Goal: Task Accomplishment & Management: Manage account settings

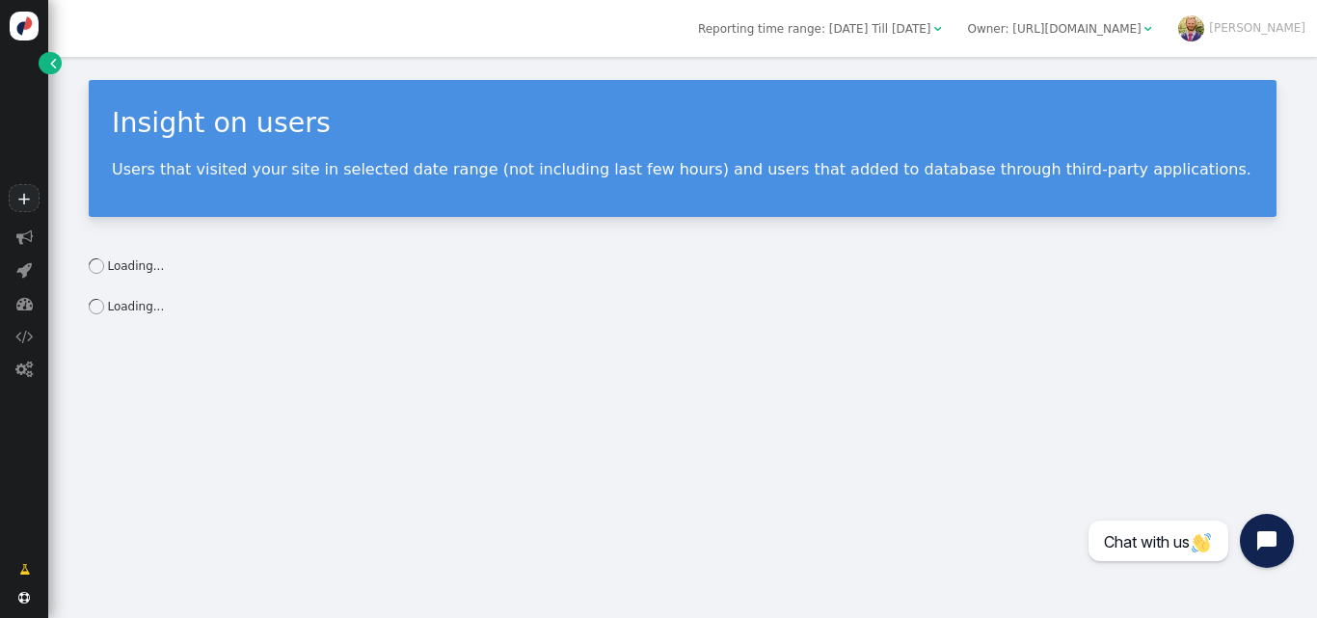
click at [460, 265] on div "Loading..." at bounding box center [683, 265] width 1188 height 17
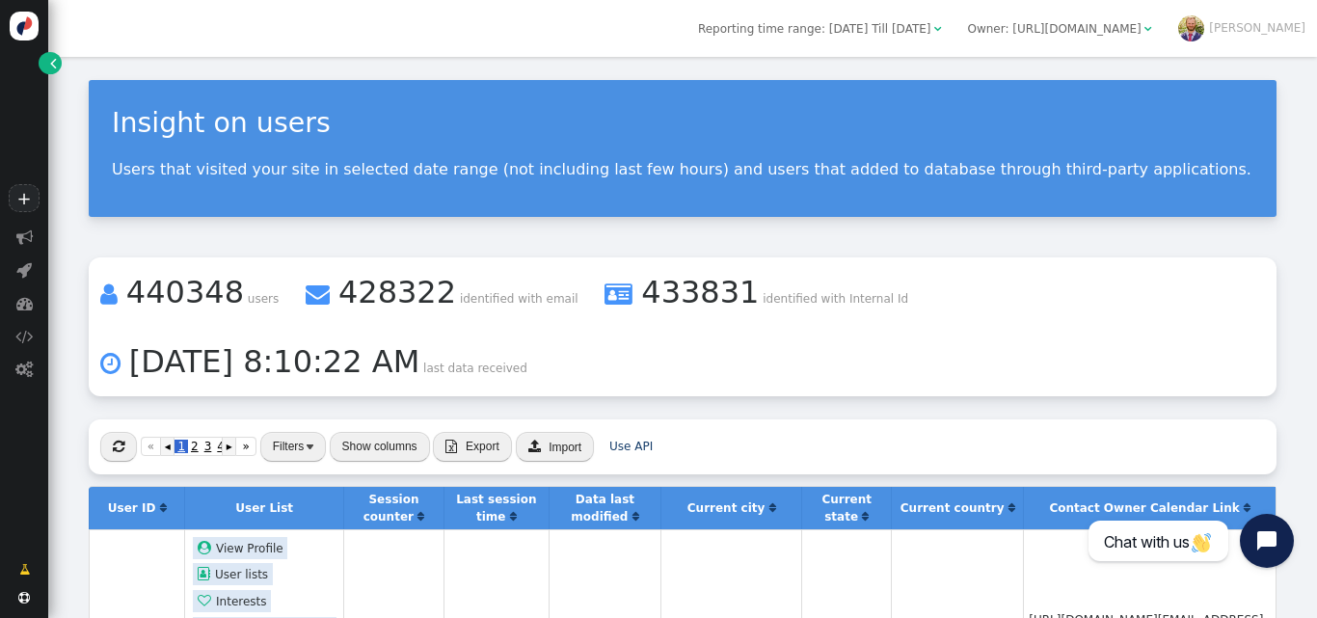
click at [818, 173] on p "Users that visited your site in selected date range (not including last few hou…" at bounding box center [682, 169] width 1141 height 18
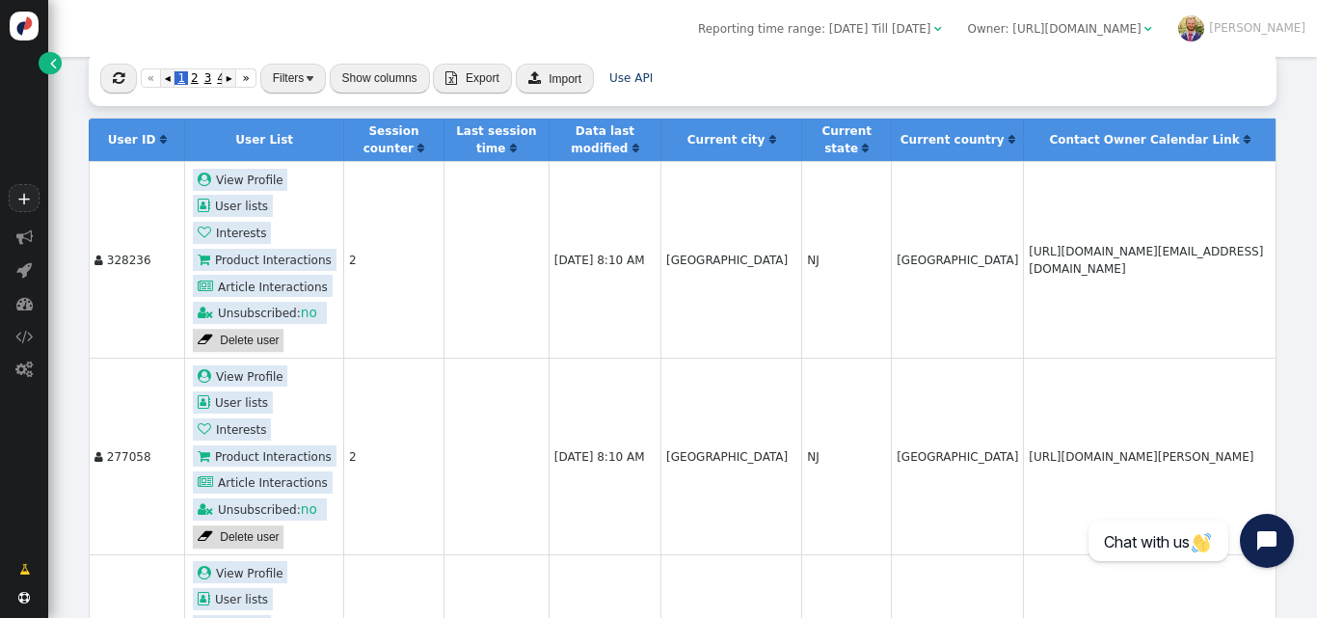
scroll to position [369, 0]
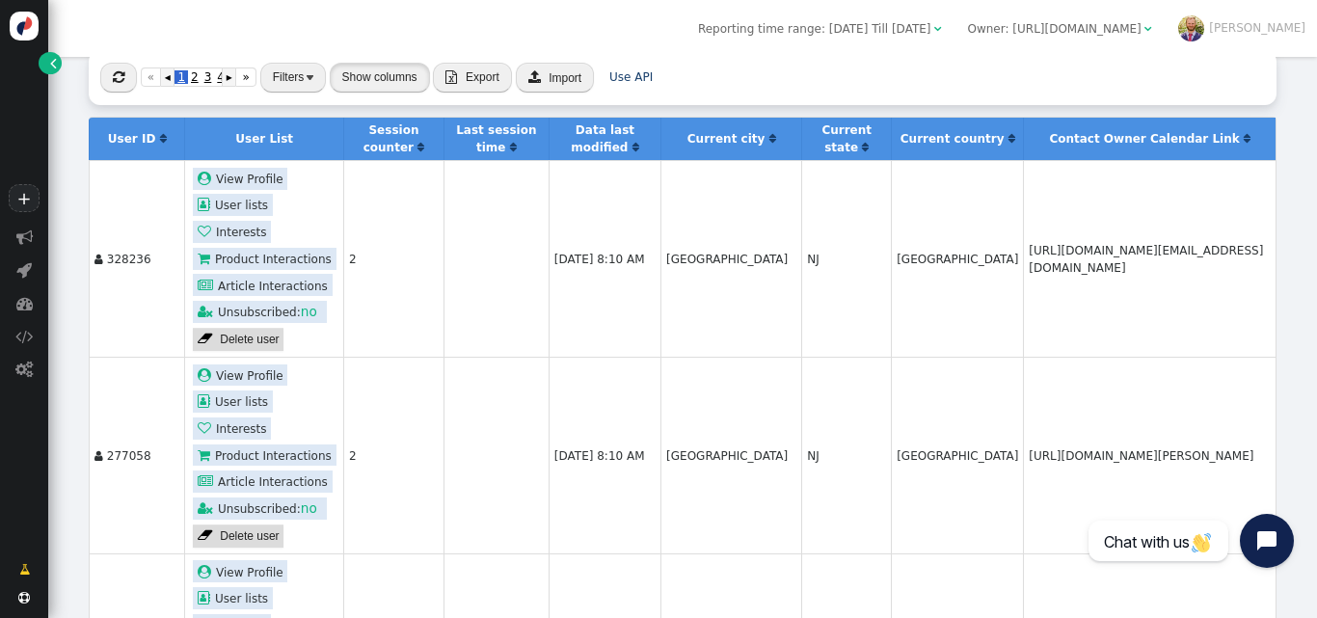
click at [401, 87] on button "Show columns" at bounding box center [380, 78] width 100 height 30
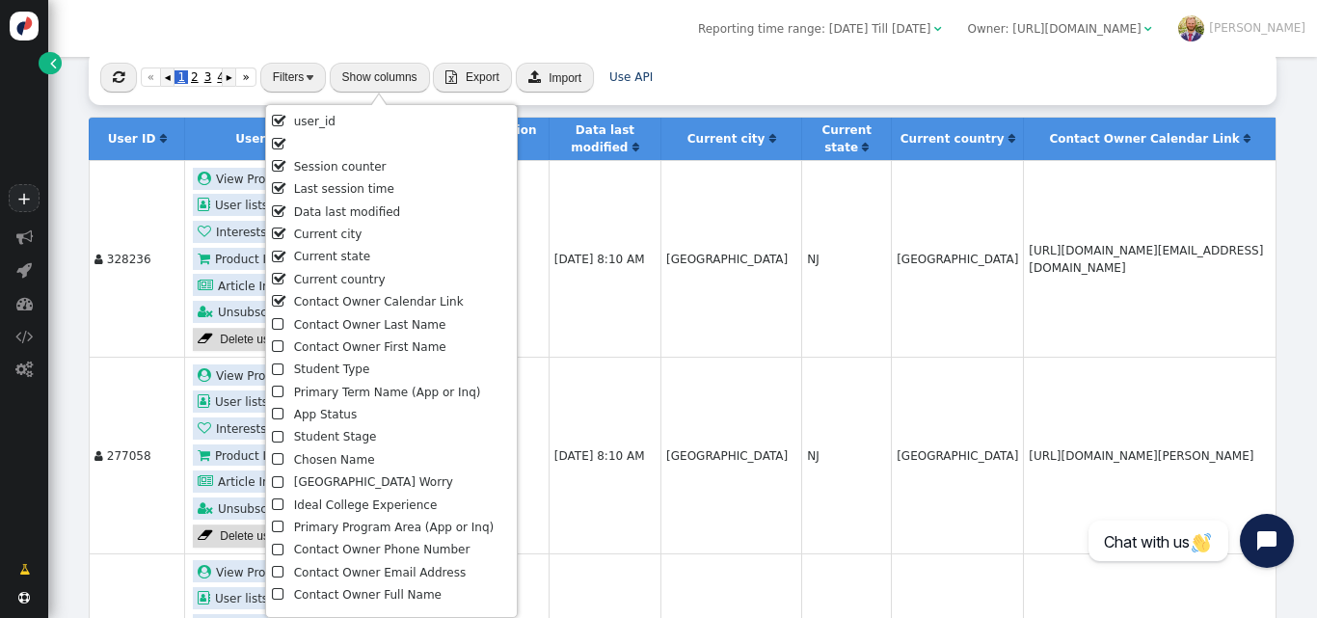
click at [337, 167] on li " Session counter" at bounding box center [391, 167] width 238 height 22
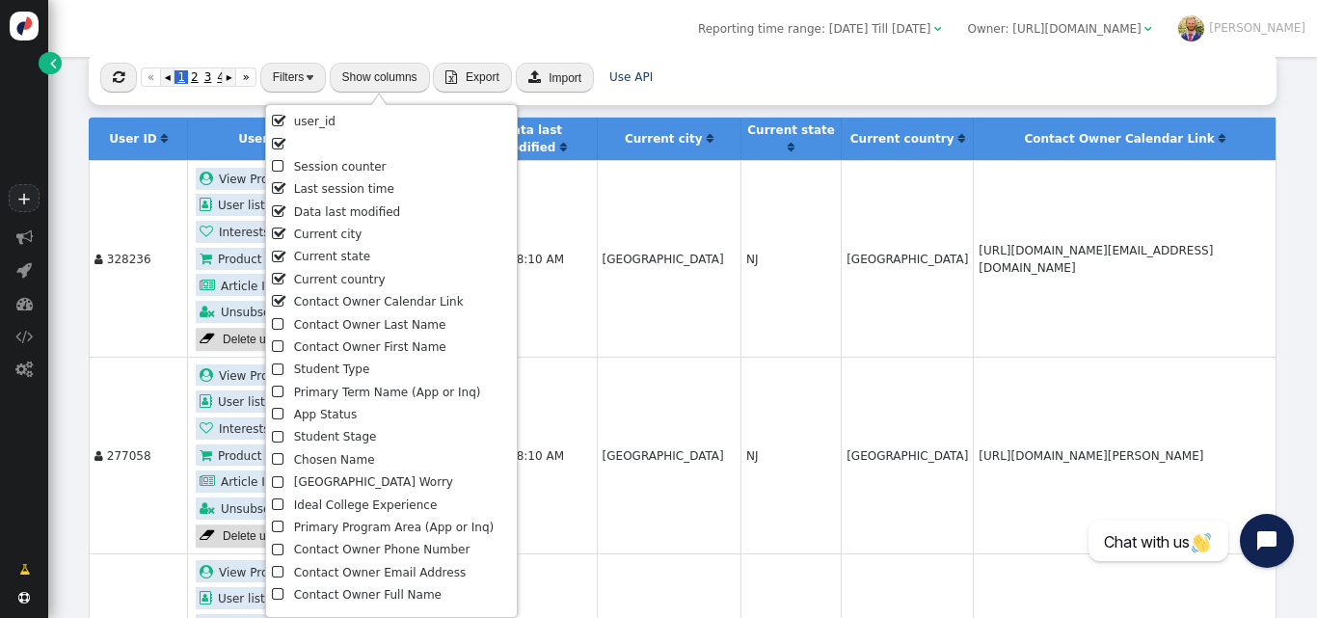
click at [360, 187] on li " Last session time" at bounding box center [391, 189] width 238 height 22
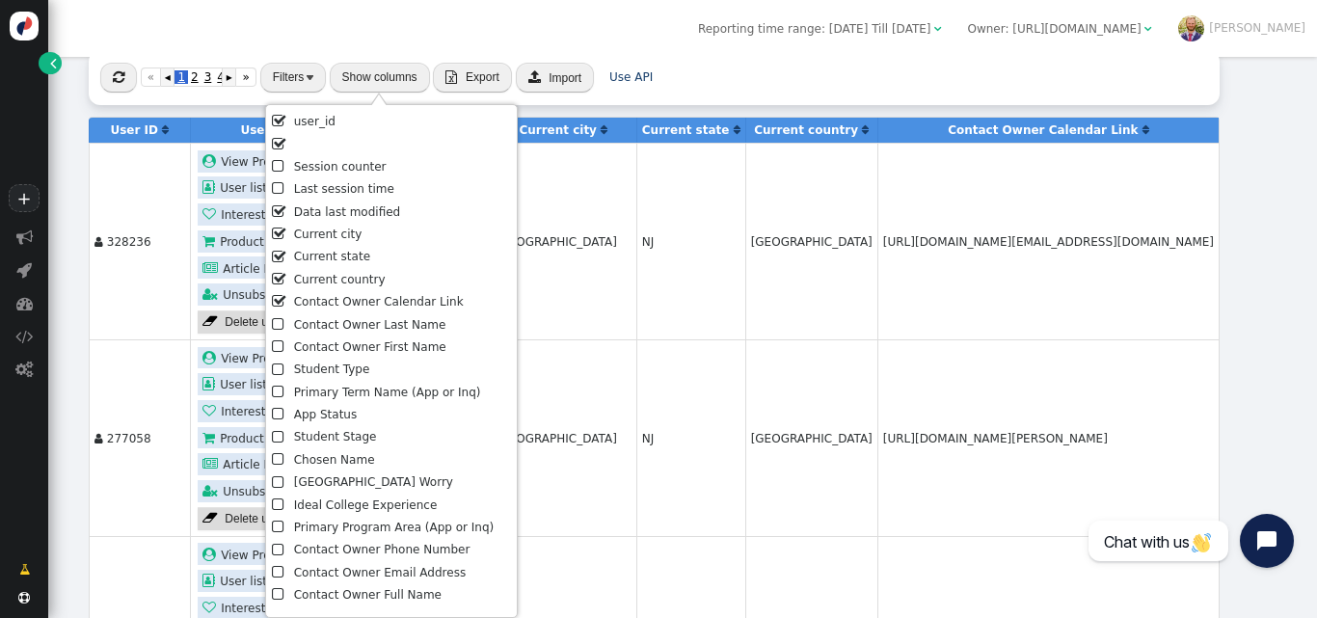
click at [342, 240] on li " Current city" at bounding box center [391, 235] width 238 height 22
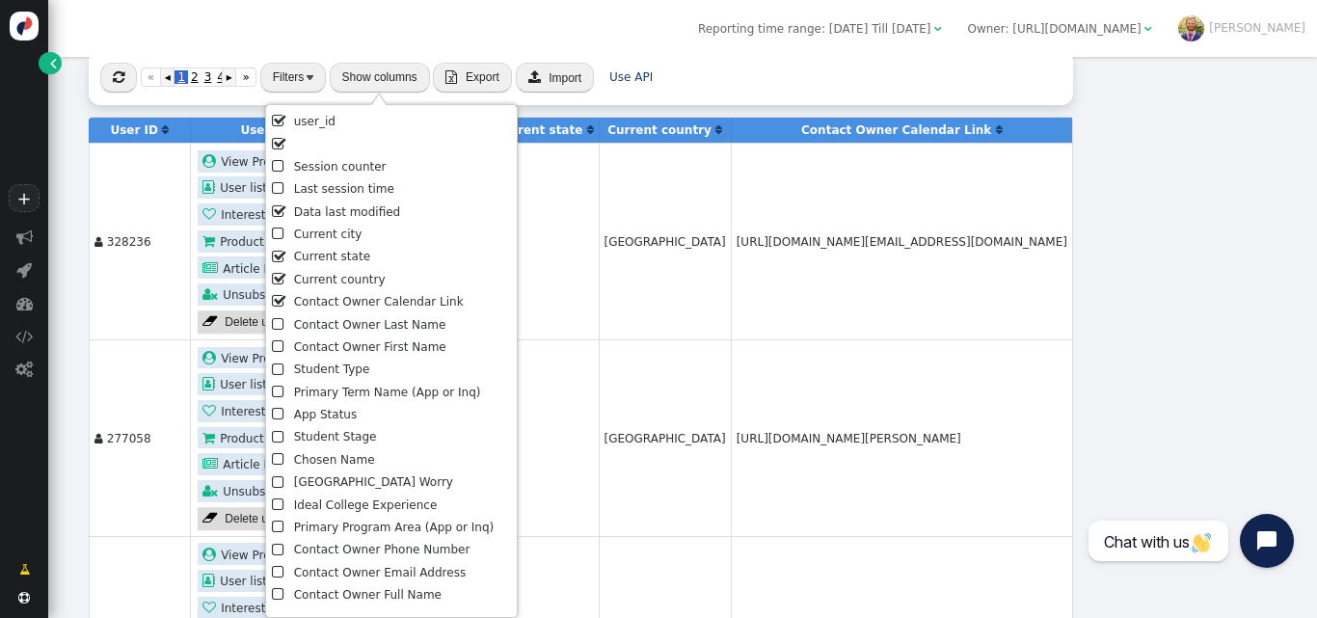
click at [339, 252] on li " Current state" at bounding box center [391, 257] width 238 height 22
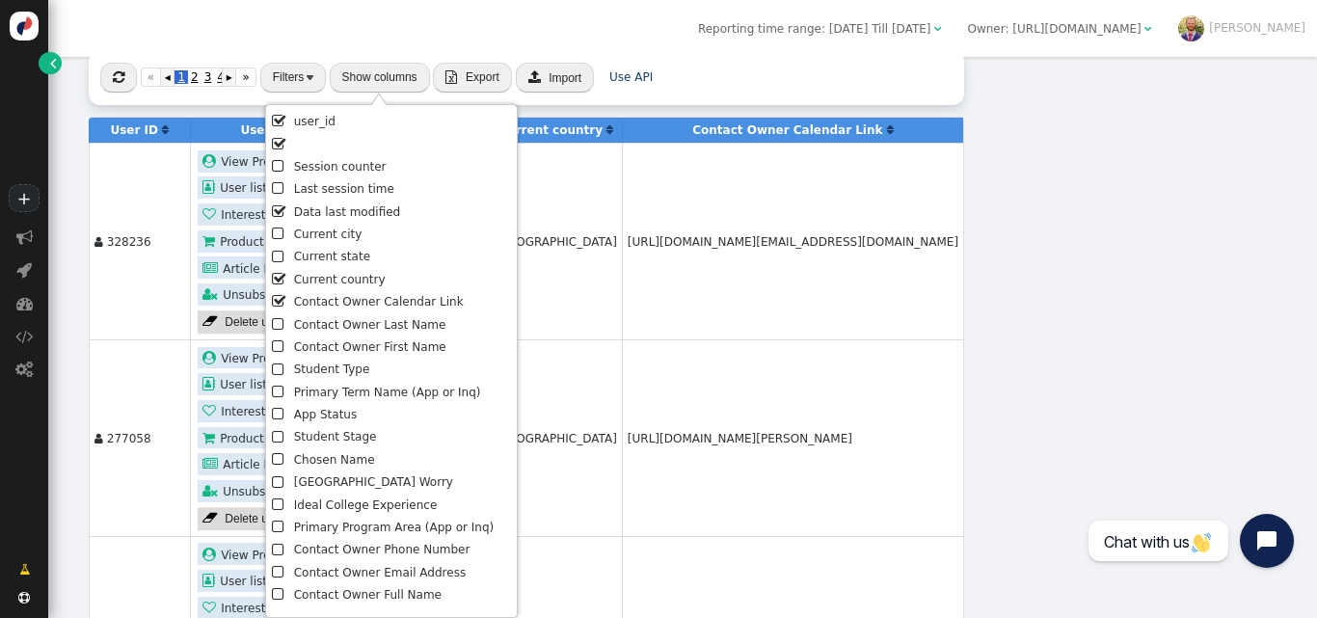
click at [334, 277] on li " Current country" at bounding box center [391, 280] width 238 height 22
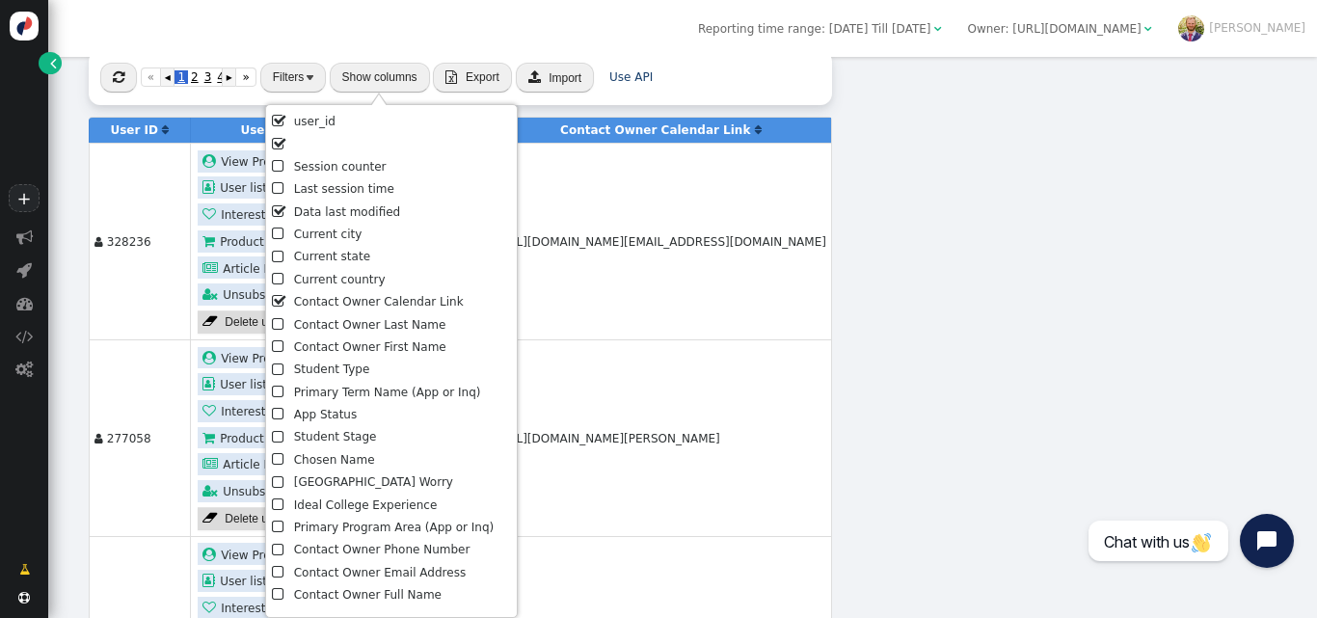
click at [343, 306] on li " Contact Owner Calendar Link" at bounding box center [391, 302] width 238 height 22
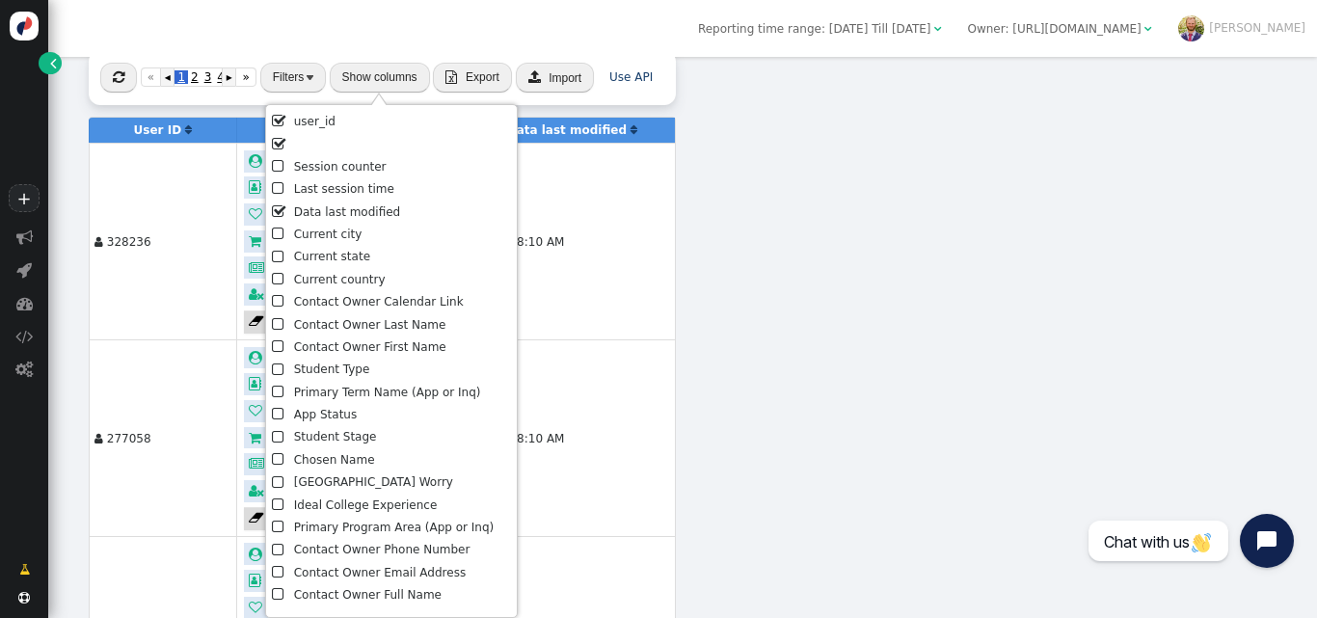
scroll to position [244, 0]
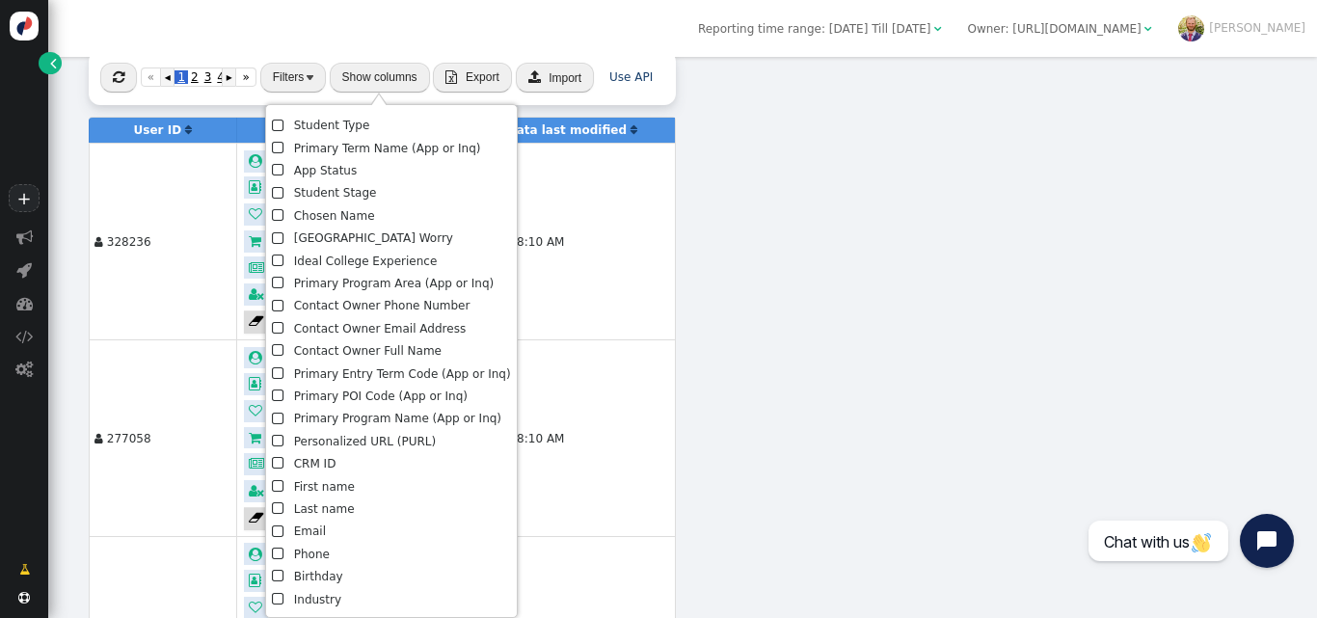
click at [315, 472] on li " CRM ID" at bounding box center [391, 464] width 238 height 22
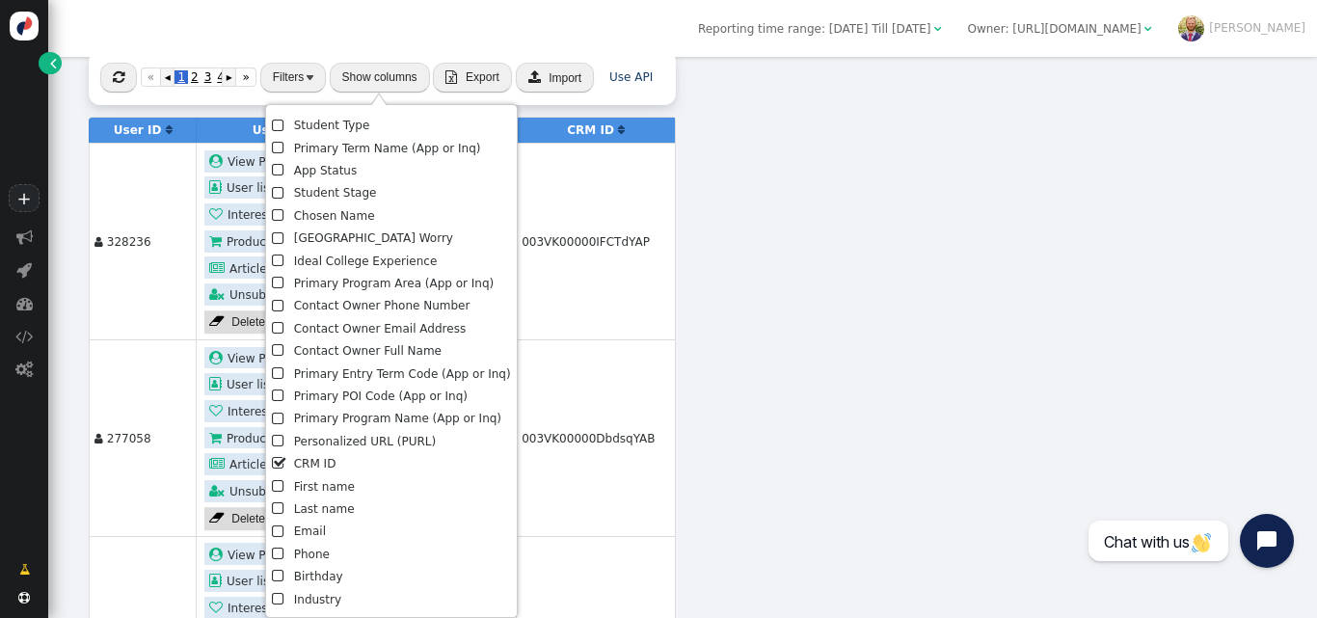
scroll to position [0, 0]
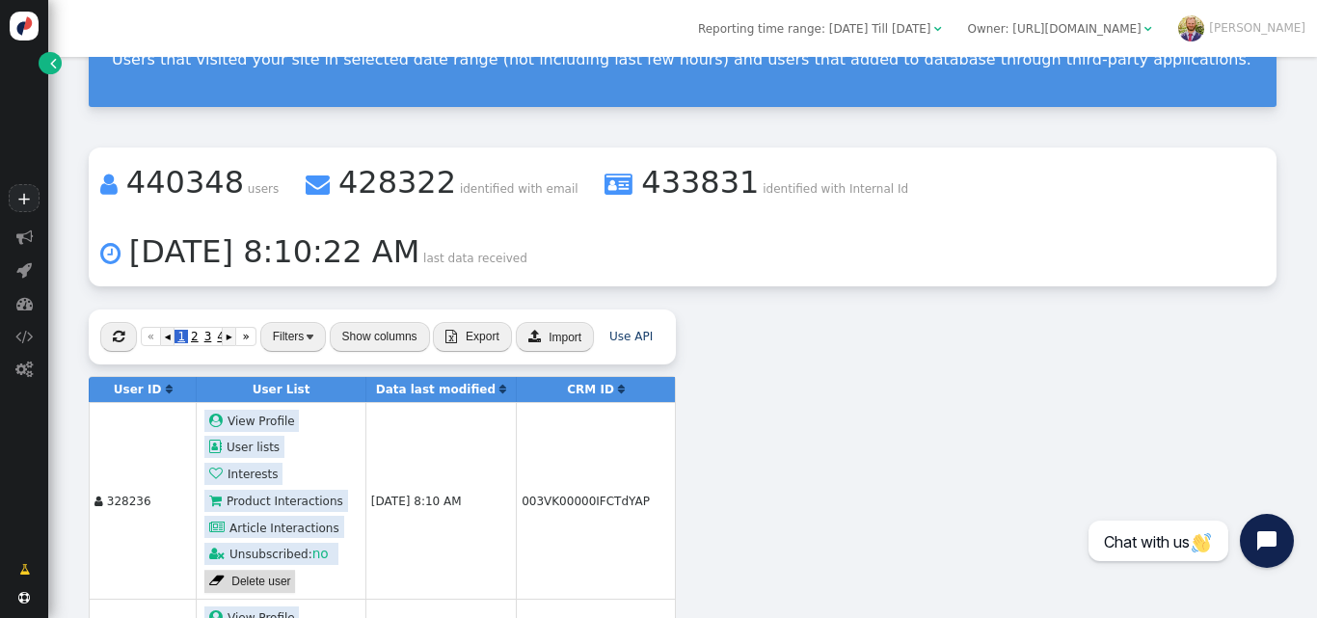
scroll to position [99, 0]
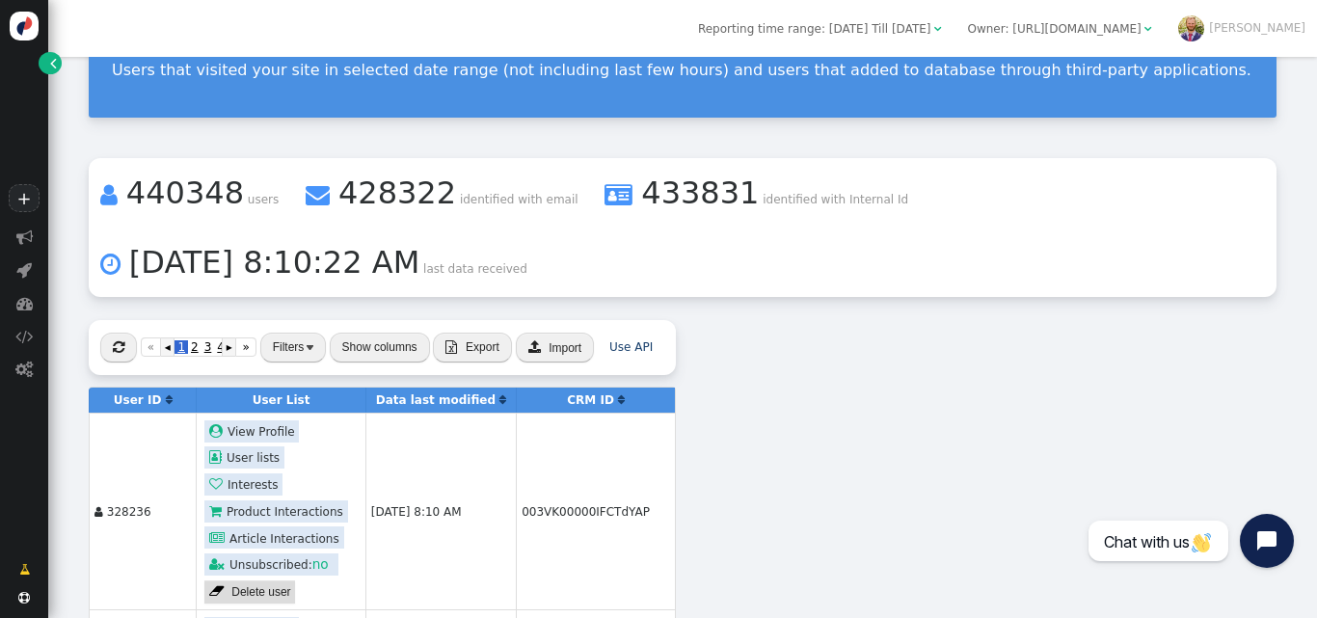
click at [292, 339] on button "Filters" at bounding box center [293, 348] width 66 height 30
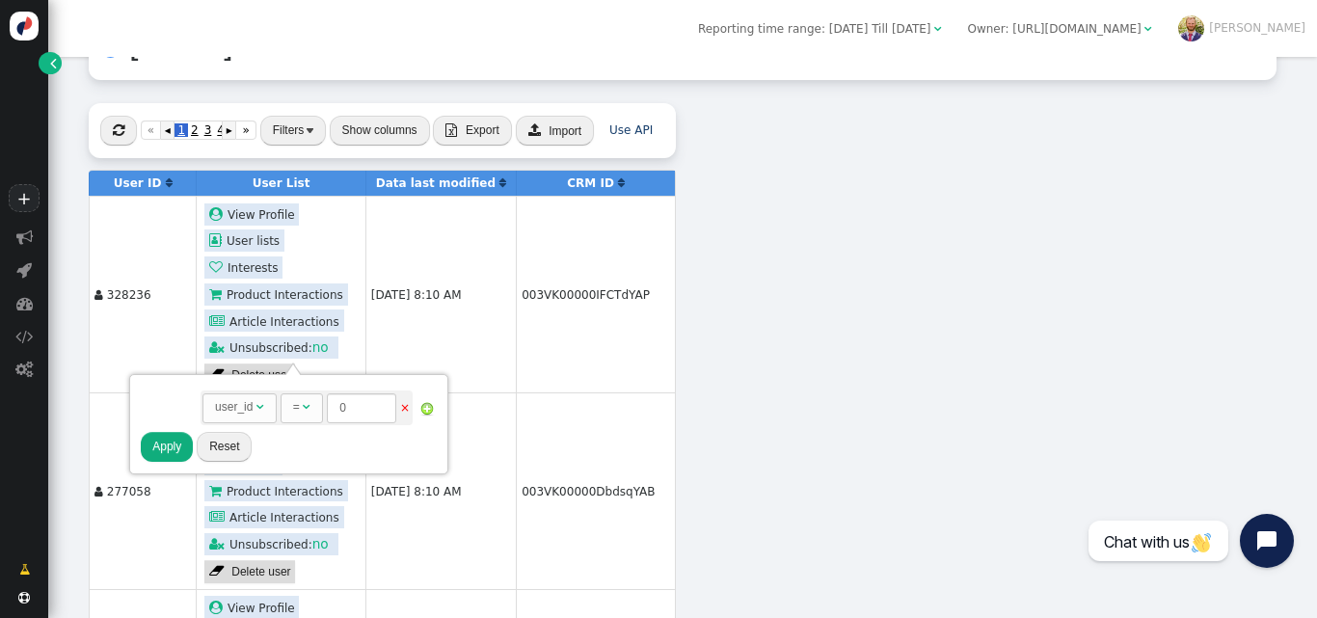
scroll to position [322, 0]
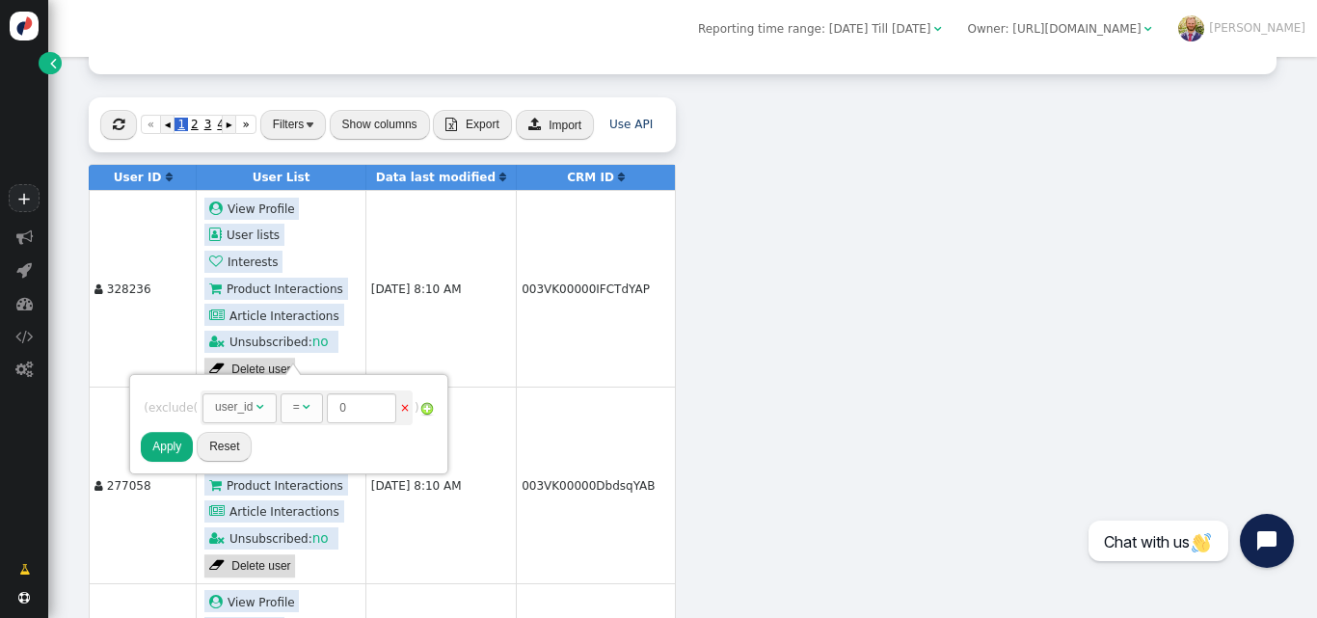
click at [248, 415] on div "user_id" at bounding box center [234, 406] width 38 height 17
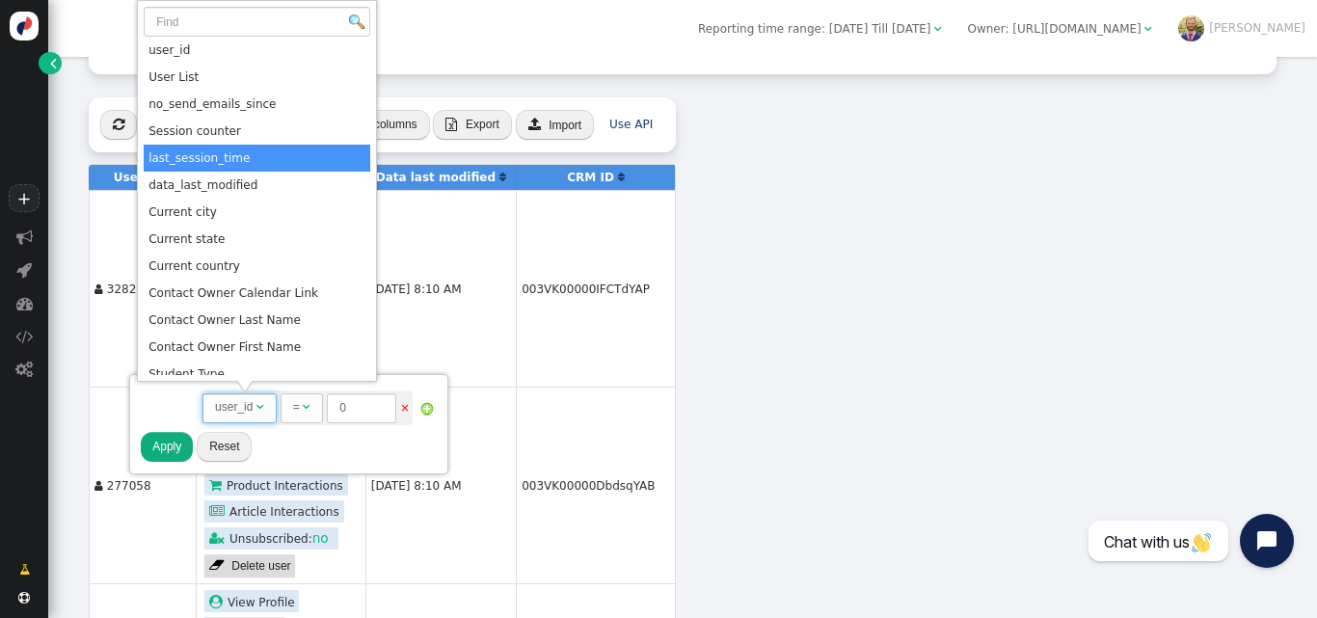
scroll to position [579, 0]
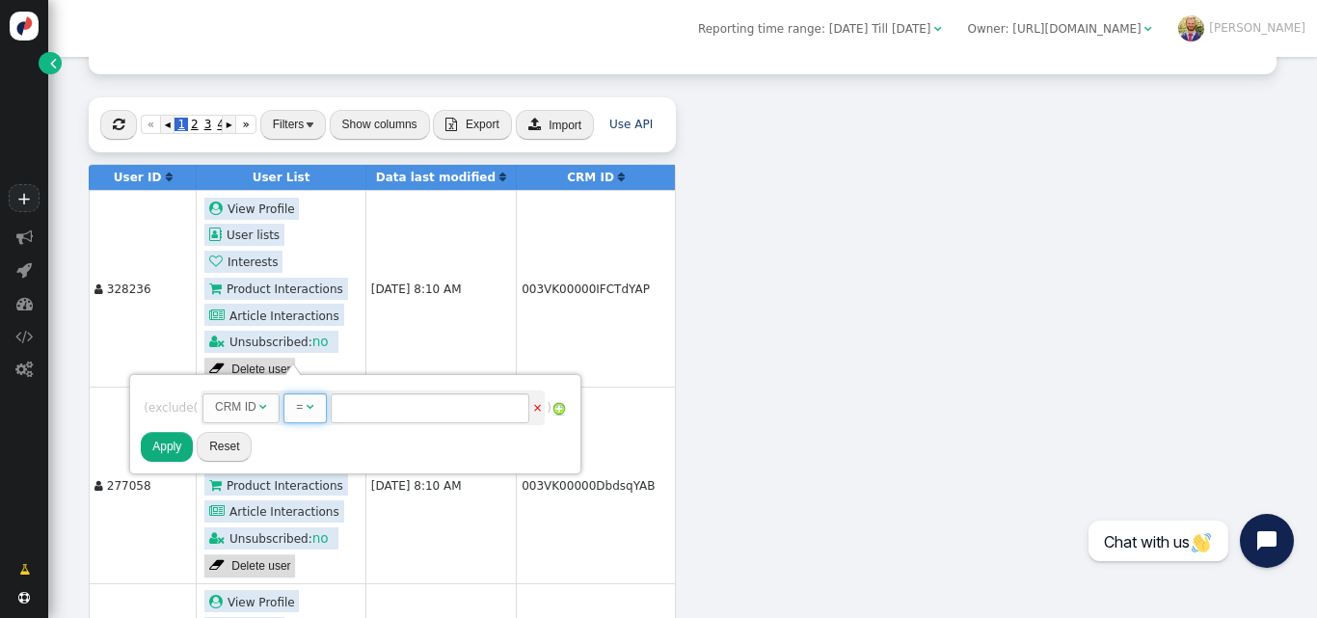
click at [314, 405] on span "" at bounding box center [311, 407] width 8 height 12
click at [410, 402] on input "text" at bounding box center [468, 408] width 199 height 30
paste input "003VK00000EtWZ6YAN"
type input "003VK00000EtWZ6YAN"
click at [160, 454] on button "Apply" at bounding box center [167, 447] width 52 height 30
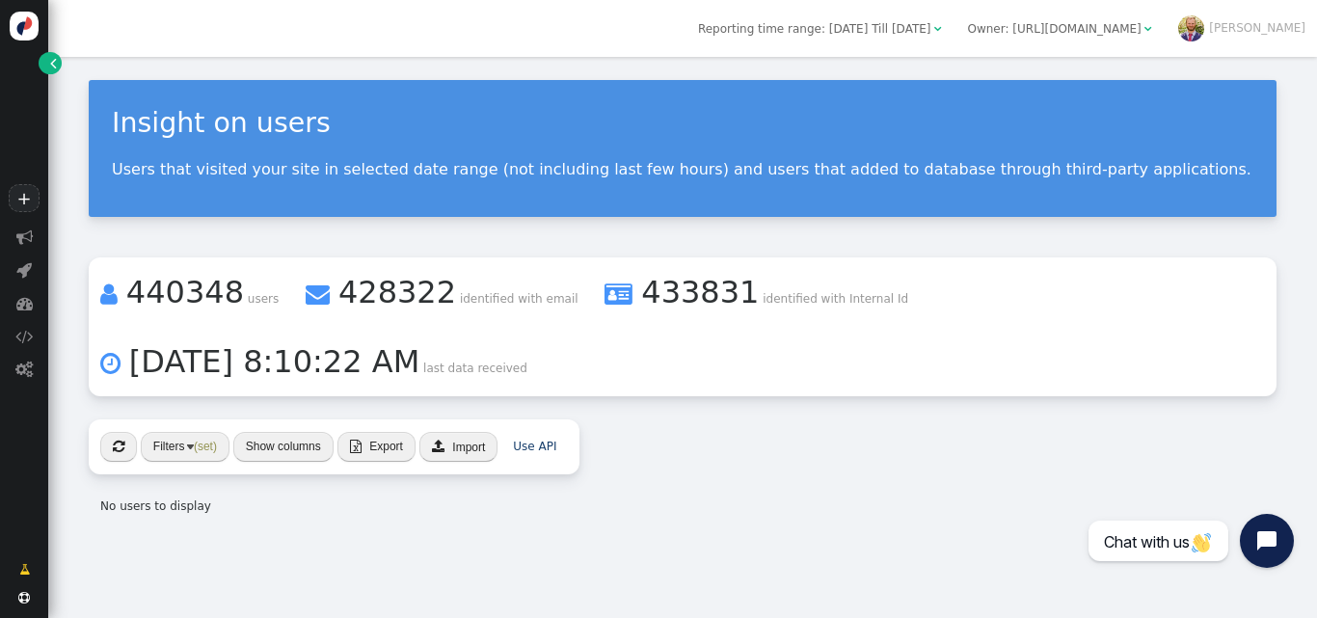
scroll to position [0, 0]
click at [805, 450] on div " « ◂ 1 ▸ » Filters (set) Show columns  Export  Import Use API No users to di…" at bounding box center [683, 473] width 1188 height 108
click at [845, 438] on div " « ◂ 1 ▸ » Filters (set) Show columns  Export  Import Use API No users to di…" at bounding box center [683, 473] width 1188 height 108
click at [184, 455] on button "Filters (set)" at bounding box center [185, 447] width 89 height 30
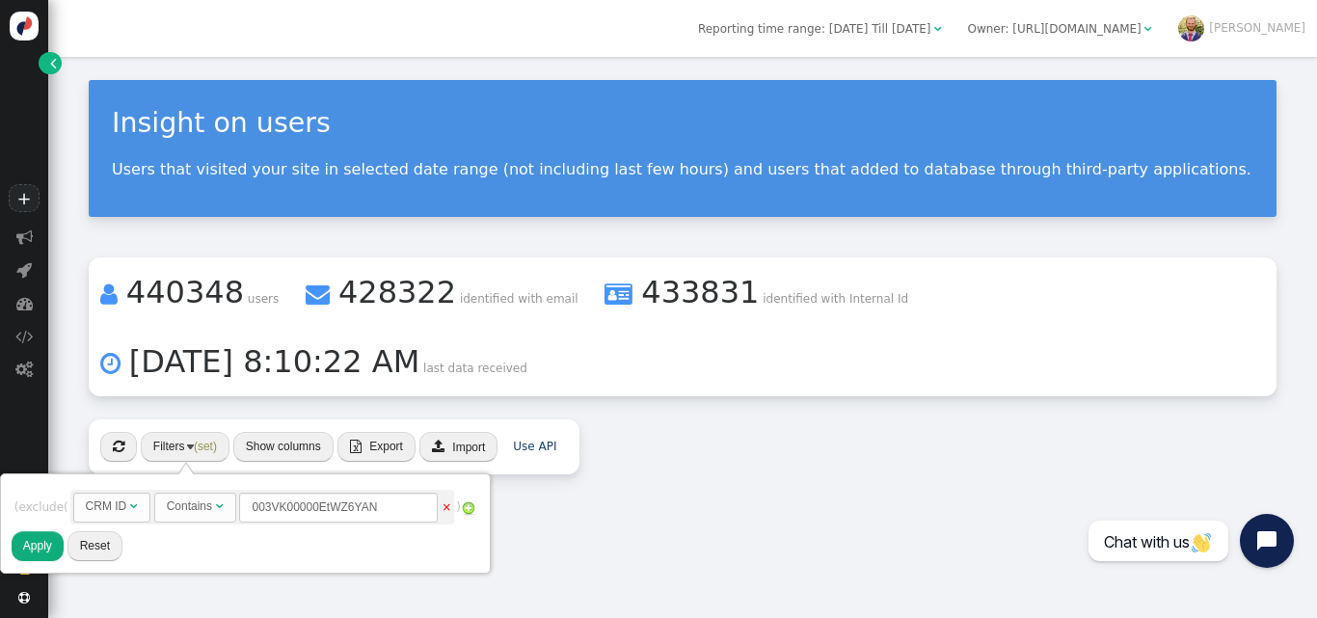
click at [447, 509] on link "×" at bounding box center [447, 506] width 10 height 13
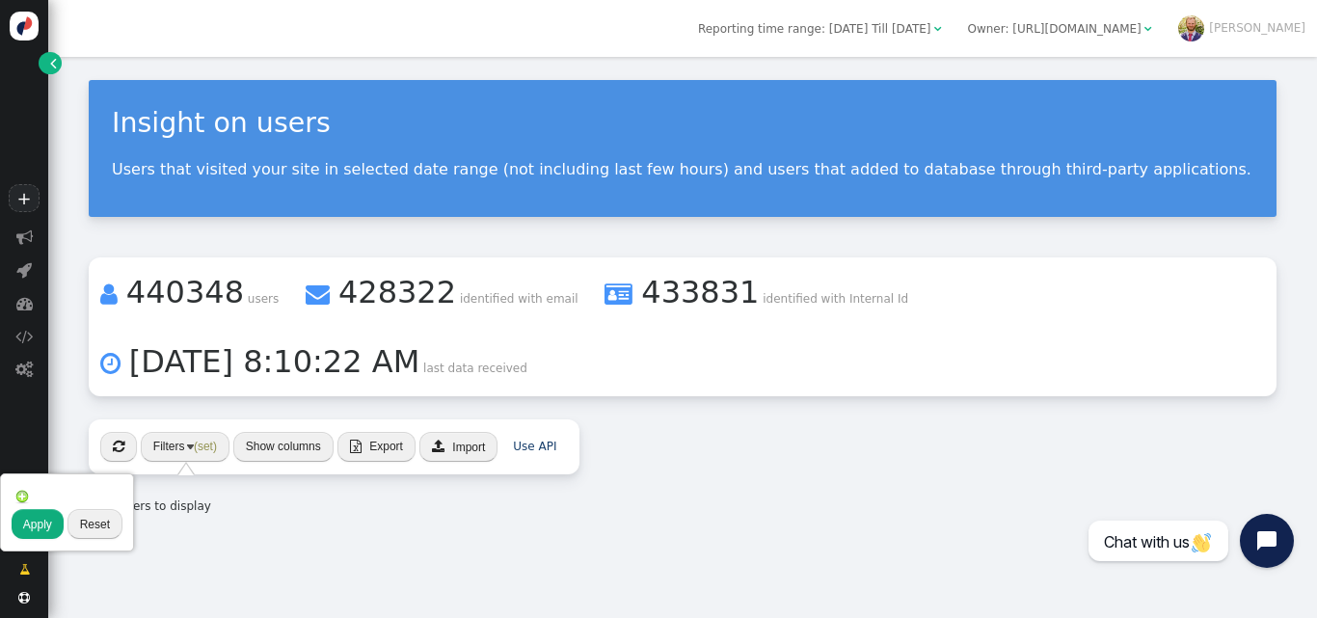
click at [839, 352] on li " 440348 users  428322 identified with email  433831 identified with Internal…" at bounding box center [683, 326] width 1188 height 139
click at [134, 452] on button "" at bounding box center [118, 447] width 37 height 30
click at [192, 437] on button "Filters (set)" at bounding box center [185, 447] width 89 height 30
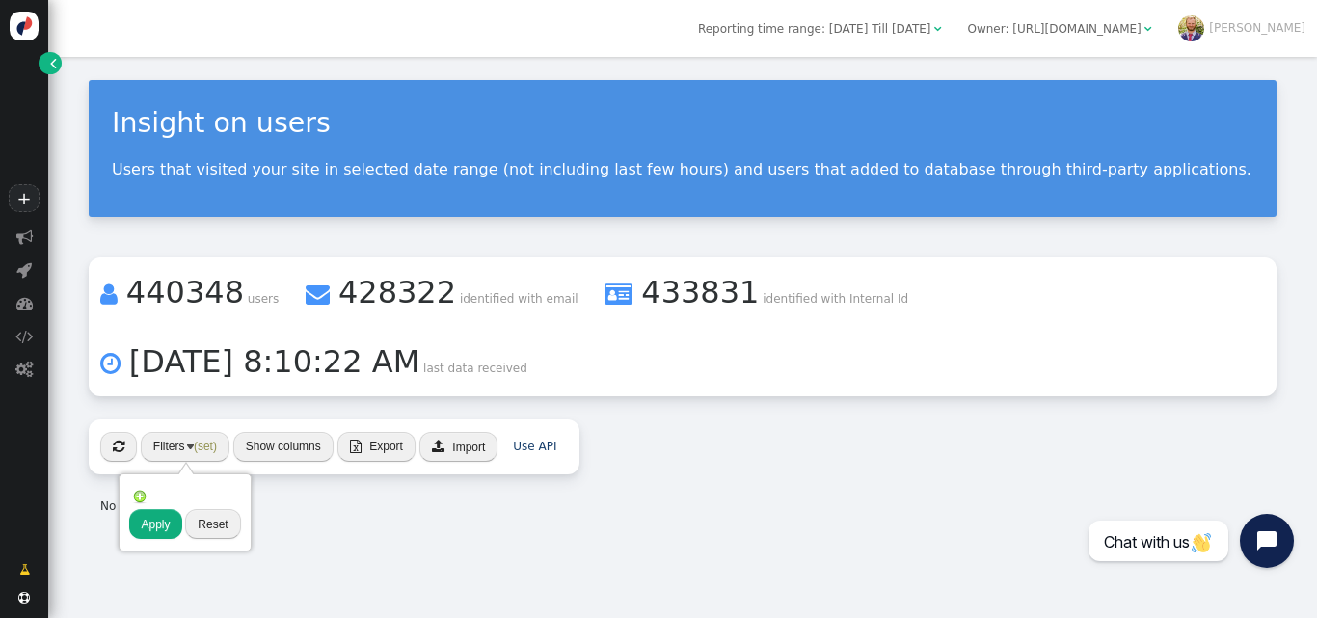
click at [139, 497] on img at bounding box center [139, 496] width 15 height 15
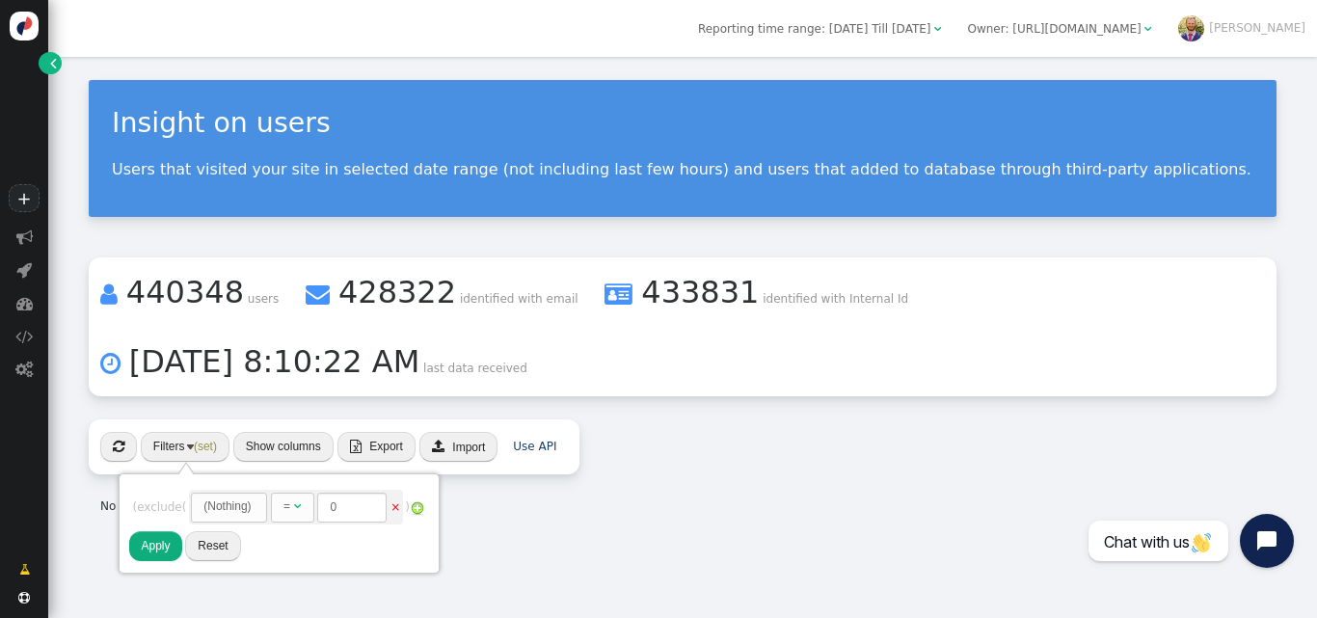
click at [251, 509] on div "(Nothing)" at bounding box center [226, 505] width 47 height 17
click at [688, 122] on div "Insight on users" at bounding box center [682, 123] width 1141 height 41
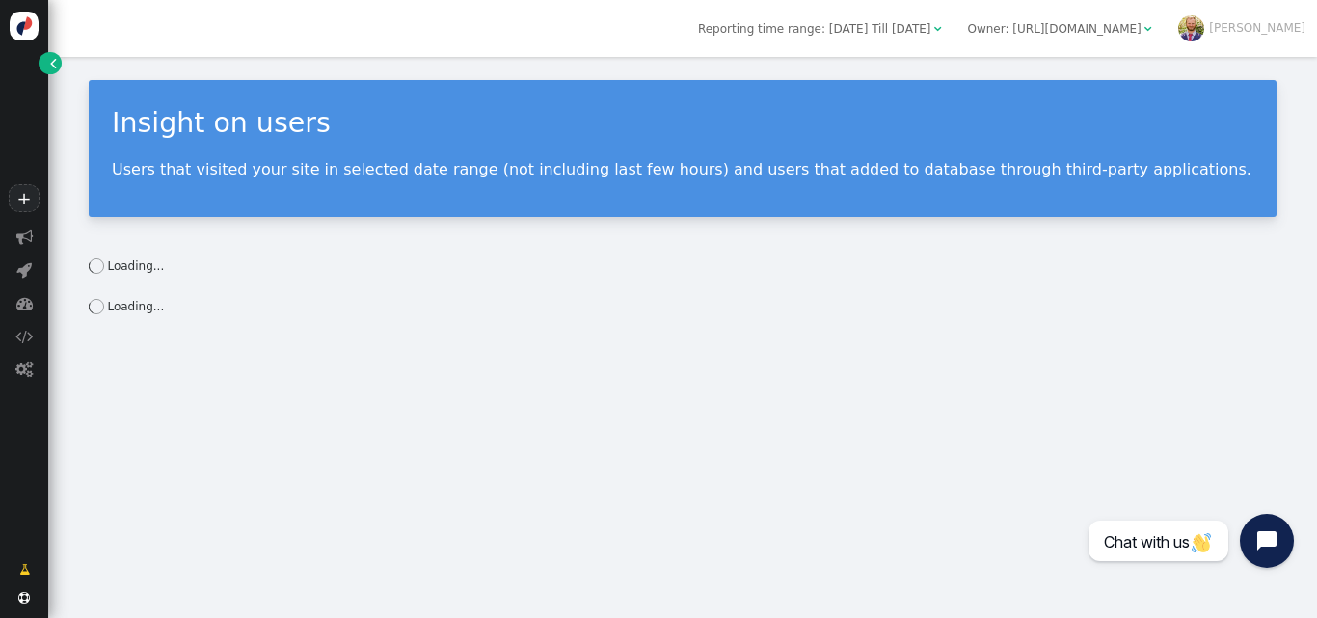
click at [688, 122] on div "Insight on users" at bounding box center [682, 123] width 1141 height 41
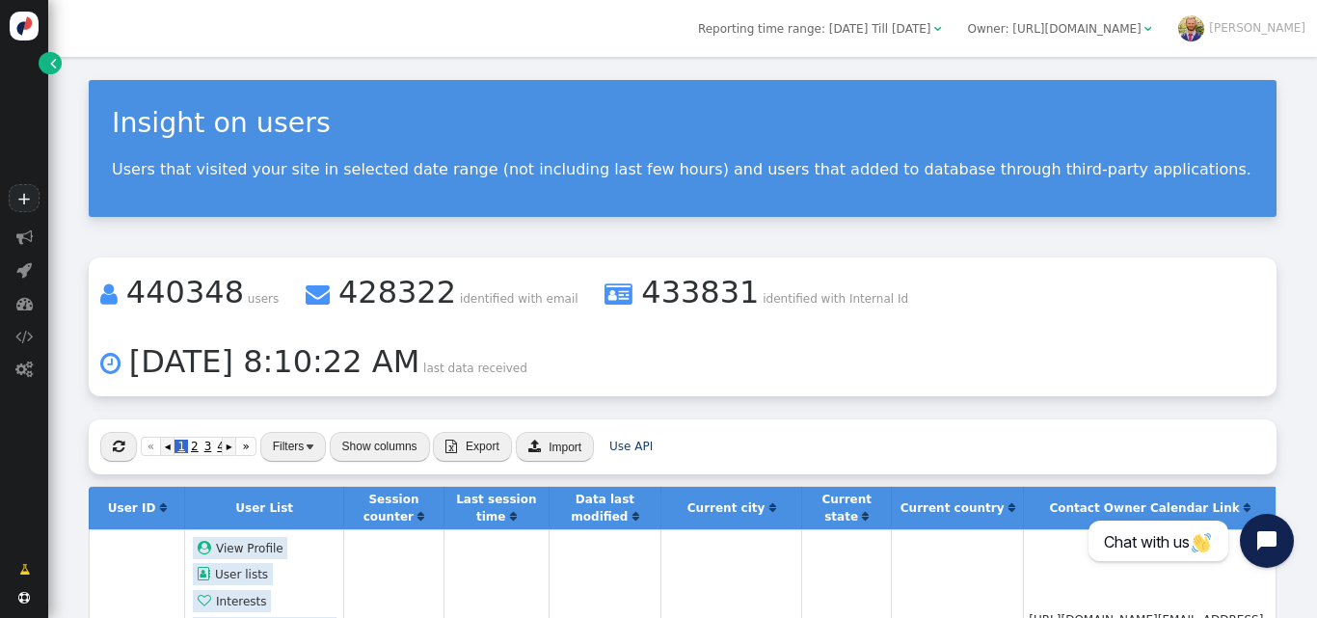
click at [953, 341] on li " 440348 users  428322 identified with email  433831 identified with Internal…" at bounding box center [683, 326] width 1188 height 139
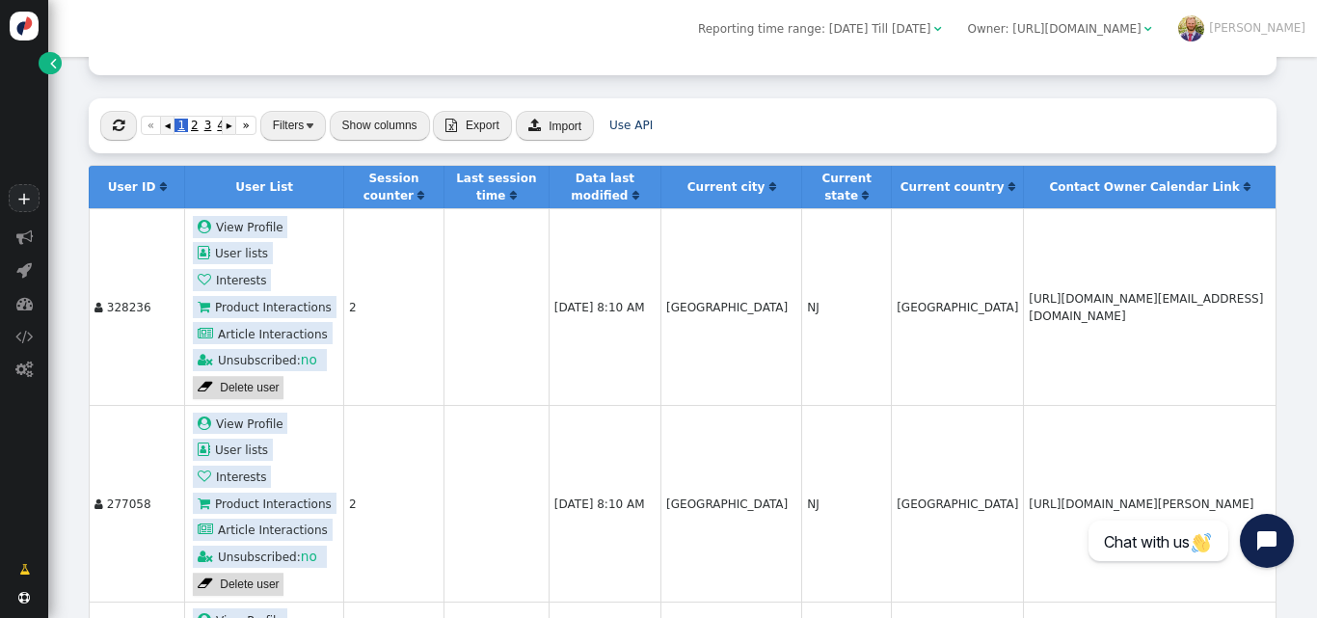
scroll to position [322, 0]
click at [393, 128] on button "Show columns" at bounding box center [380, 125] width 100 height 30
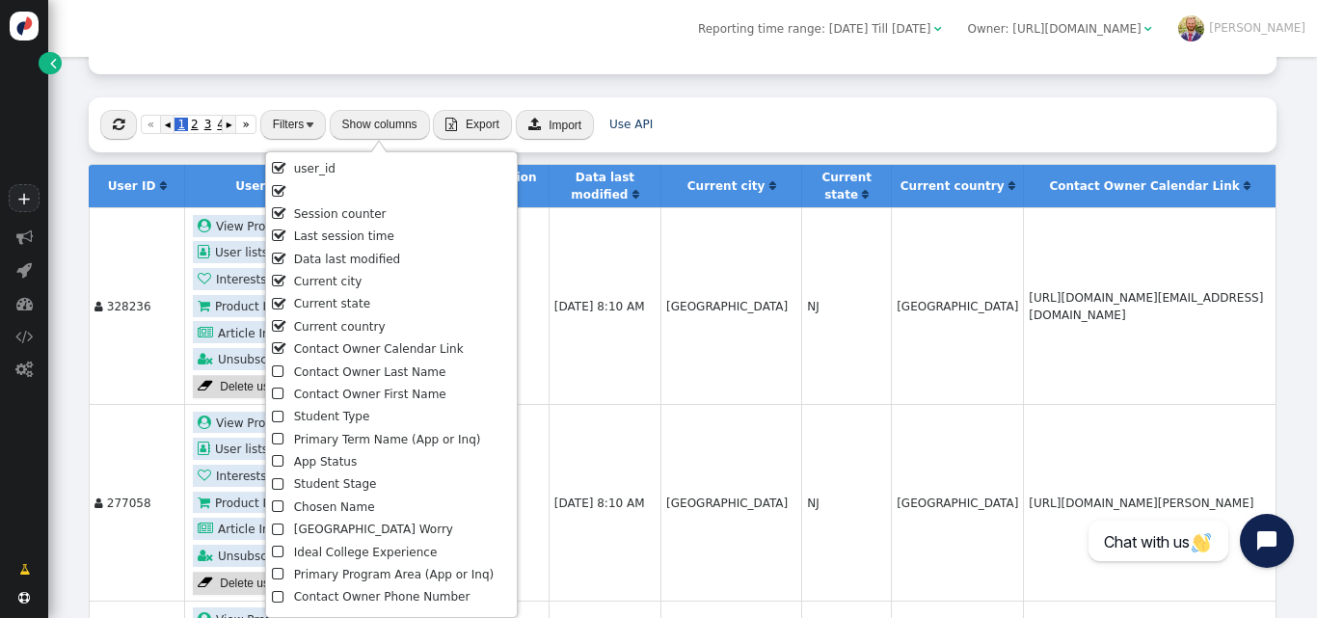
scroll to position [291, 0]
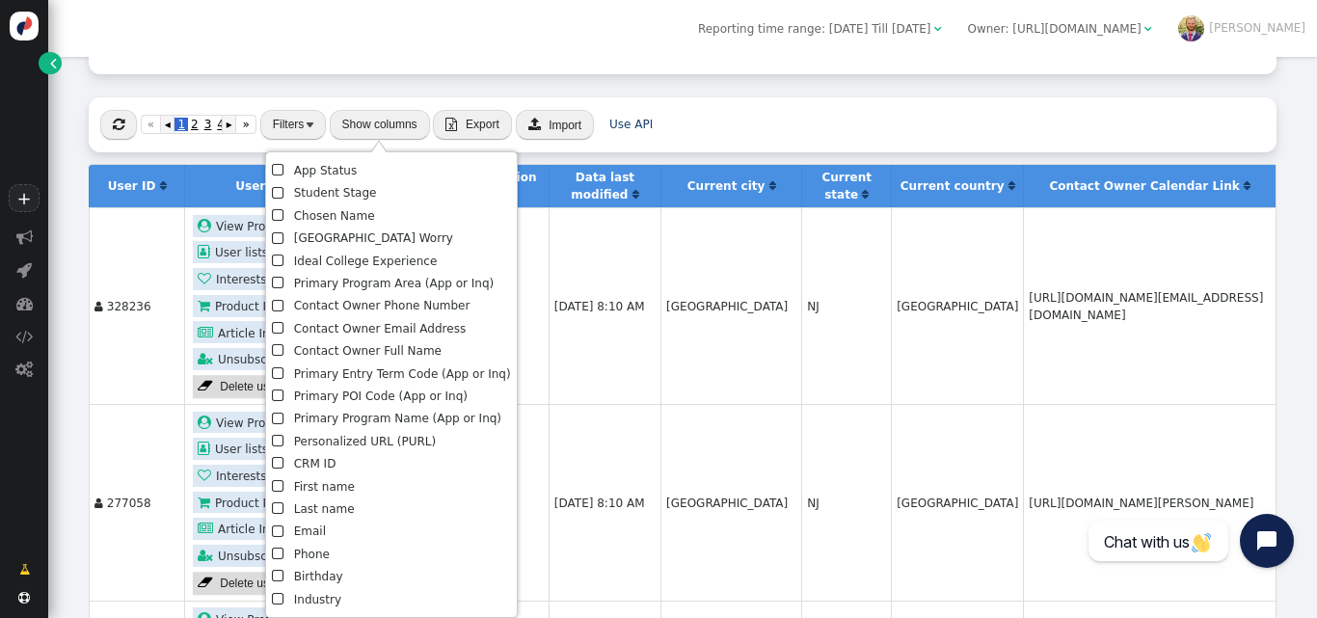
click at [318, 540] on li " Email" at bounding box center [391, 532] width 238 height 22
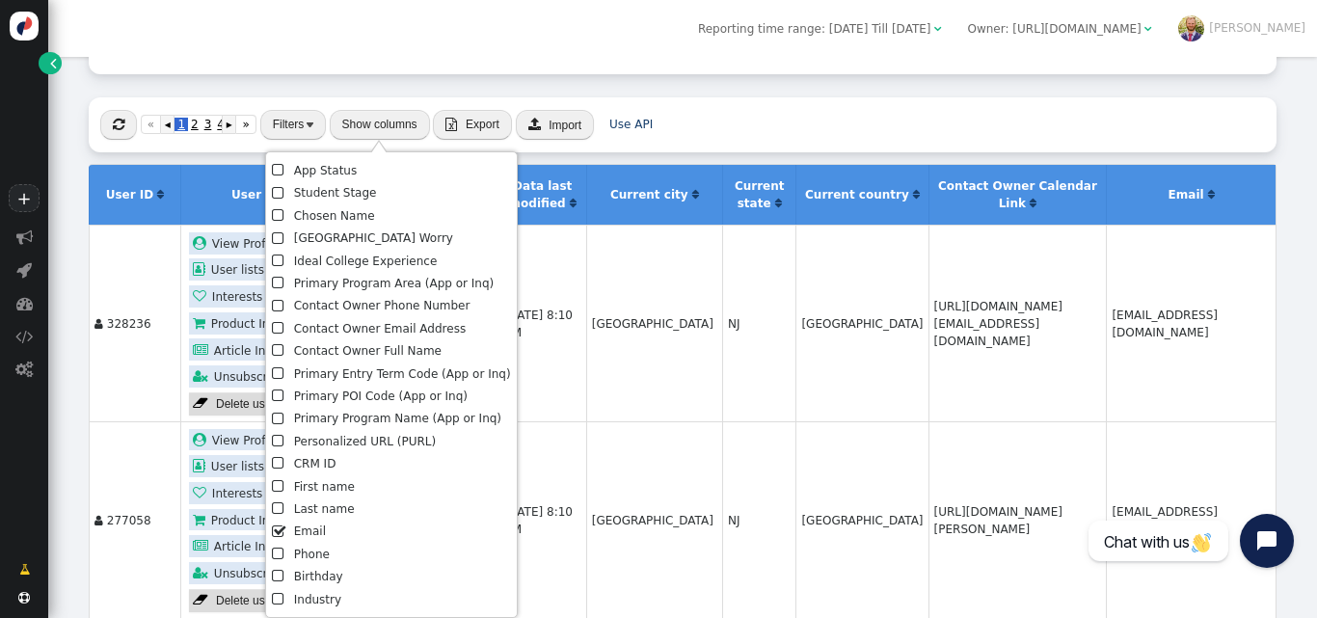
click at [327, 490] on li " First name" at bounding box center [391, 487] width 238 height 22
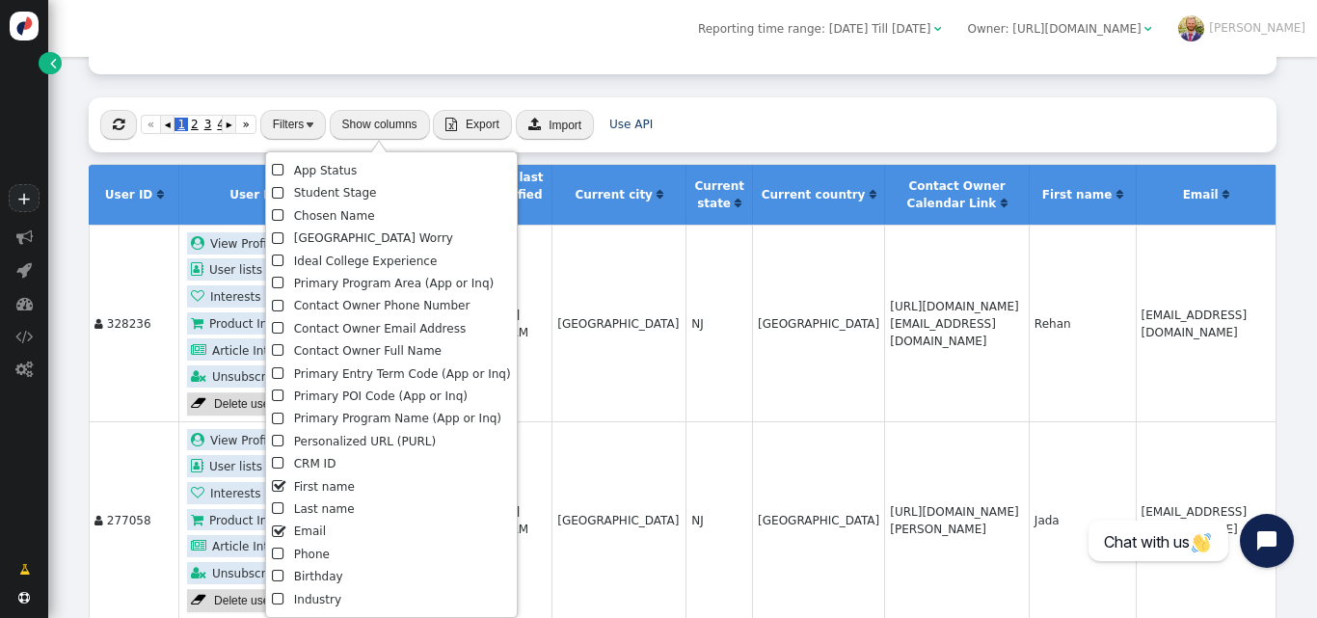
click at [322, 509] on li " Last name" at bounding box center [391, 509] width 238 height 22
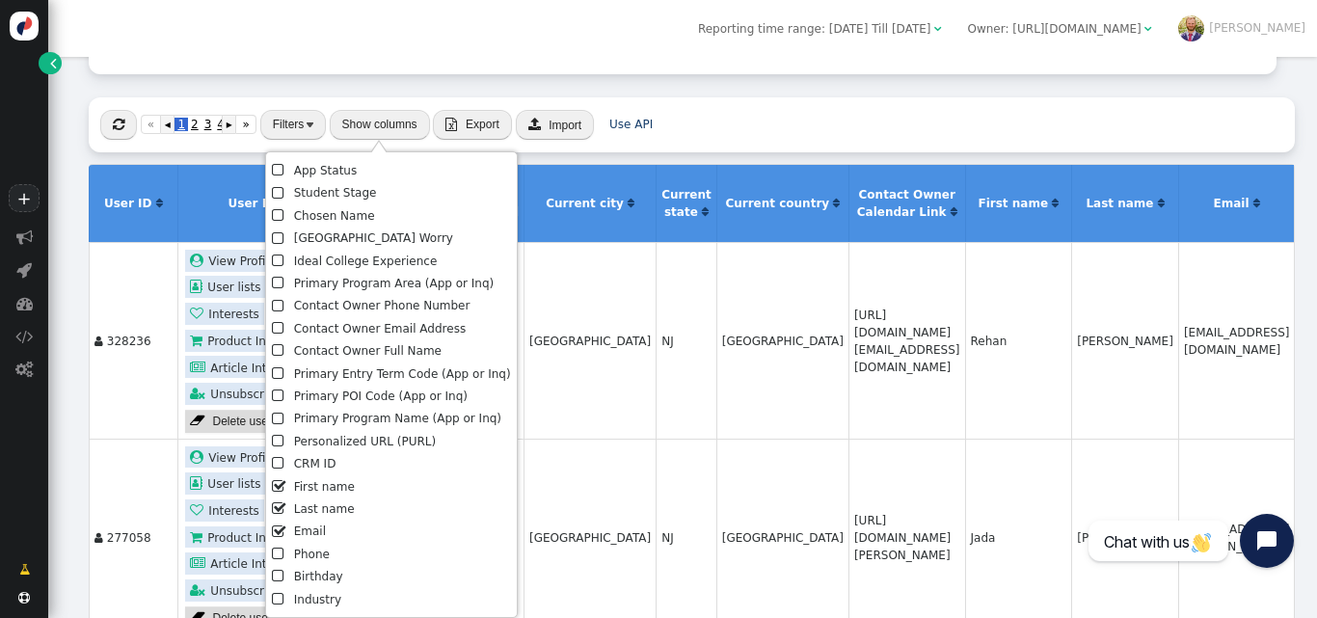
click at [311, 458] on li " CRM ID" at bounding box center [391, 464] width 238 height 22
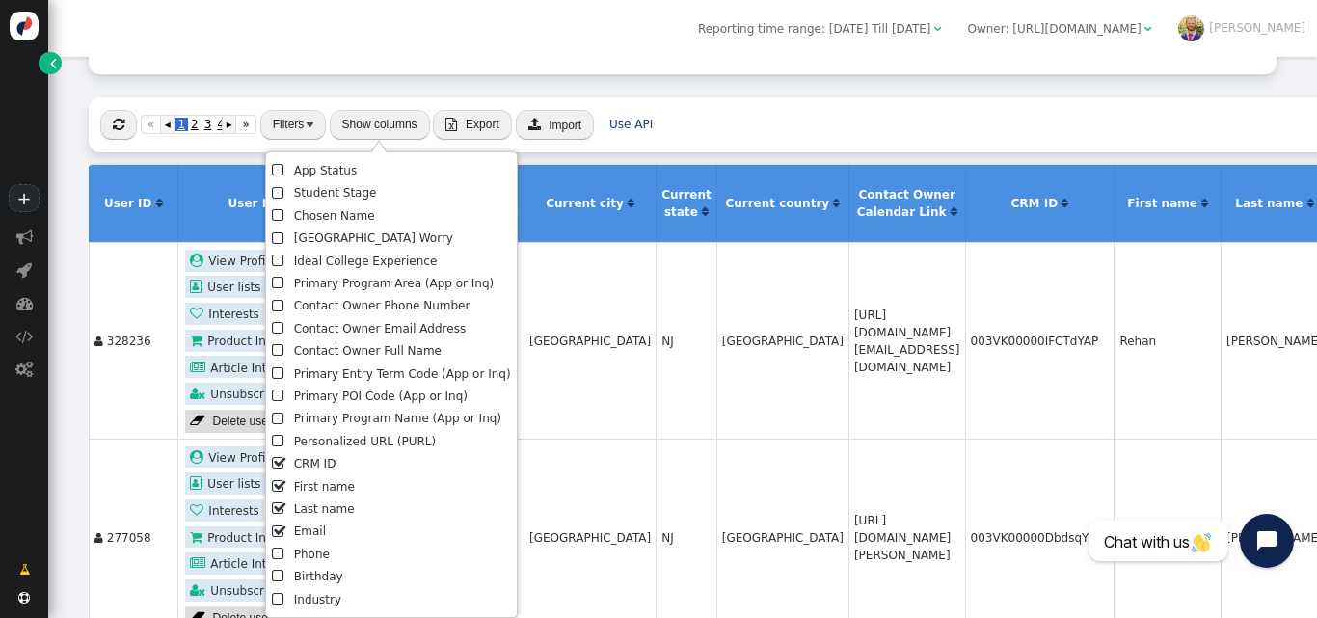
scroll to position [182, 0]
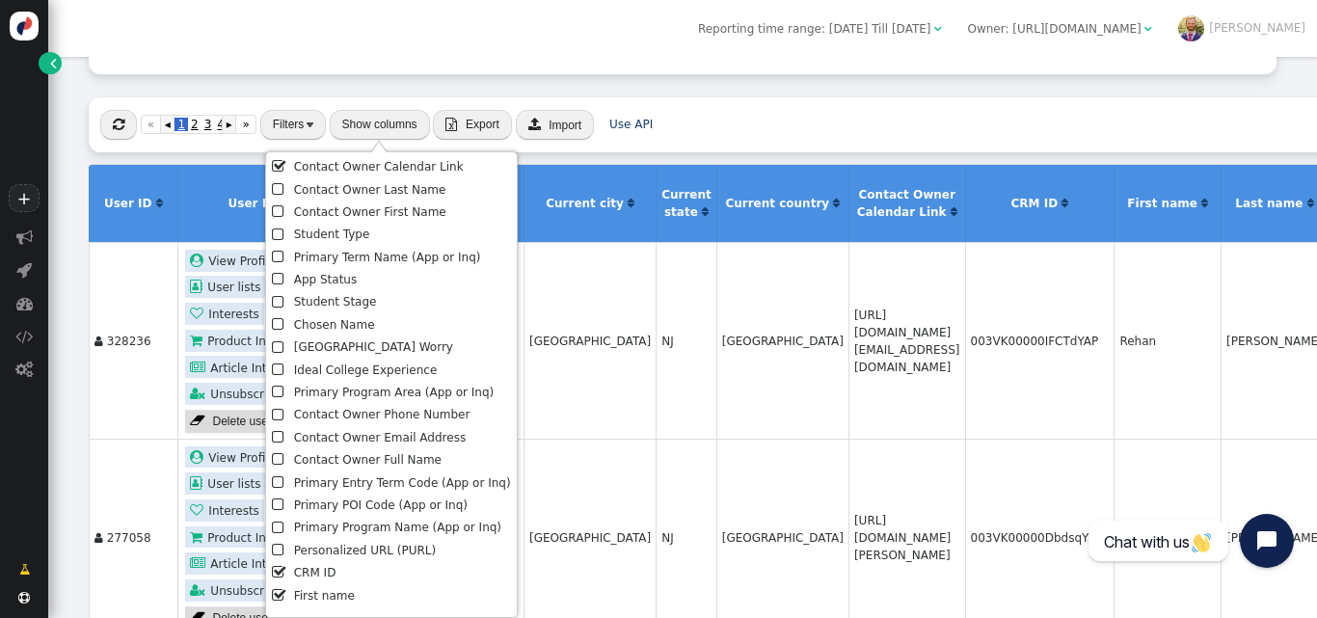
click at [335, 320] on li " Chosen Name" at bounding box center [391, 325] width 238 height 22
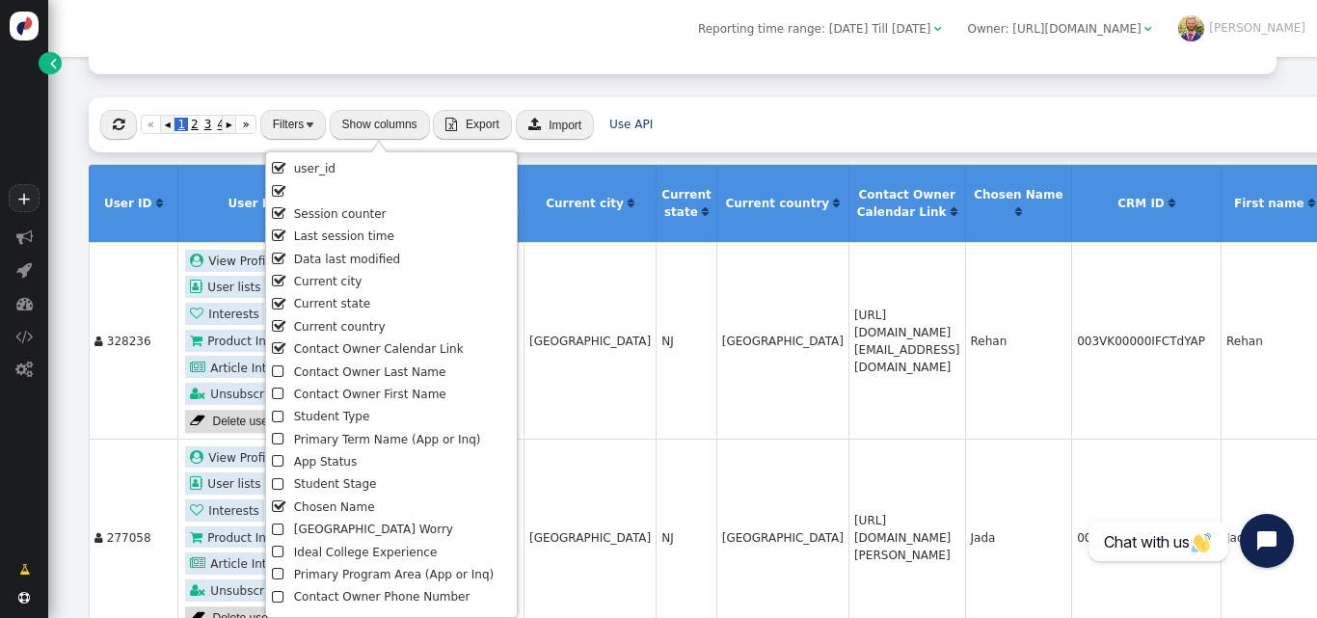
scroll to position [291, 0]
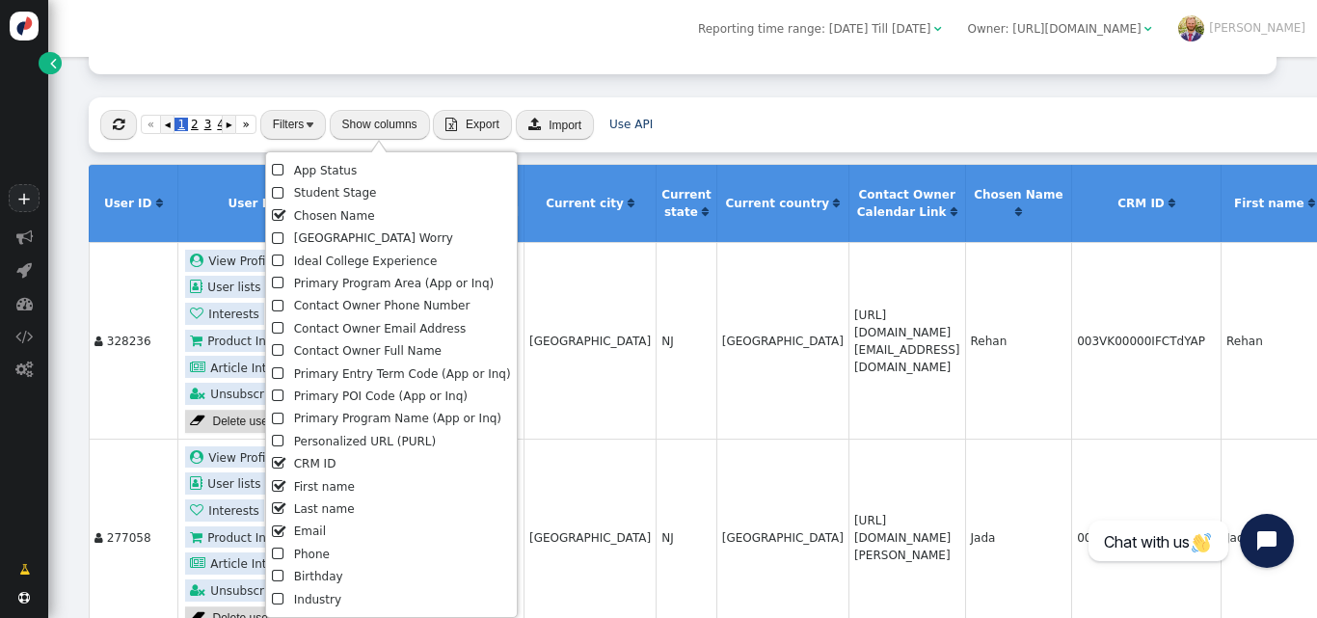
click at [321, 593] on li " Industry" at bounding box center [391, 600] width 238 height 22
click at [316, 595] on li " Industry" at bounding box center [391, 600] width 238 height 22
click at [317, 551] on li " Phone" at bounding box center [391, 555] width 238 height 22
click at [487, 119] on span "Export" at bounding box center [483, 124] width 34 height 13
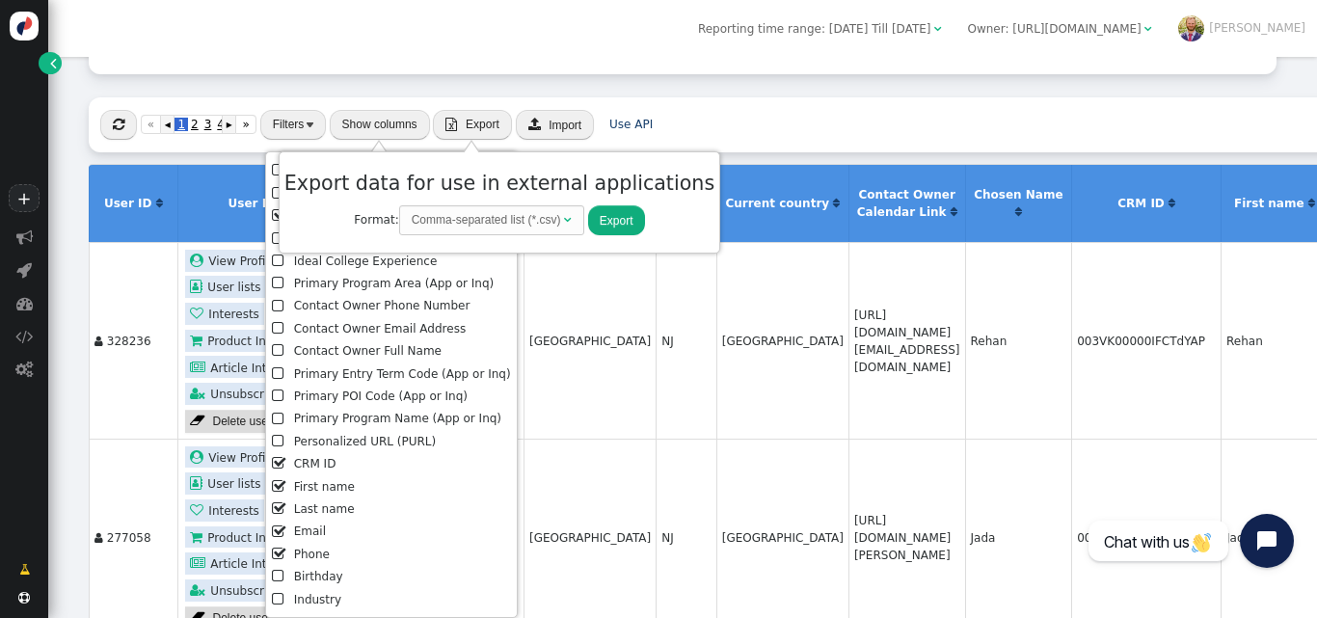
click at [593, 218] on button "Export" at bounding box center [616, 220] width 57 height 30
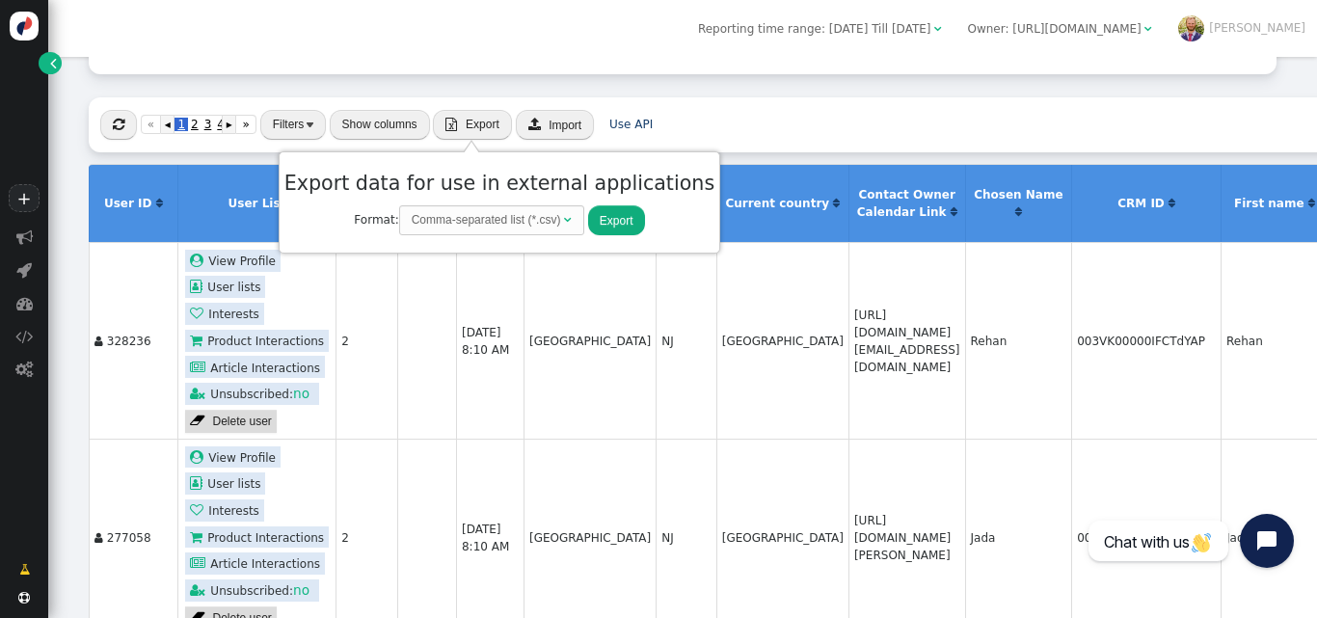
click at [772, 109] on div " « ◂ 1 2 3 4 5 6 7 8 9 10 11 12 13 14 15 16 17 18 19 20 21 ▸ » Filters Show co…" at bounding box center [878, 125] width 1579 height 56
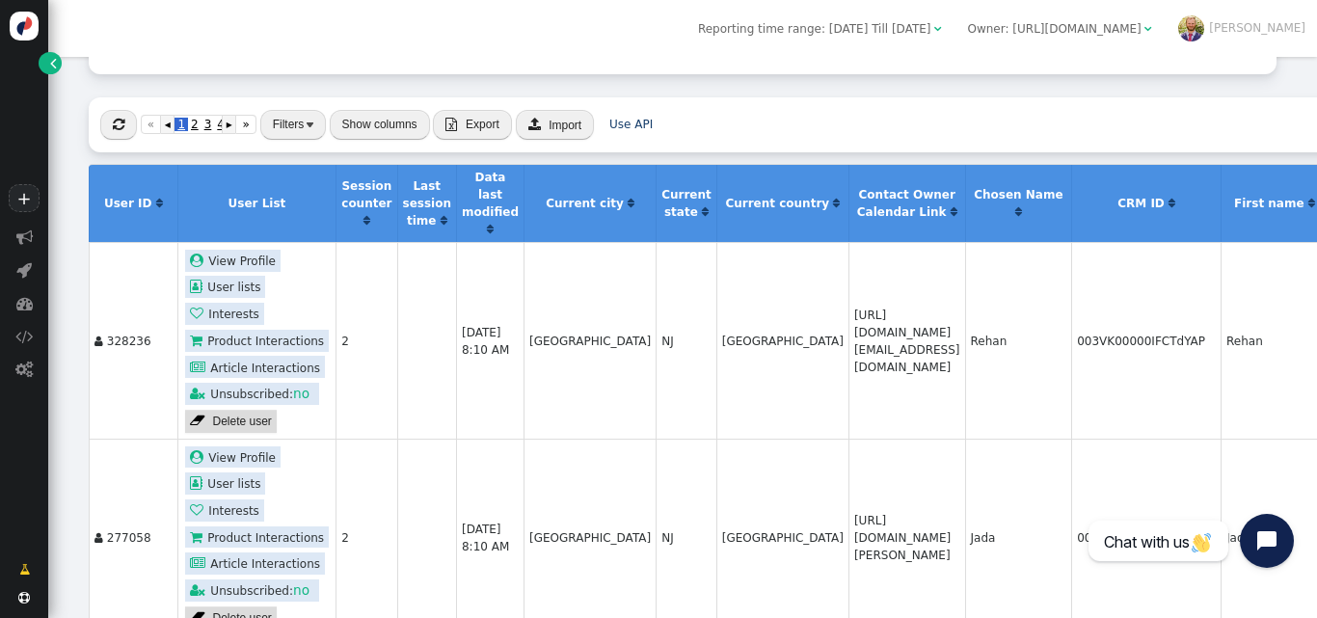
scroll to position [0, 0]
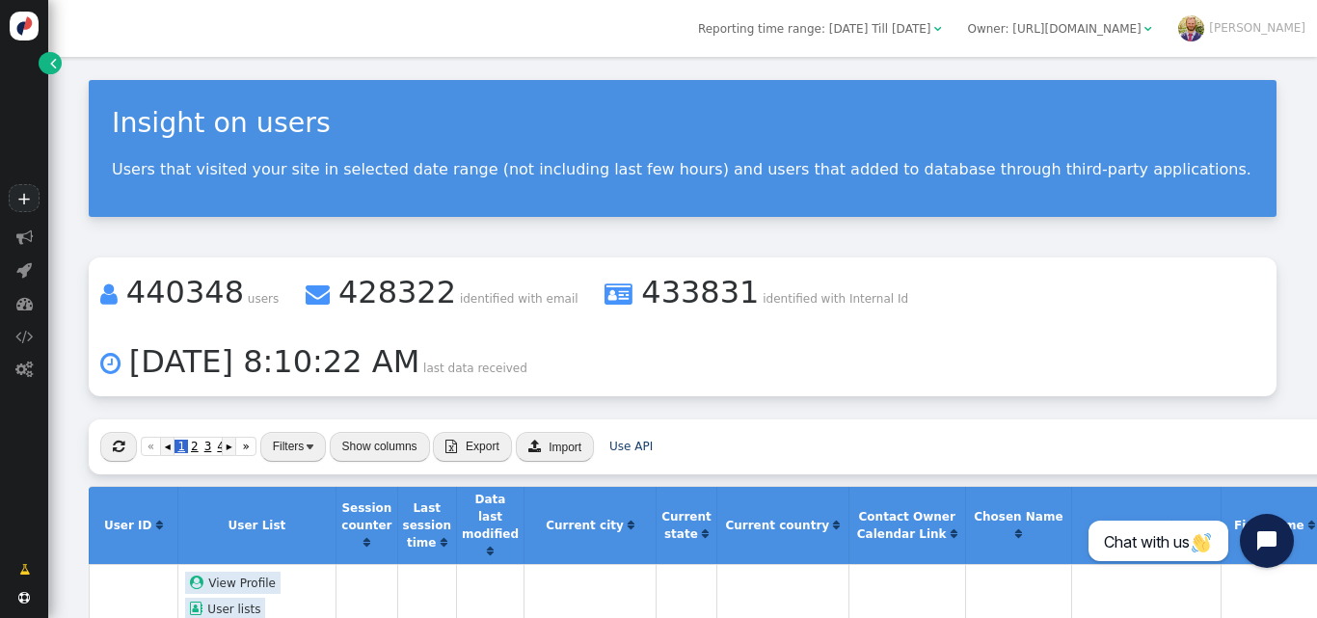
click at [52, 70] on span "" at bounding box center [53, 63] width 6 height 17
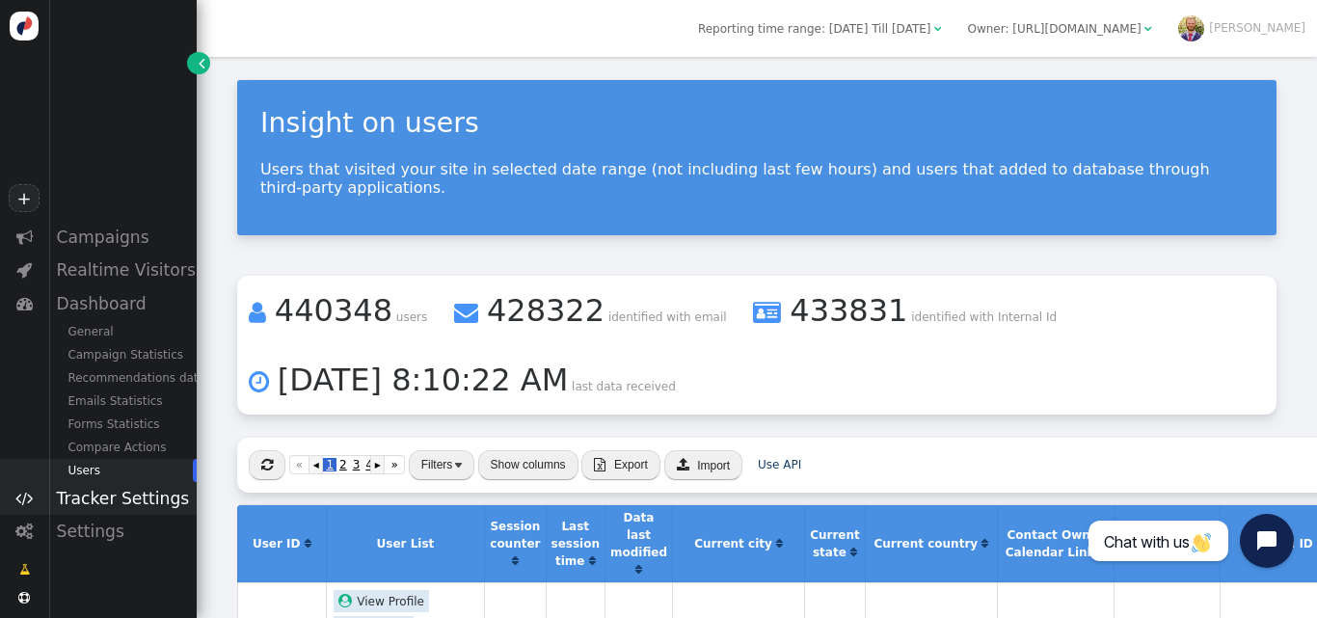
click at [100, 500] on div "Tracker Settings" at bounding box center [122, 498] width 148 height 33
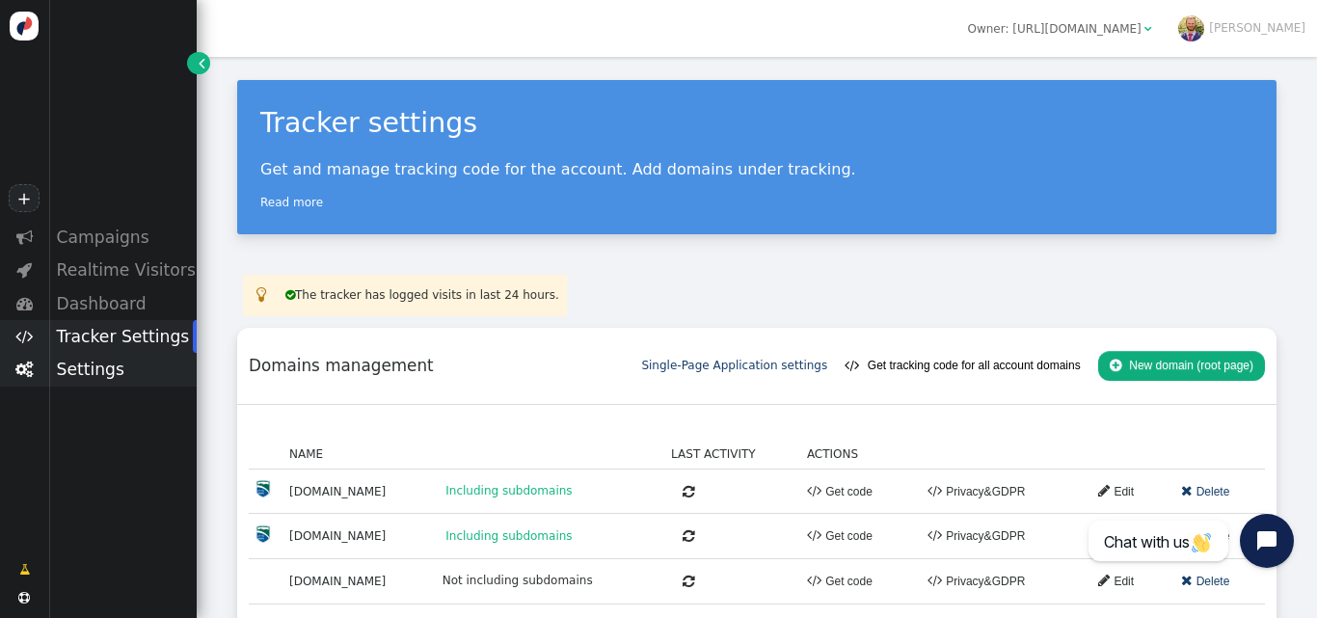
click at [121, 372] on div "Settings" at bounding box center [122, 369] width 148 height 33
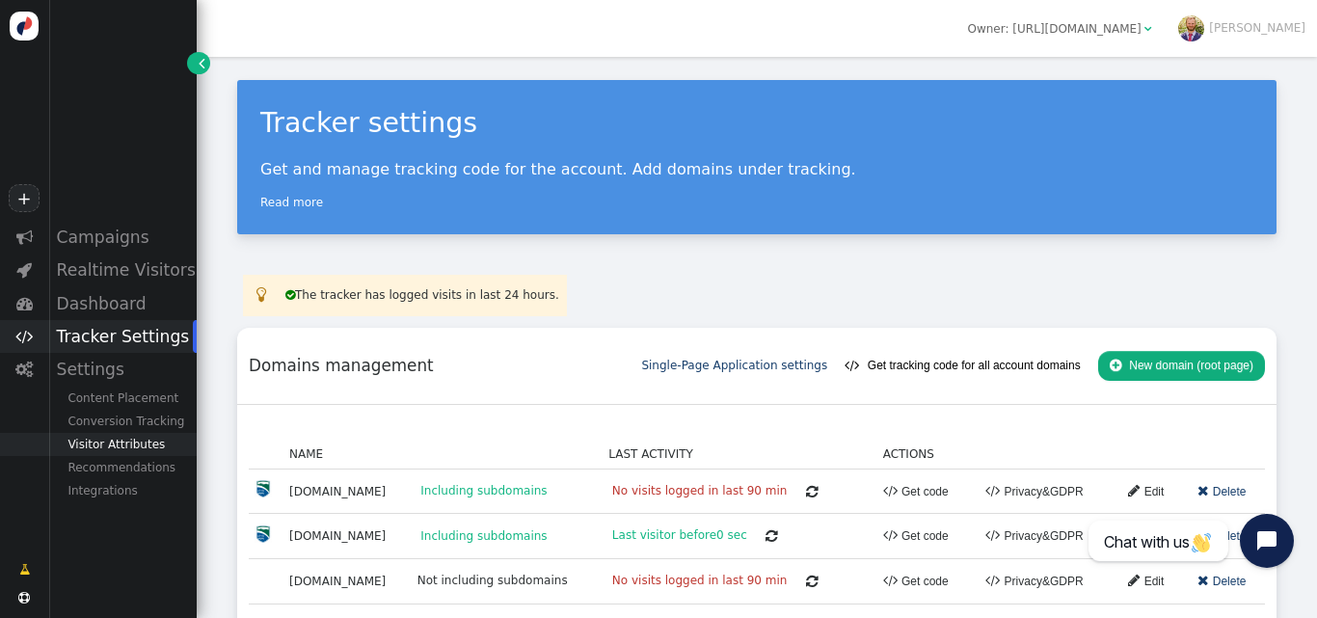
click at [119, 443] on div "Visitor Attributes" at bounding box center [122, 444] width 148 height 23
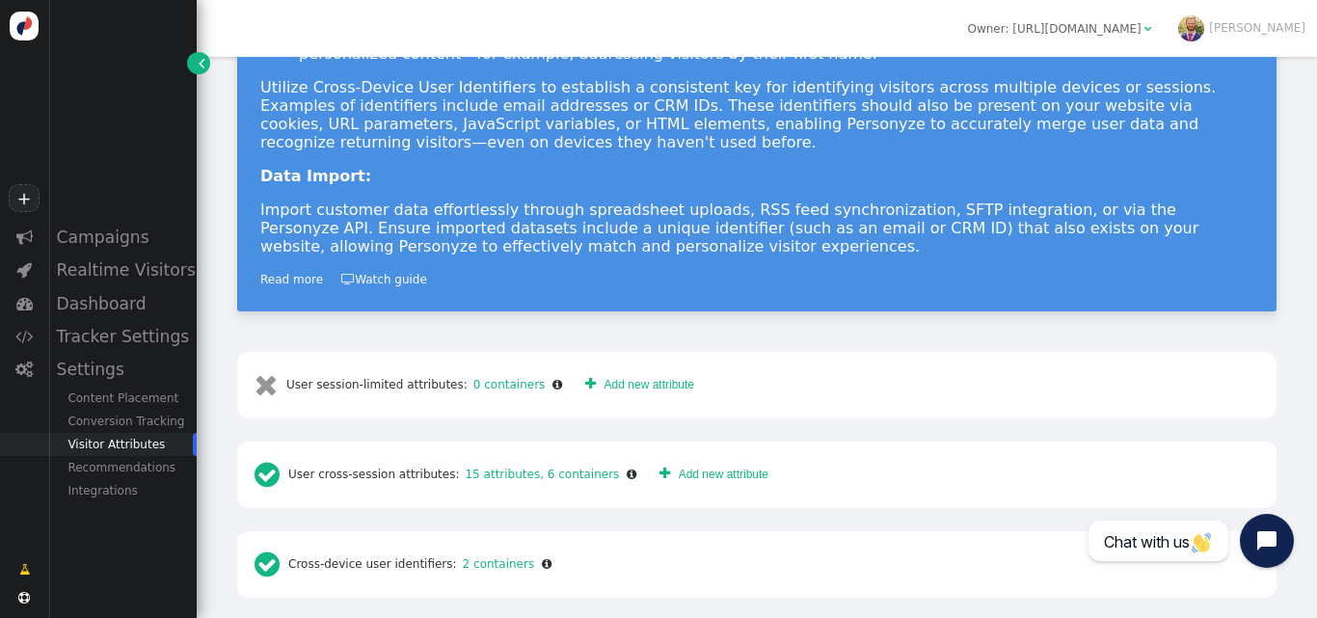
scroll to position [350, 0]
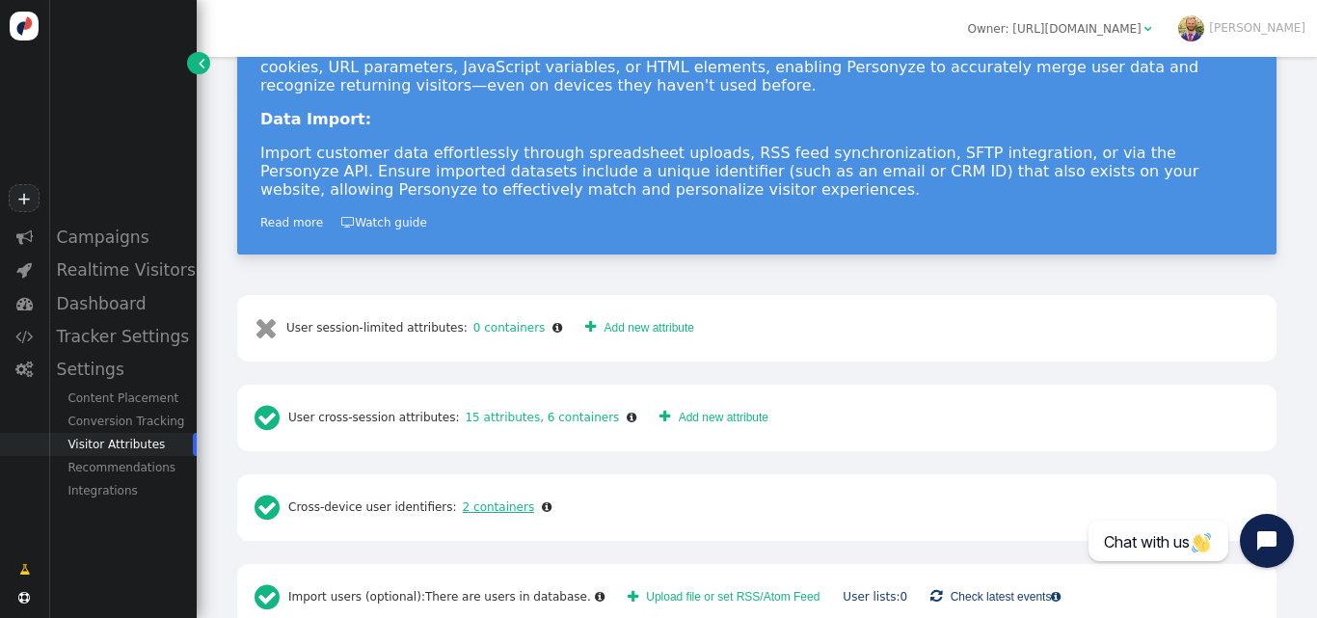
click at [497, 500] on link "2 containers" at bounding box center [496, 506] width 78 height 13
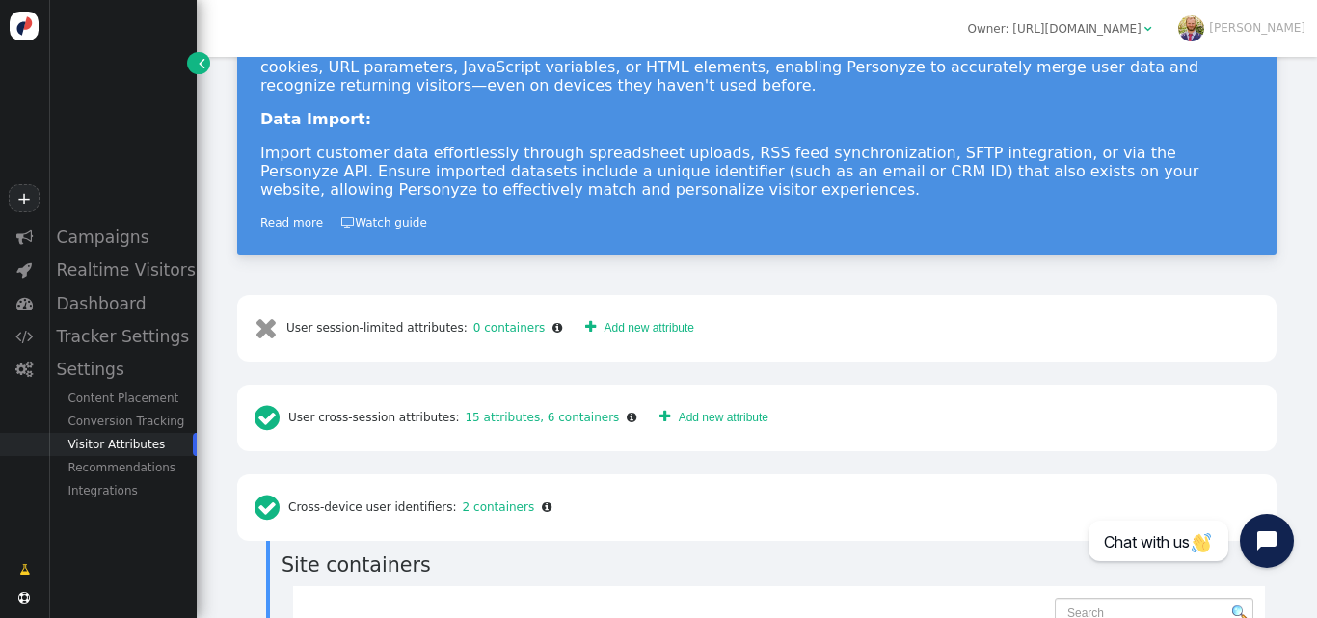
scroll to position [568, 0]
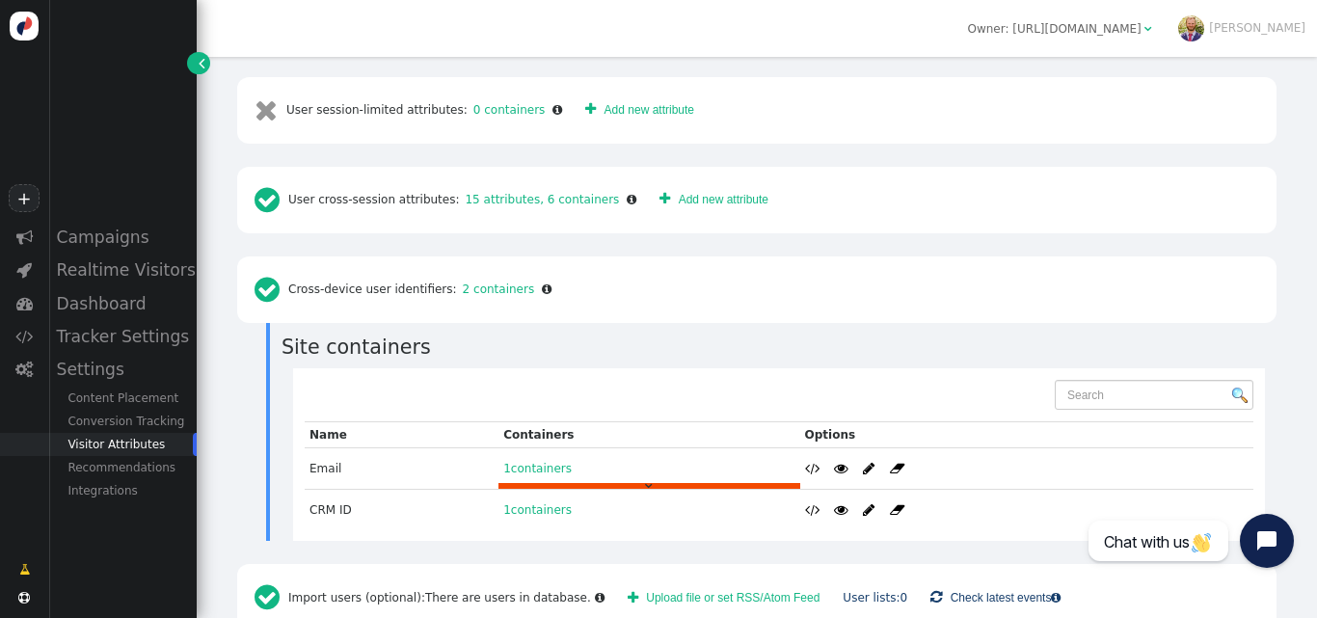
click at [566, 483] on div "" at bounding box center [648, 486] width 301 height 6
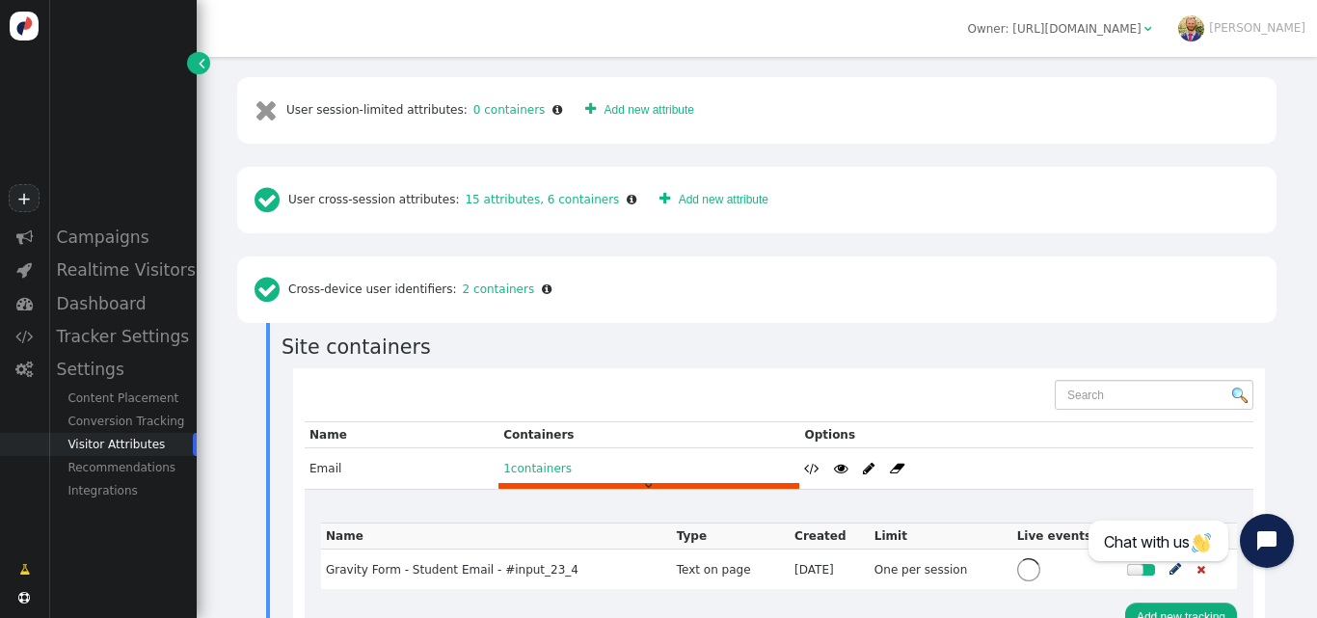
scroll to position [744, 0]
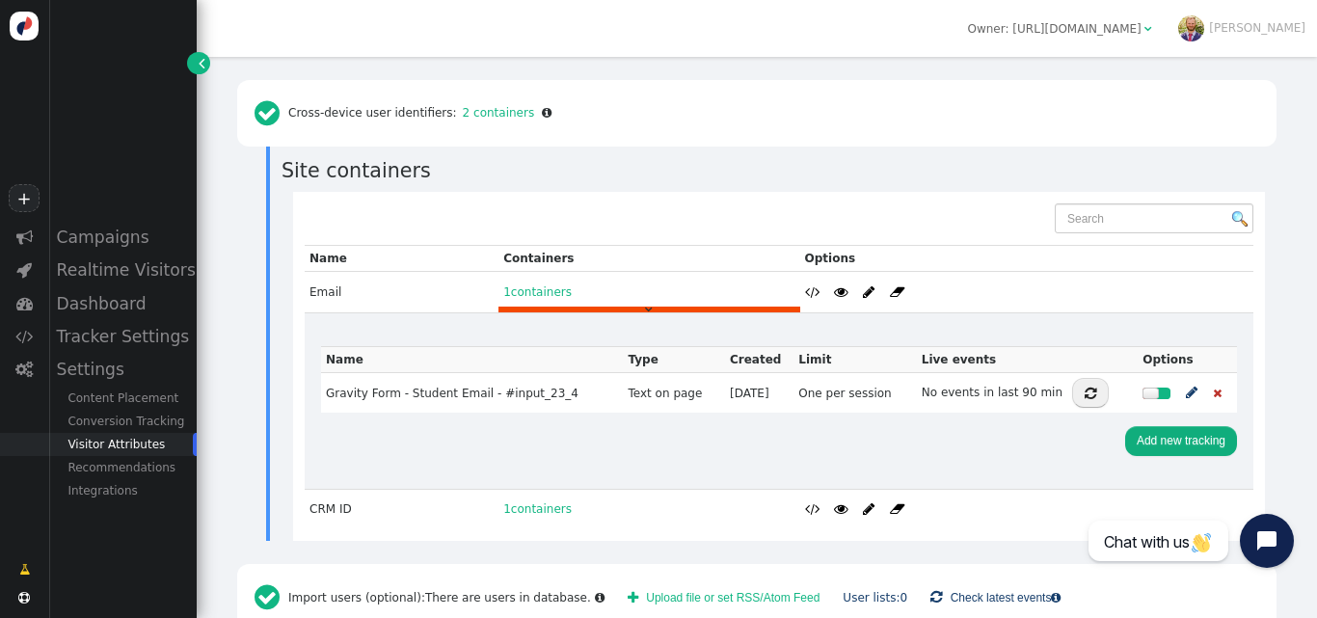
click at [1186, 383] on span "" at bounding box center [1192, 393] width 12 height 21
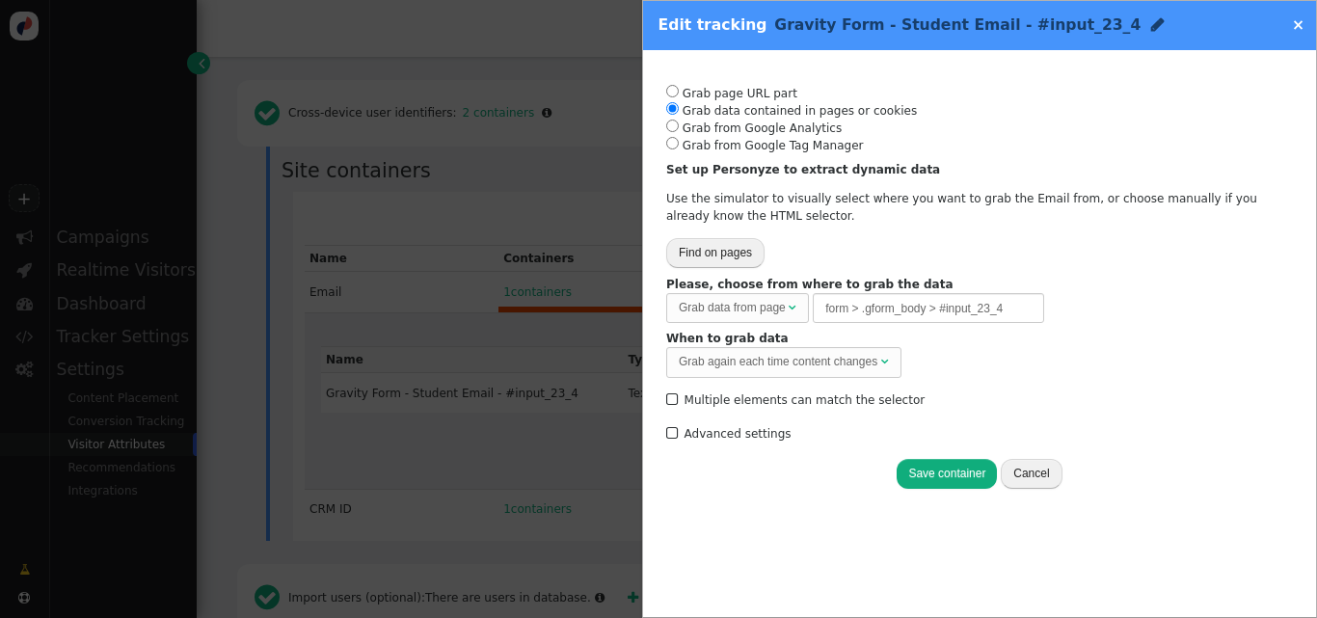
click at [762, 429] on label " Advanced settings" at bounding box center [728, 433] width 125 height 13
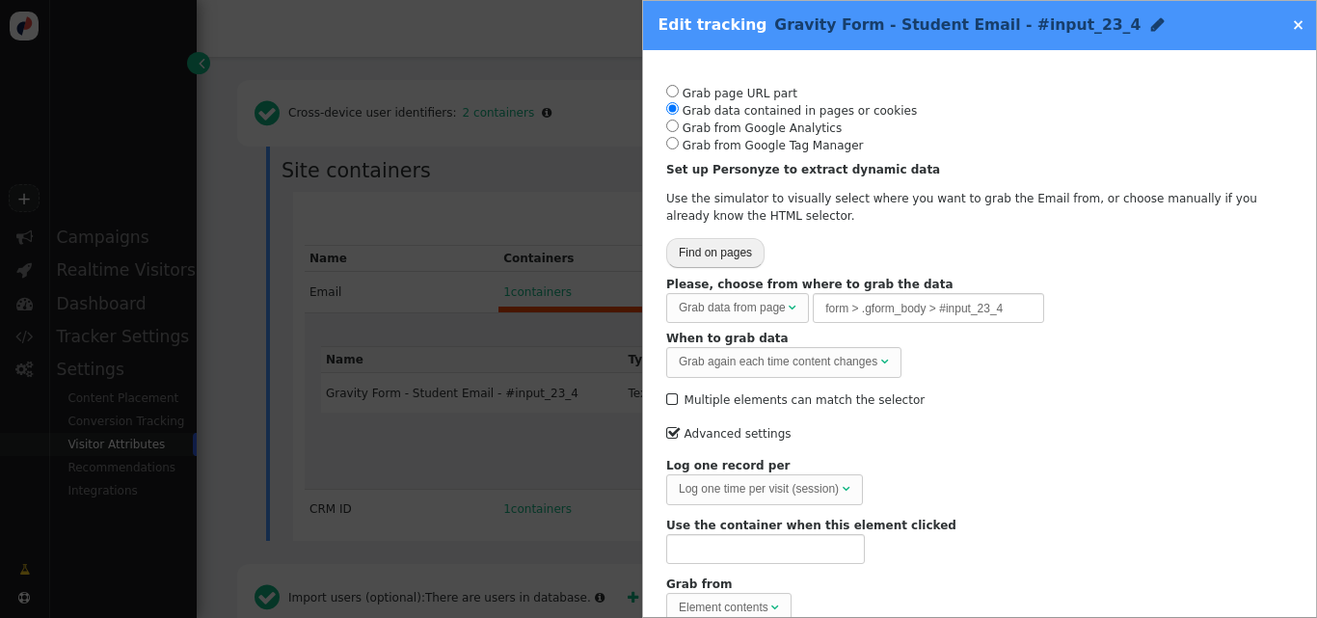
scroll to position [72, 0]
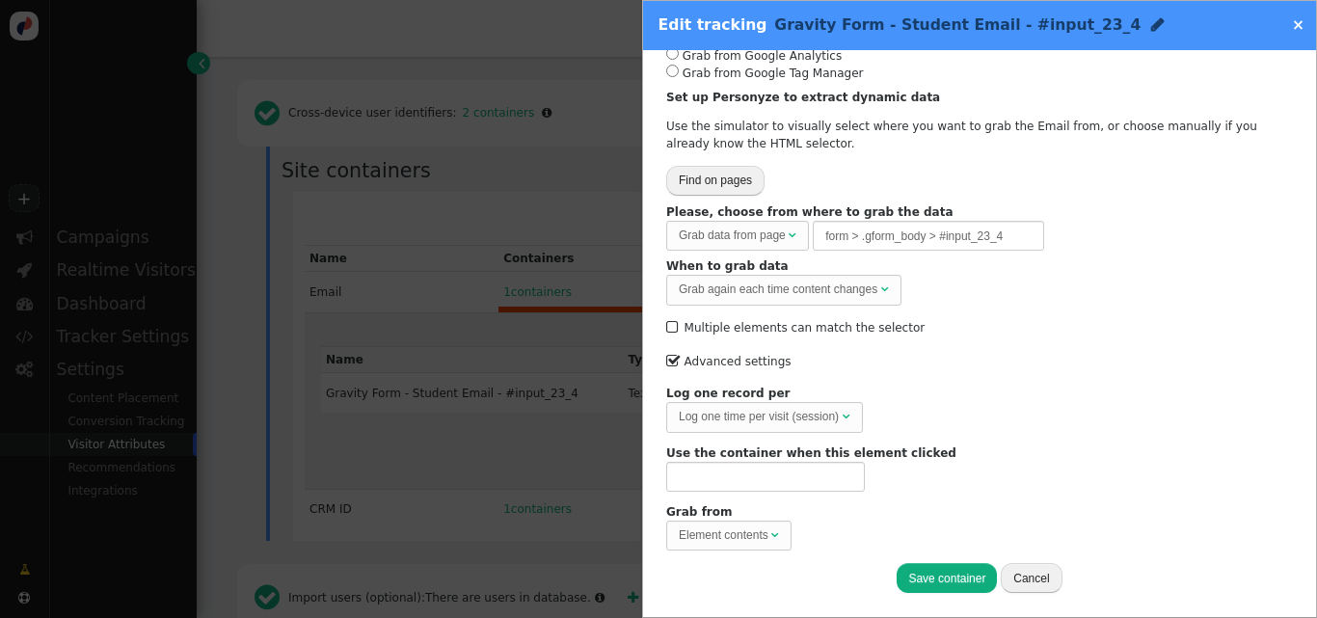
click at [831, 425] on div "Log one time per visit (session)" at bounding box center [759, 416] width 160 height 17
click at [1013, 573] on button "Cancel" at bounding box center [1031, 578] width 61 height 30
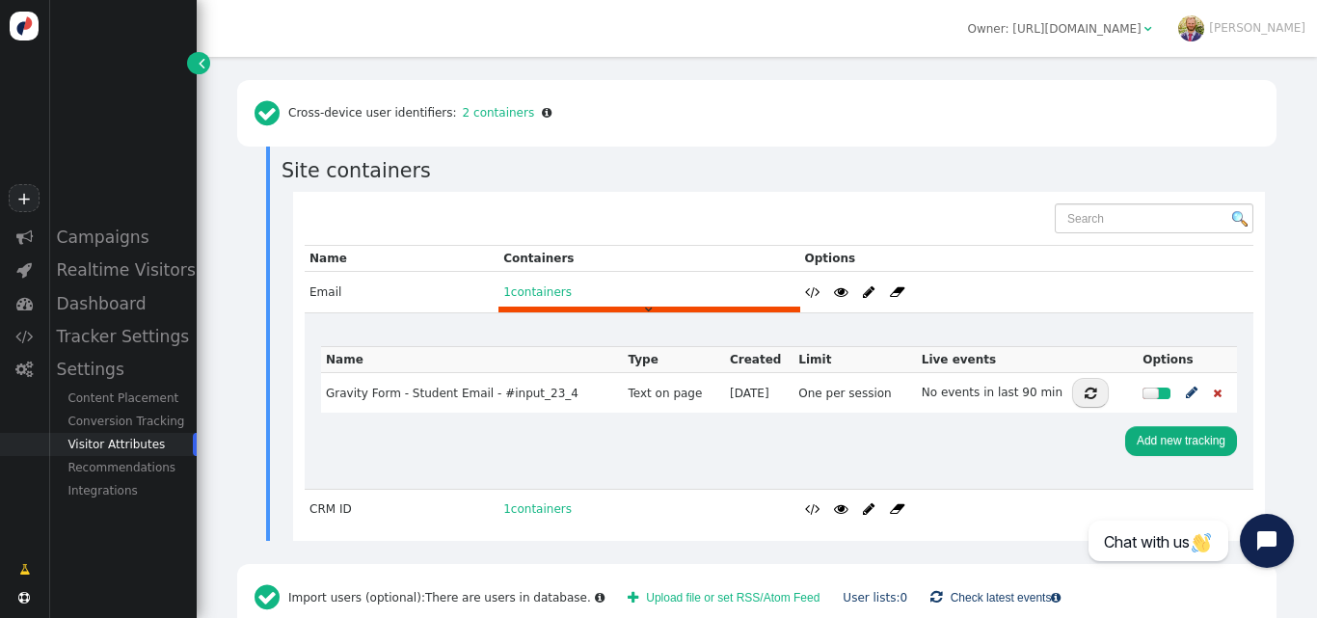
click at [1142, 388] on div at bounding box center [1150, 394] width 16 height 12
click at [710, 524] on div "" at bounding box center [648, 527] width 301 height 6
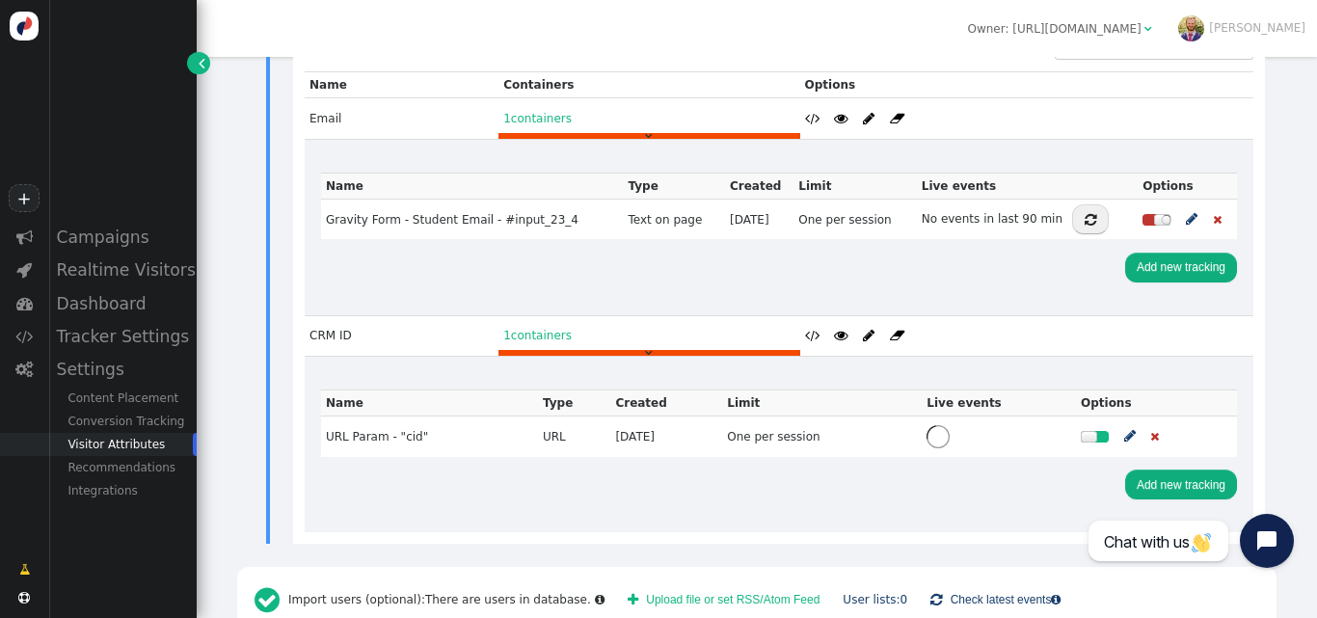
scroll to position [921, 0]
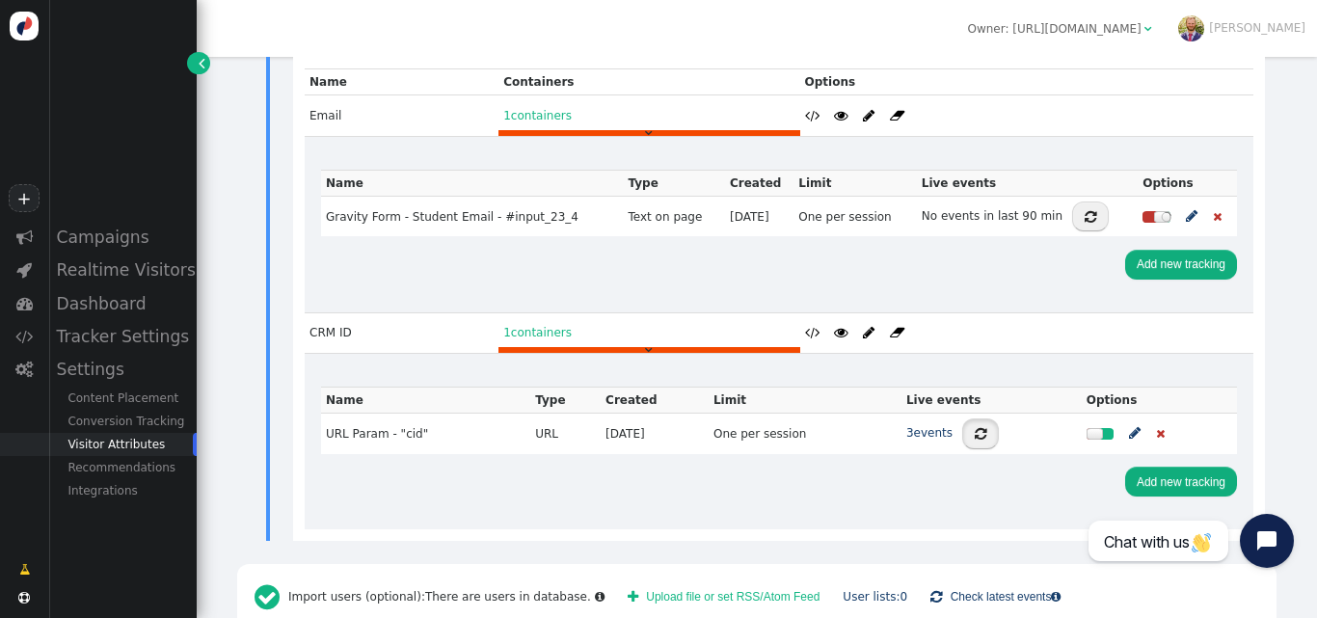
click at [975, 427] on span "" at bounding box center [981, 433] width 12 height 13
click at [906, 426] on link "3 events" at bounding box center [929, 432] width 46 height 13
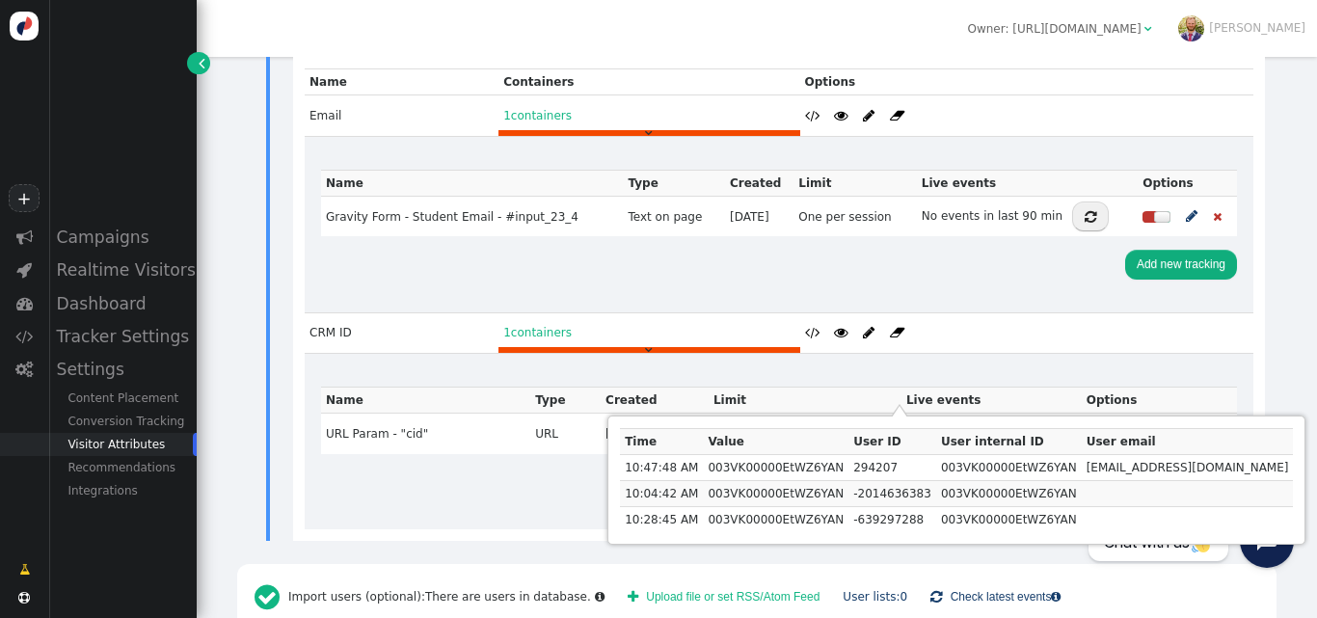
click at [998, 358] on div "Name Type Created Limit Live events Options URL Param - "cid" URL [DATE] One pe…" at bounding box center [778, 441] width 939 height 167
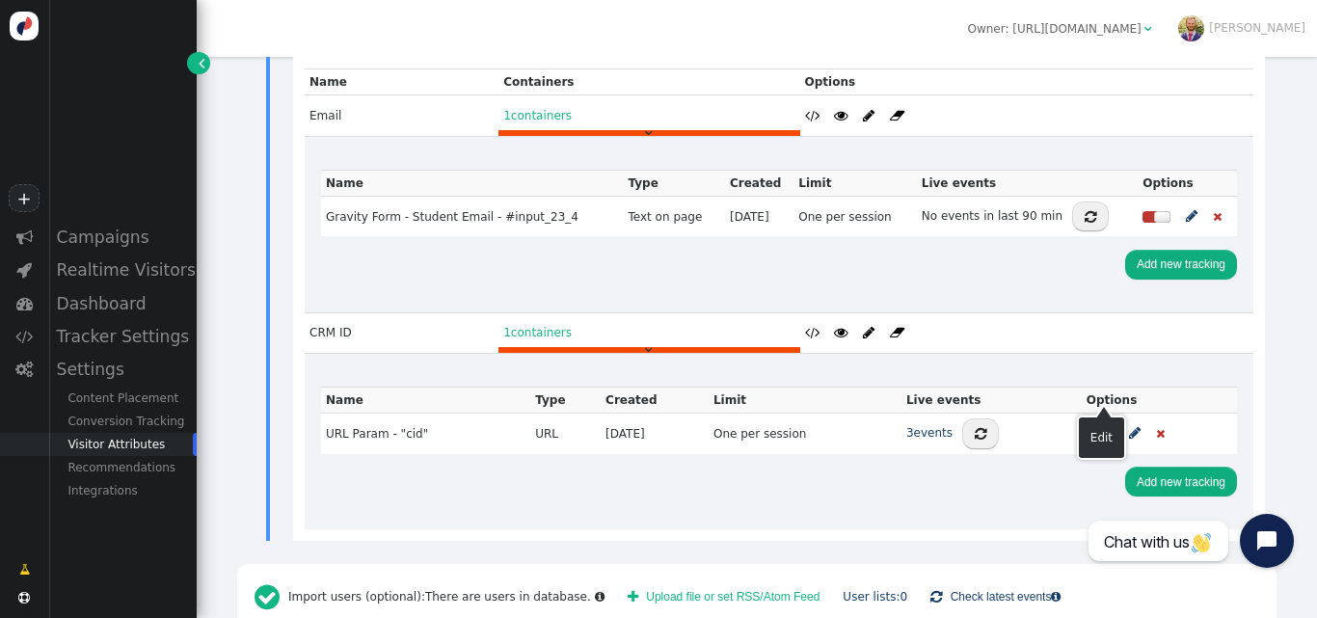
click at [1129, 423] on span "" at bounding box center [1135, 433] width 12 height 21
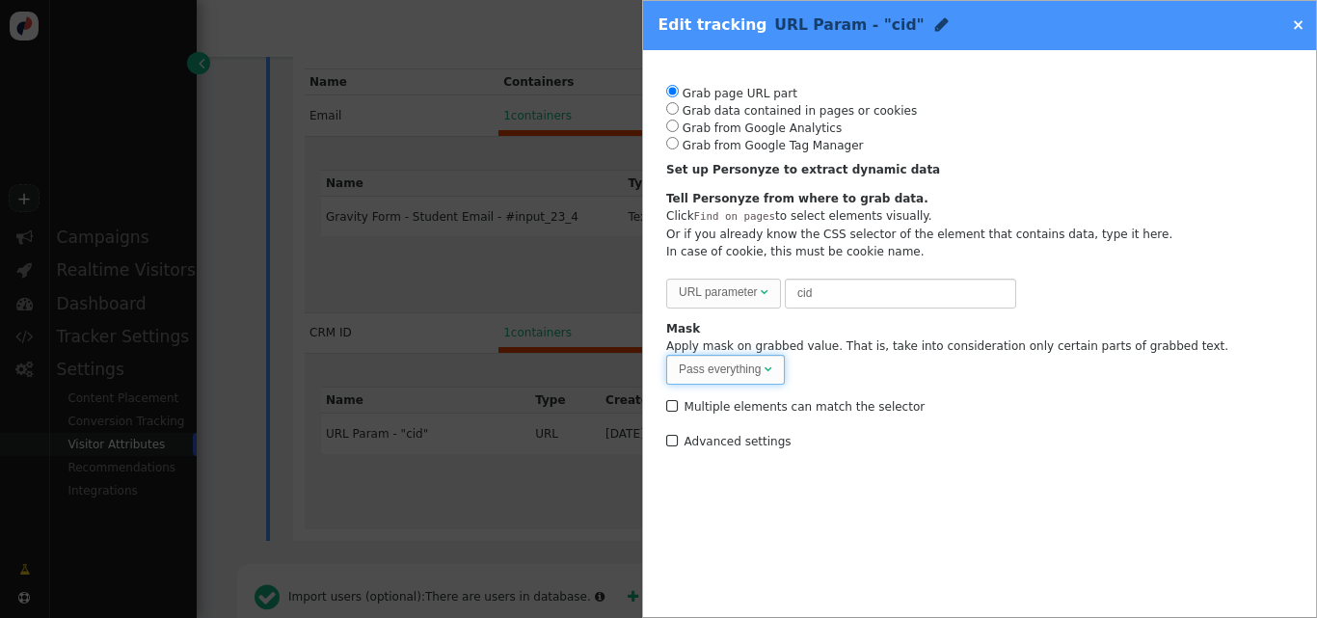
click at [765, 357] on span "Pass everything " at bounding box center [725, 370] width 119 height 30
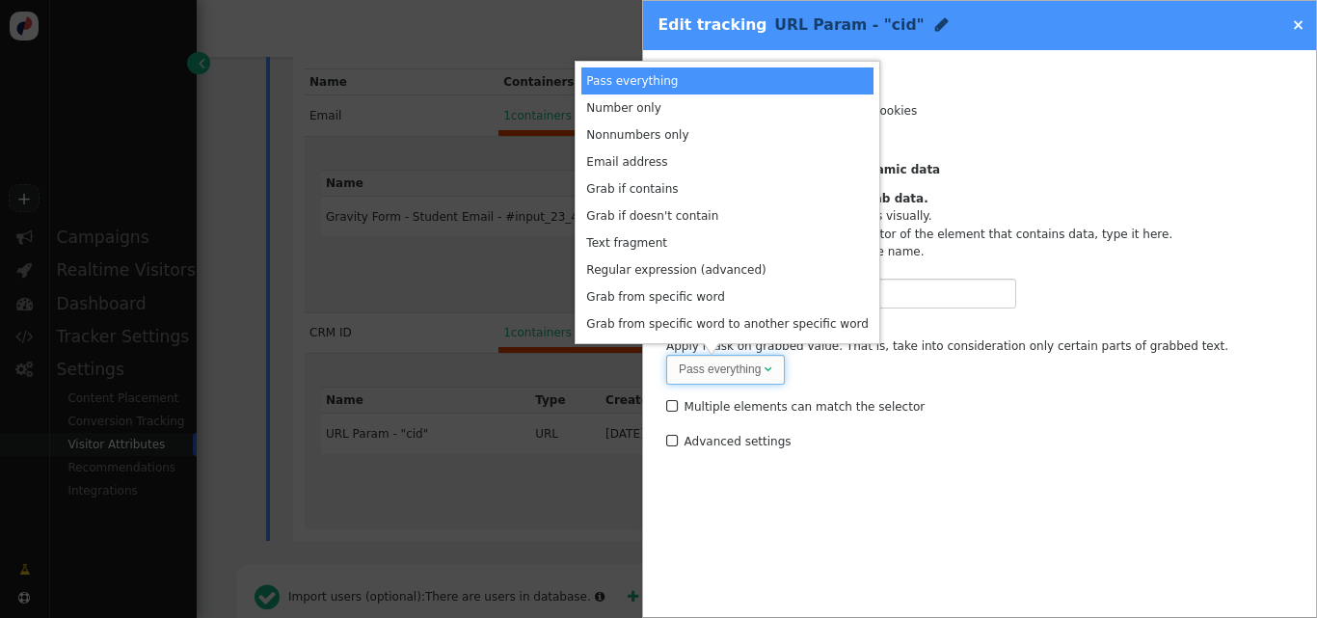
click at [1123, 340] on div "Mask Apply mask on grabbed value. That is, take into consideration only certain…" at bounding box center [979, 352] width 627 height 65
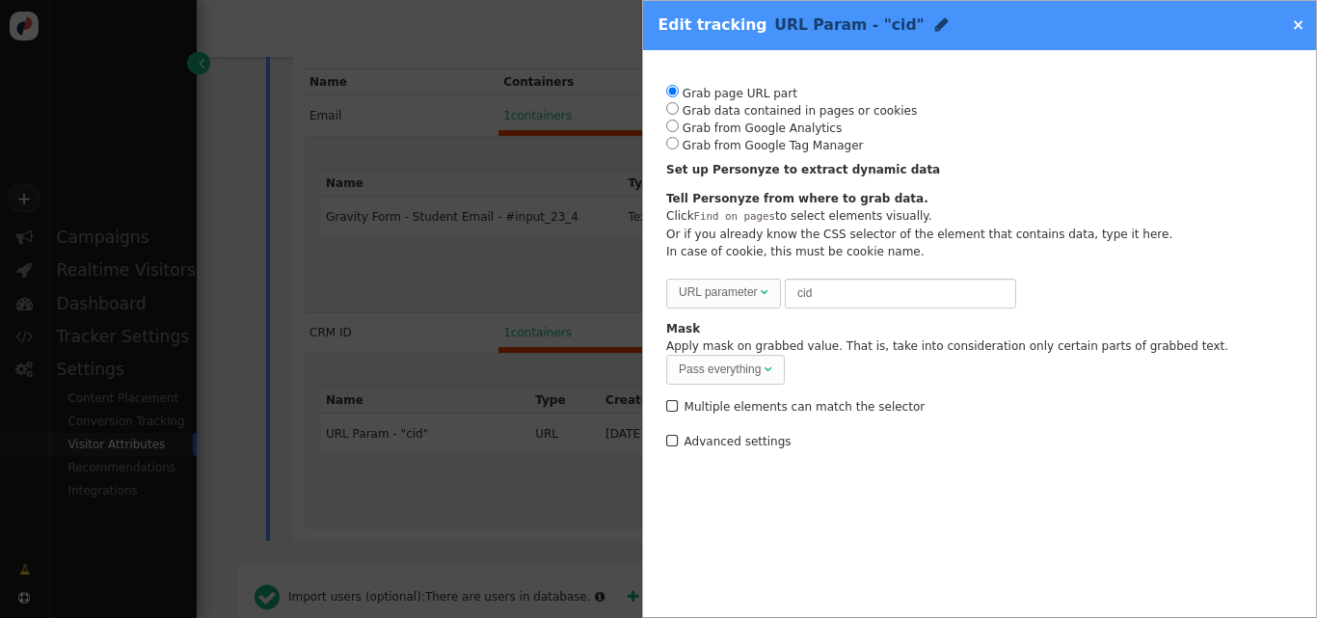
click at [752, 435] on label " Advanced settings" at bounding box center [728, 441] width 125 height 13
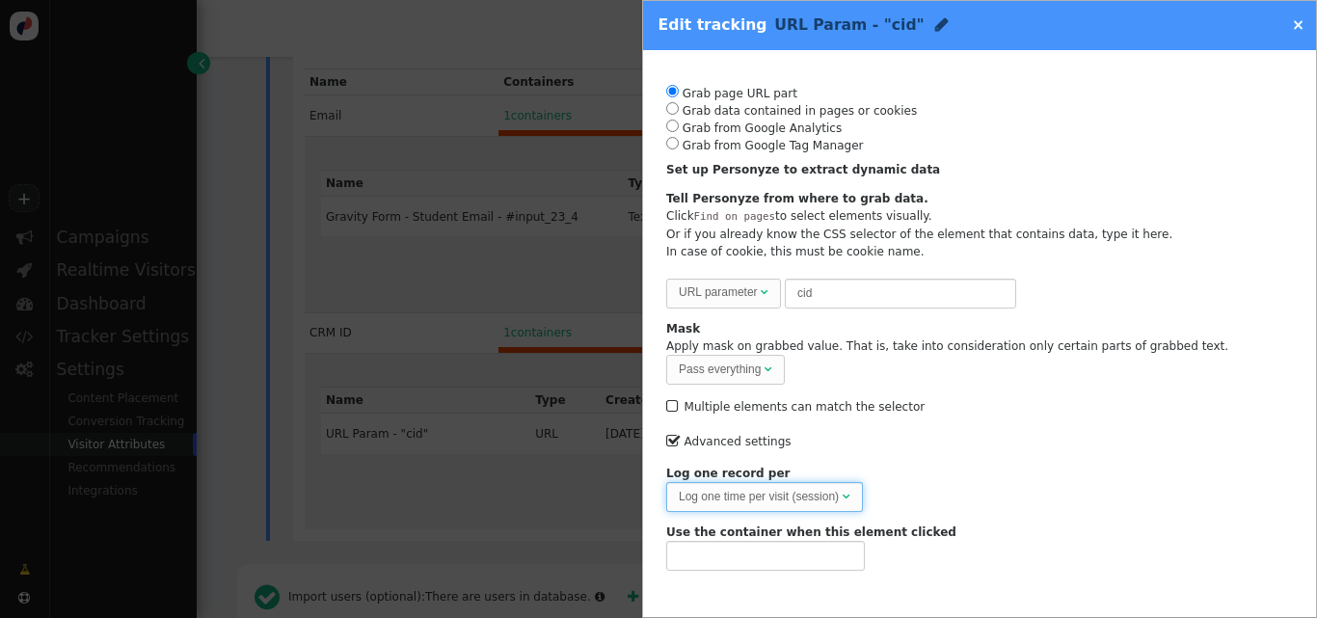
click at [853, 498] on span "Log one time per visit (session) " at bounding box center [764, 497] width 197 height 30
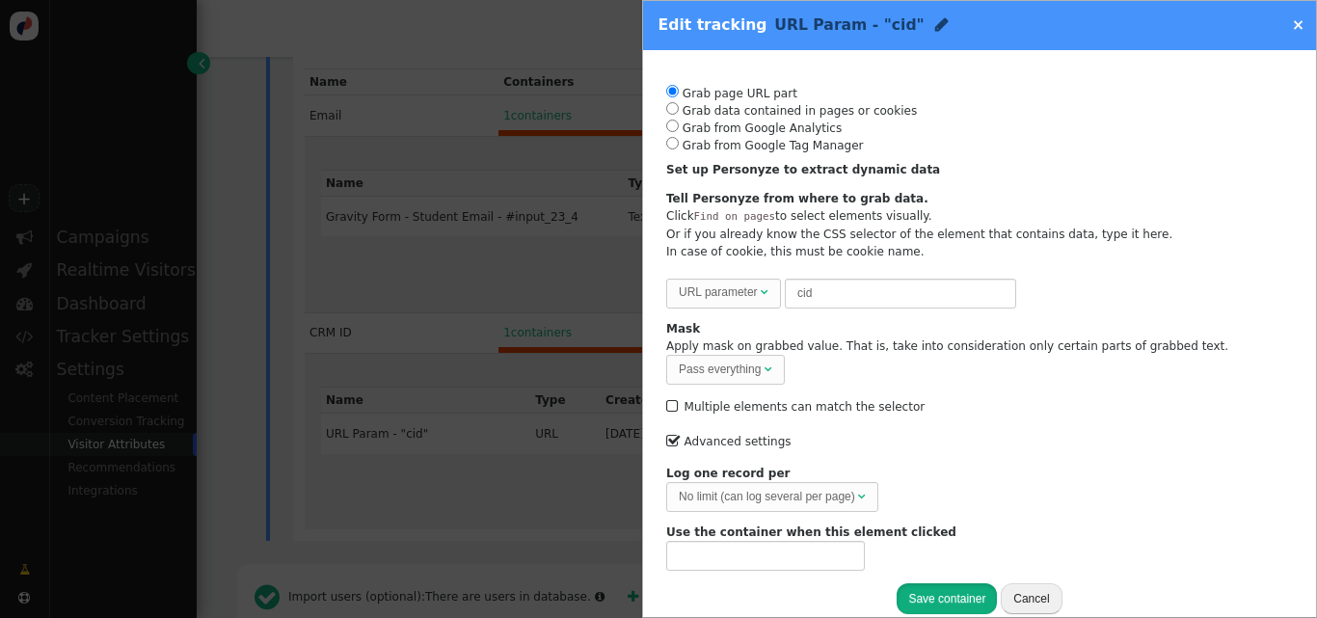
click at [937, 590] on button "Save container" at bounding box center [947, 598] width 100 height 30
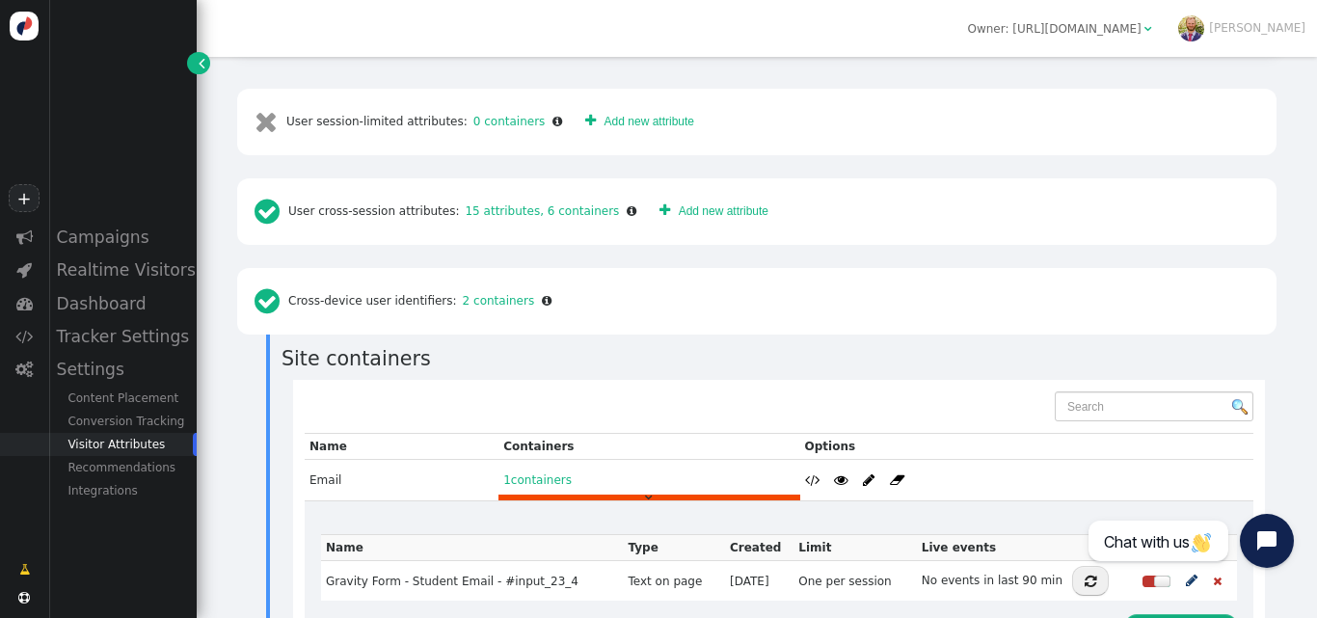
scroll to position [557, 0]
click at [545, 203] on link "15 attributes, 6 containers" at bounding box center [539, 209] width 160 height 13
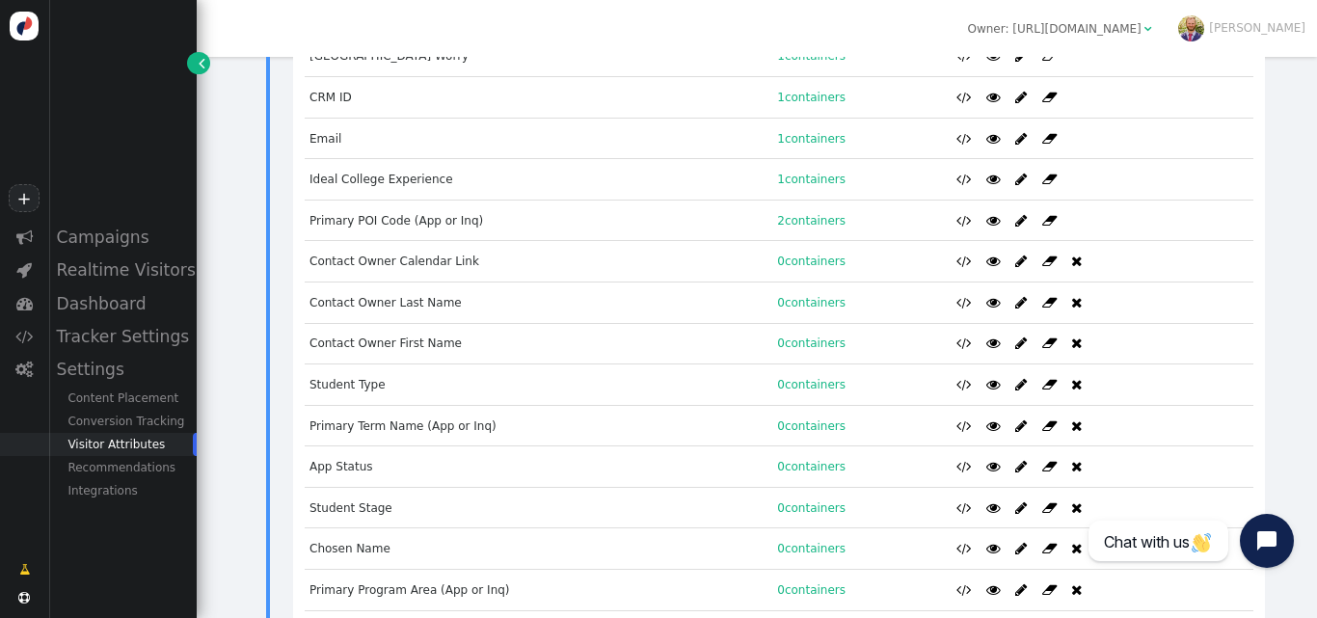
scroll to position [741, 0]
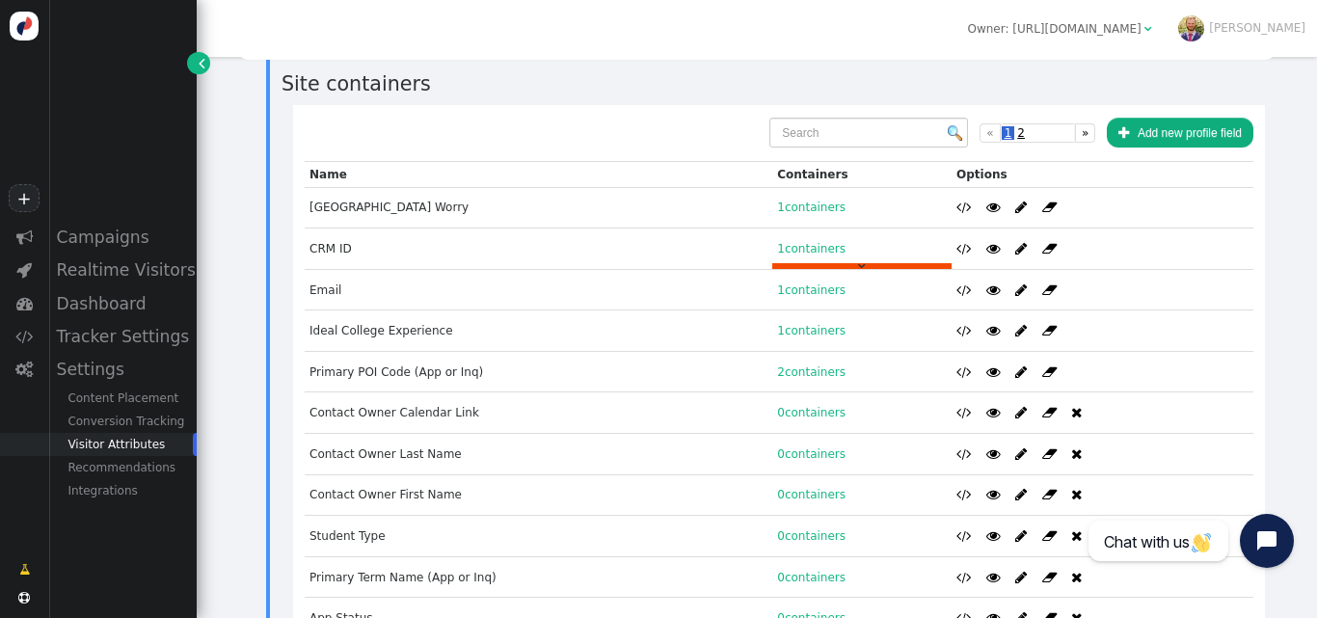
click at [798, 263] on div "" at bounding box center [861, 266] width 179 height 6
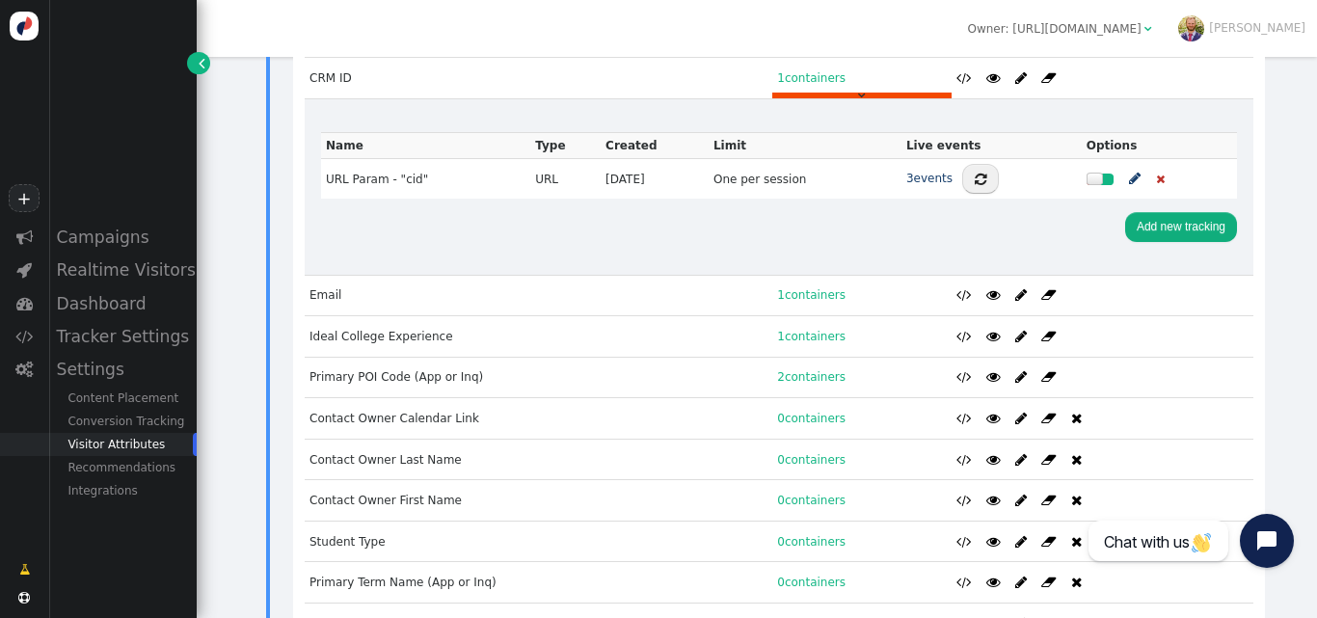
scroll to position [920, 0]
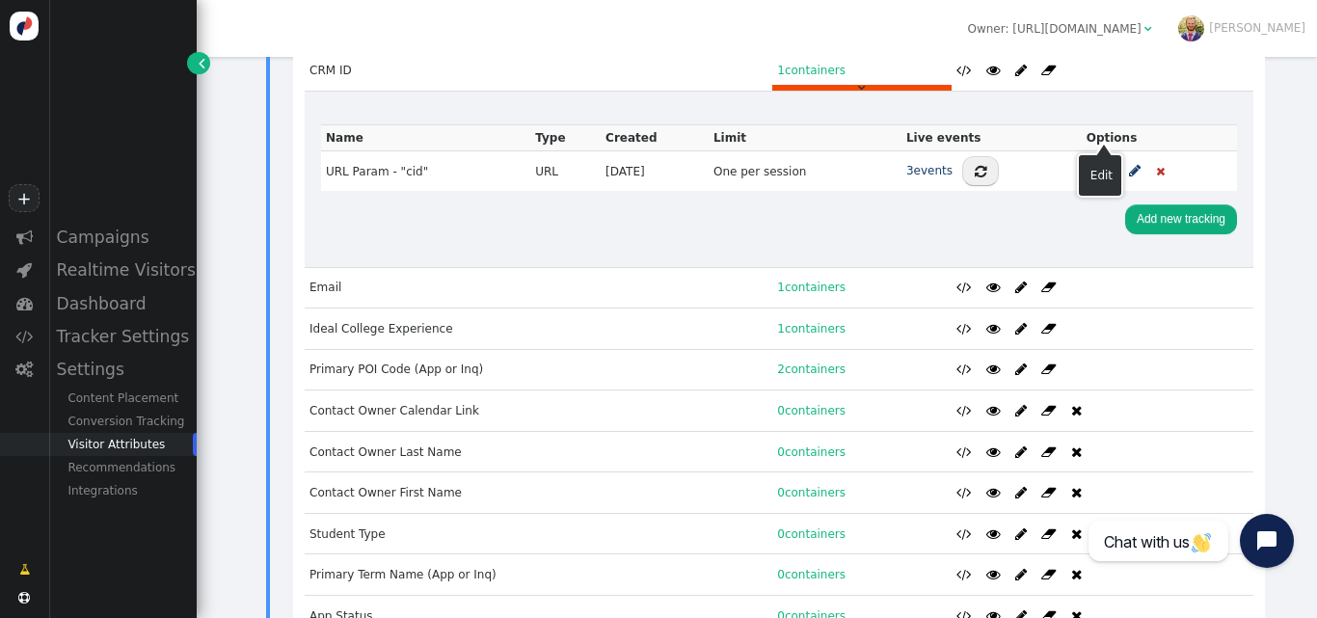
click at [1129, 161] on span "" at bounding box center [1135, 171] width 12 height 21
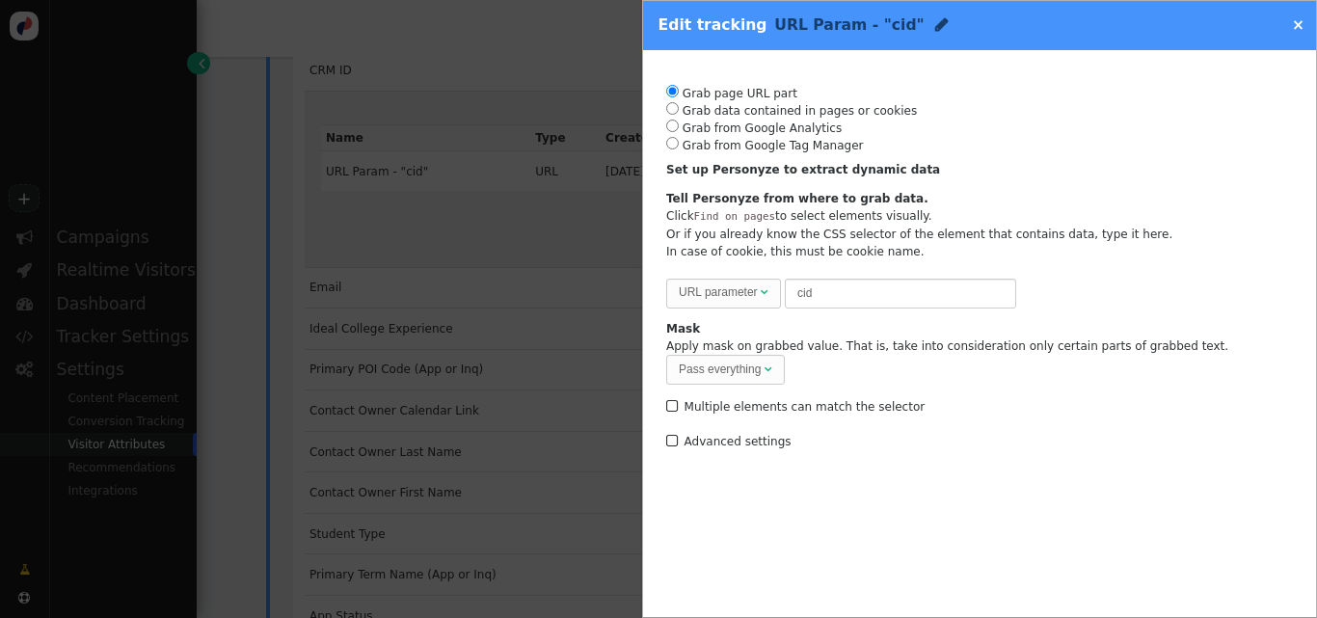
click at [511, 255] on div at bounding box center [658, 309] width 1317 height 618
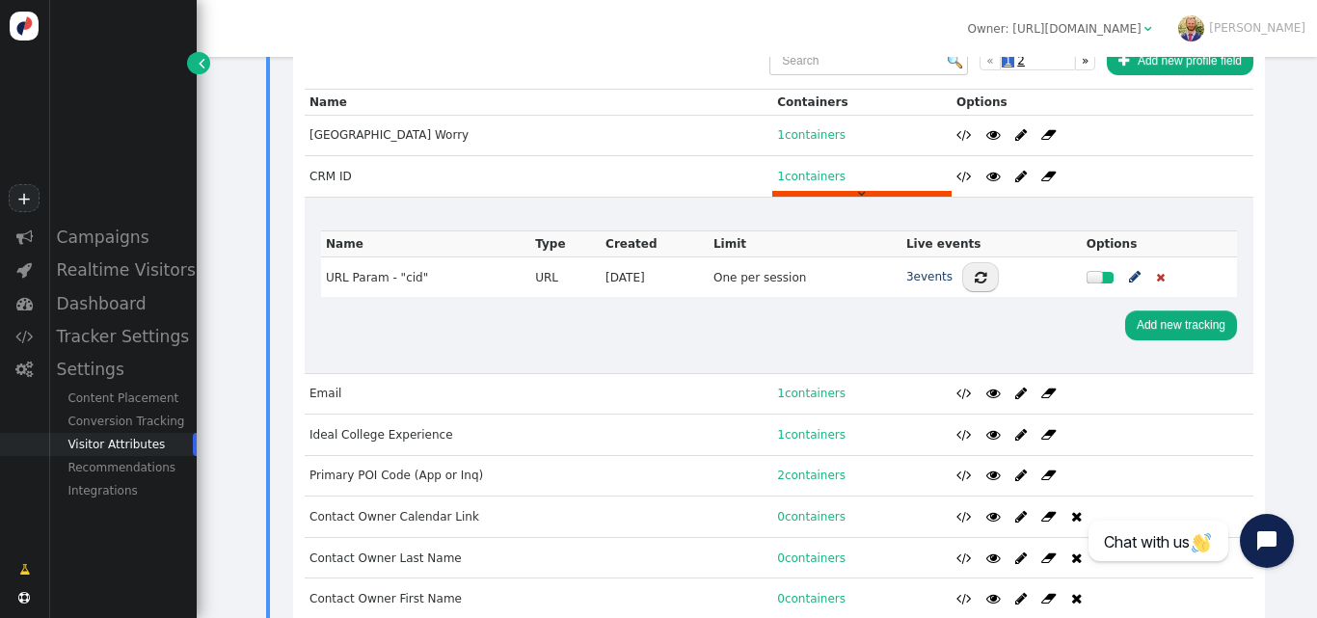
scroll to position [815, 0]
click at [813, 407] on div "" at bounding box center [861, 410] width 179 height 6
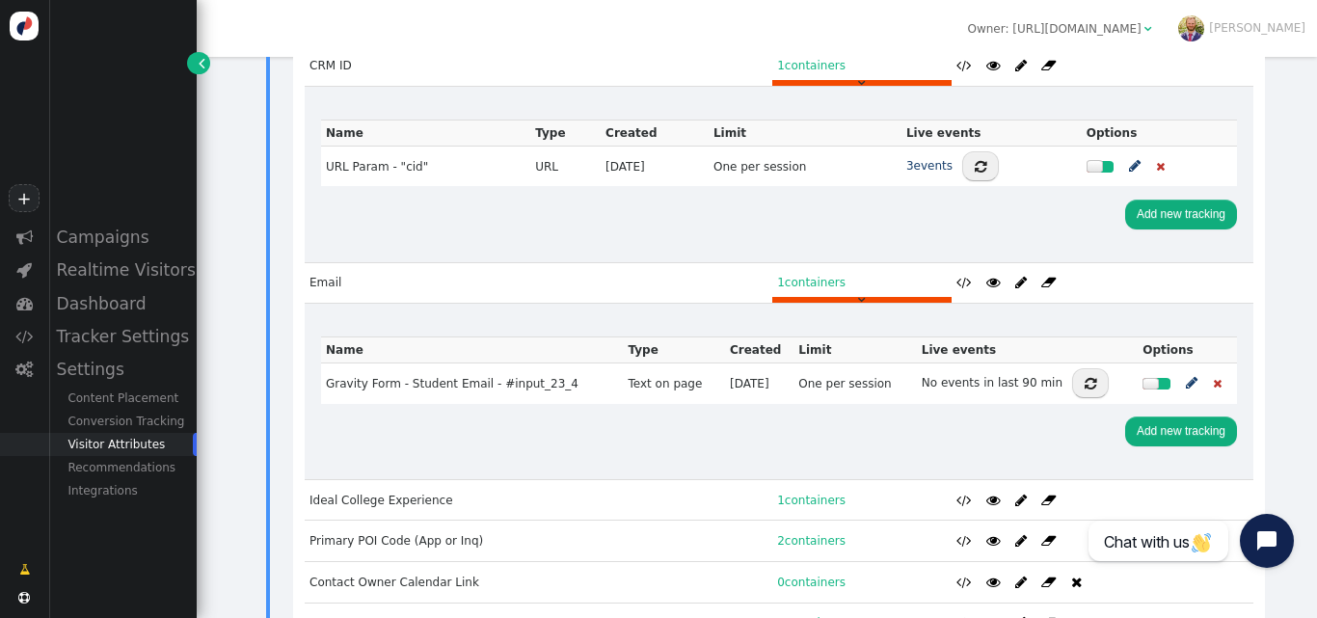
scroll to position [926, 0]
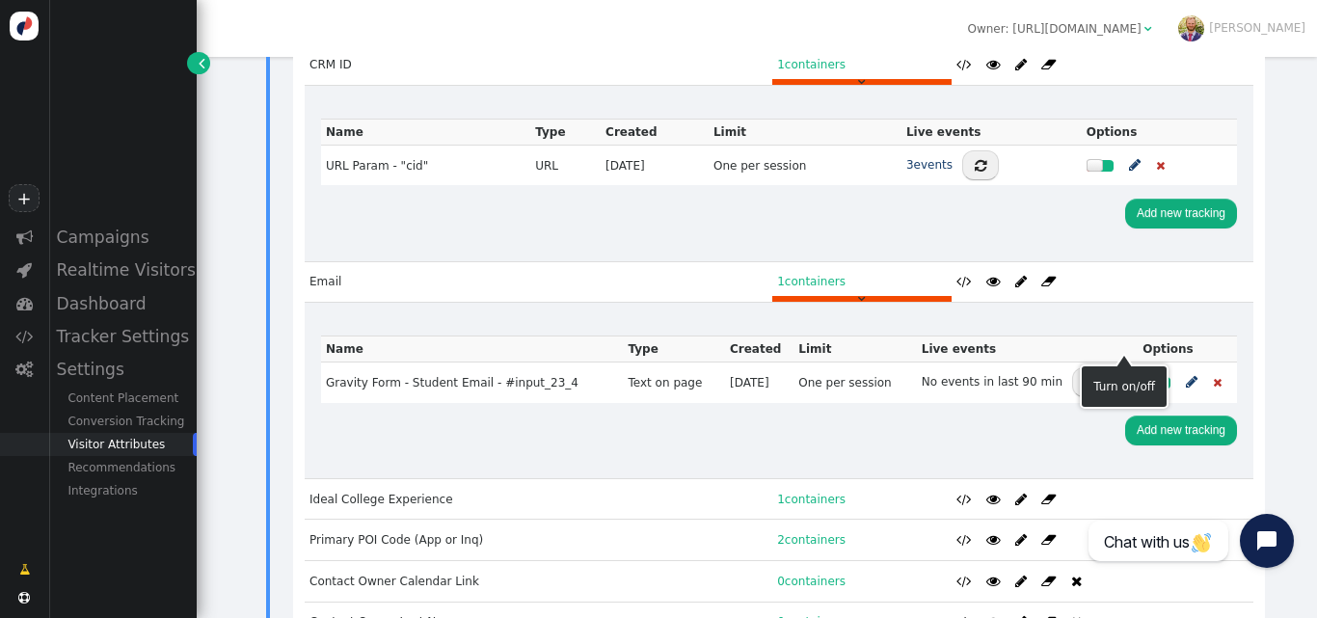
click at [1142, 377] on div at bounding box center [1150, 383] width 16 height 12
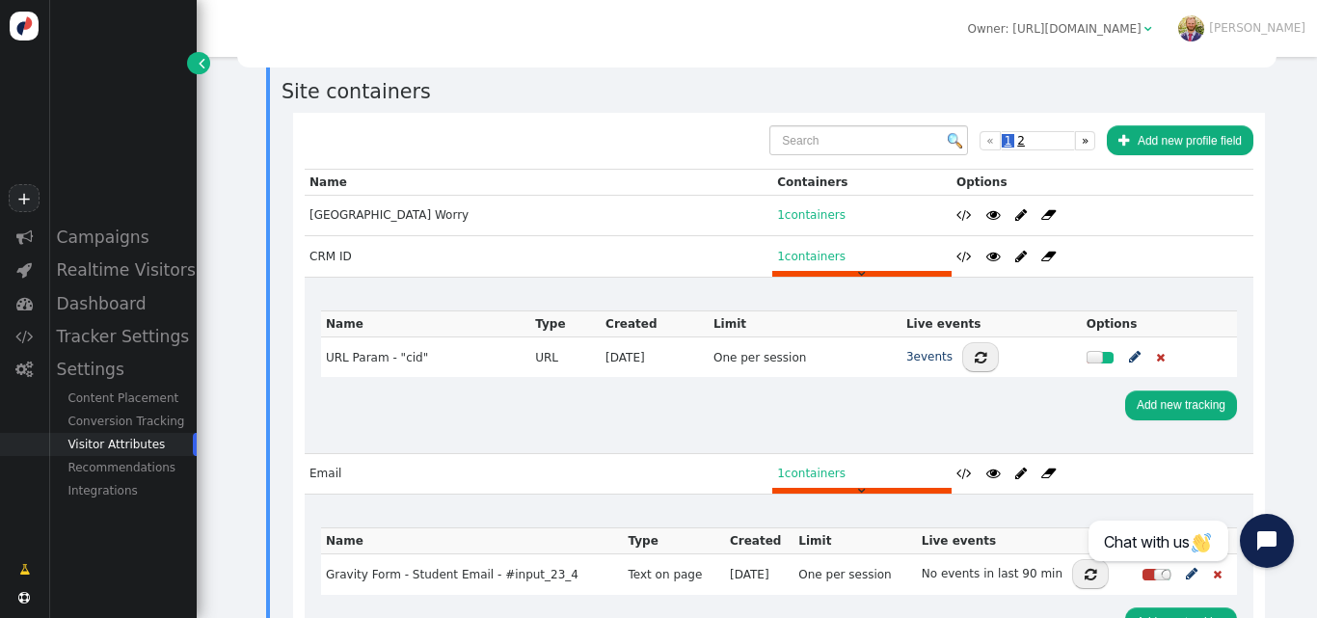
scroll to position [540, 0]
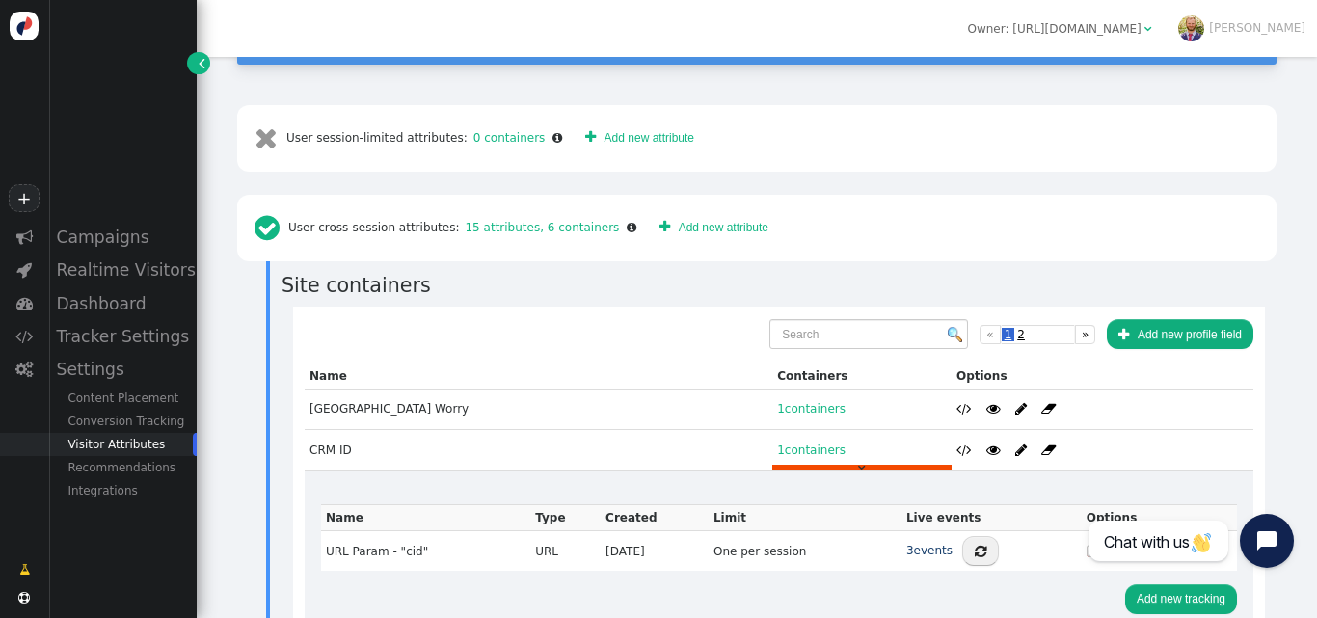
click at [945, 271] on h3 "Site containers" at bounding box center [779, 286] width 995 height 30
click at [1014, 328] on span "2" at bounding box center [1020, 334] width 13 height 13
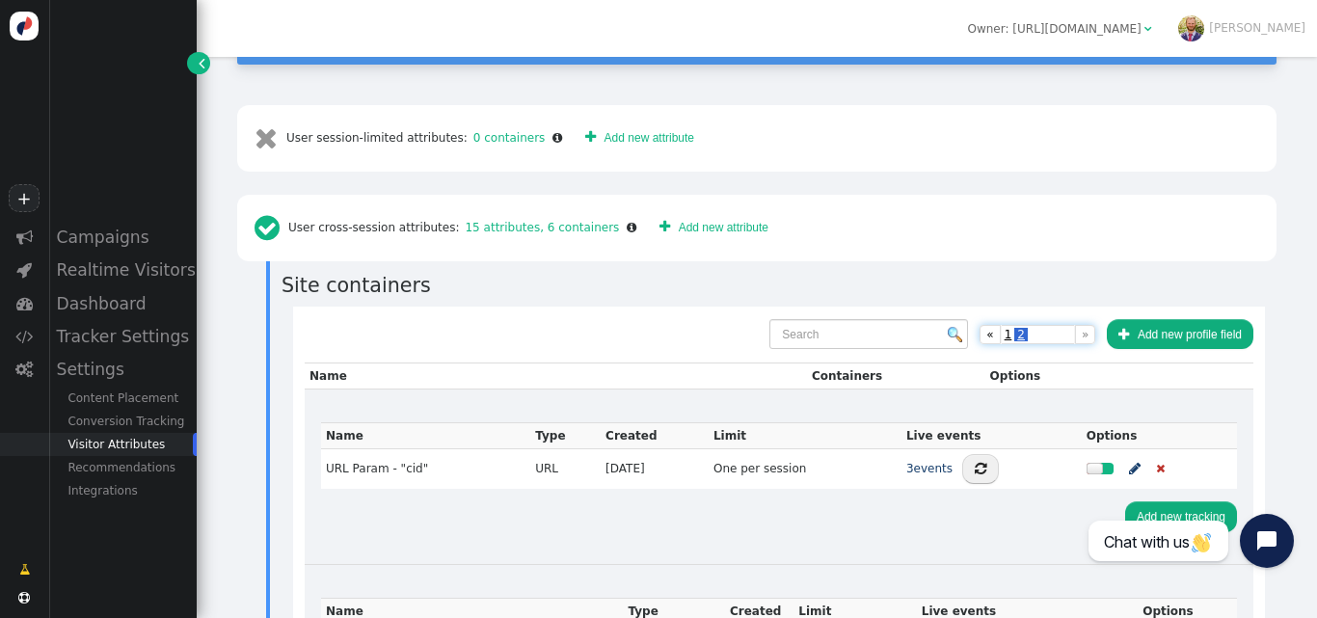
click at [1014, 328] on span "2" at bounding box center [1020, 334] width 13 height 13
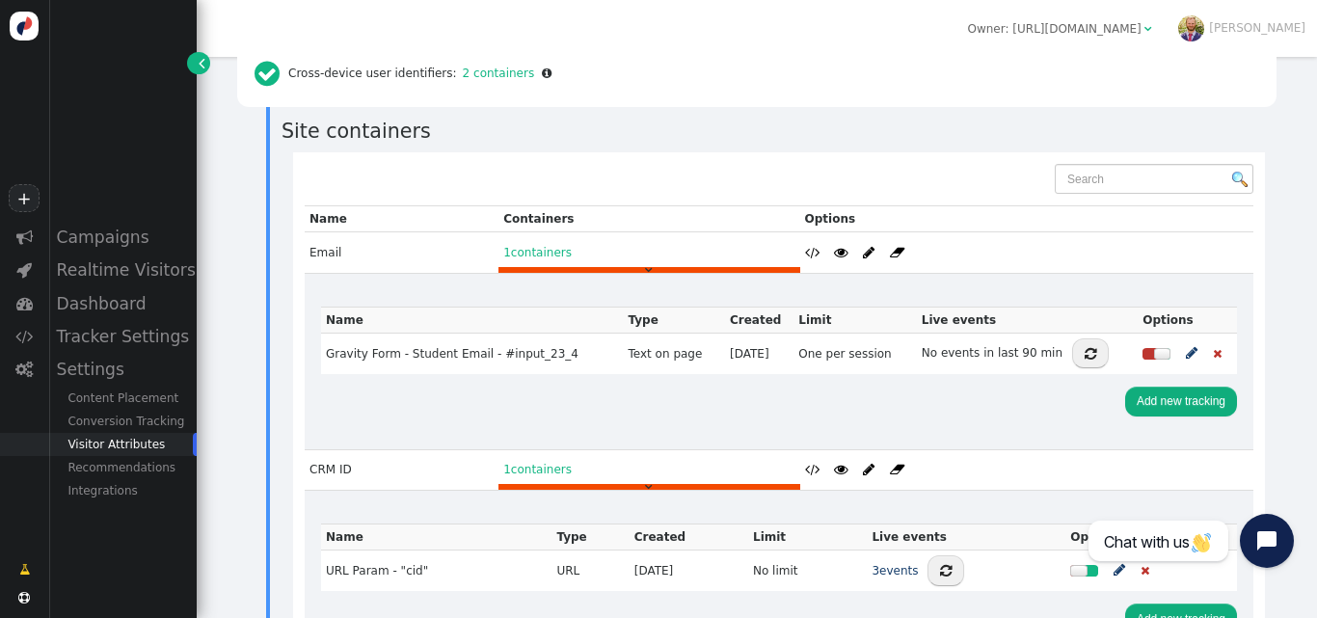
scroll to position [1512, 0]
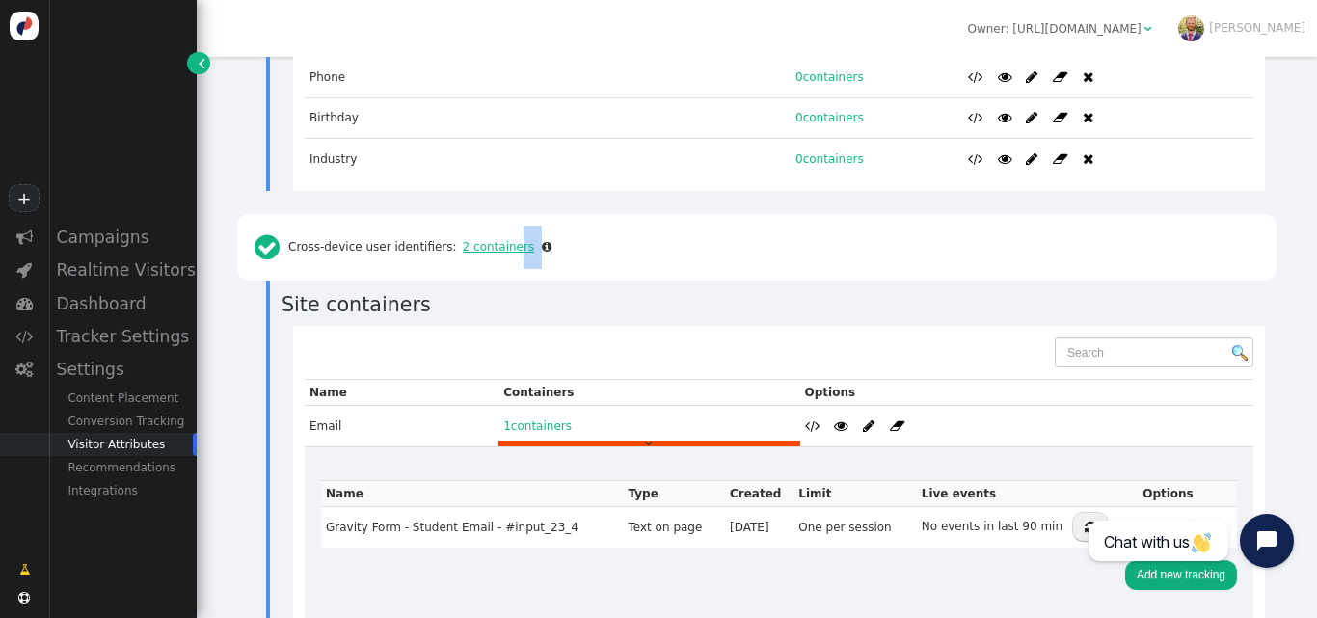
drag, startPoint x: 520, startPoint y: 211, endPoint x: 502, endPoint y: 209, distance: 17.5
click at [502, 226] on div " Cross-device user identifiers: 2 containers " at bounding box center [403, 247] width 309 height 43
click at [502, 240] on link "2 containers" at bounding box center [496, 246] width 78 height 13
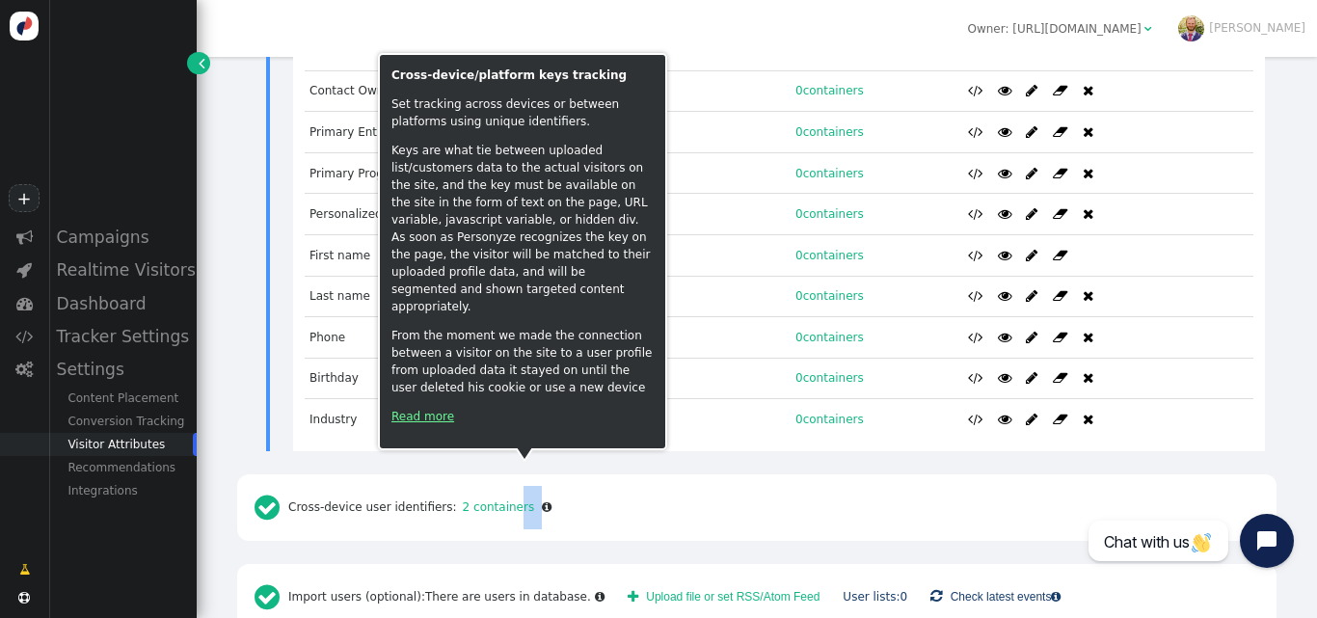
click at [441, 412] on link "Read more" at bounding box center [422, 416] width 63 height 13
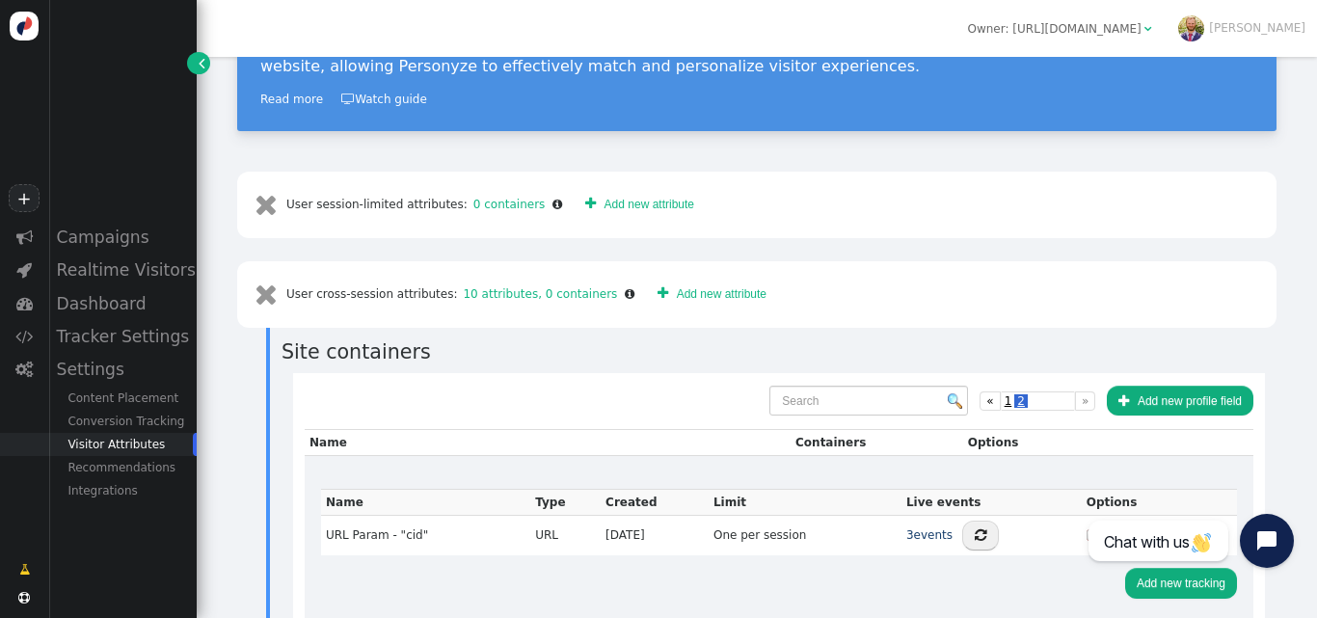
scroll to position [494, 0]
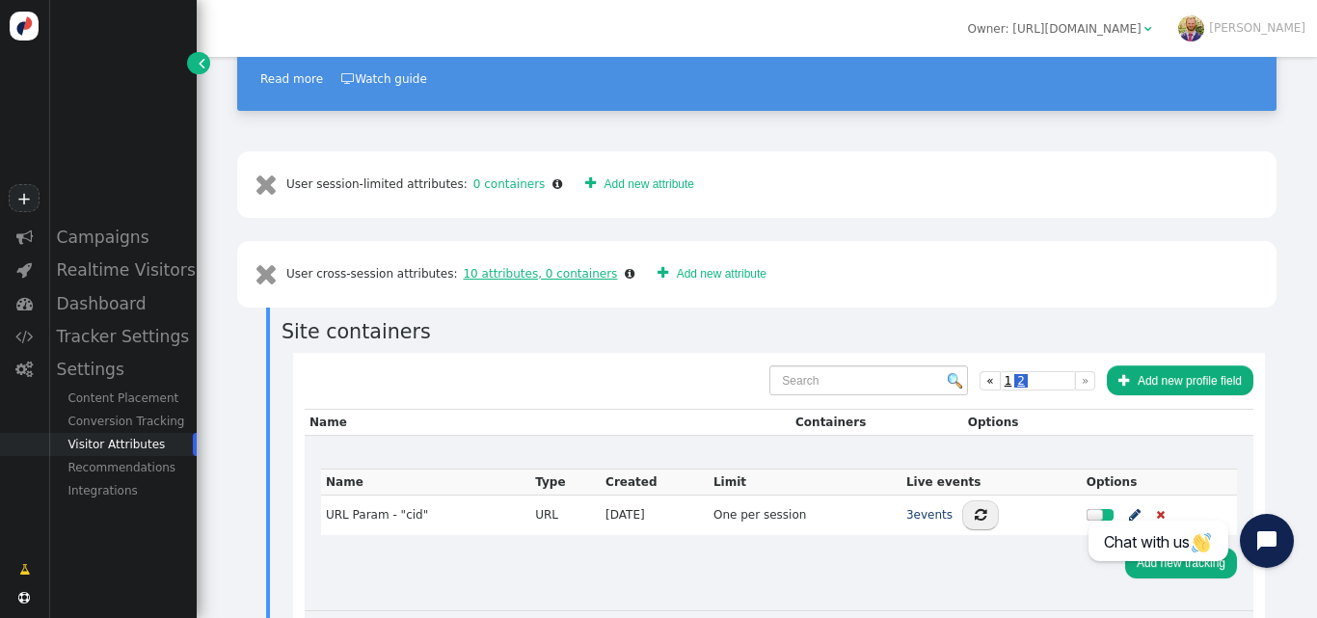
click at [507, 267] on link "10 attributes, 0 containers" at bounding box center [537, 273] width 160 height 13
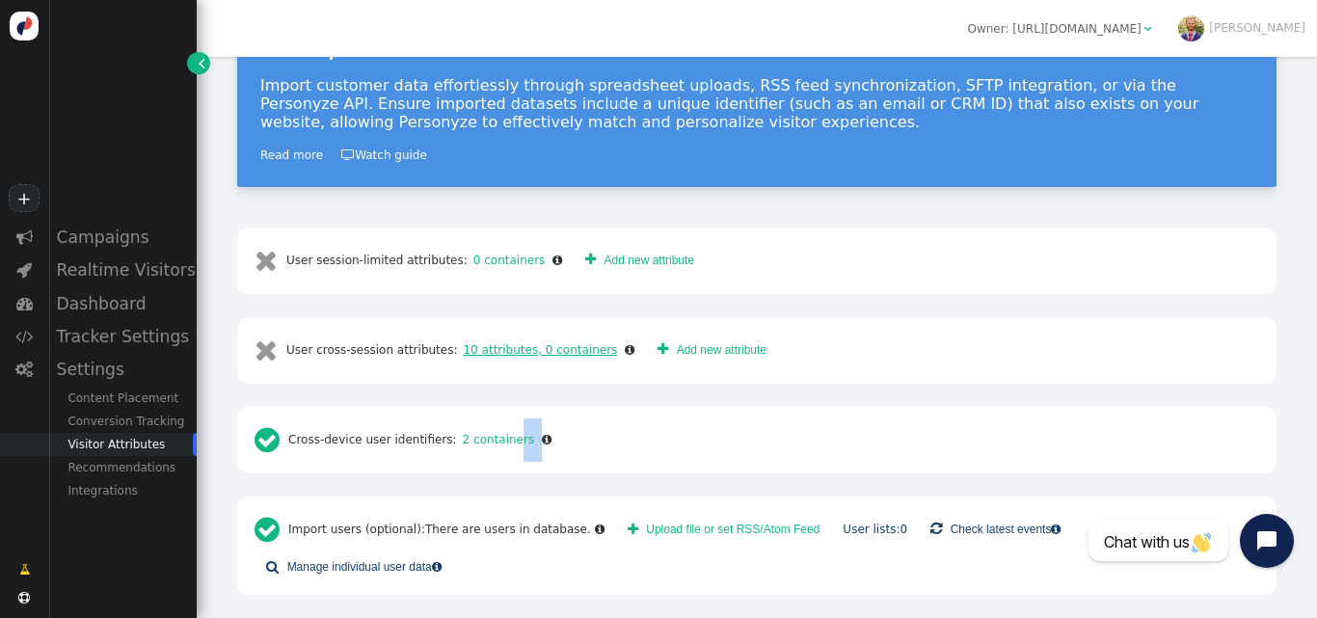
scroll to position [350, 0]
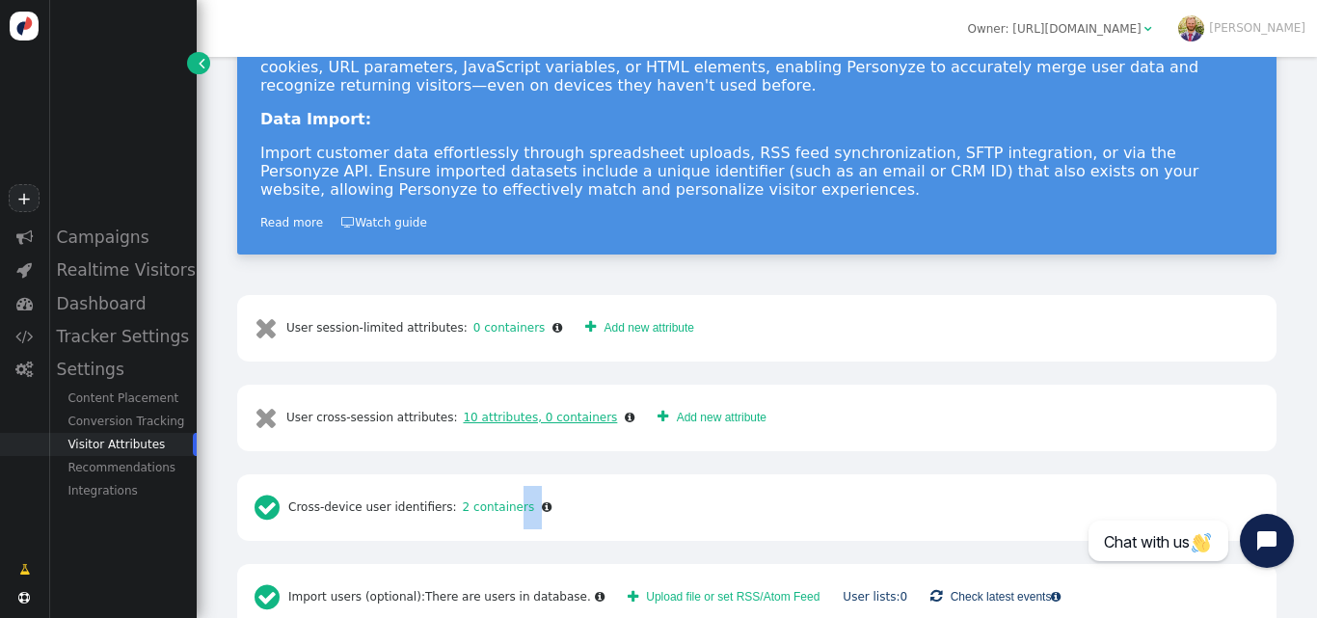
click at [519, 411] on link "10 attributes, 0 containers" at bounding box center [537, 417] width 160 height 13
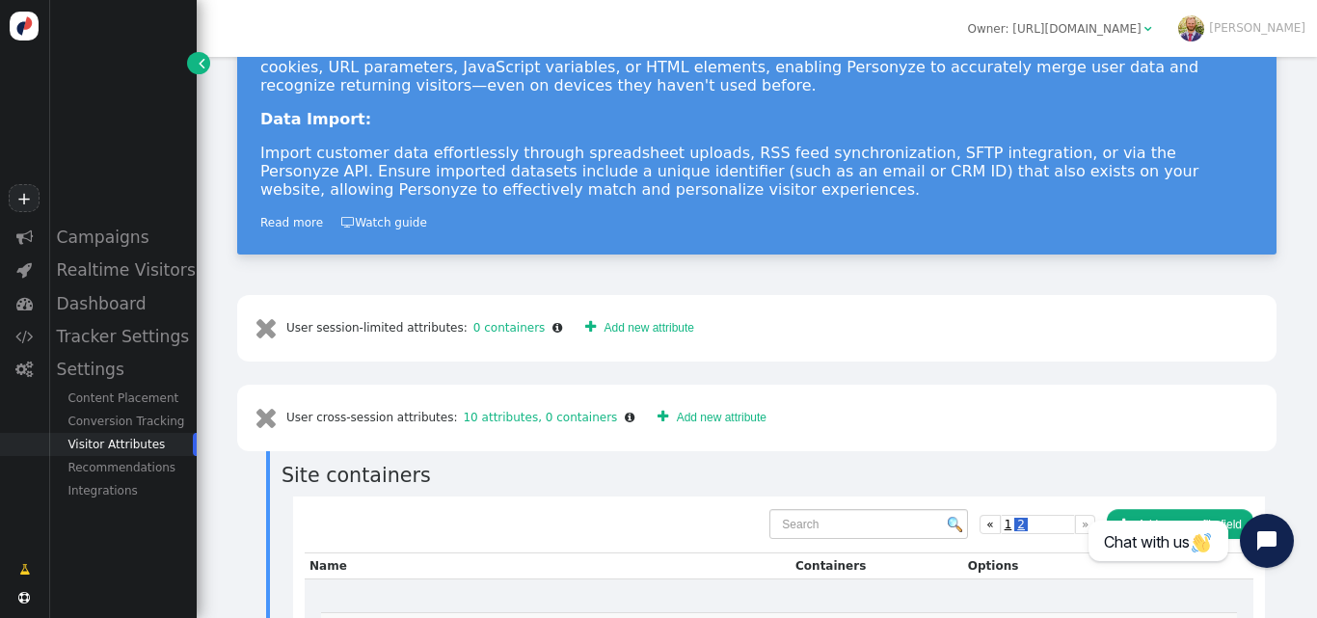
scroll to position [494, 0]
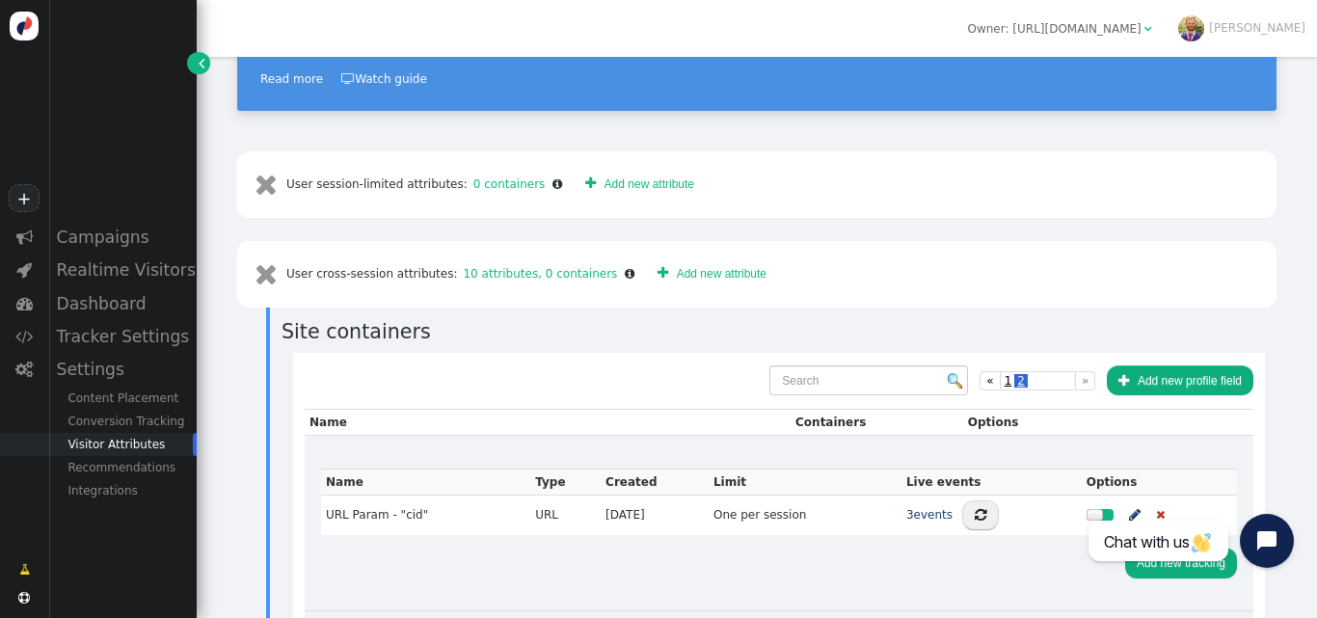
click at [900, 245] on div " User cross-session attributes: 10 attributes, 0 containers   Add new attrib…" at bounding box center [756, 274] width 1039 height 67
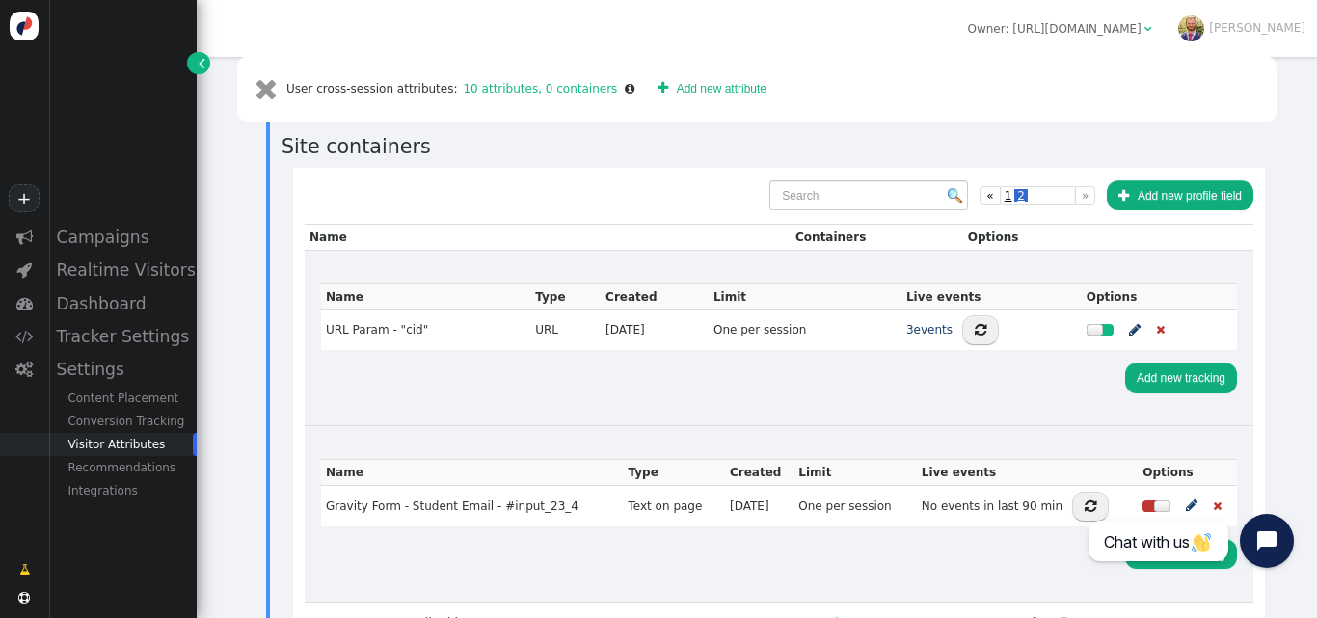
scroll to position [684, 0]
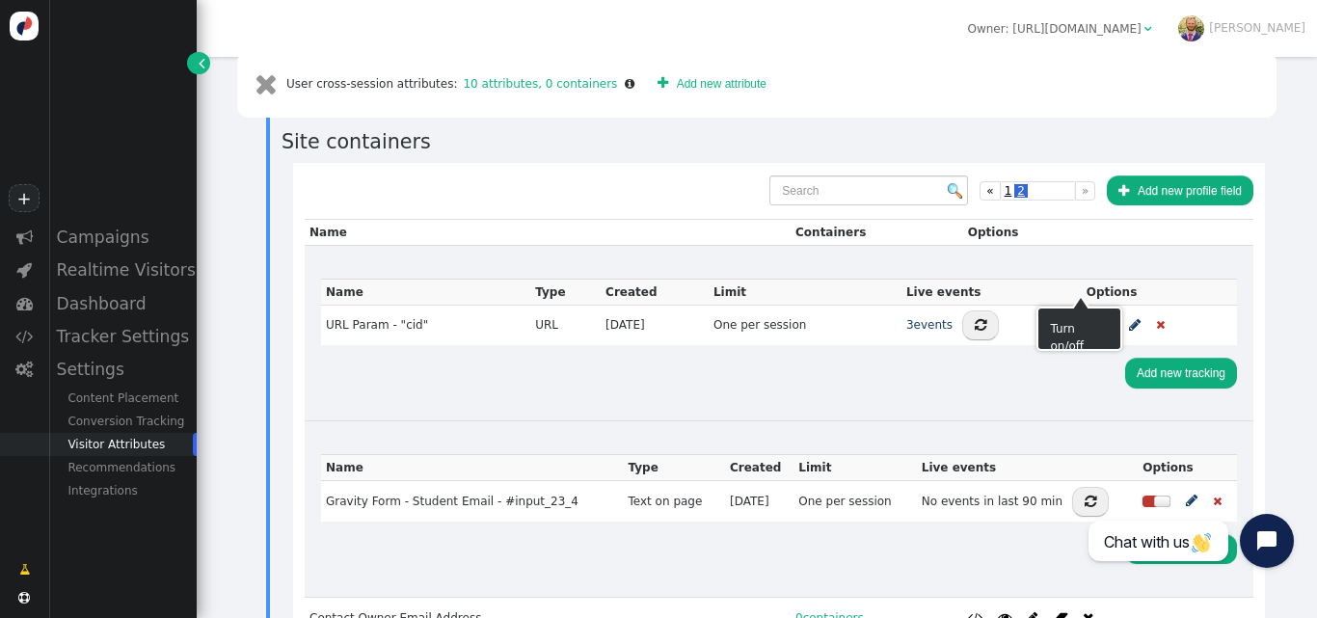
click at [1100, 319] on div at bounding box center [1106, 325] width 13 height 12
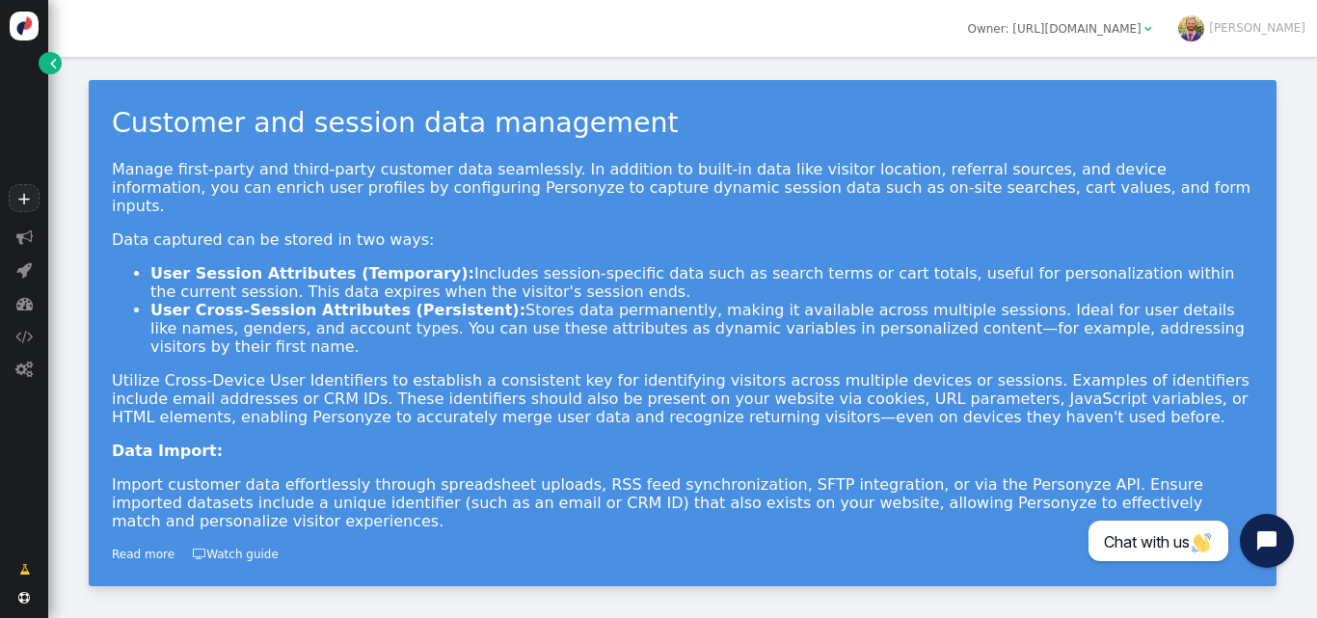
scroll to position [313, 0]
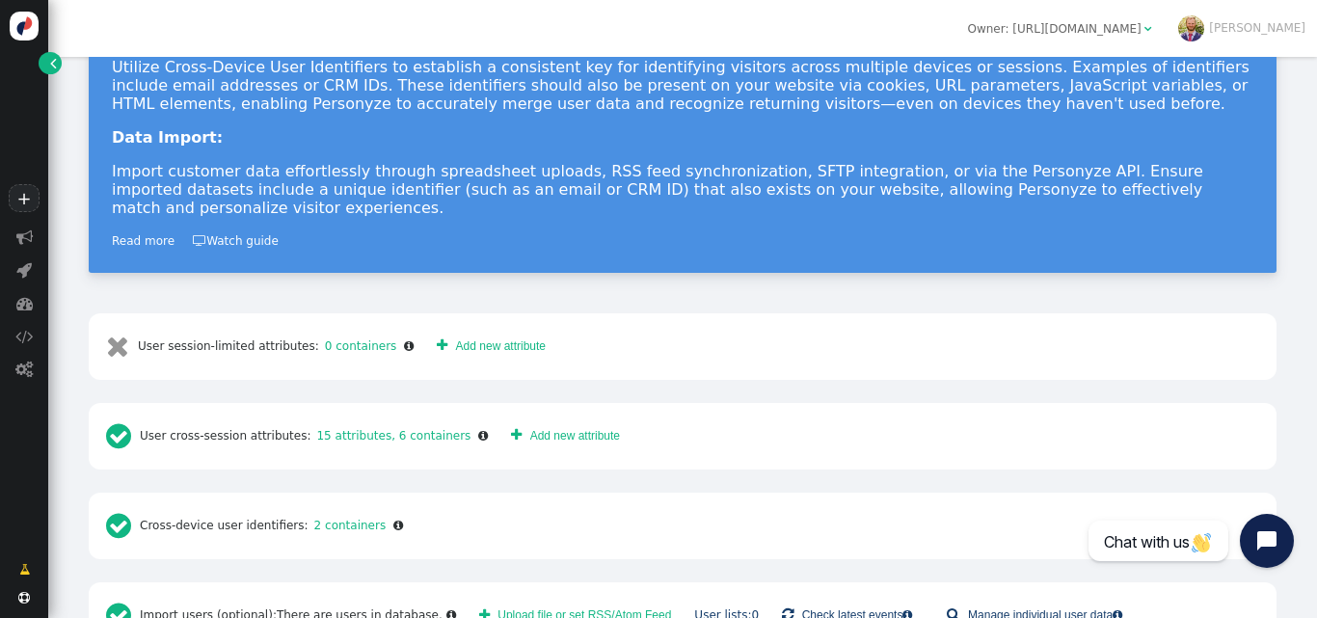
click at [782, 604] on span "" at bounding box center [788, 614] width 12 height 21
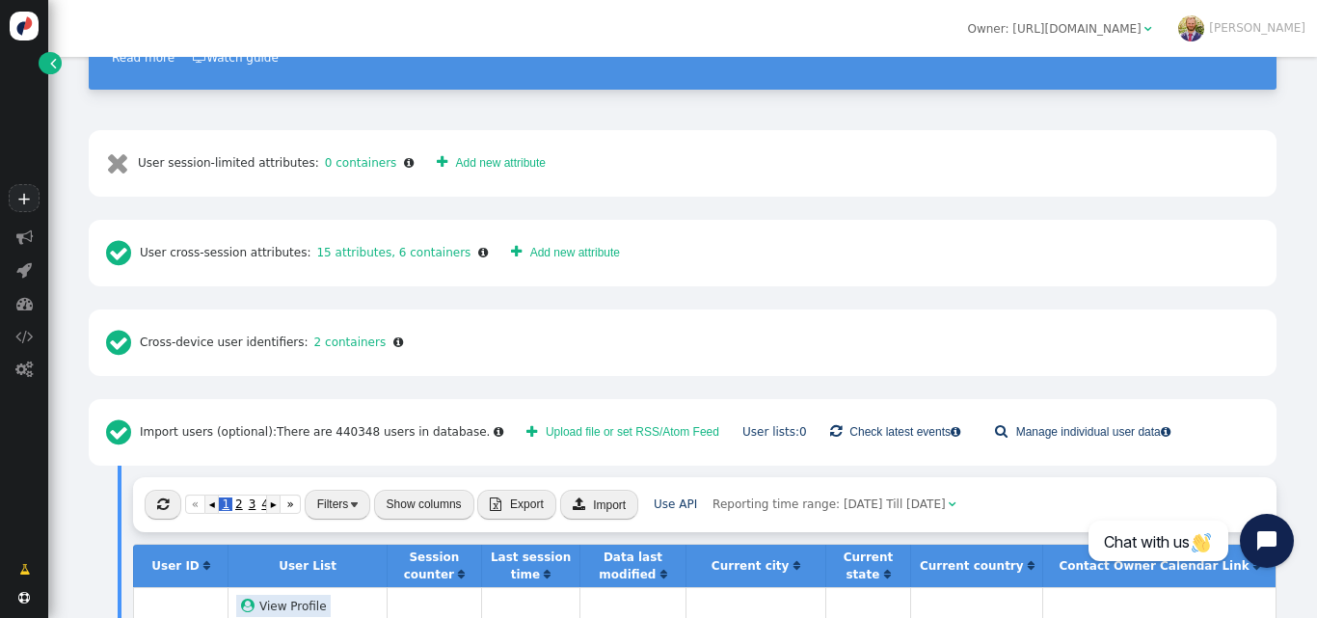
scroll to position [492, 0]
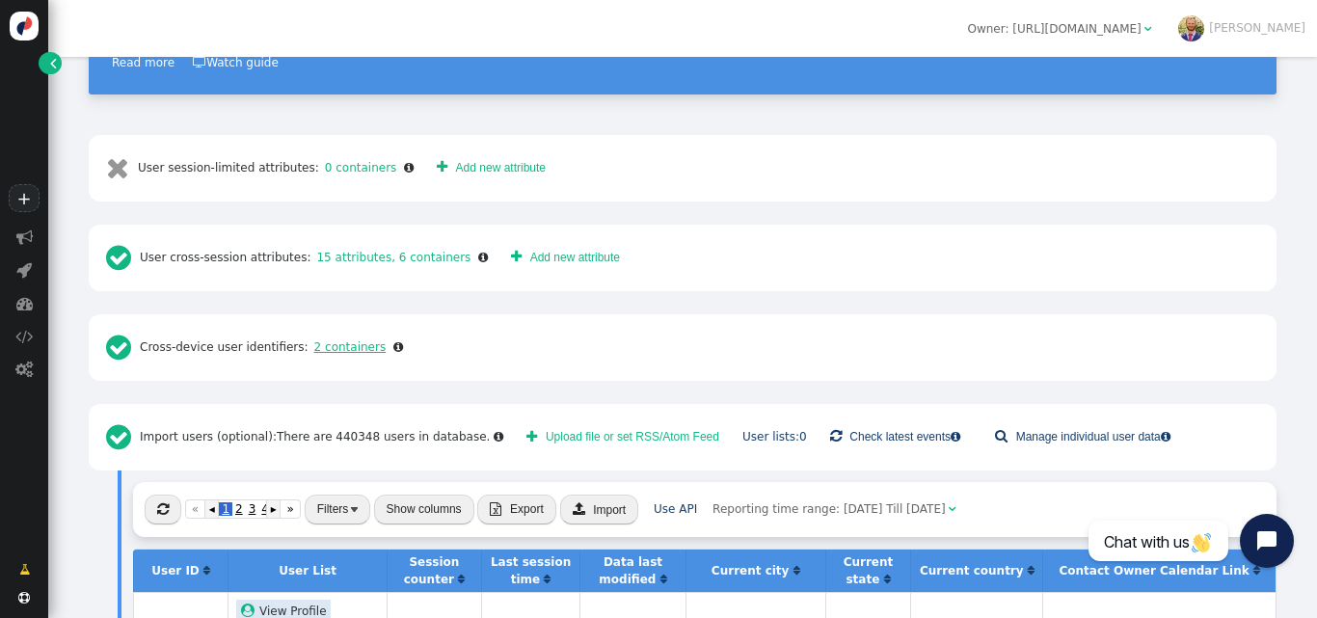
click at [343, 340] on link "2 containers" at bounding box center [348, 346] width 78 height 13
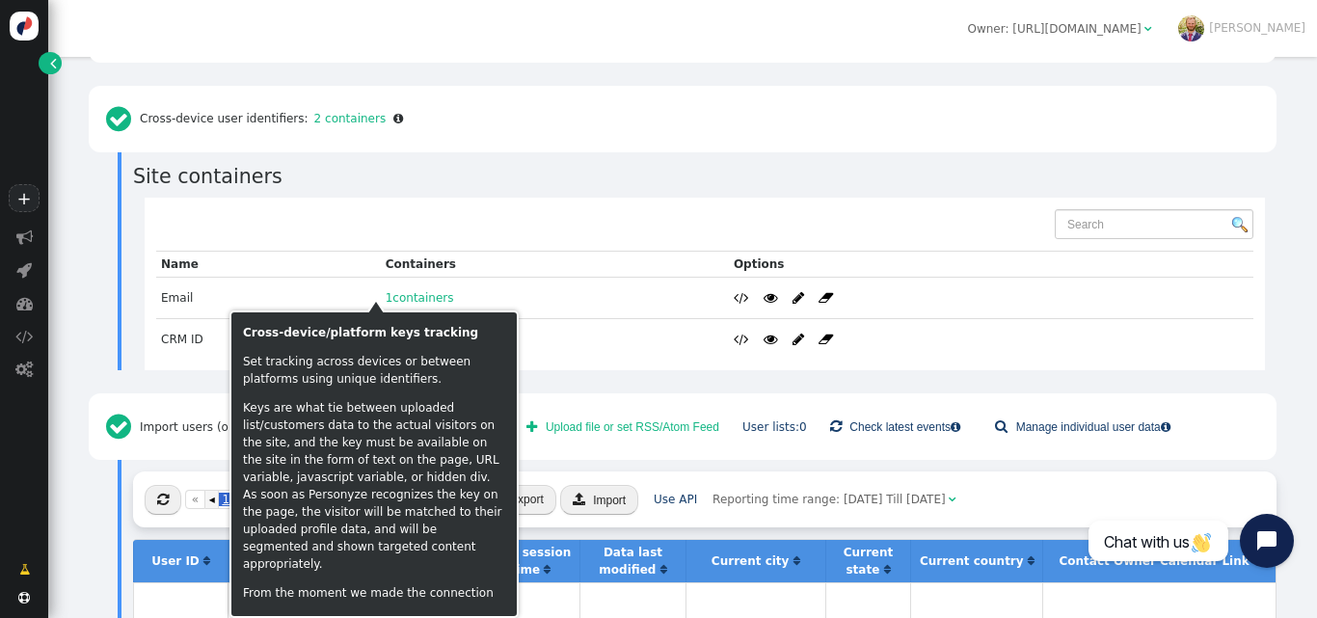
scroll to position [722, 0]
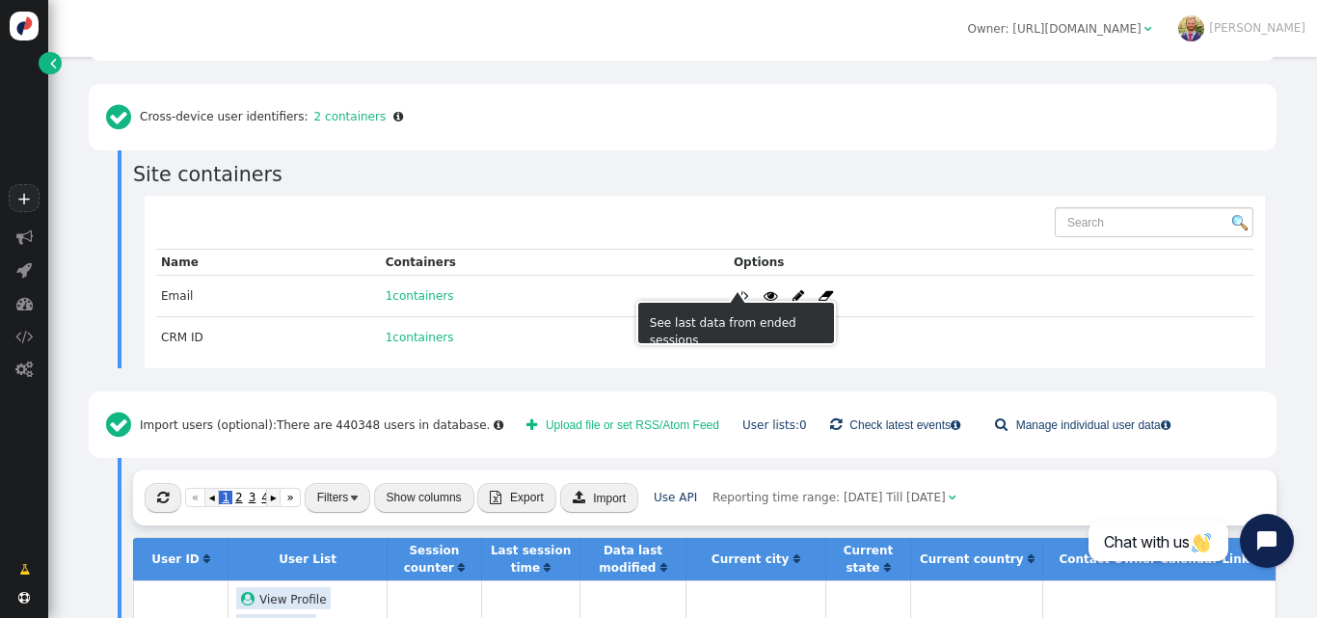
click at [792, 331] on span "" at bounding box center [798, 337] width 12 height 13
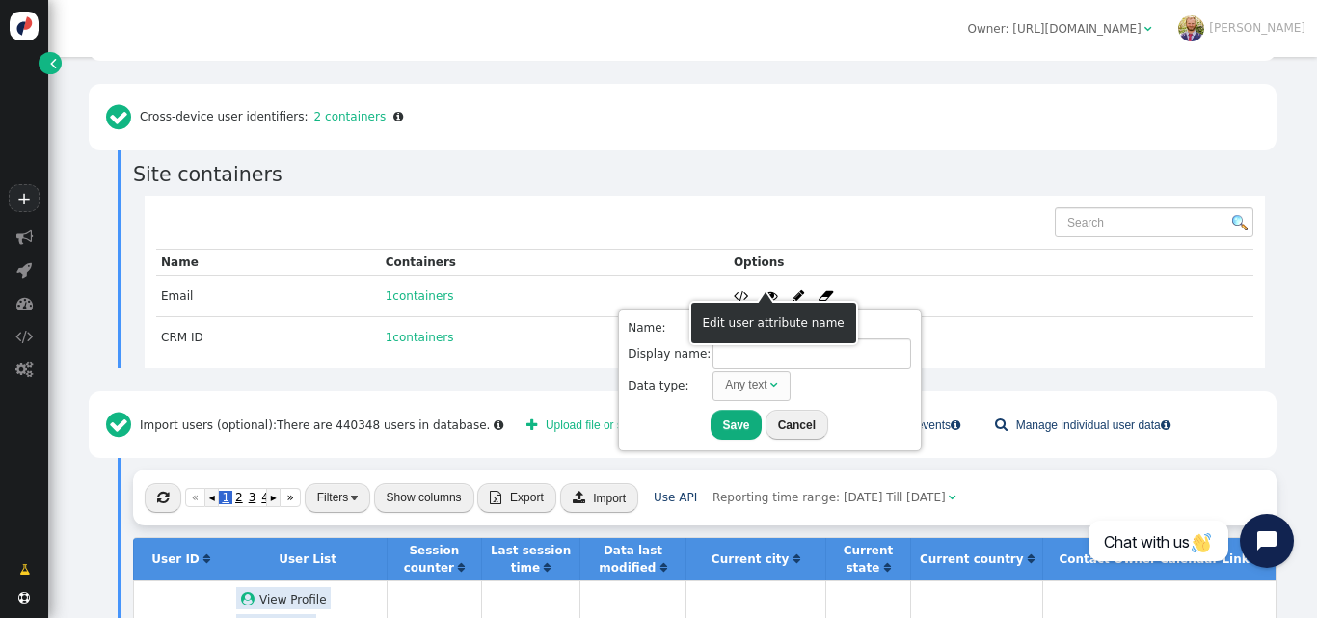
type input "CRM ID"
click at [0, 0] on div "" at bounding box center [0, 0] width 0 height 0
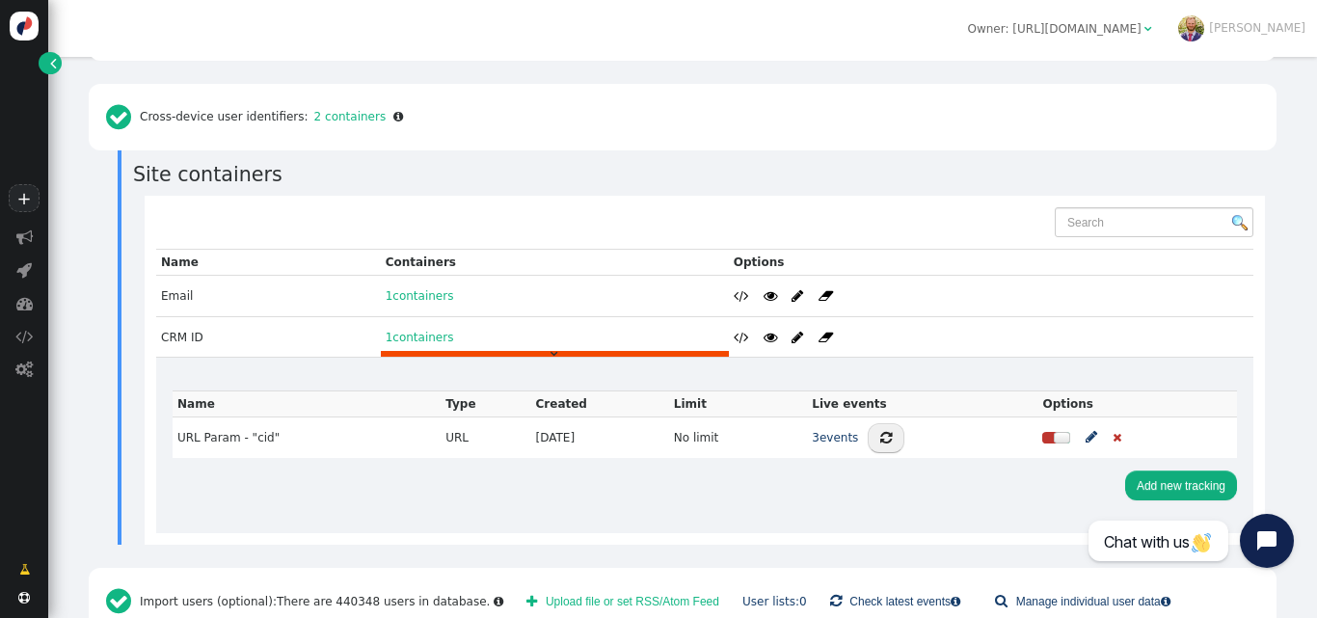
click at [1054, 432] on div at bounding box center [1062, 438] width 16 height 12
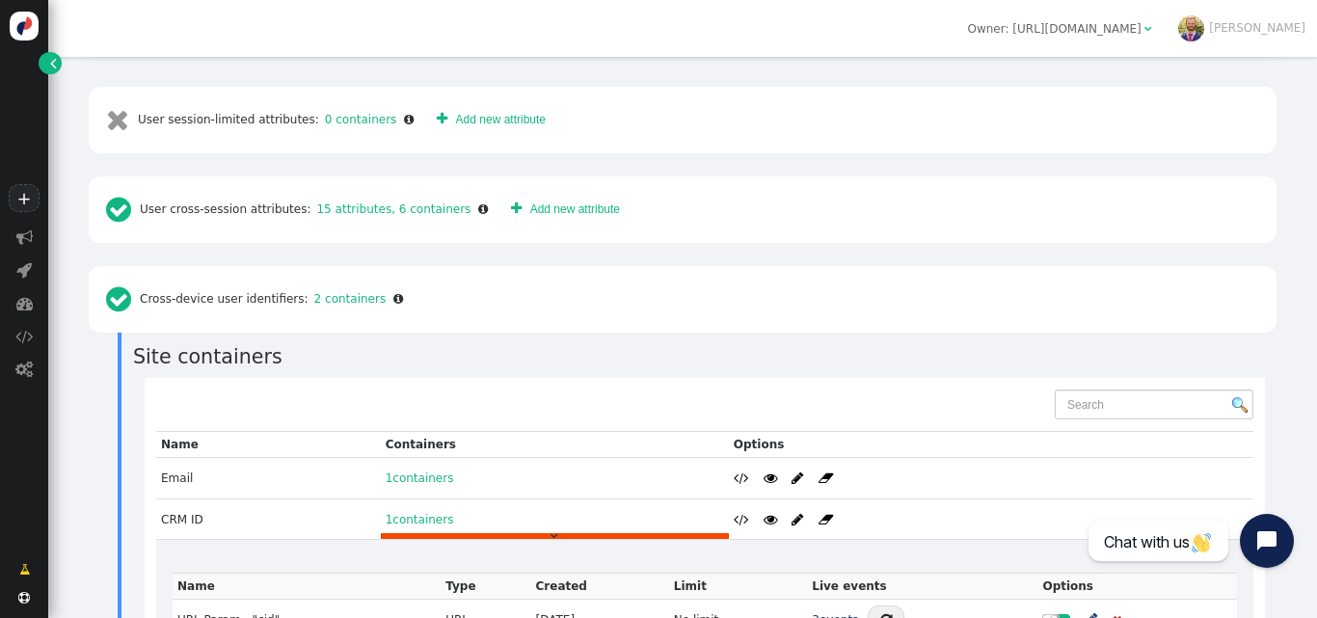
scroll to position [539, 0]
click at [363, 189] on div " User cross-session attributes: 15 attributes, 6 containers " at bounding box center [296, 210] width 393 height 43
click at [363, 203] on link "15 attributes, 6 containers" at bounding box center [390, 209] width 160 height 13
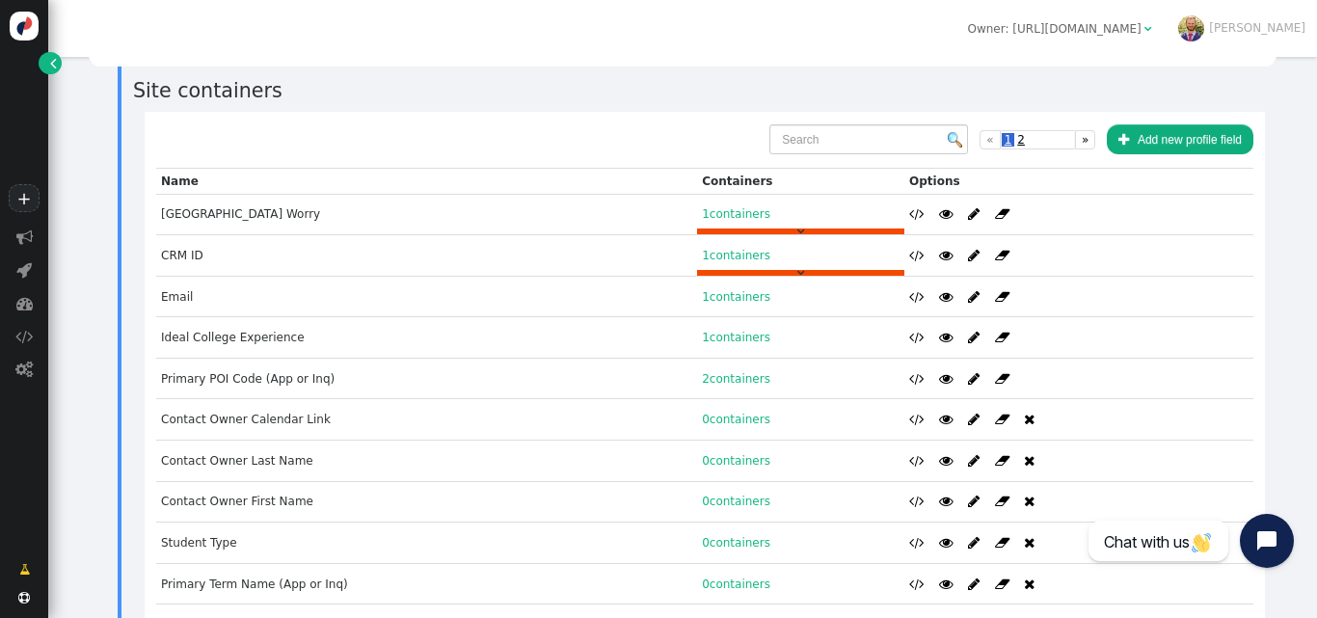
scroll to position [717, 0]
click at [723, 269] on div "" at bounding box center [800, 272] width 207 height 6
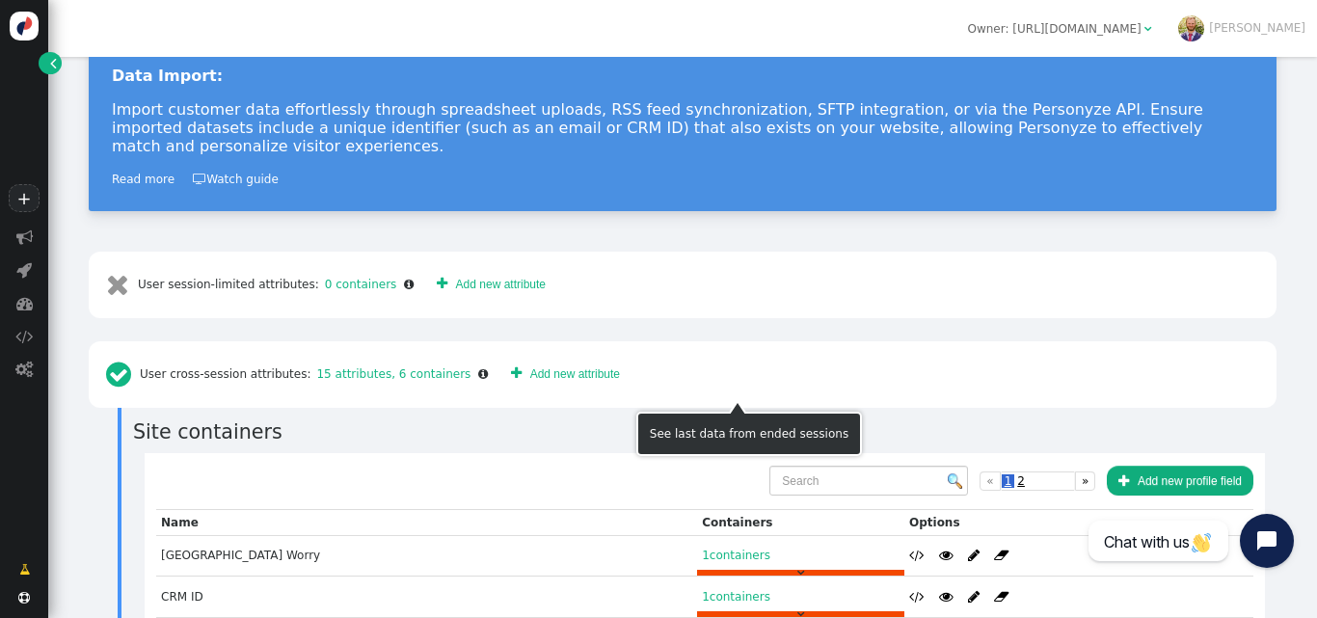
scroll to position [389, 0]
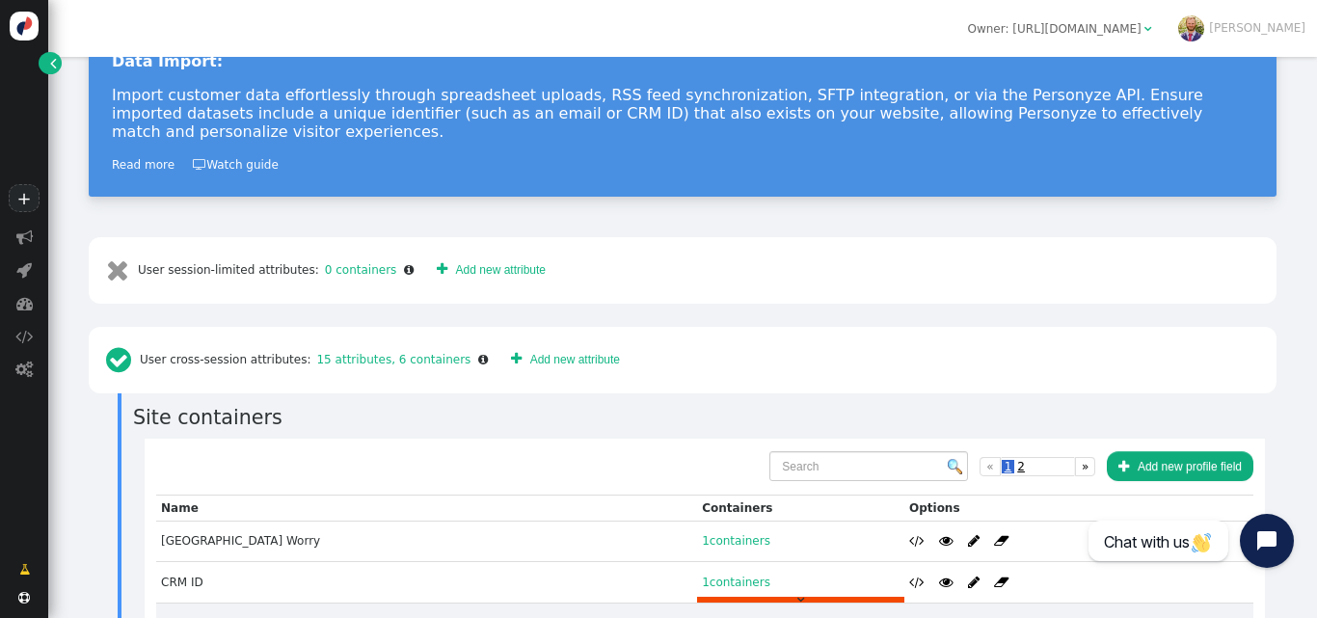
click at [53, 48] on div "Reporting time range: Jul 21, 69 Till Aug 22, 25  Owner: https://www.champlain…" at bounding box center [682, 28] width 1269 height 57
click at [57, 55] on link "" at bounding box center [50, 63] width 23 height 22
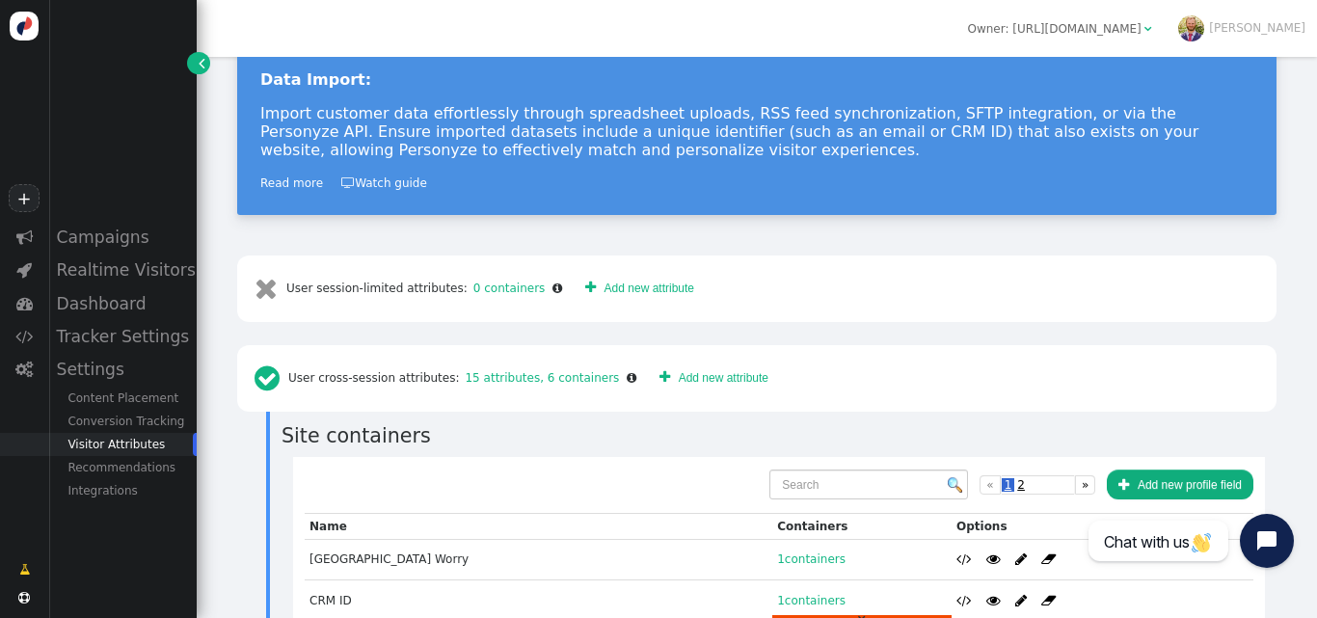
scroll to position [408, 0]
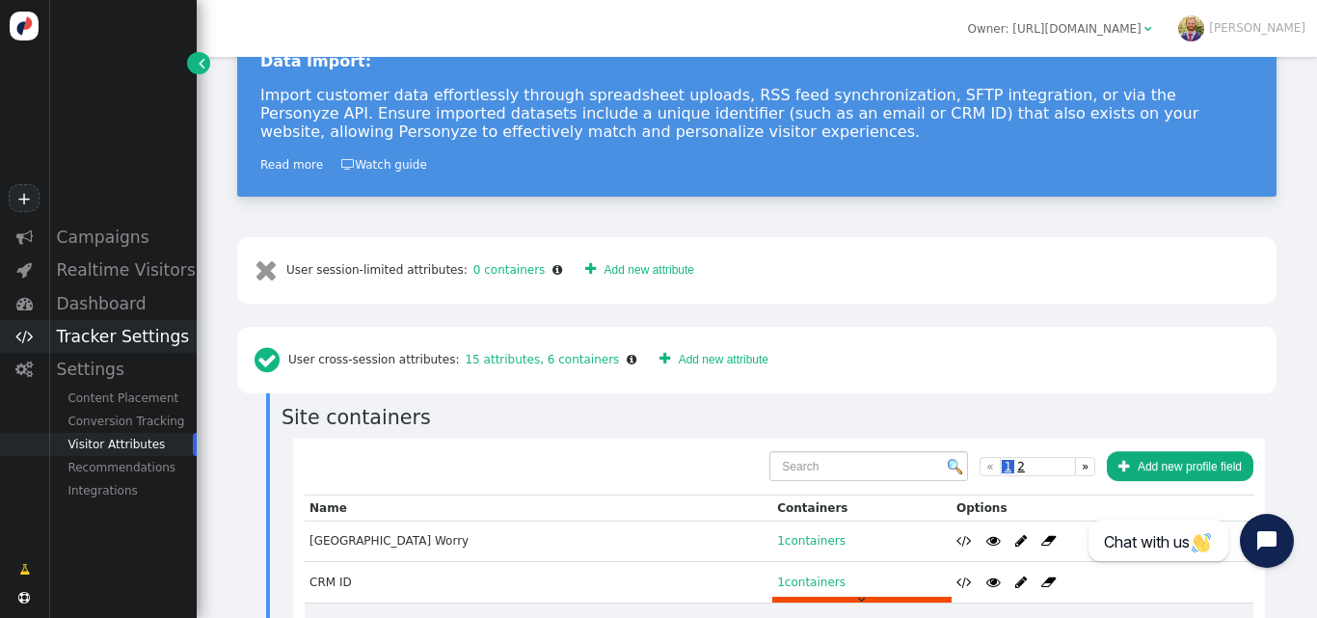
click at [120, 345] on div "Tracker Settings" at bounding box center [122, 336] width 148 height 33
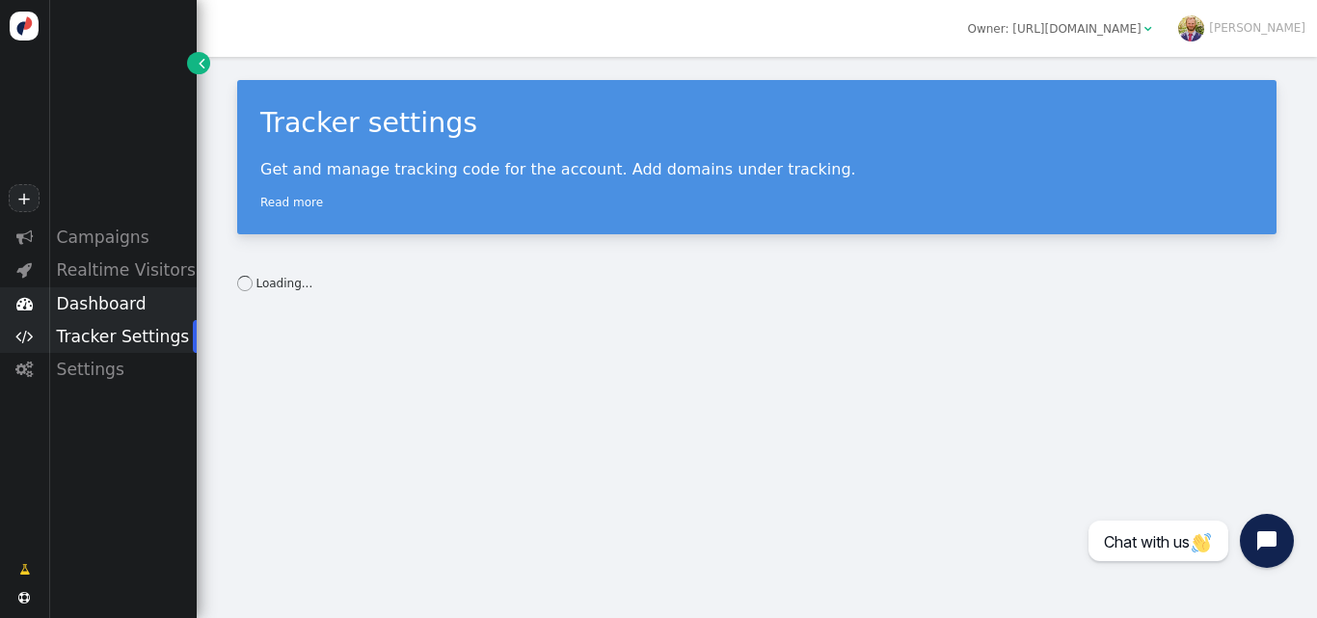
click at [131, 304] on div "Dashboard" at bounding box center [122, 303] width 148 height 33
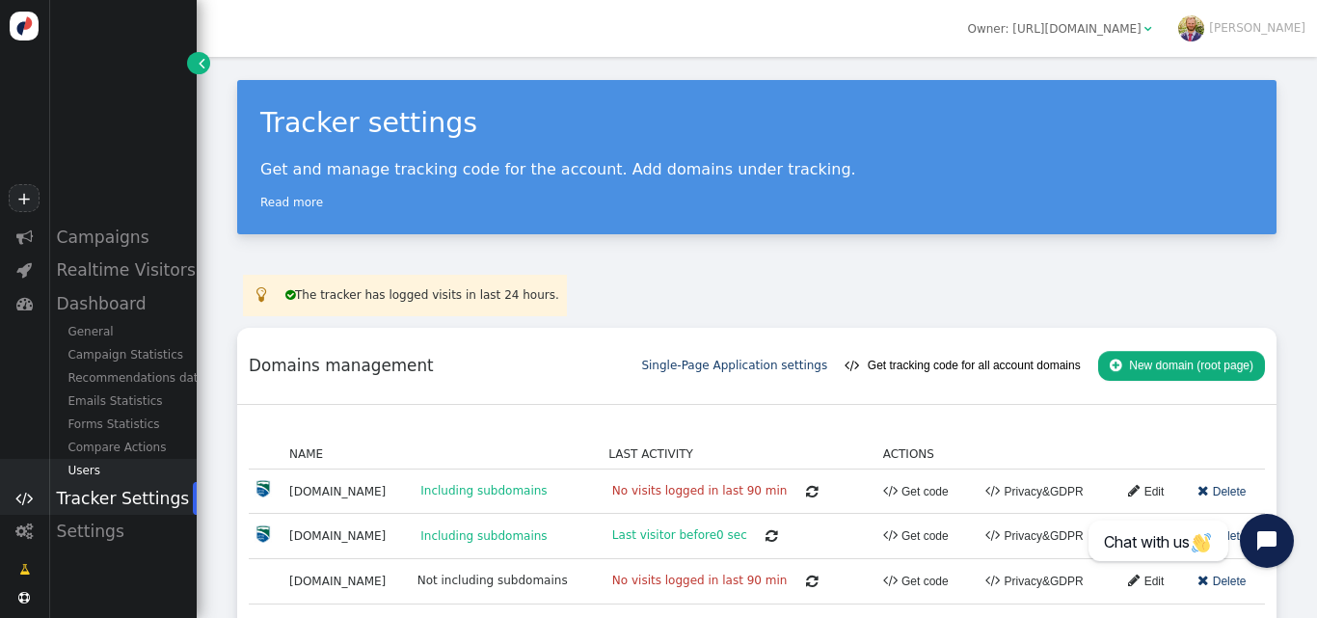
click at [86, 478] on div "Users" at bounding box center [122, 470] width 148 height 23
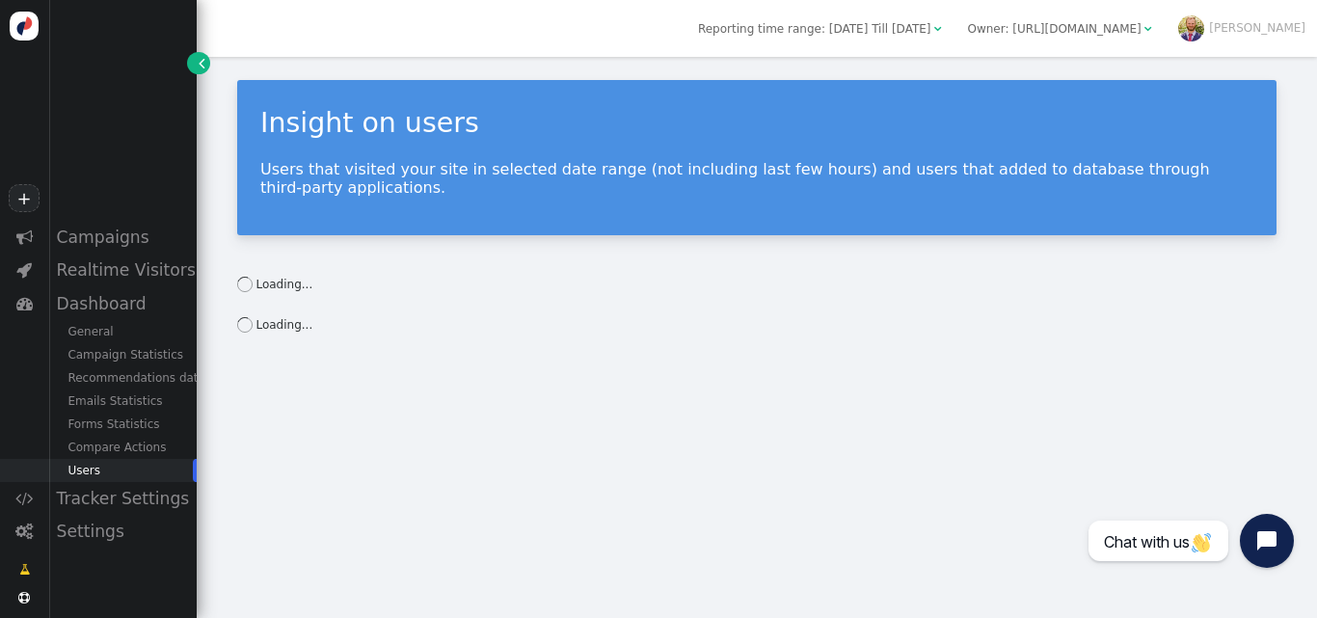
click at [942, 34] on span "" at bounding box center [938, 29] width 8 height 12
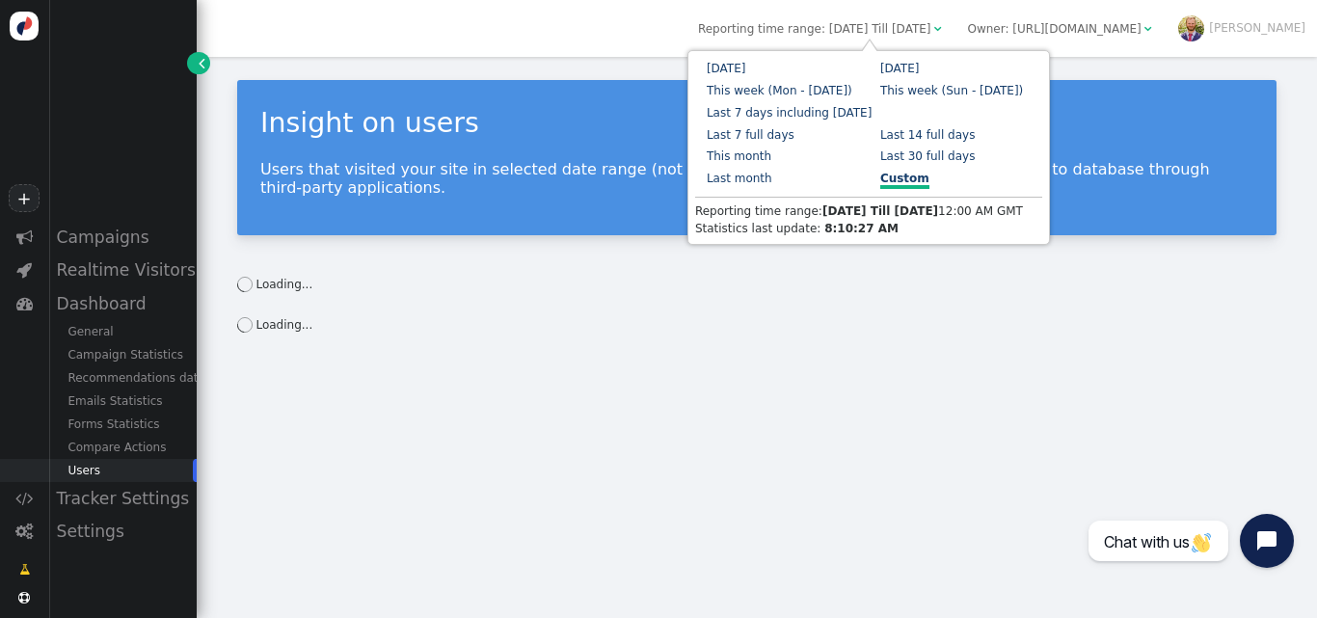
click at [880, 183] on link "Custom" at bounding box center [904, 180] width 49 height 17
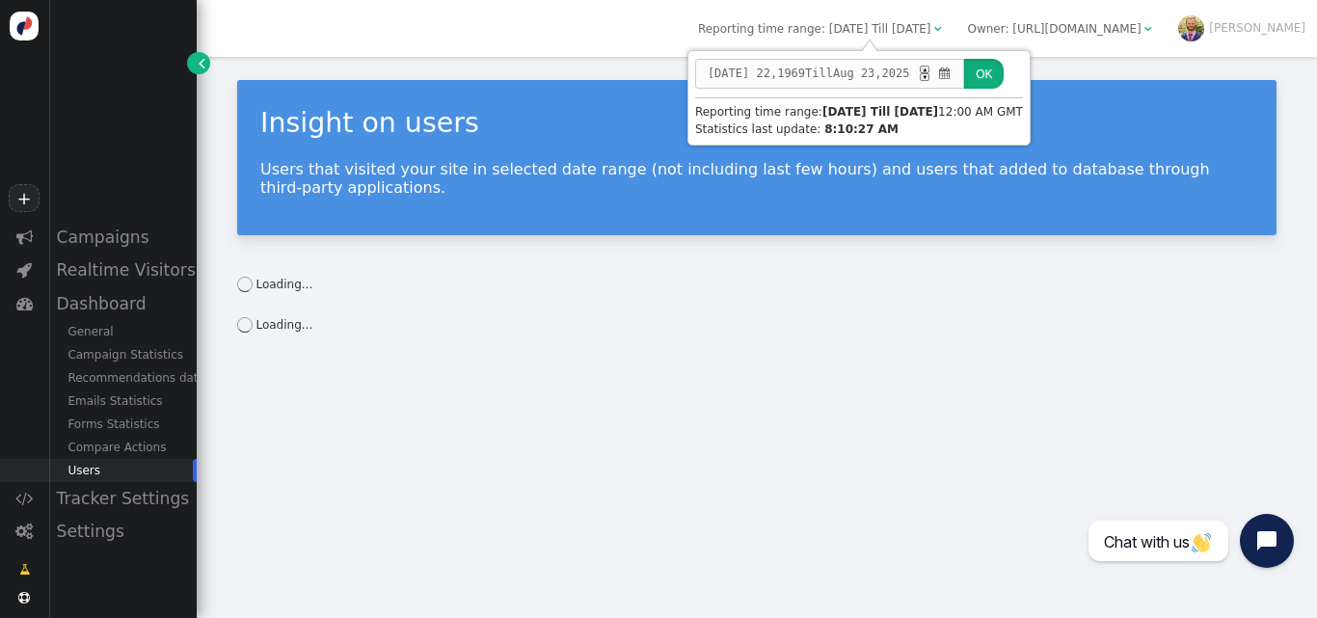
drag, startPoint x: 979, startPoint y: 67, endPoint x: 921, endPoint y: 72, distance: 58.1
click at [923, 72] on div "Jul 22 , 1969 Till Aug 23 , 2025 ▲ ▼  OK" at bounding box center [859, 74] width 328 height 33
click at [920, 70] on div "▲" at bounding box center [925, 70] width 10 height 8
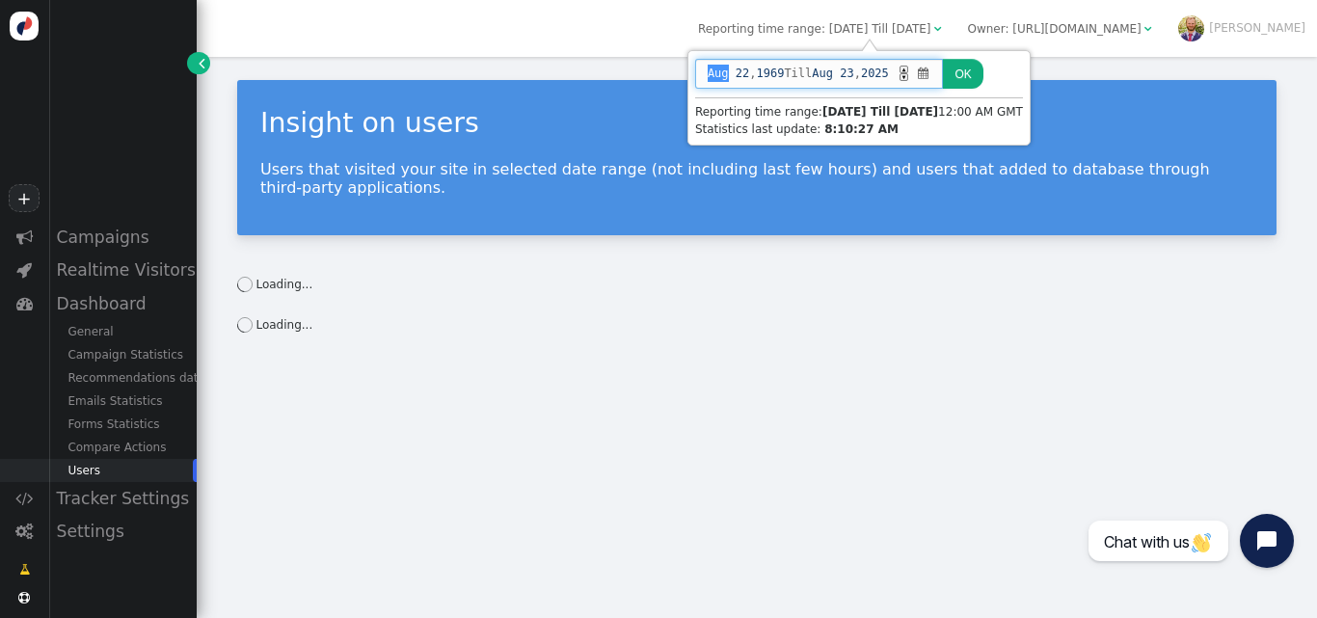
click at [931, 74] on span "" at bounding box center [923, 73] width 15 height 17
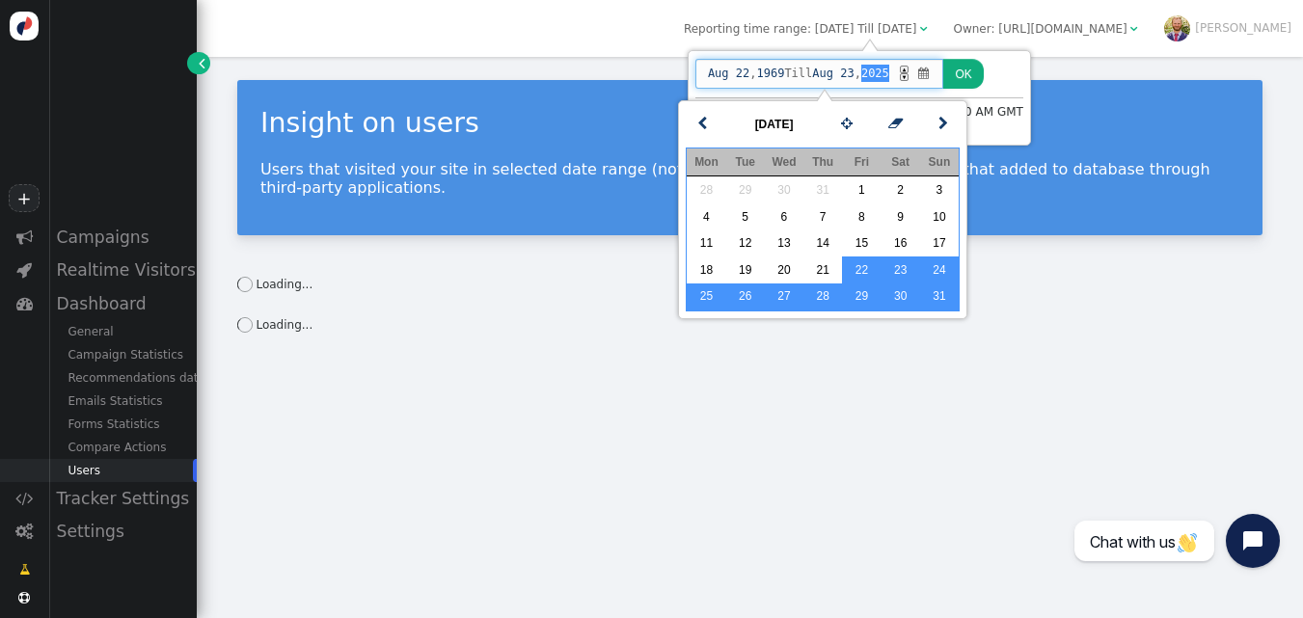
click at [875, 74] on span "2025" at bounding box center [875, 73] width 28 height 17
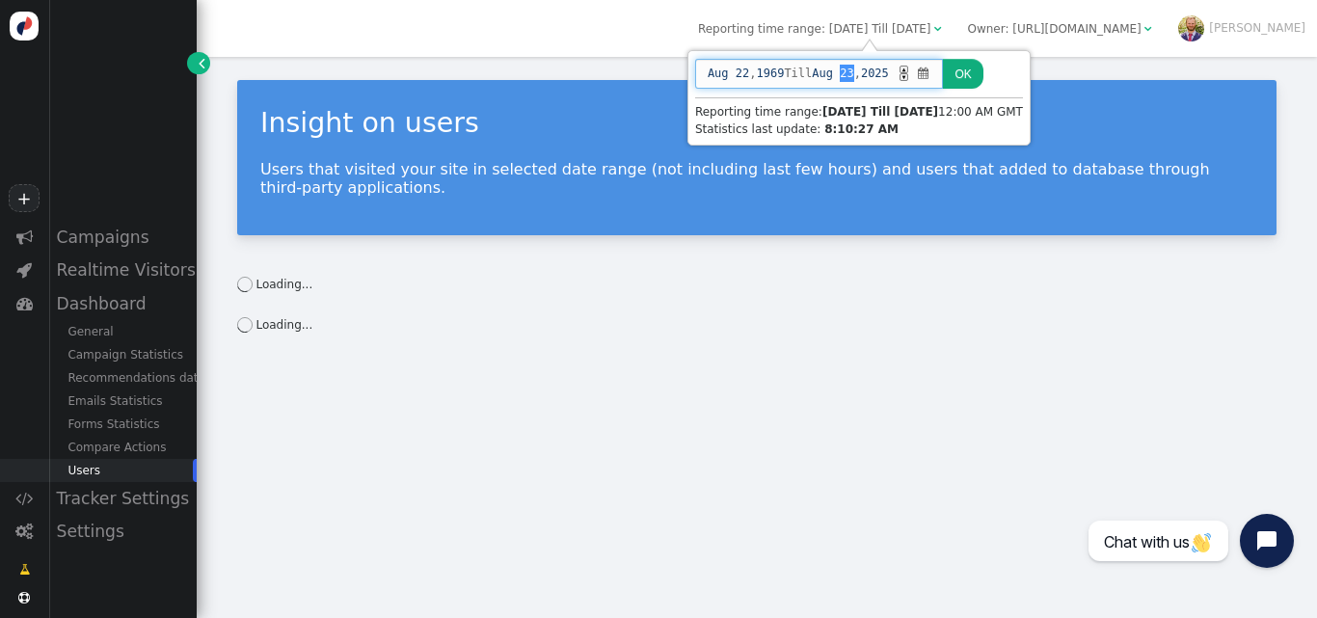
click at [848, 76] on span "23" at bounding box center [846, 73] width 13 height 17
click at [833, 79] on span "Aug" at bounding box center [822, 73] width 21 height 17
click at [863, 71] on span "Aug 22 , 1969 Till Aug 23 , 2025 ▲ ▼ " at bounding box center [819, 74] width 249 height 30
click at [909, 69] on div "▲" at bounding box center [905, 70] width 10 height 8
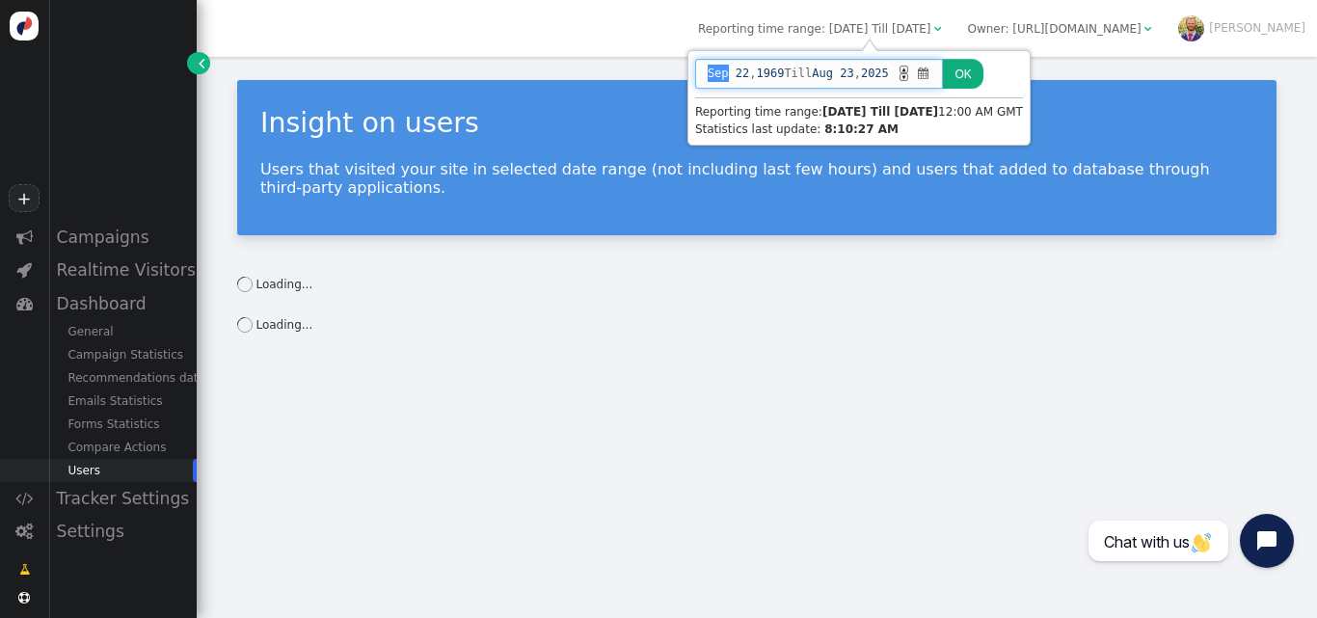
click at [909, 79] on div "▼" at bounding box center [905, 77] width 10 height 8
click at [931, 72] on span "" at bounding box center [923, 73] width 15 height 17
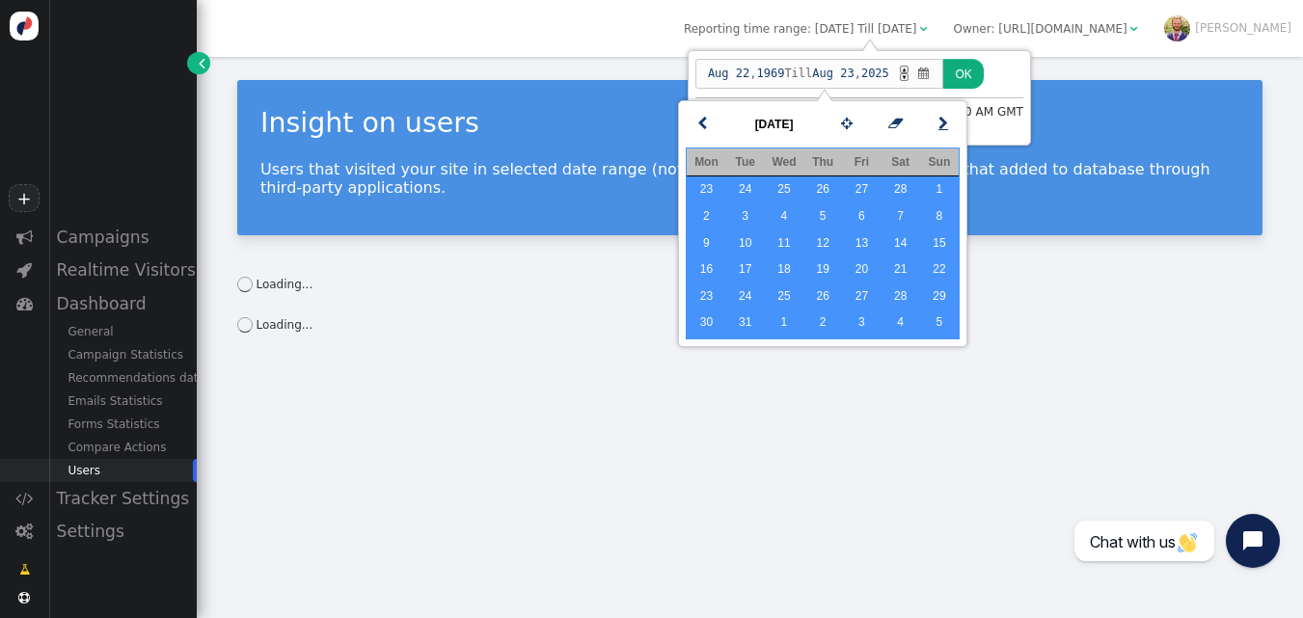
click at [937, 119] on link "" at bounding box center [943, 125] width 33 height 30
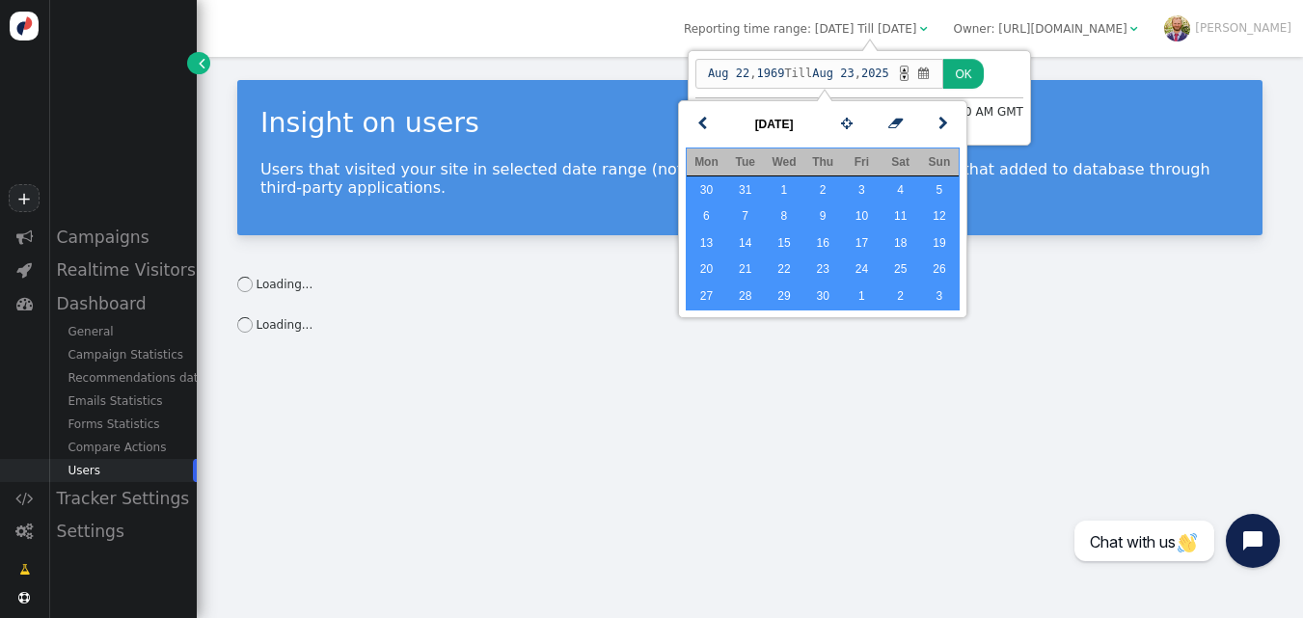
click at [971, 71] on button "OK" at bounding box center [963, 74] width 40 height 30
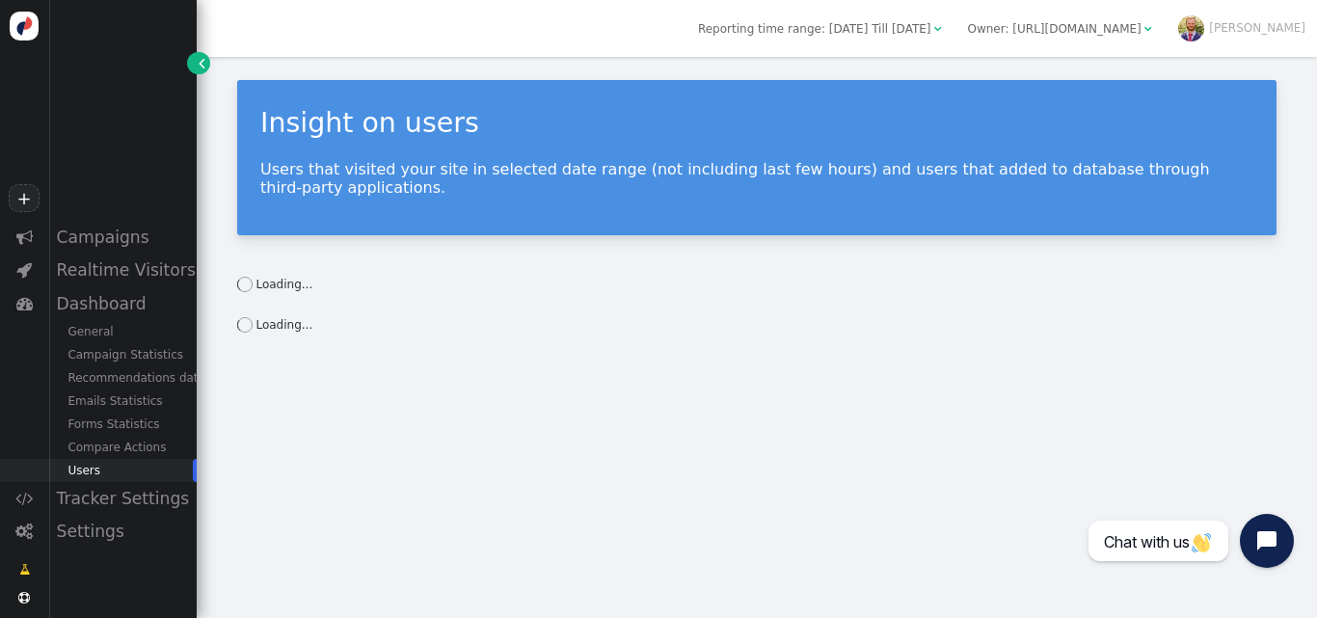
click at [941, 105] on div "Insight on users" at bounding box center [756, 123] width 993 height 41
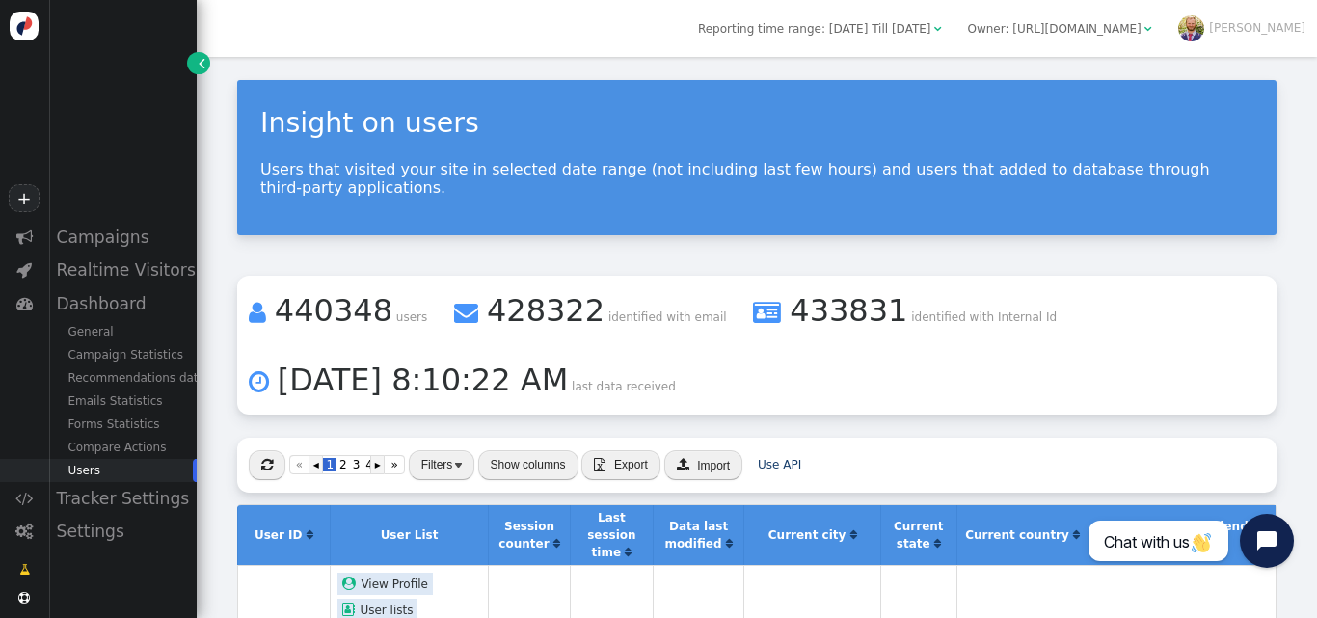
click at [784, 315] on li " 440348 users  428322 identified with email  433831 identified with Internal…" at bounding box center [756, 345] width 1039 height 139
click at [803, 348] on li " 440348 users  428322 identified with email  433831 identified with Internal…" at bounding box center [756, 345] width 1039 height 139
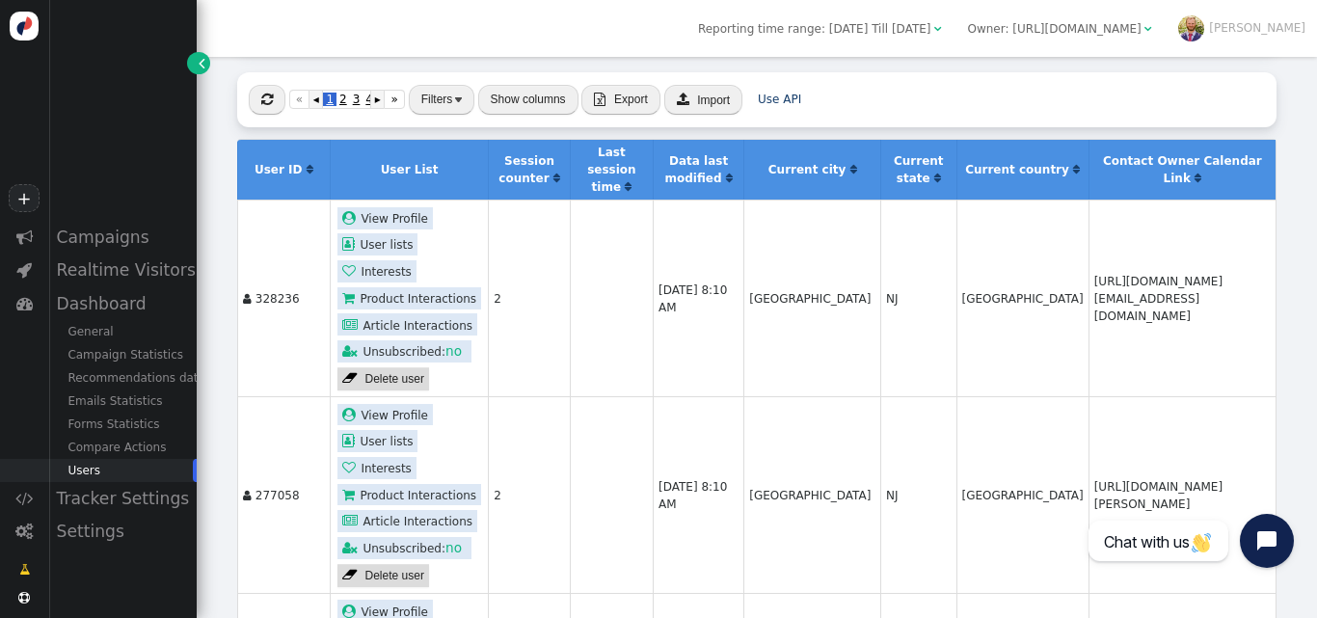
scroll to position [367, 0]
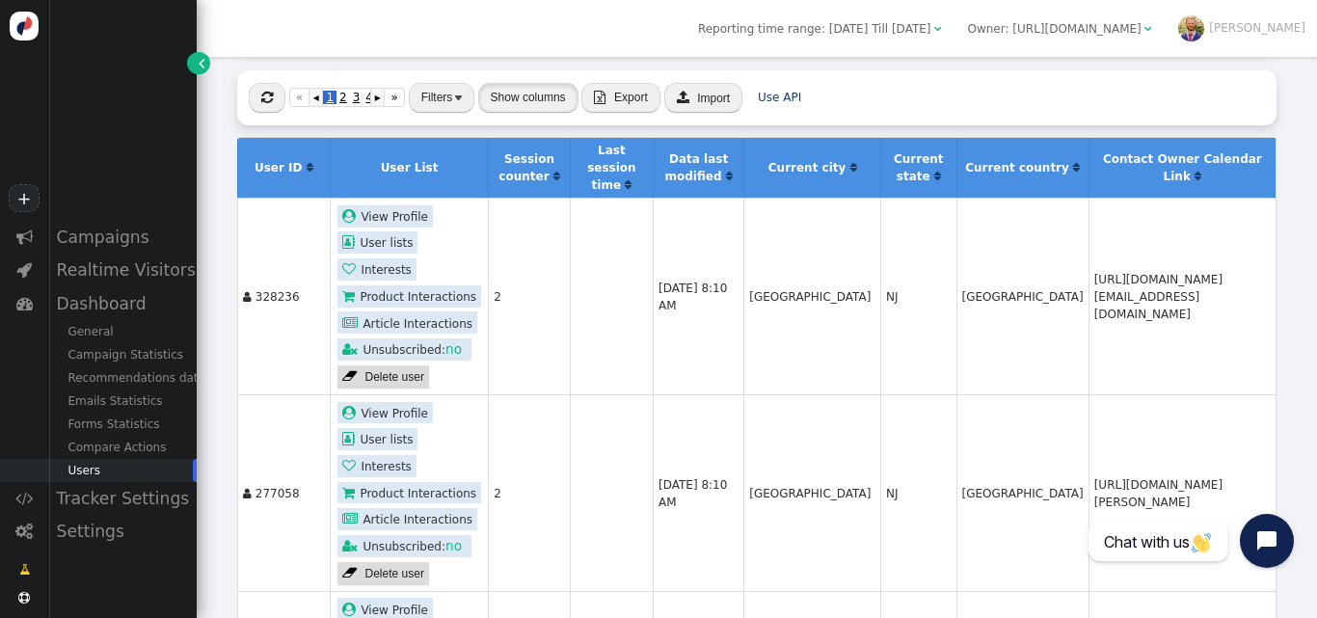
click at [525, 83] on button "Show columns" at bounding box center [528, 98] width 100 height 30
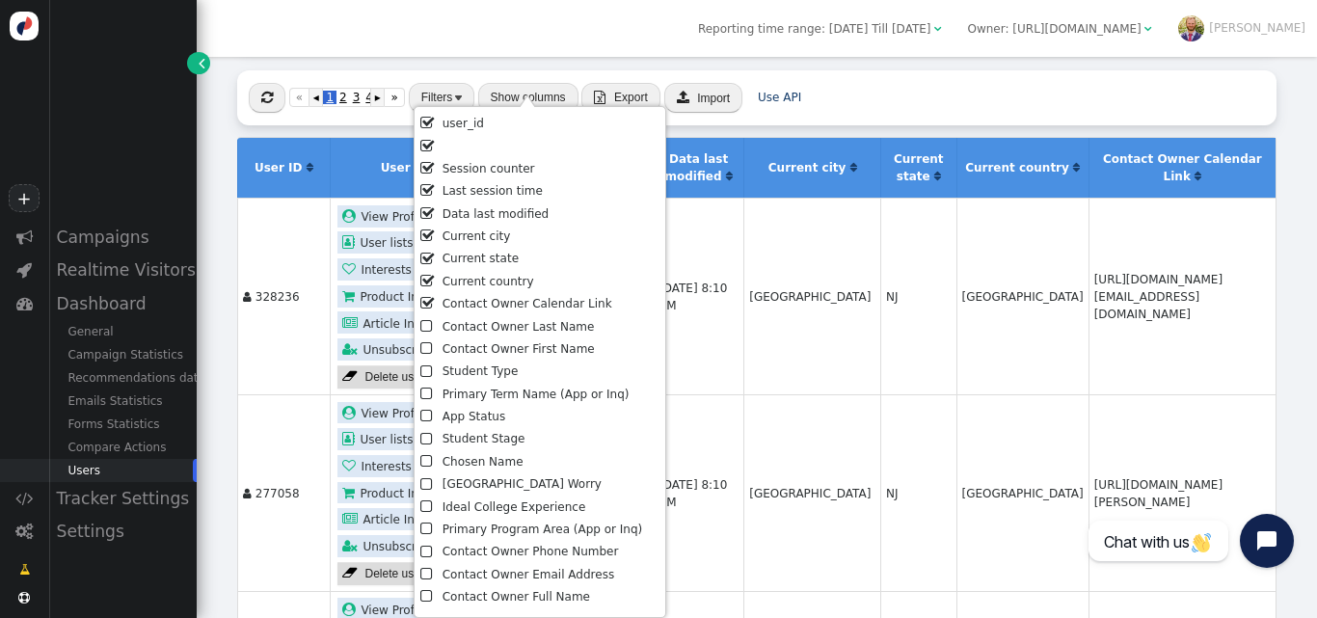
click at [544, 302] on li " Contact Owner Calendar Link" at bounding box center [539, 304] width 238 height 22
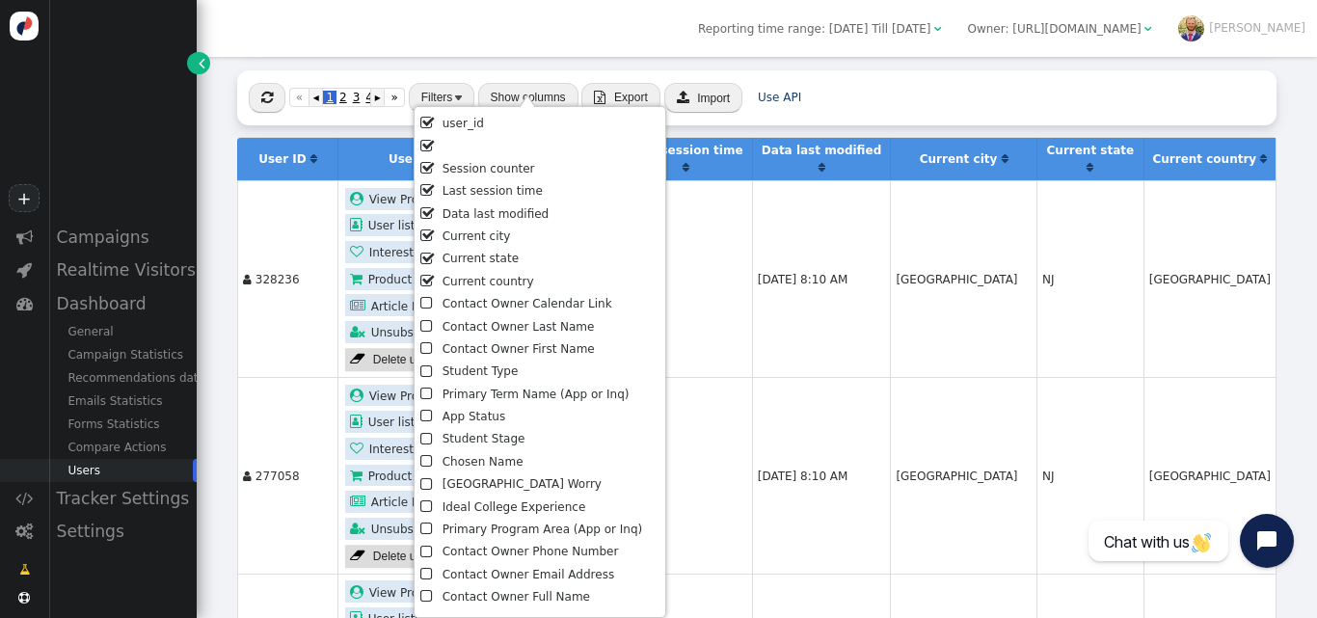
click at [506, 280] on li " Current country" at bounding box center [539, 282] width 238 height 22
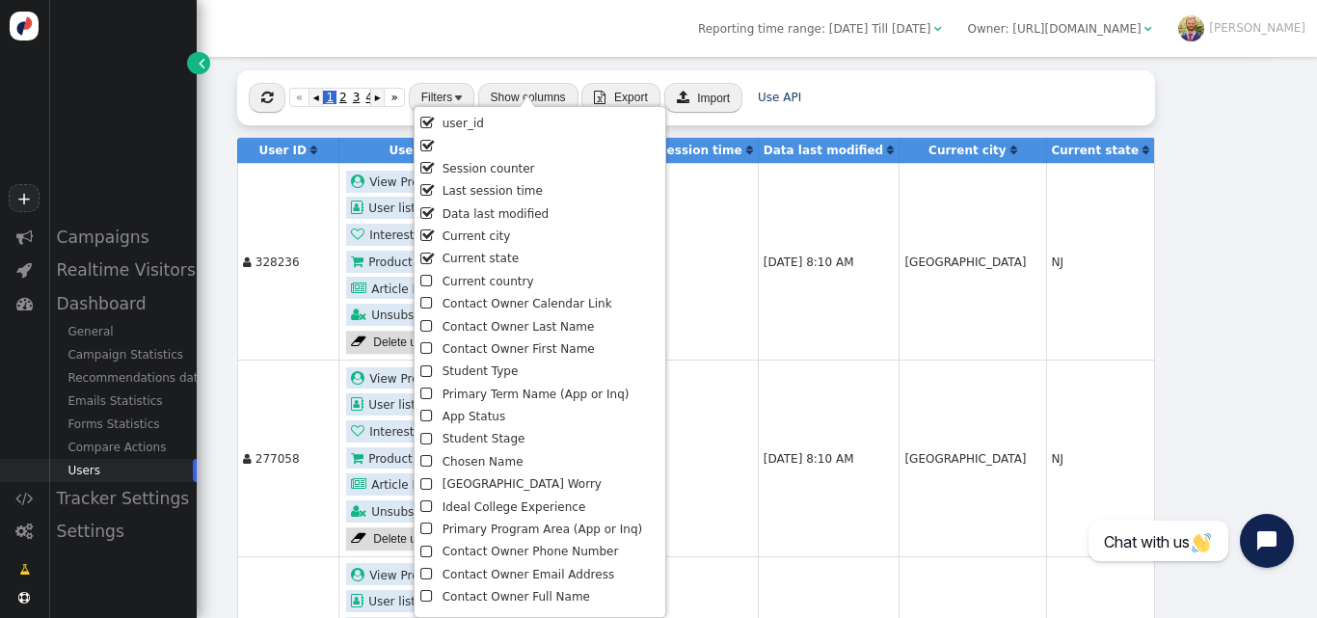
click at [500, 261] on li " Current state" at bounding box center [539, 259] width 238 height 22
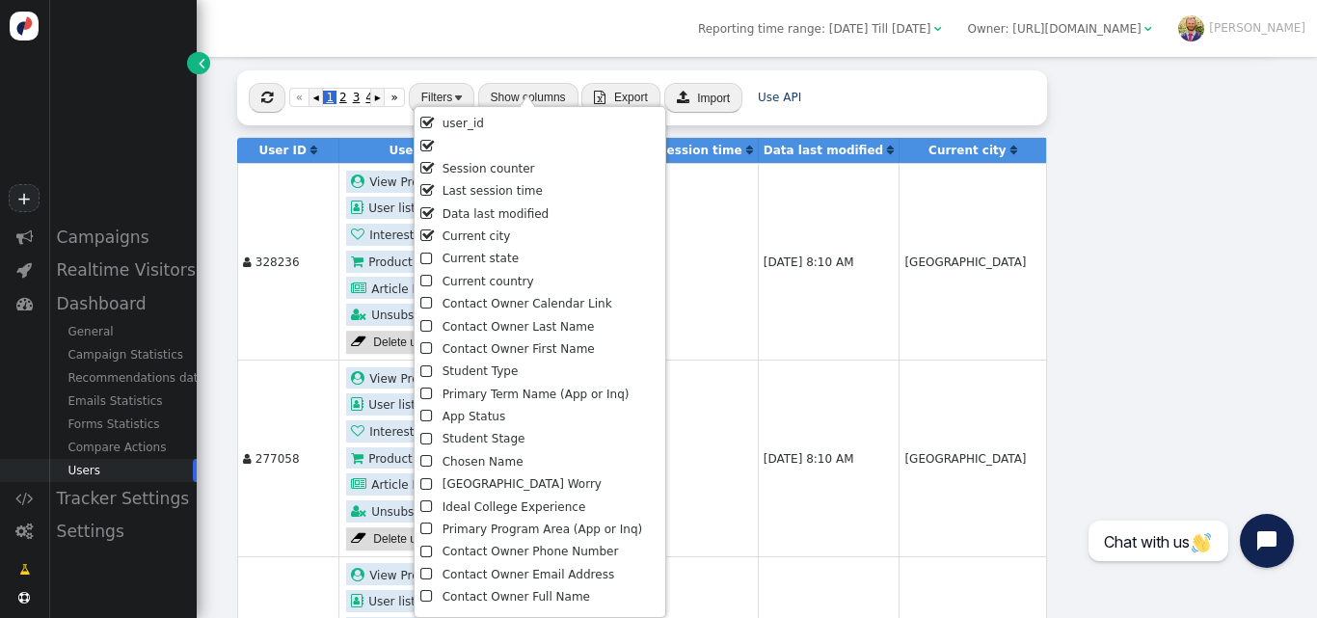
click at [496, 245] on li " Current city" at bounding box center [539, 237] width 238 height 22
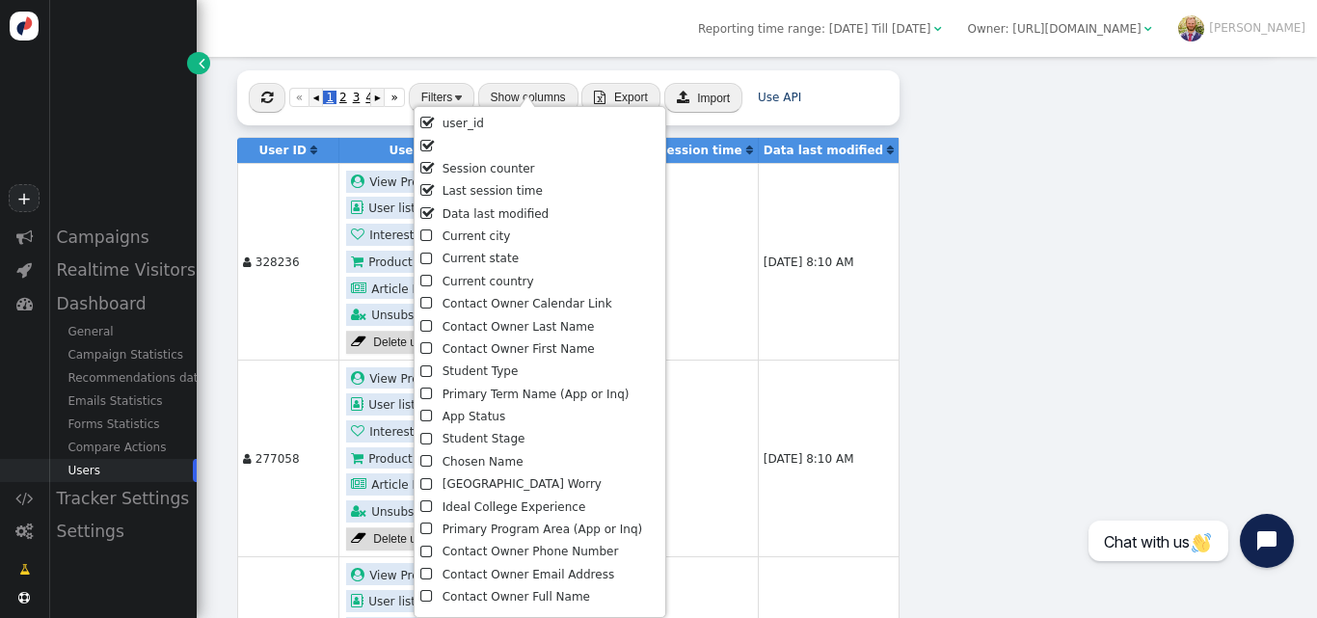
click at [758, 259] on td "[DATE] 8:10 AM" at bounding box center [829, 261] width 142 height 197
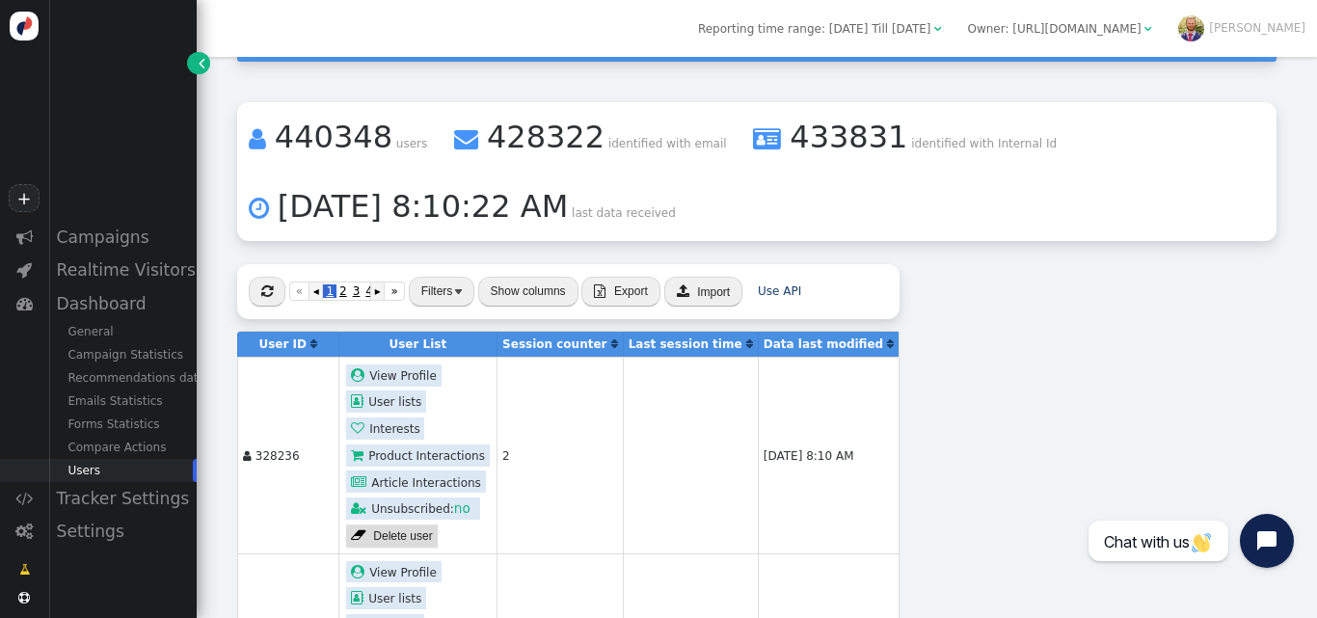
scroll to position [175, 0]
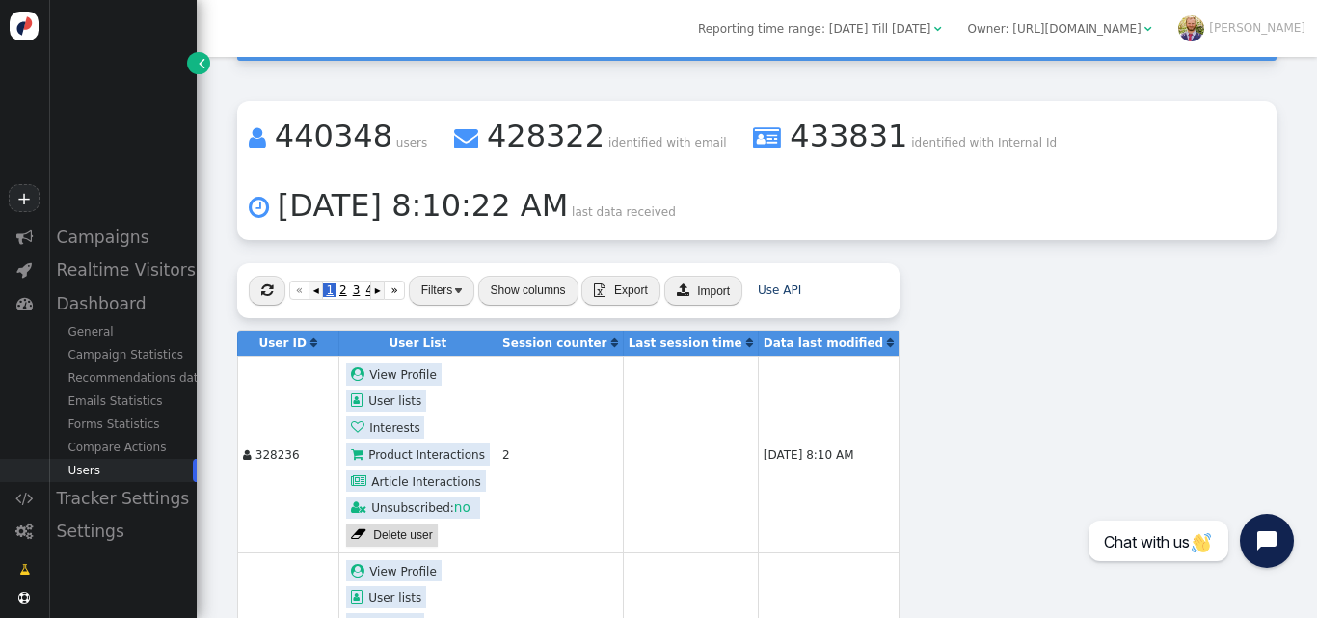
click at [887, 337] on span "" at bounding box center [890, 343] width 7 height 12
click at [517, 278] on button "Show columns" at bounding box center [528, 291] width 100 height 30
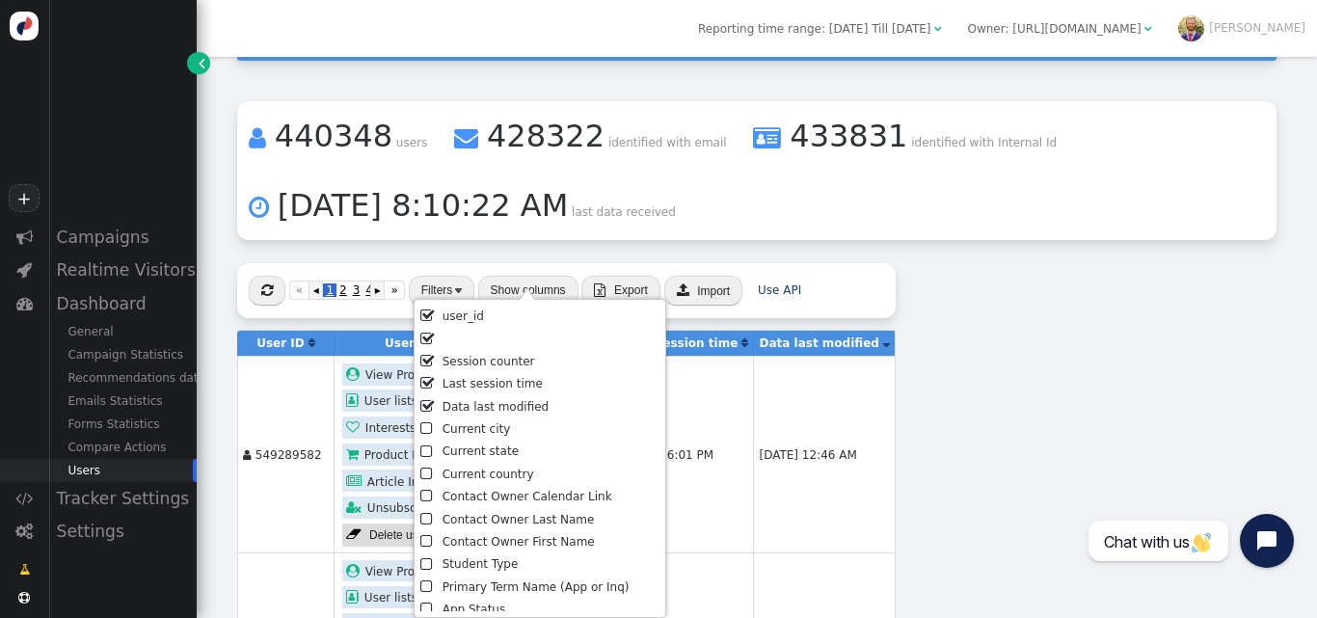
scroll to position [439, 0]
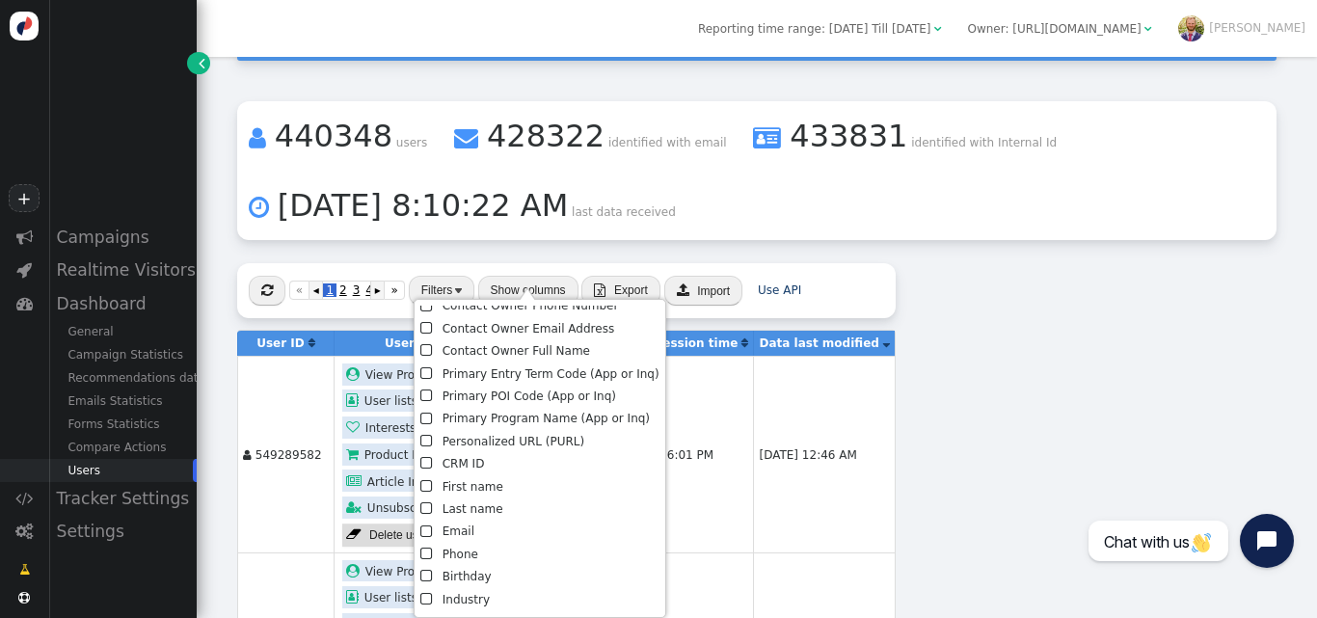
click at [457, 587] on li " Birthday" at bounding box center [539, 577] width 238 height 22
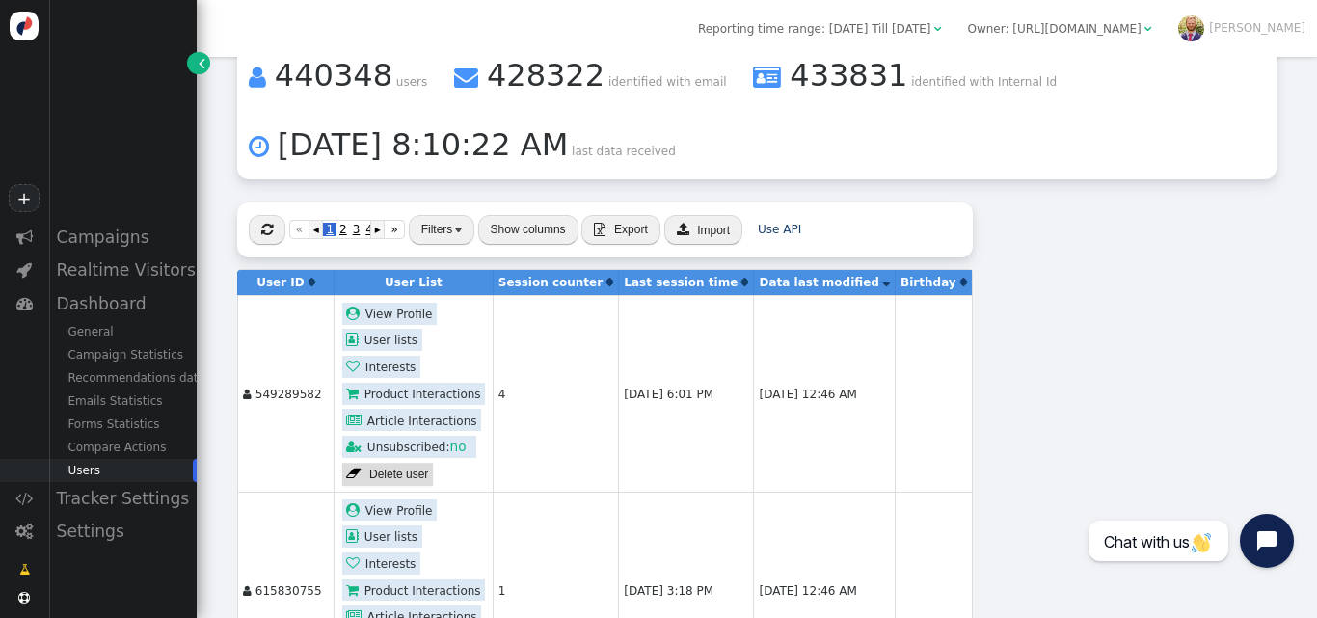
scroll to position [188, 0]
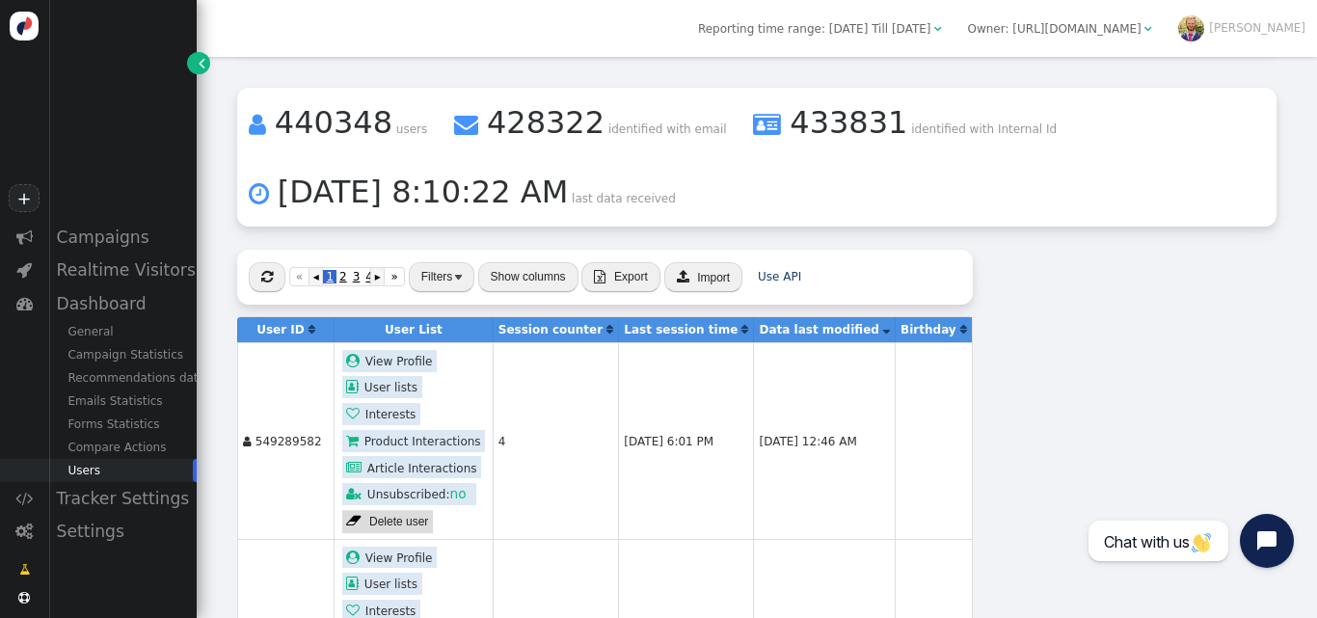
click at [458, 262] on button "Filters" at bounding box center [442, 277] width 66 height 30
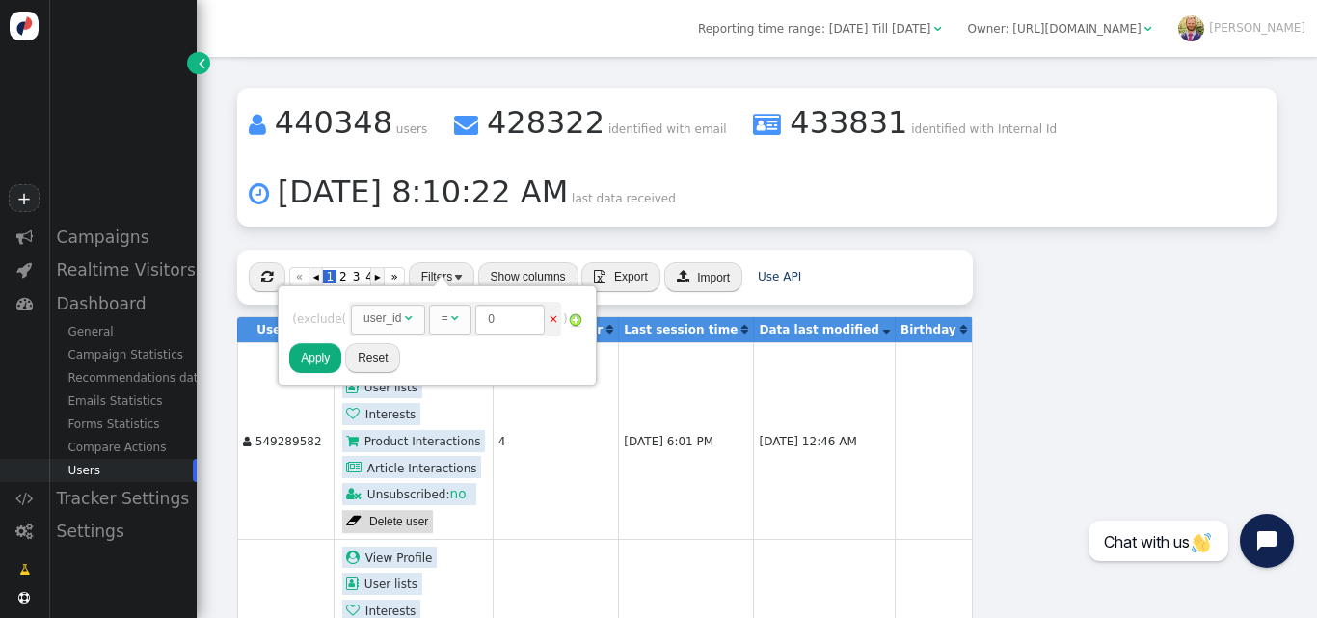
click at [577, 316] on img at bounding box center [575, 319] width 15 height 15
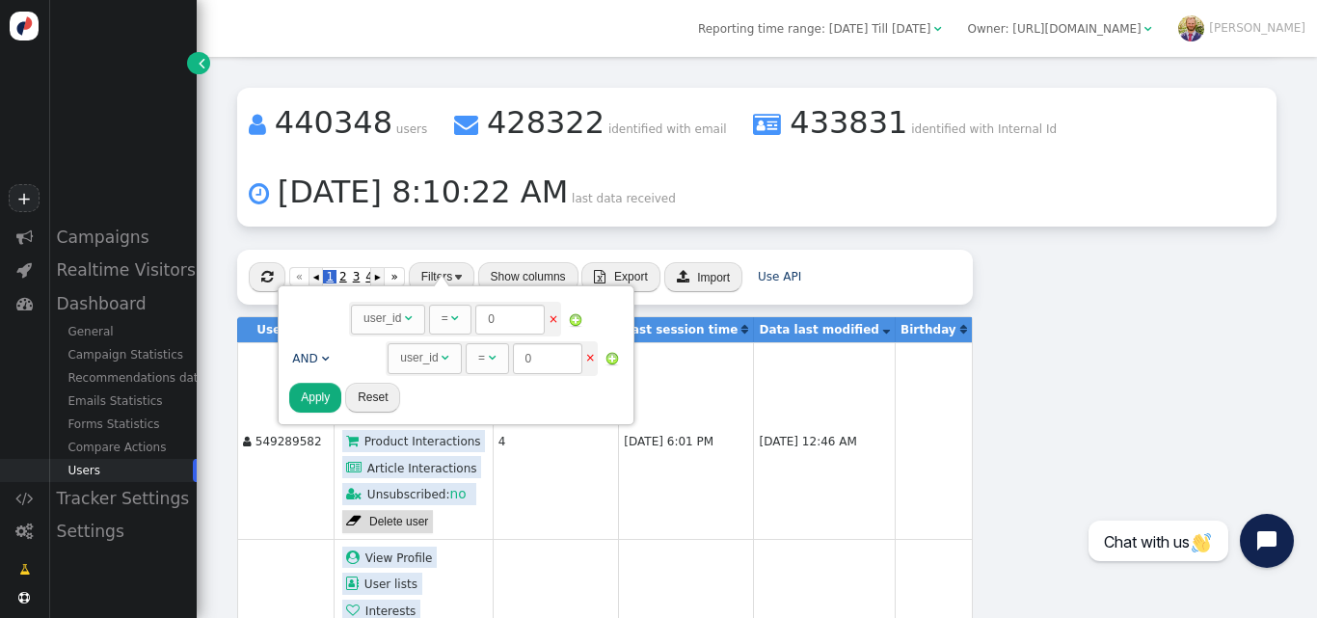
click at [529, 262] on button "Show columns" at bounding box center [528, 277] width 100 height 30
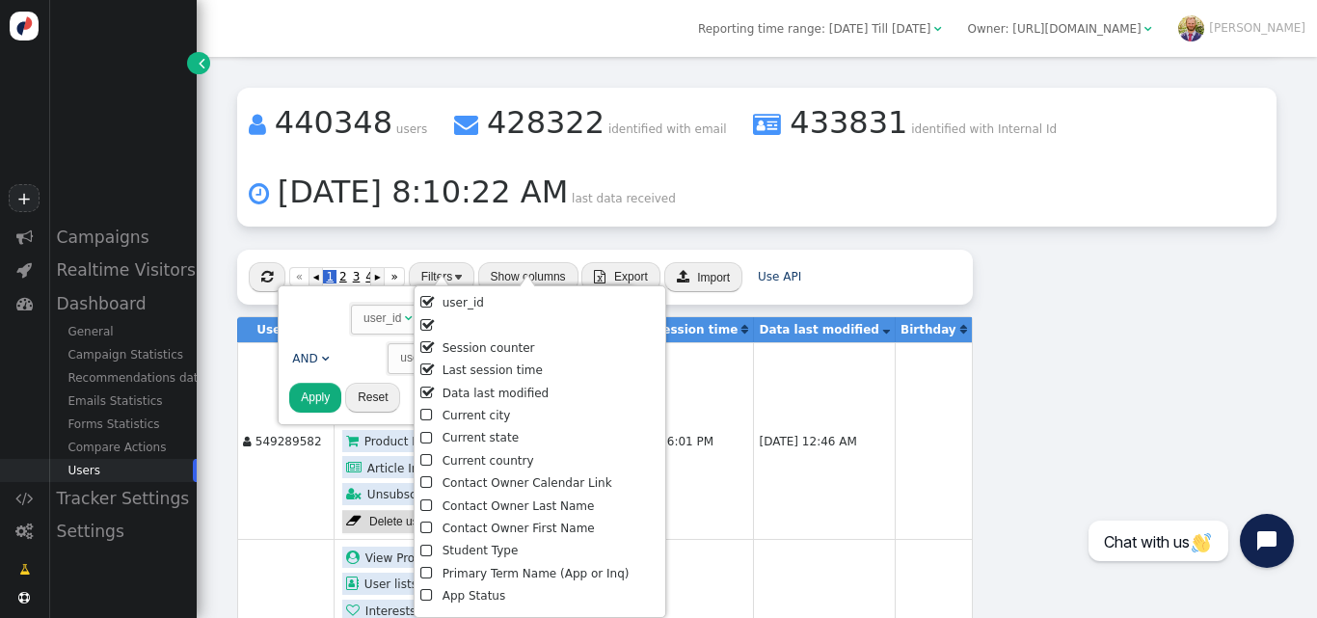
scroll to position [425, 0]
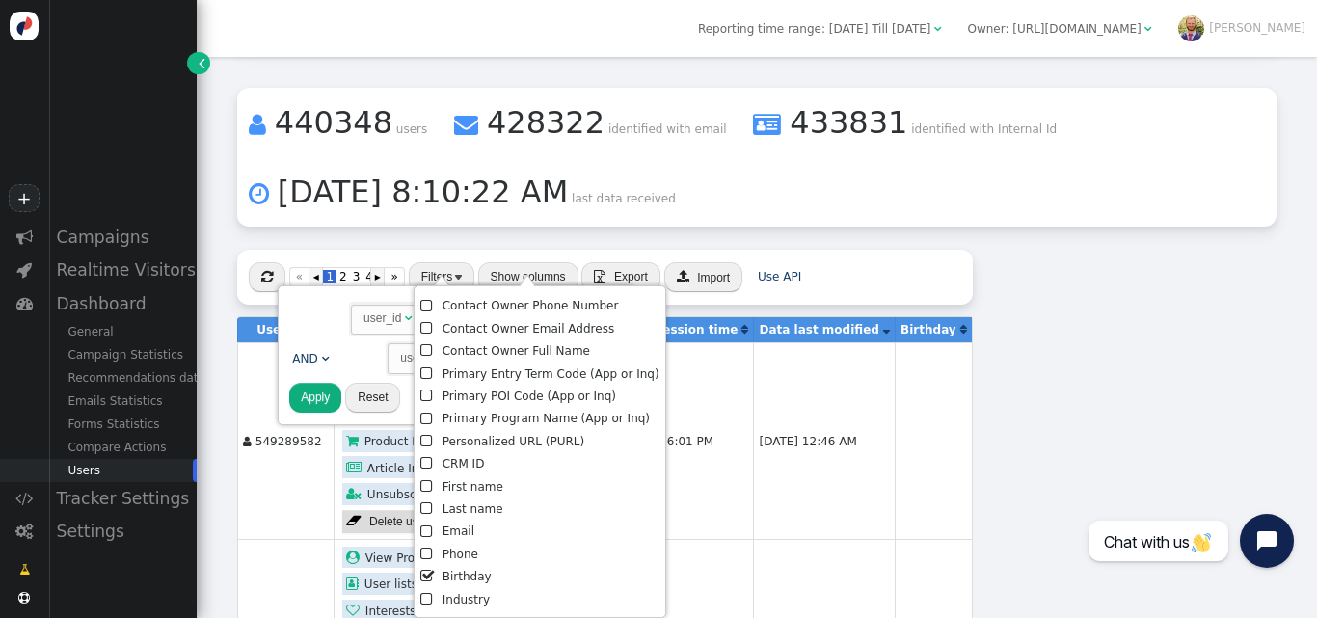
click at [451, 581] on li " Birthday" at bounding box center [539, 577] width 238 height 22
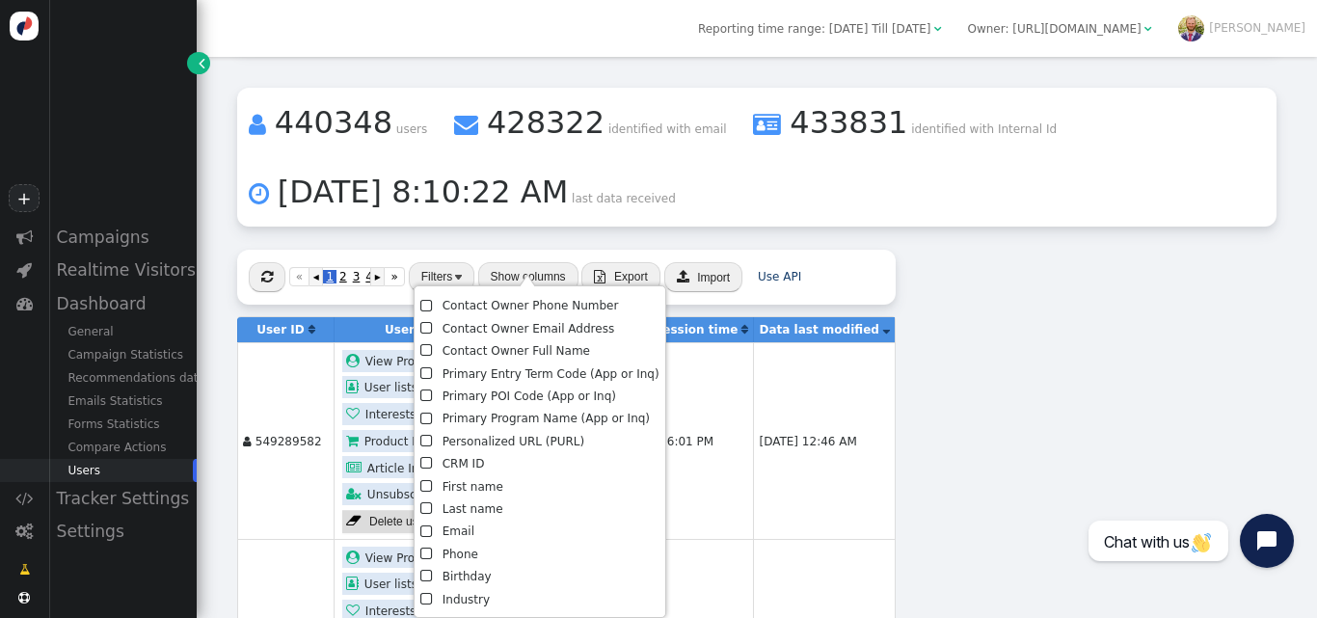
click at [461, 532] on li " Email" at bounding box center [539, 532] width 238 height 22
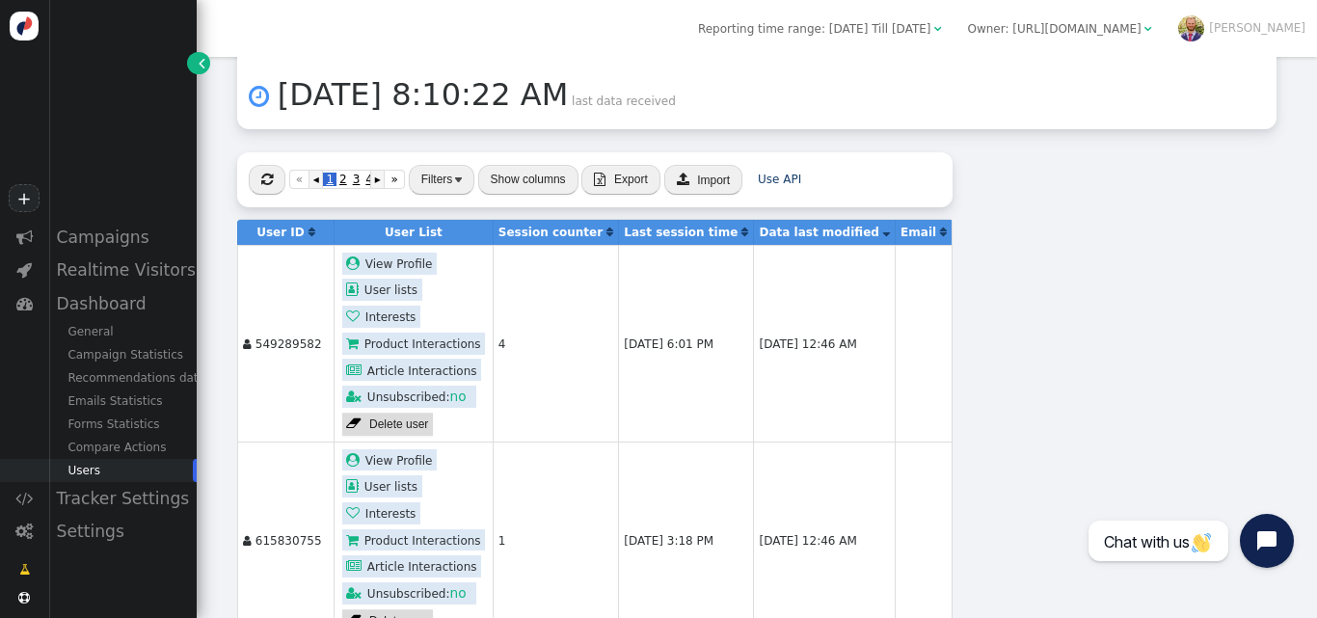
scroll to position [286, 0]
click at [453, 166] on button "Filters" at bounding box center [442, 179] width 66 height 30
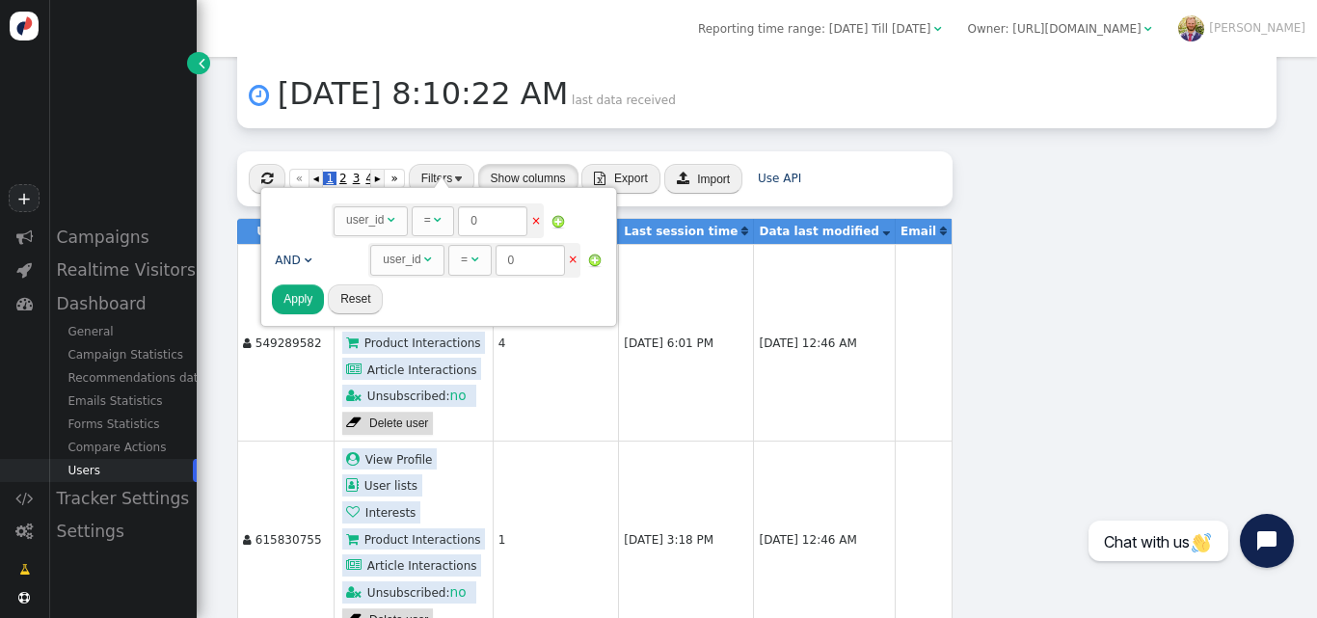
click at [531, 164] on button "Show columns" at bounding box center [528, 179] width 100 height 30
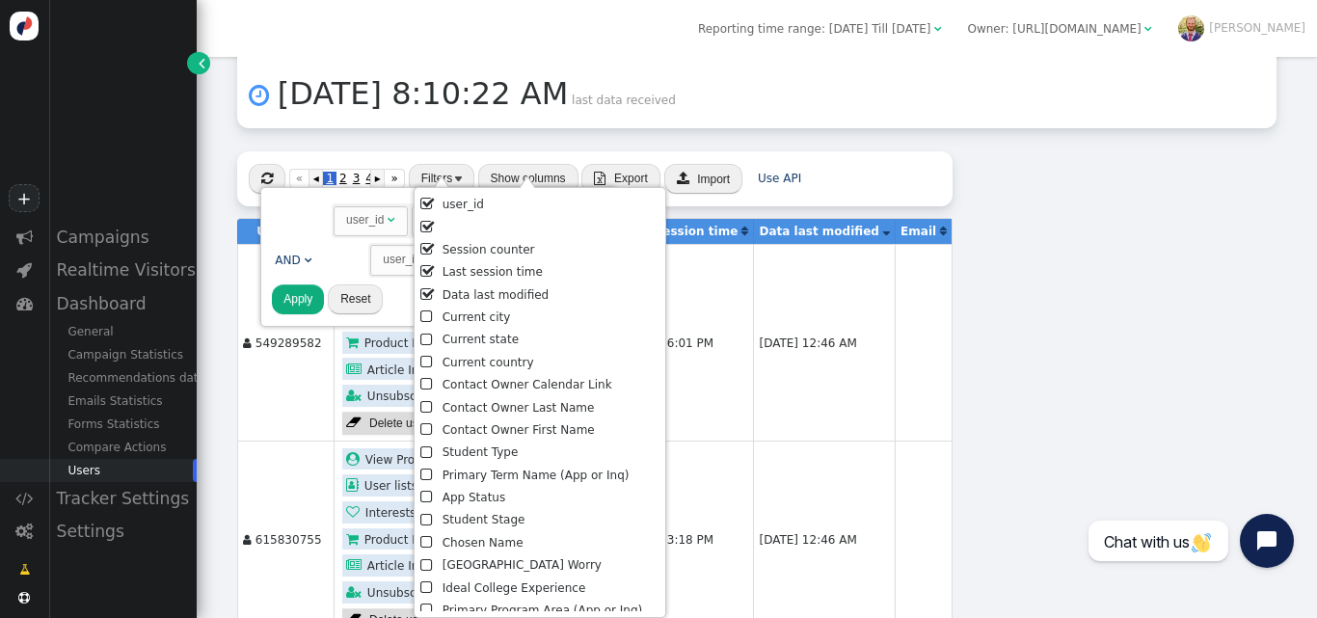
scroll to position [327, 0]
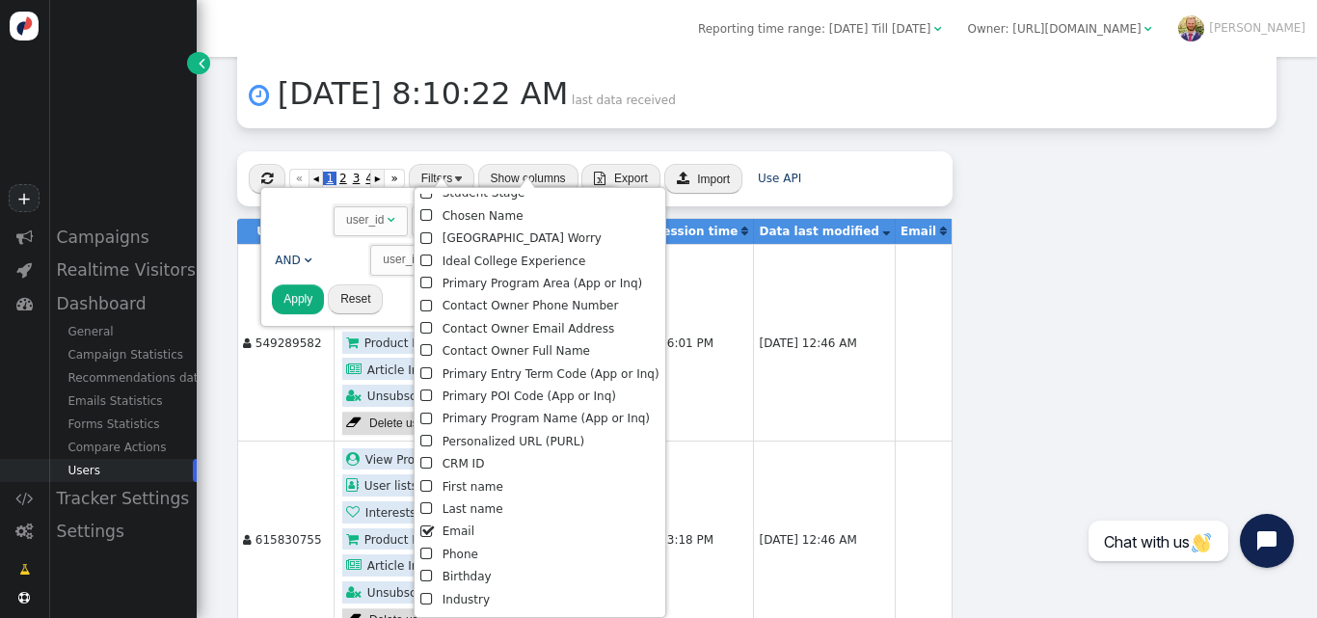
click at [455, 593] on li " Industry" at bounding box center [539, 600] width 238 height 22
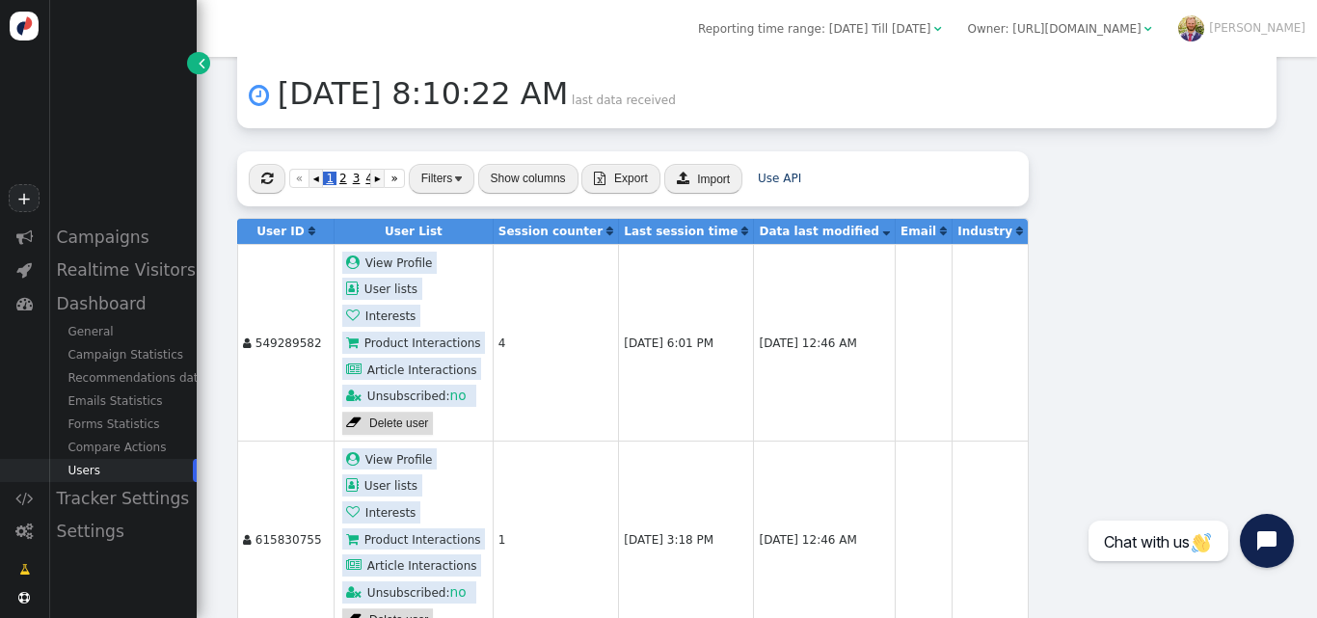
drag, startPoint x: 540, startPoint y: 165, endPoint x: 538, endPoint y: 175, distance: 9.8
click at [539, 164] on button "Show columns" at bounding box center [528, 179] width 100 height 30
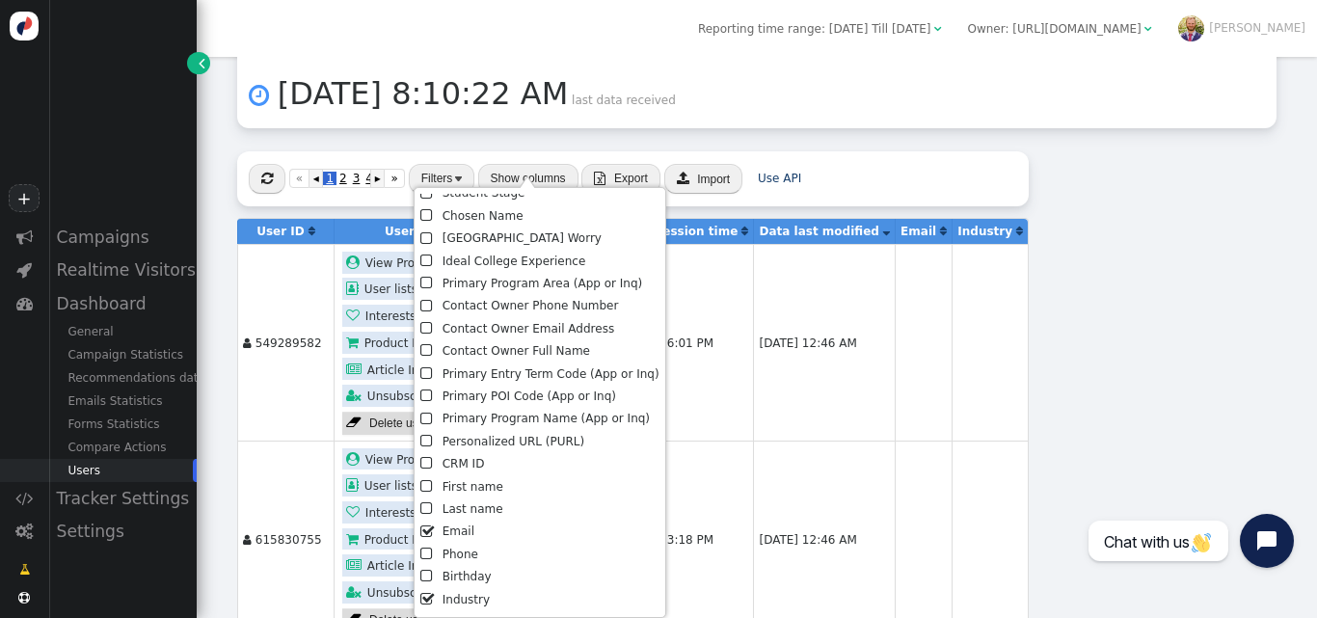
click at [459, 501] on li " Last name" at bounding box center [539, 509] width 238 height 22
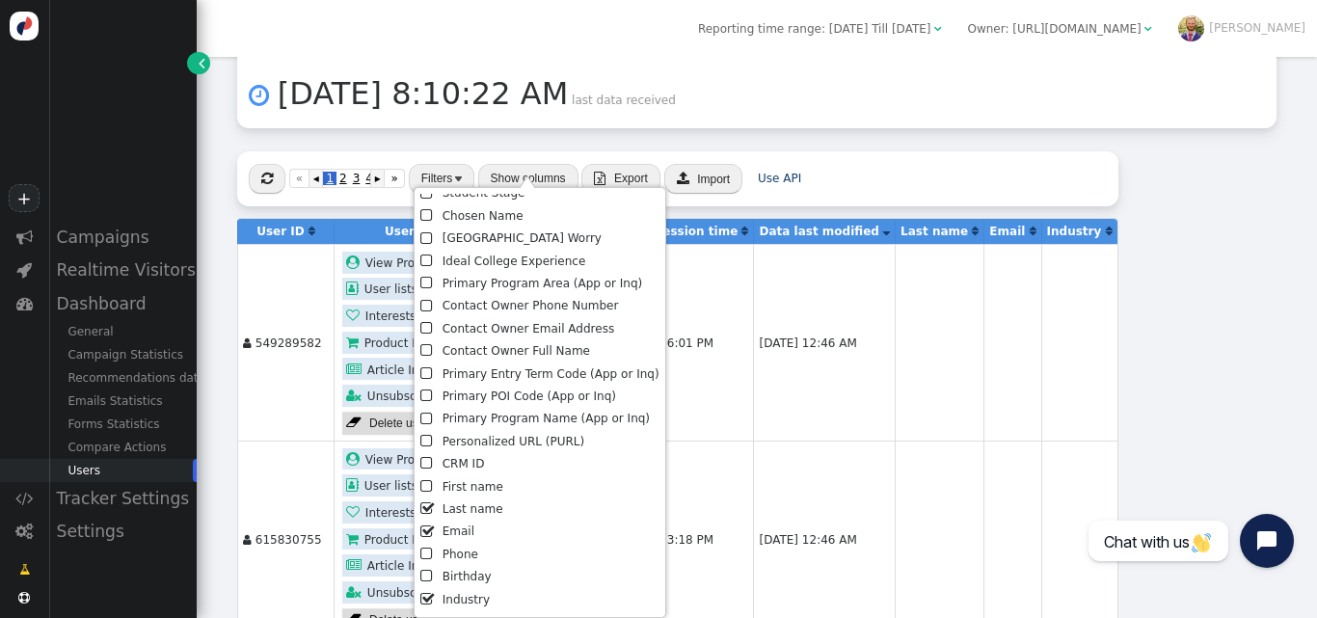
click at [464, 600] on li " Industry" at bounding box center [539, 600] width 238 height 22
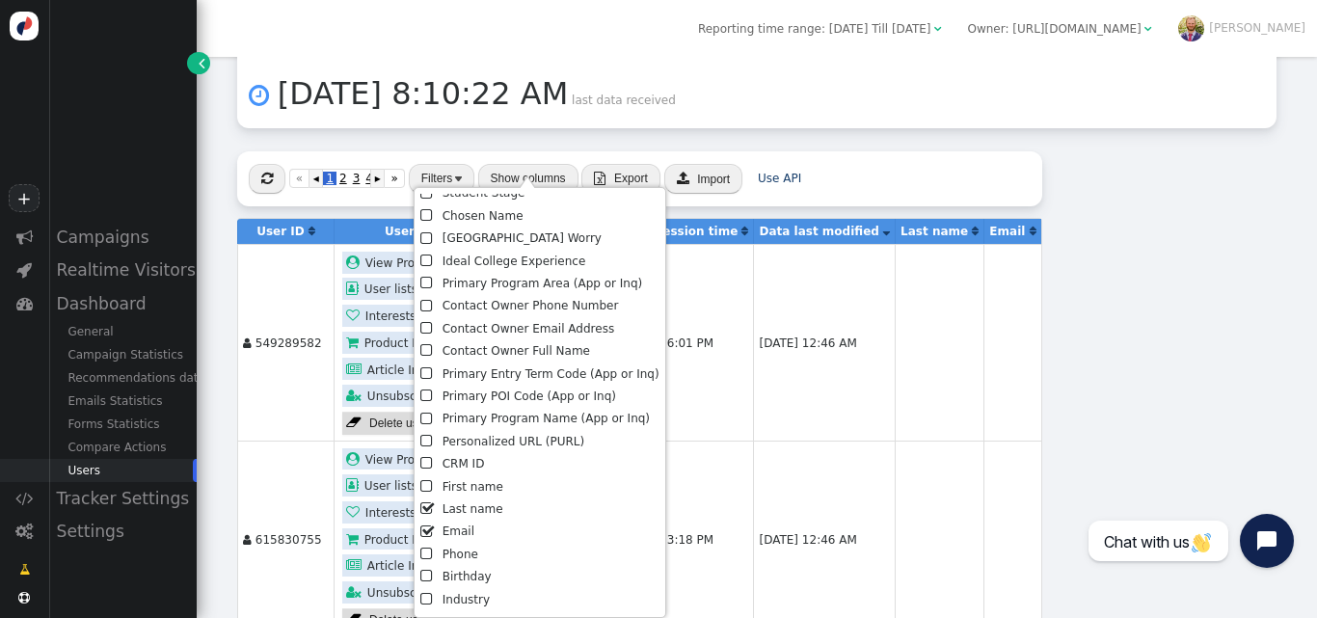
click at [470, 460] on li " CRM ID" at bounding box center [539, 464] width 238 height 22
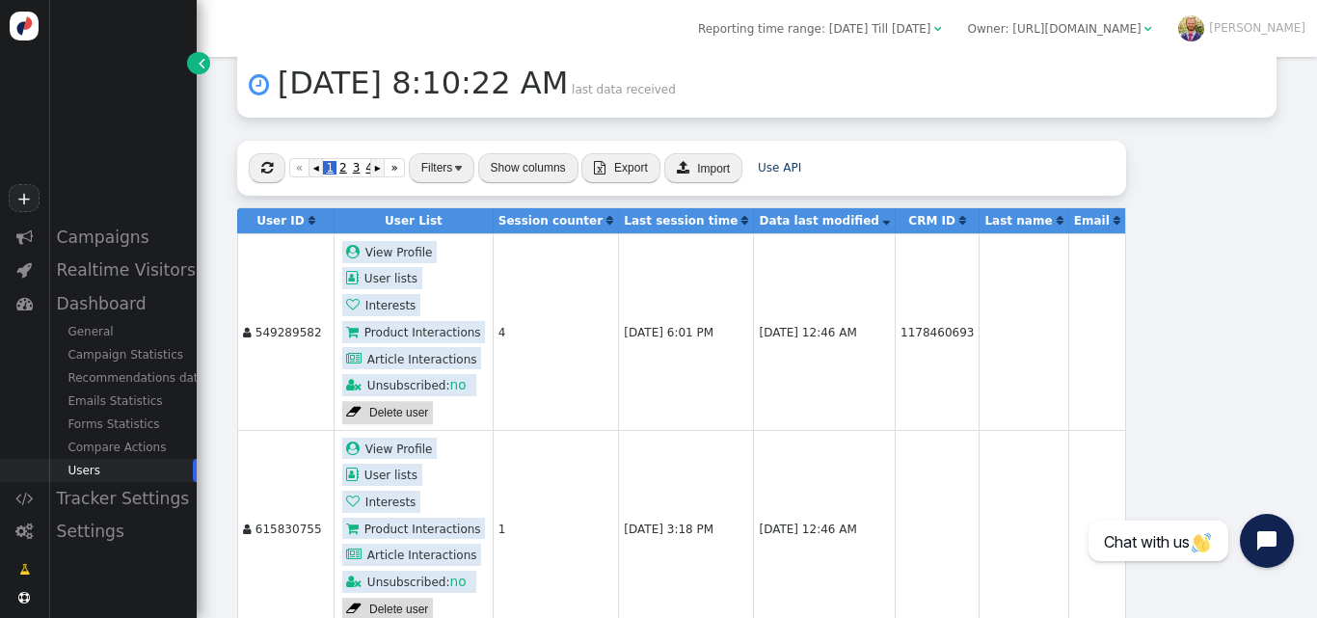
scroll to position [296, 0]
click at [895, 313] on td "1178460693" at bounding box center [937, 332] width 84 height 197
click at [959, 216] on span "" at bounding box center [962, 222] width 7 height 12
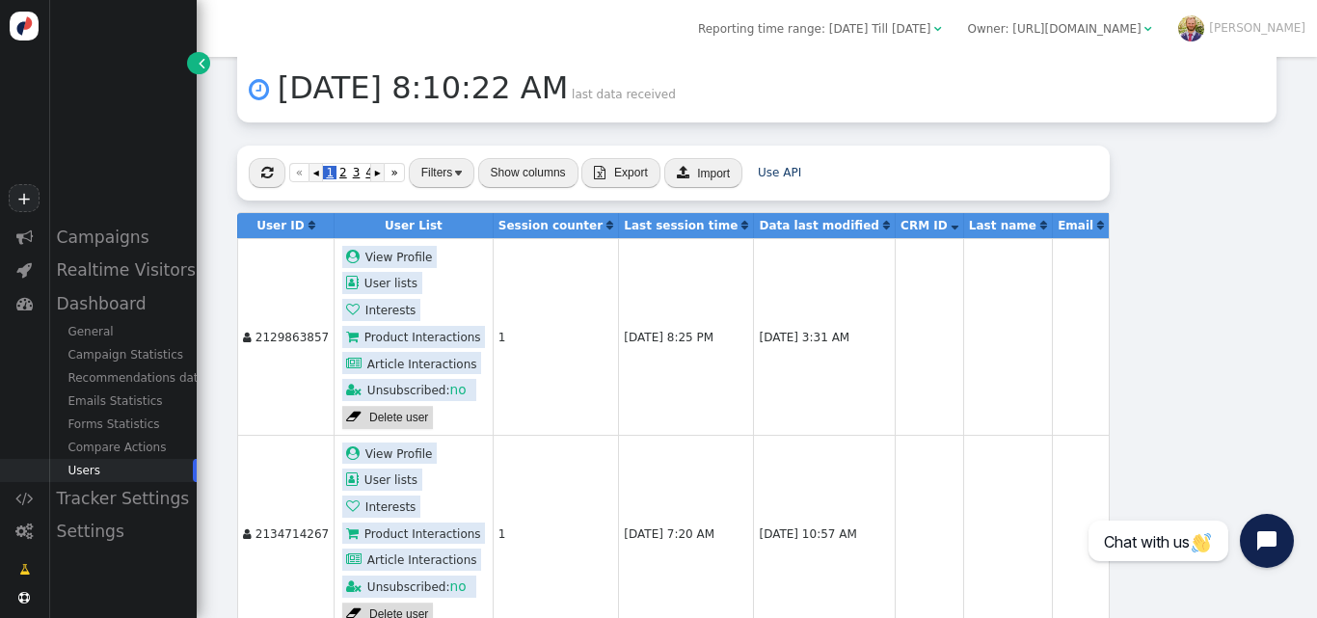
scroll to position [293, 0]
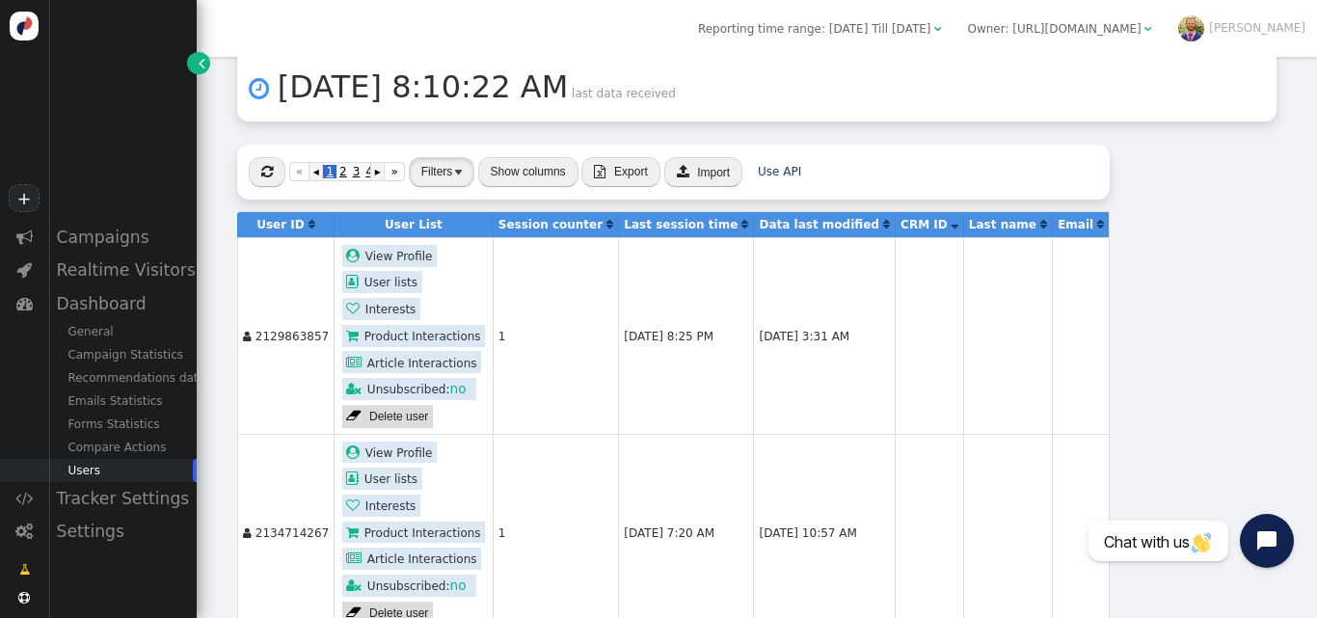
click at [451, 157] on button "Filters" at bounding box center [442, 172] width 66 height 30
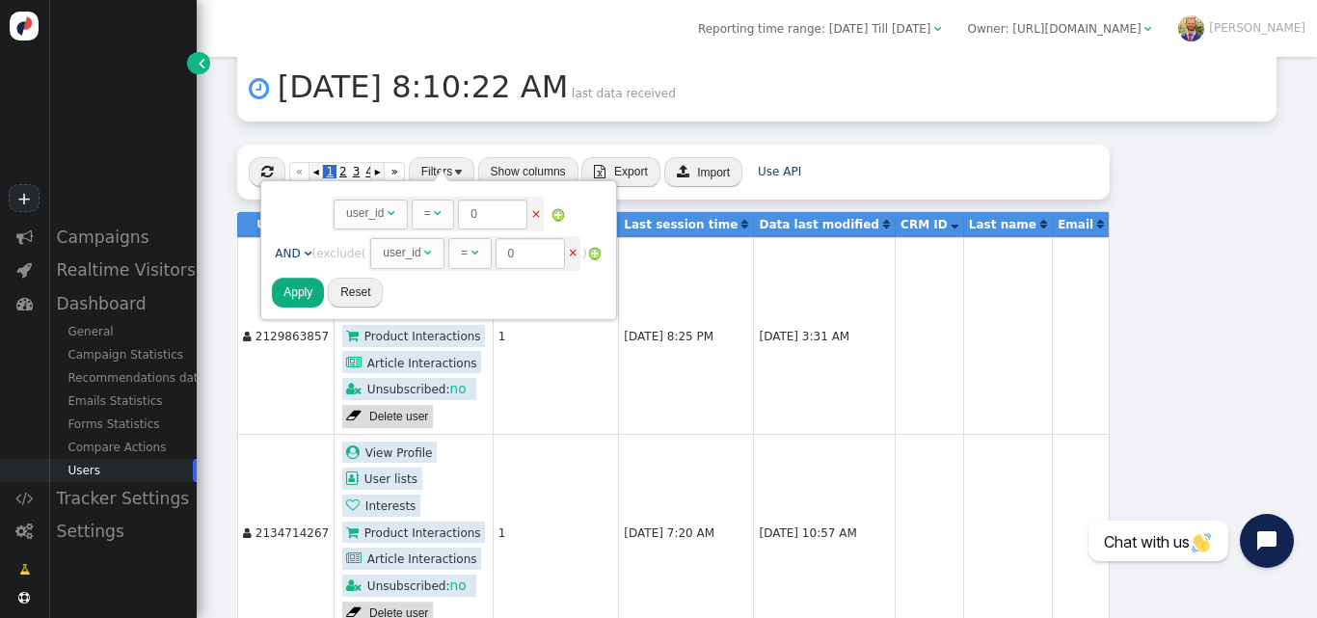
click at [574, 255] on link "×" at bounding box center [573, 252] width 10 height 13
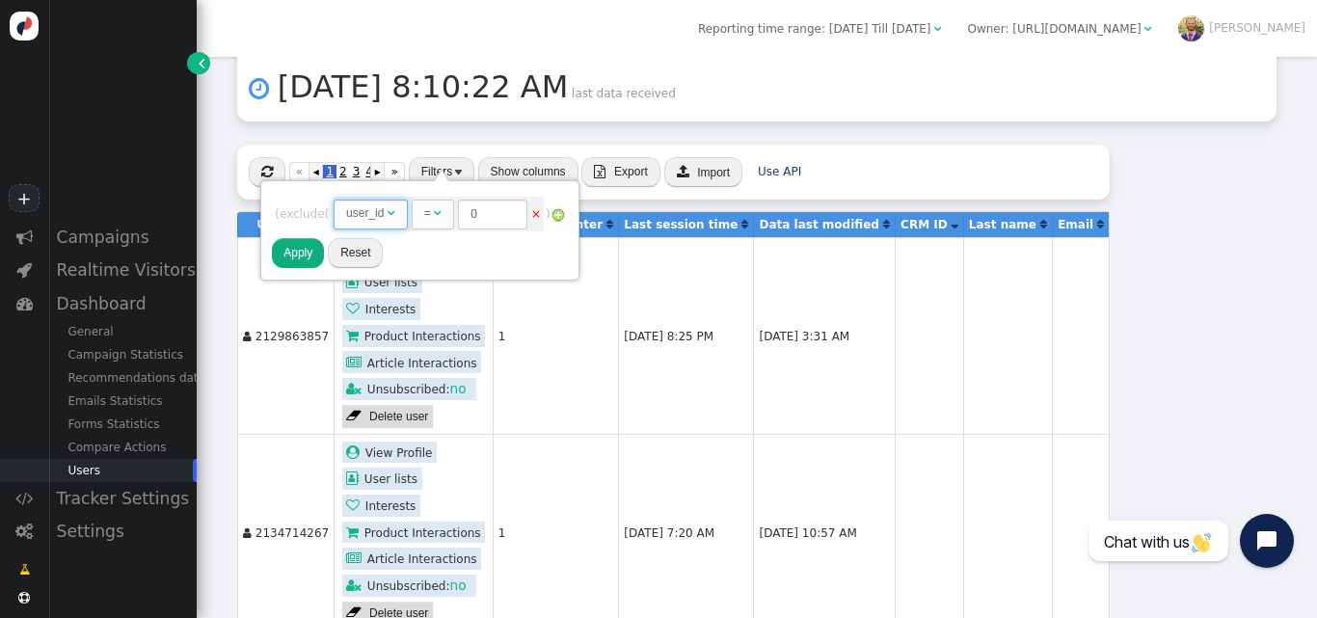
click at [401, 214] on span "user_id " at bounding box center [371, 215] width 74 height 30
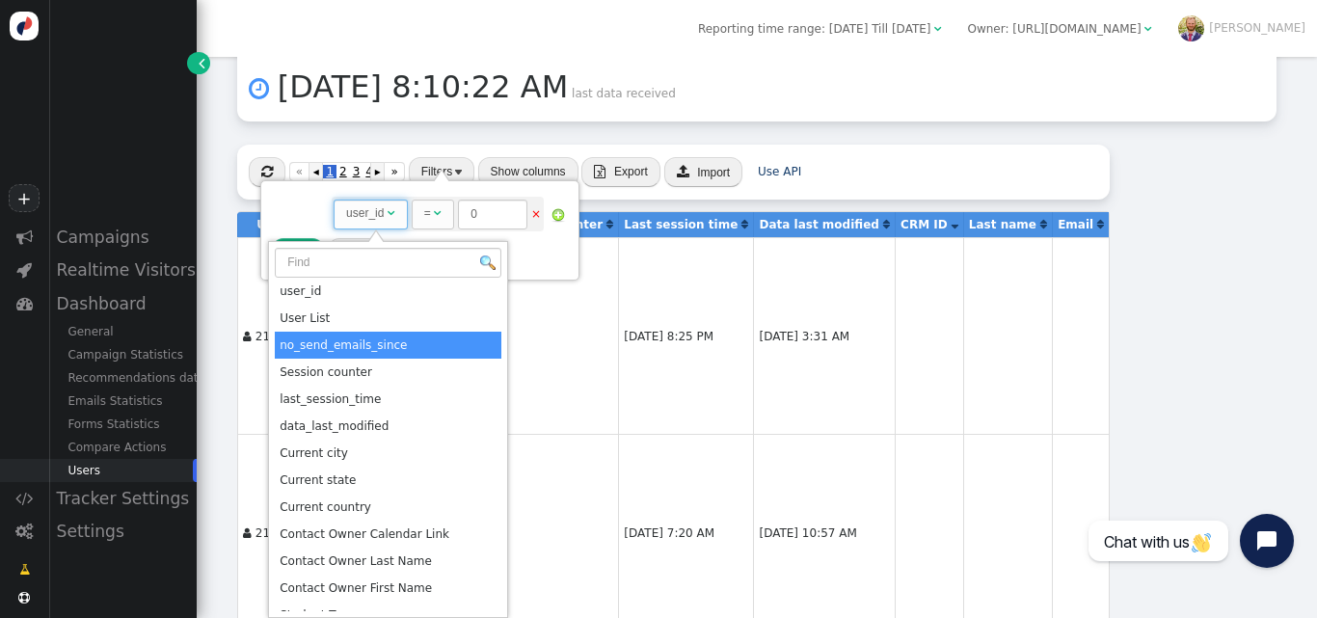
scroll to position [584, 0]
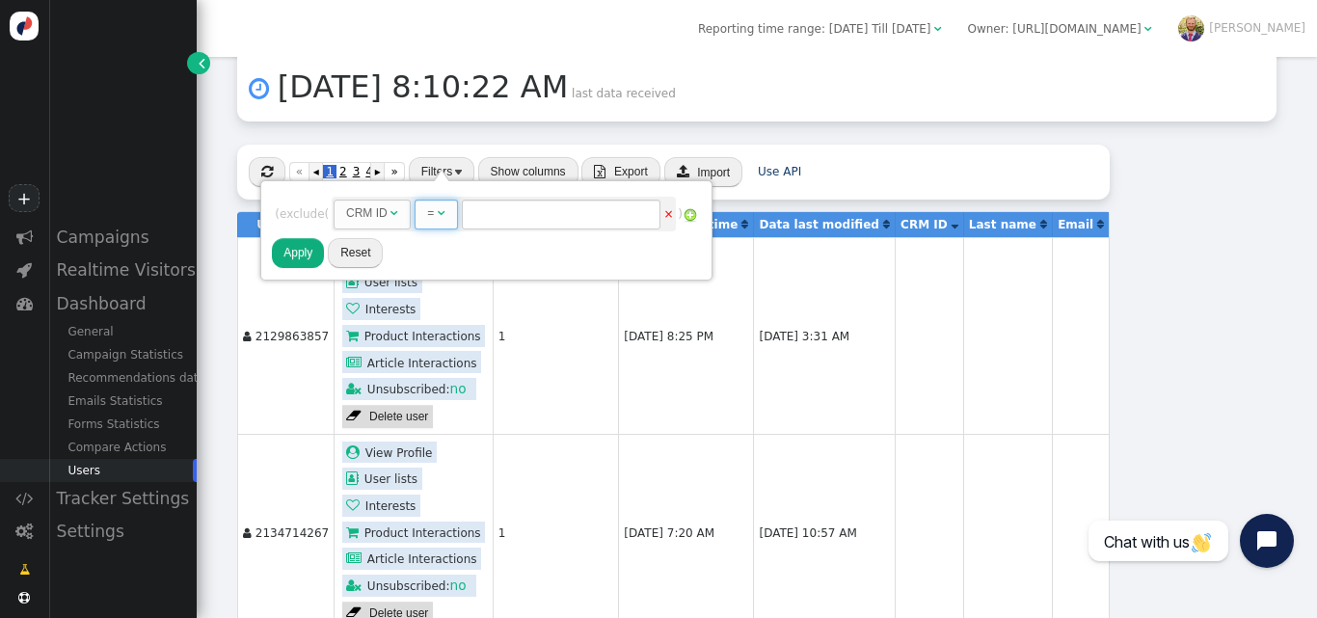
click at [450, 213] on span "= " at bounding box center [436, 215] width 43 height 30
click at [754, 218] on img at bounding box center [746, 214] width 15 height 15
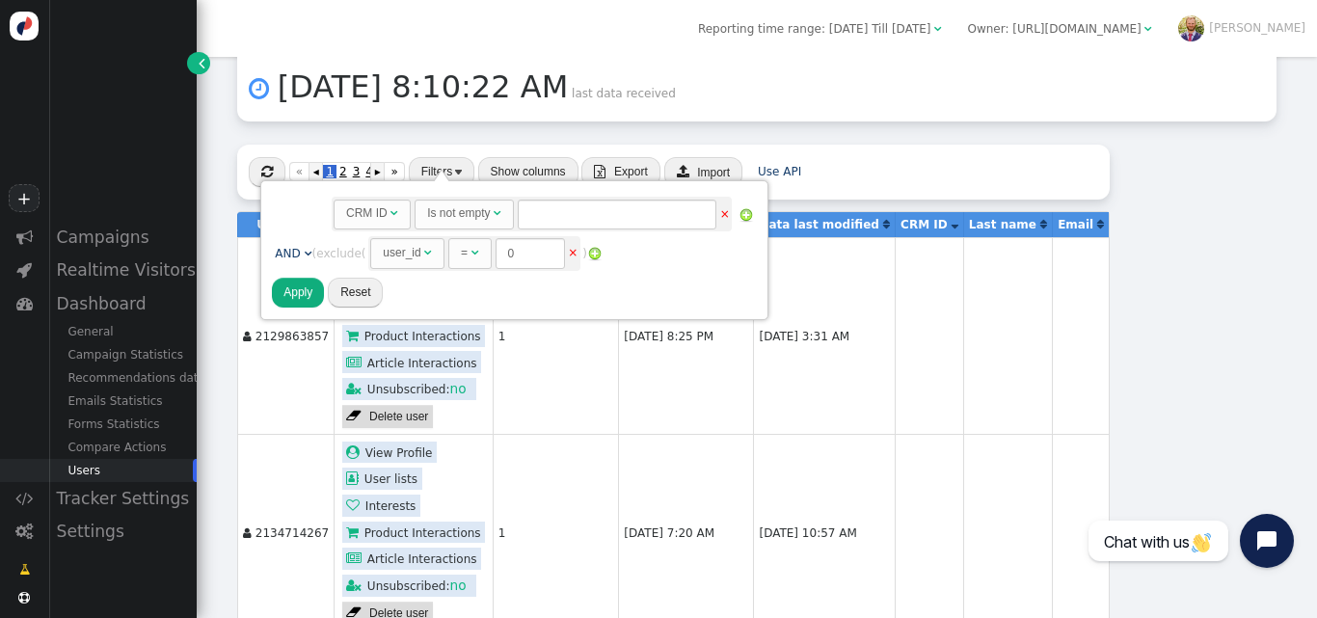
click at [424, 250] on div "user_id" at bounding box center [403, 252] width 41 height 17
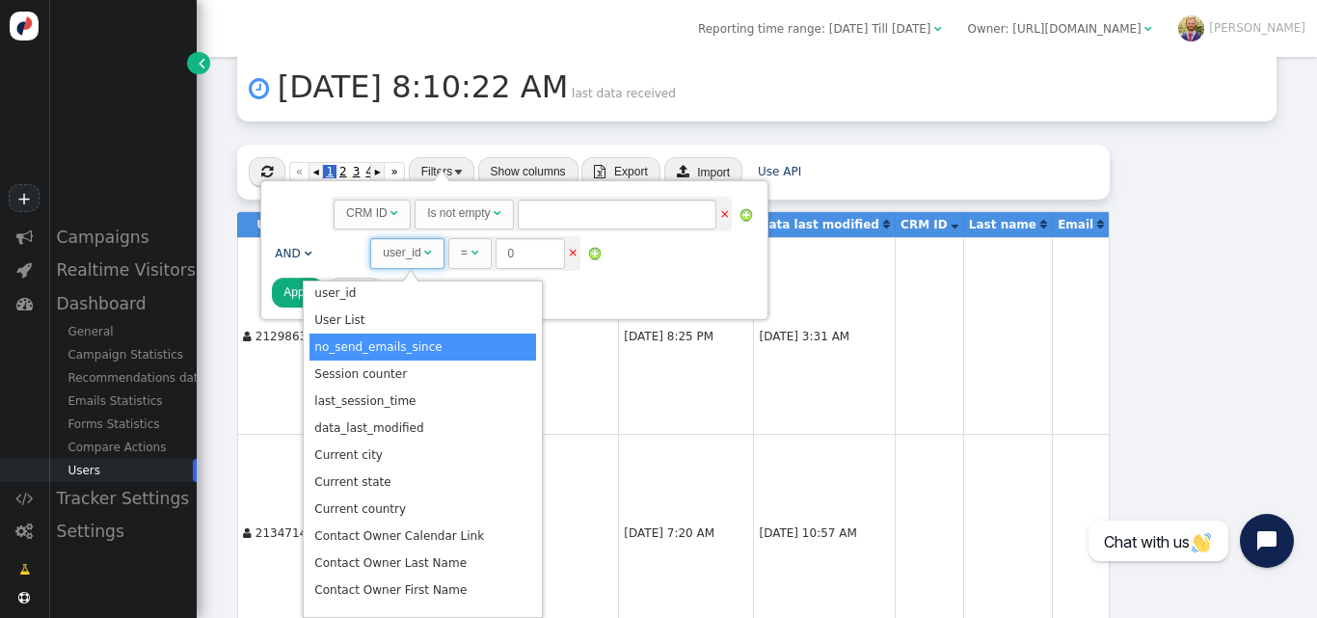
scroll to position [0, 0]
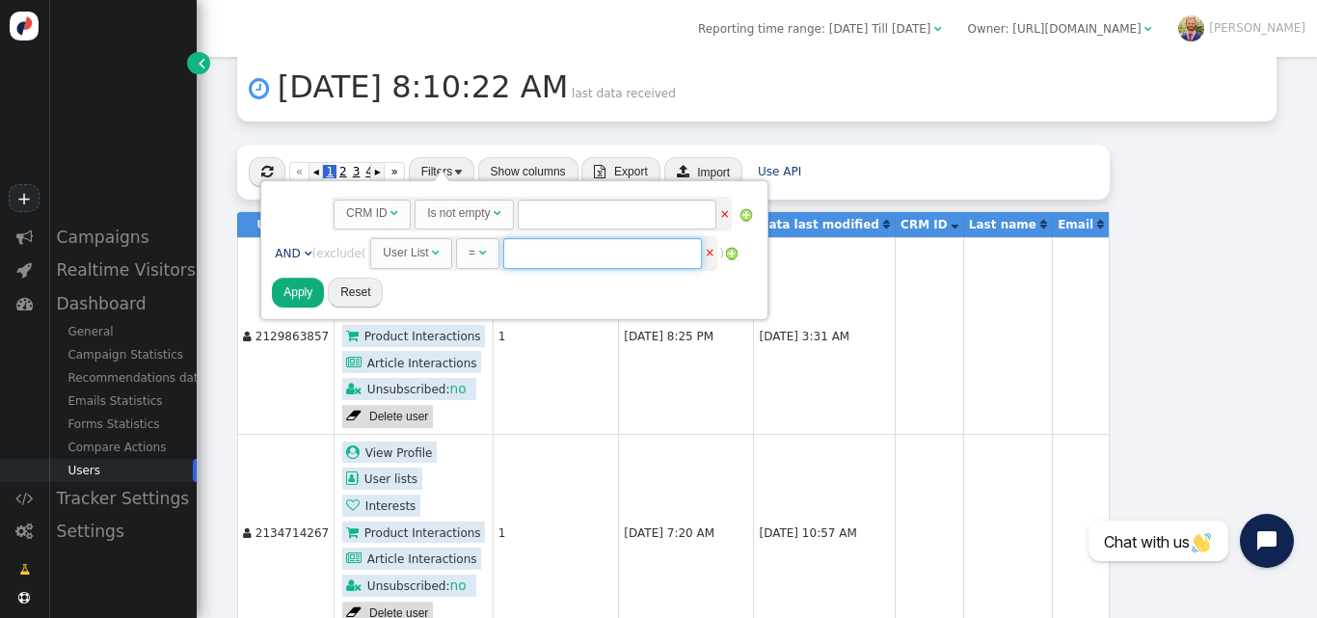
click at [589, 244] on input "text" at bounding box center [602, 253] width 199 height 30
click at [471, 264] on span "= " at bounding box center [477, 253] width 43 height 30
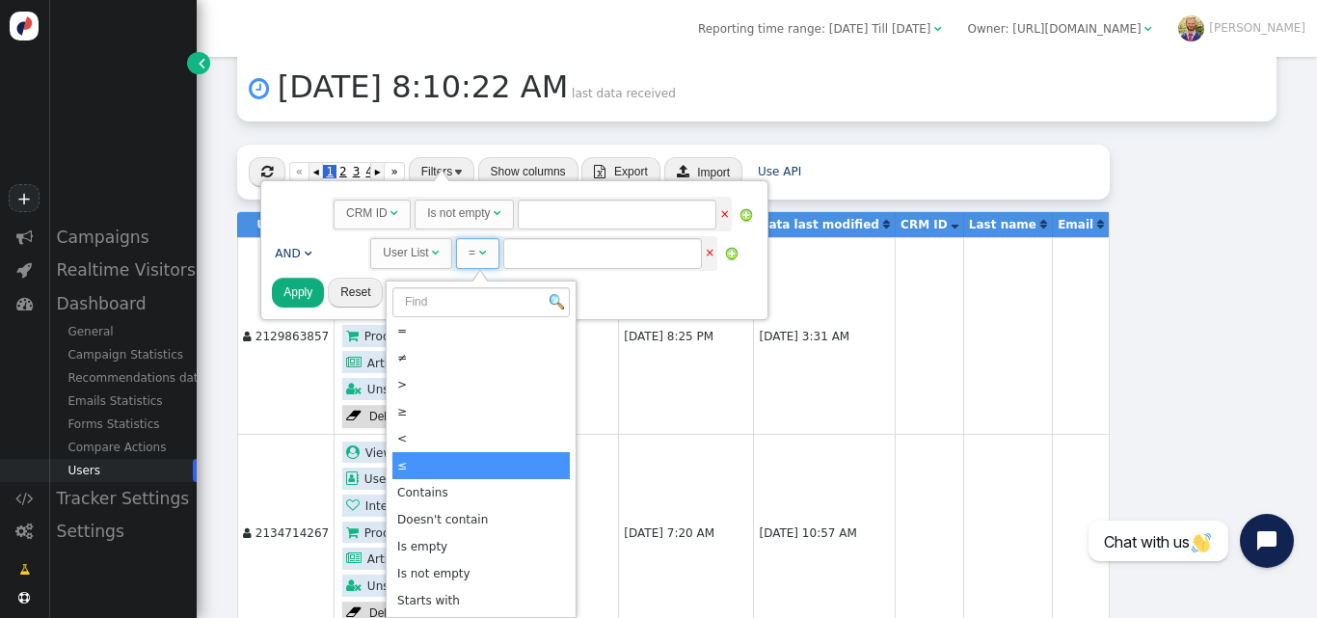
scroll to position [30, 0]
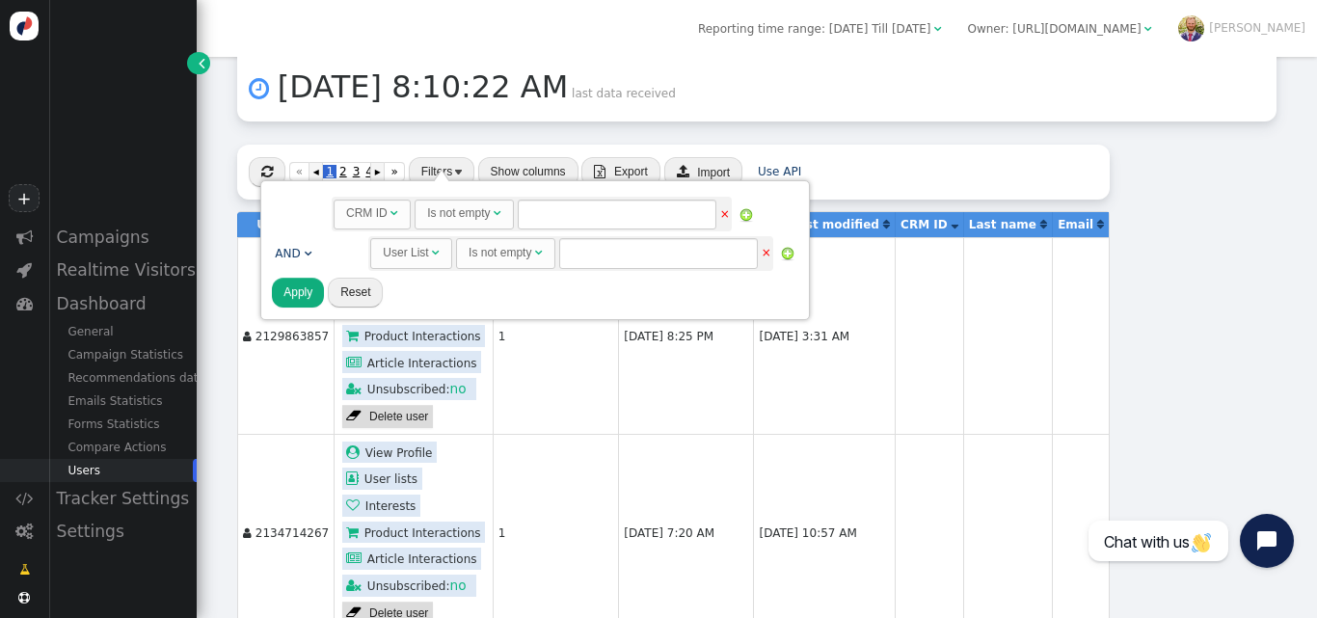
click at [580, 295] on div "Rules to check on next page when previous rules have been matched user_id  AND…" at bounding box center [535, 250] width 526 height 117
click at [295, 292] on button "Apply" at bounding box center [298, 293] width 52 height 30
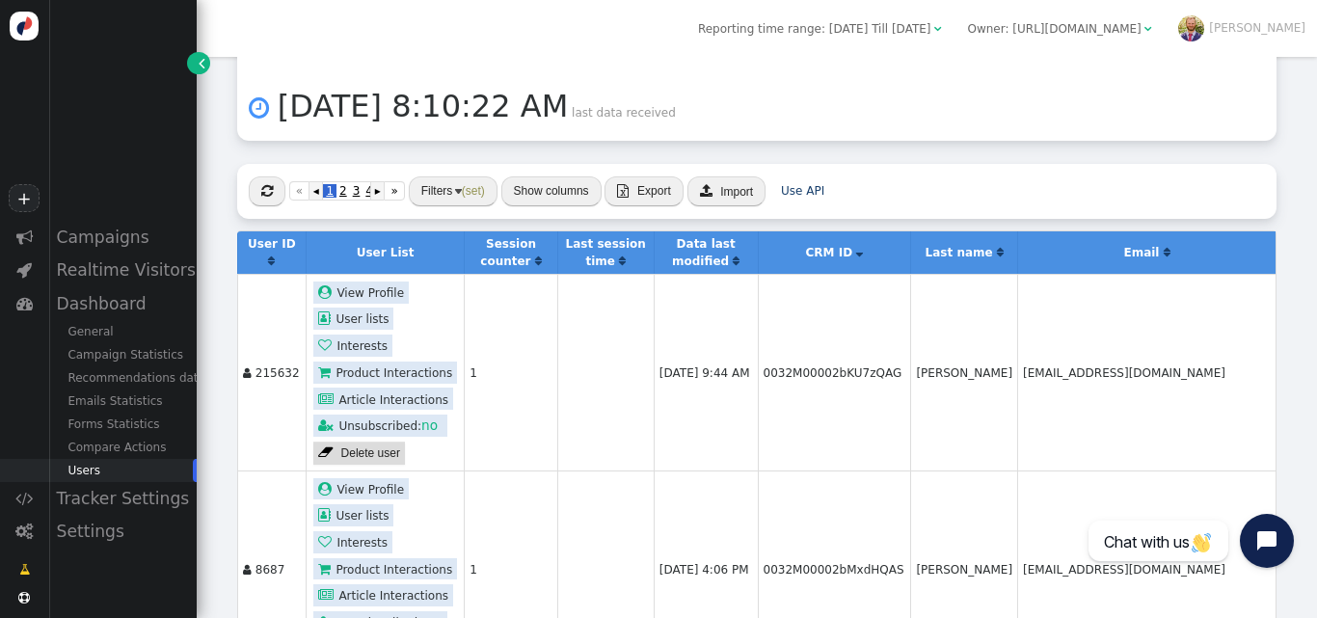
scroll to position [275, 0]
click at [646, 183] on span "Export" at bounding box center [654, 189] width 34 height 13
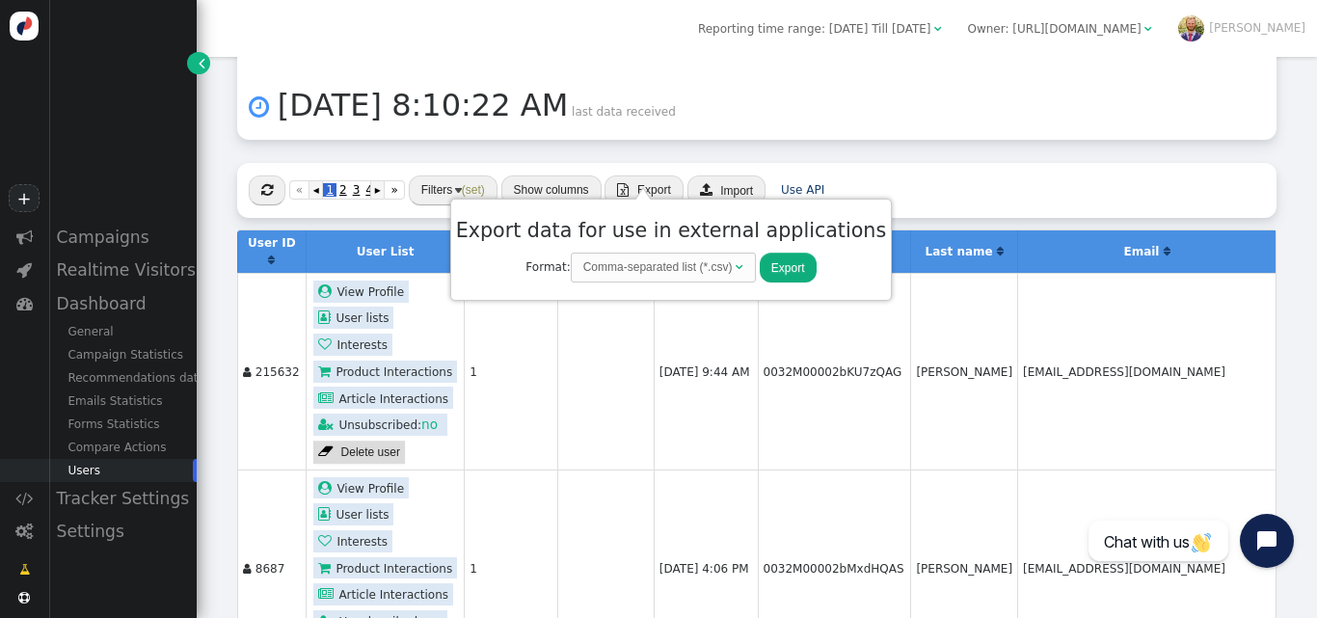
click at [635, 251] on center "Export data for use in external applications Report:  Format: Comma-separated …" at bounding box center [671, 250] width 430 height 68
click at [628, 262] on div "Comma-separated list (*.csv)" at bounding box center [657, 266] width 149 height 17
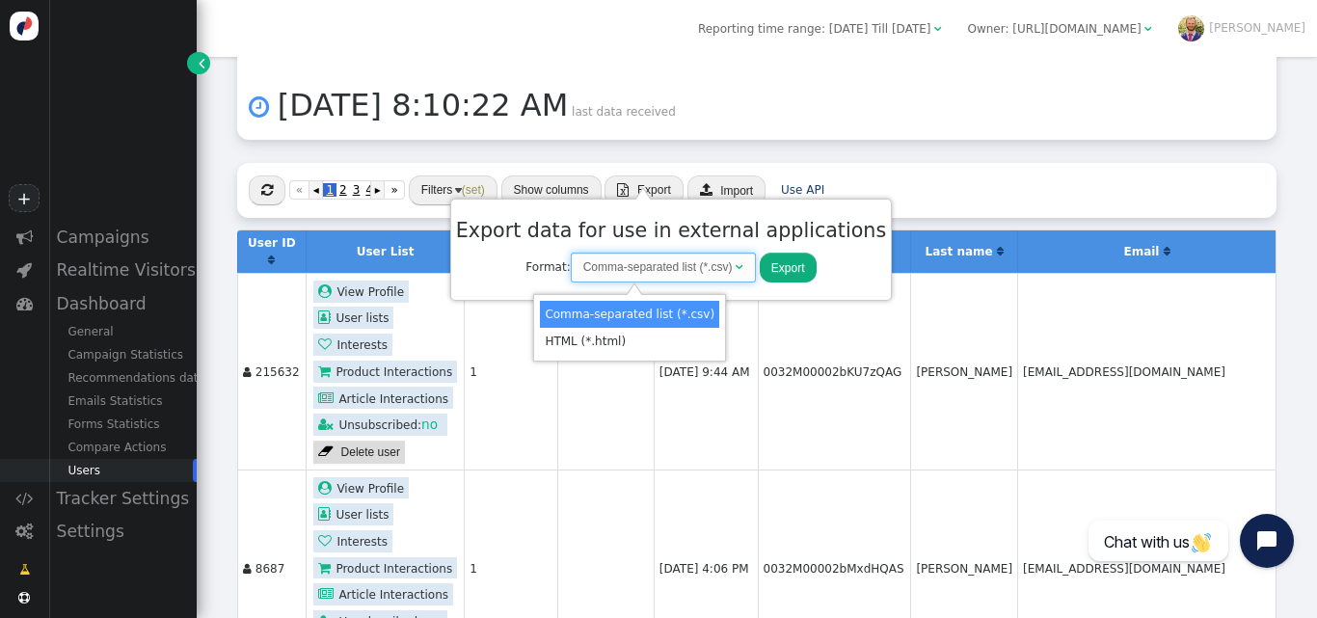
click at [628, 262] on div "Comma-separated list (*.csv)" at bounding box center [657, 266] width 149 height 17
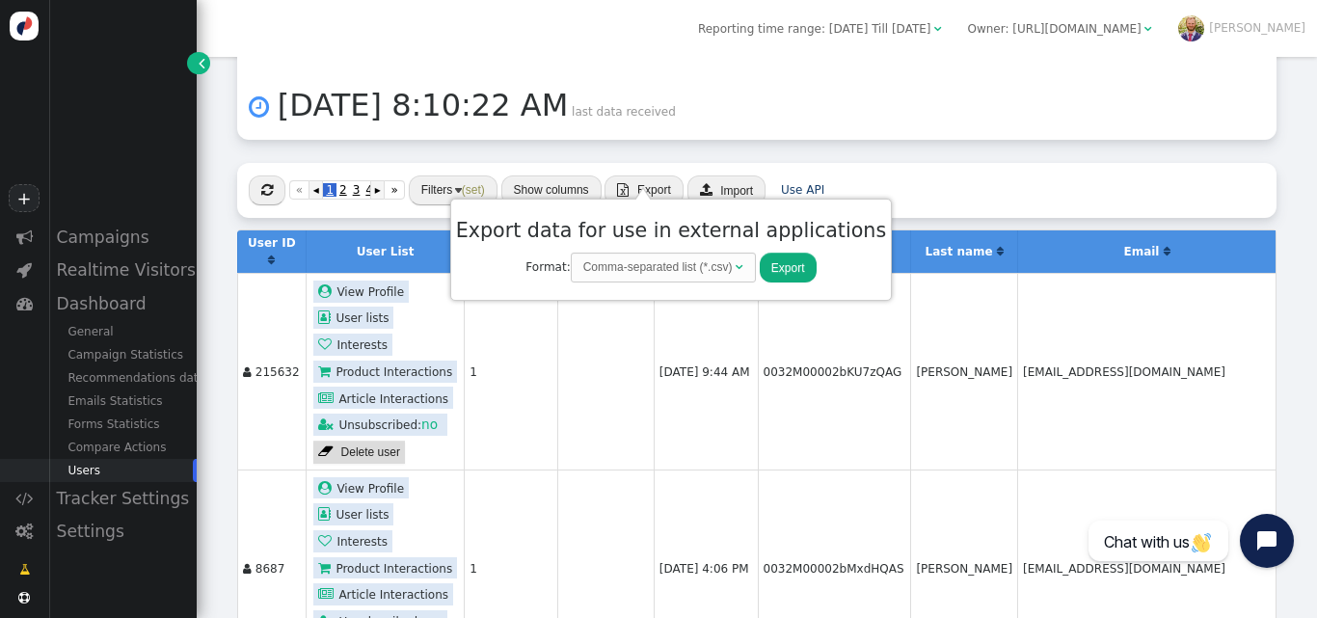
click at [783, 275] on button "Export" at bounding box center [788, 268] width 57 height 30
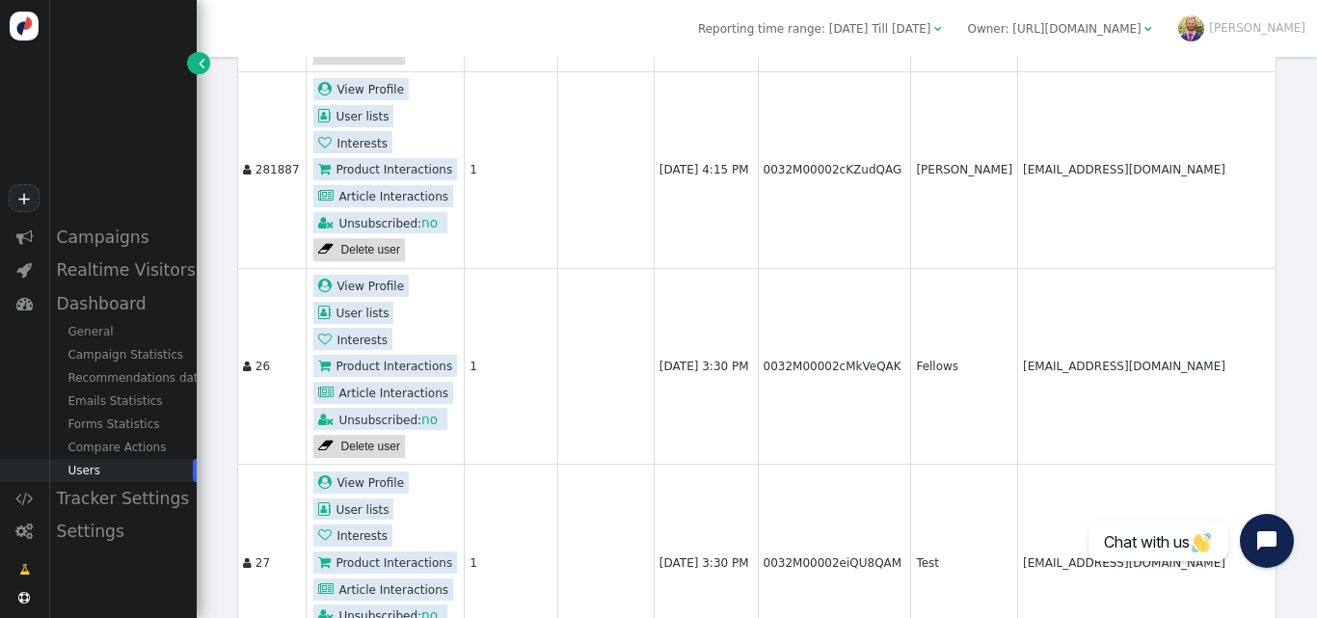
scroll to position [1461, 0]
click at [850, 333] on td "0032M00002cMkVeQAK" at bounding box center [834, 365] width 153 height 197
copy td "0032M00002cMkVeQAK"
click at [377, 434] on link " Delete user" at bounding box center [359, 445] width 92 height 23
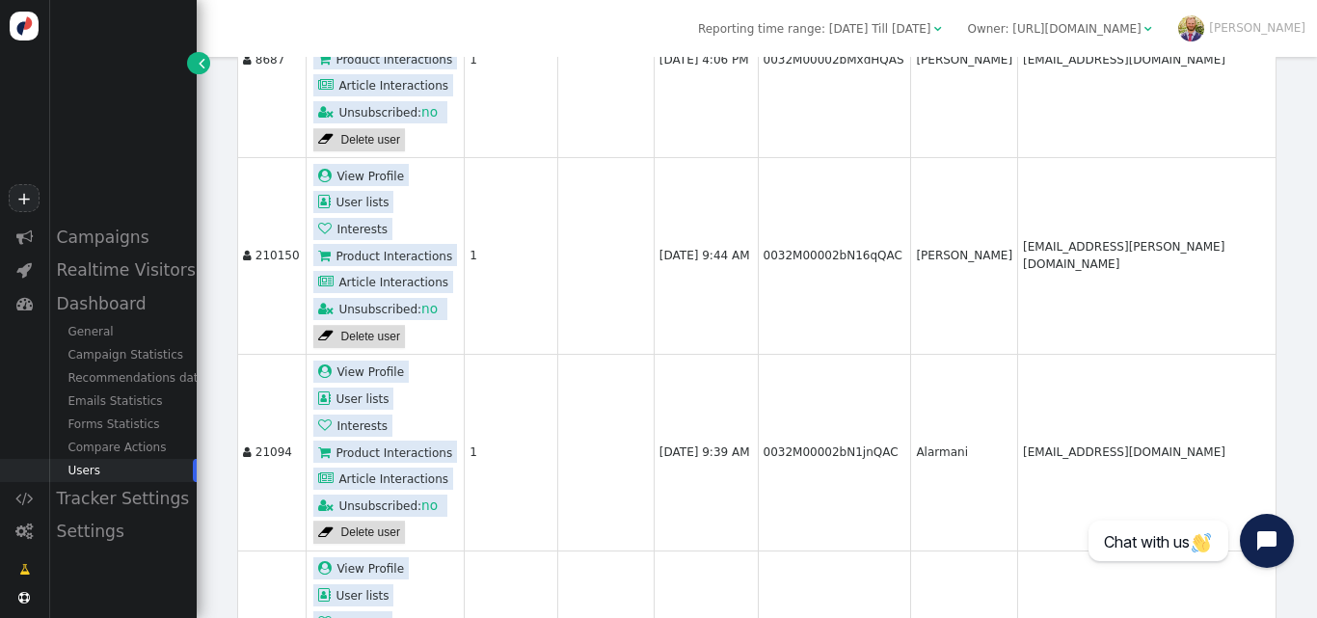
scroll to position [0, 0]
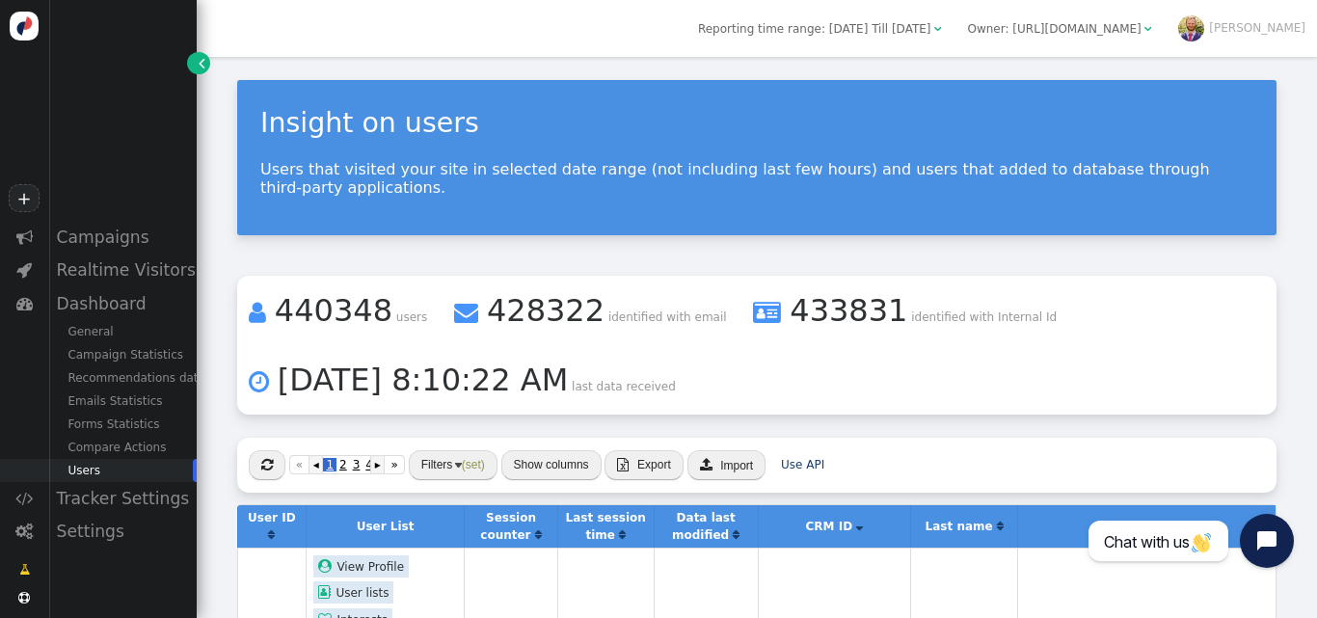
click at [753, 310] on span "" at bounding box center [767, 313] width 28 height 37
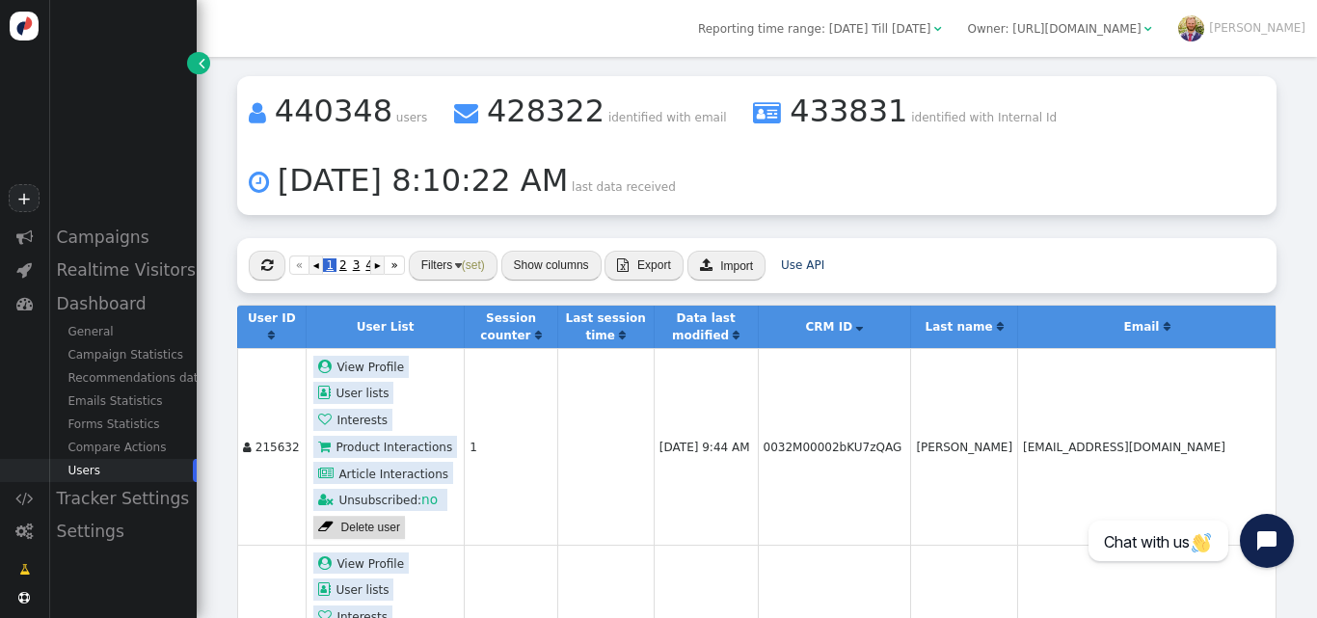
scroll to position [206, 0]
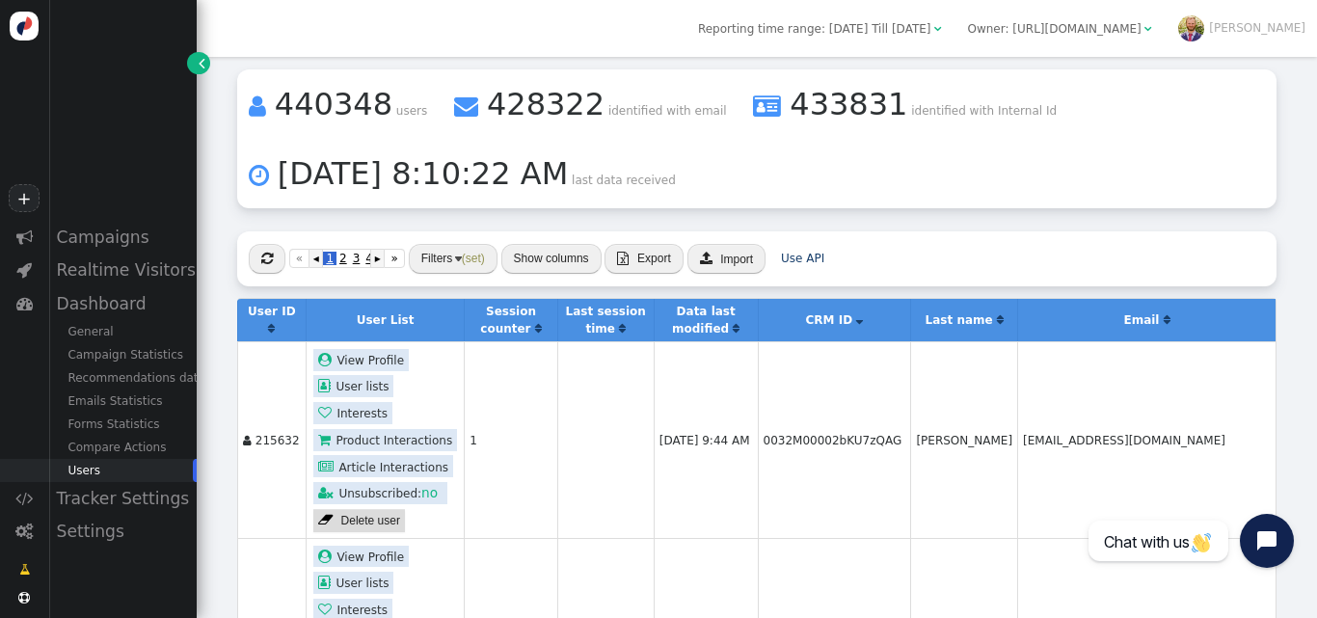
click at [456, 256] on img "button" at bounding box center [458, 258] width 7 height 5
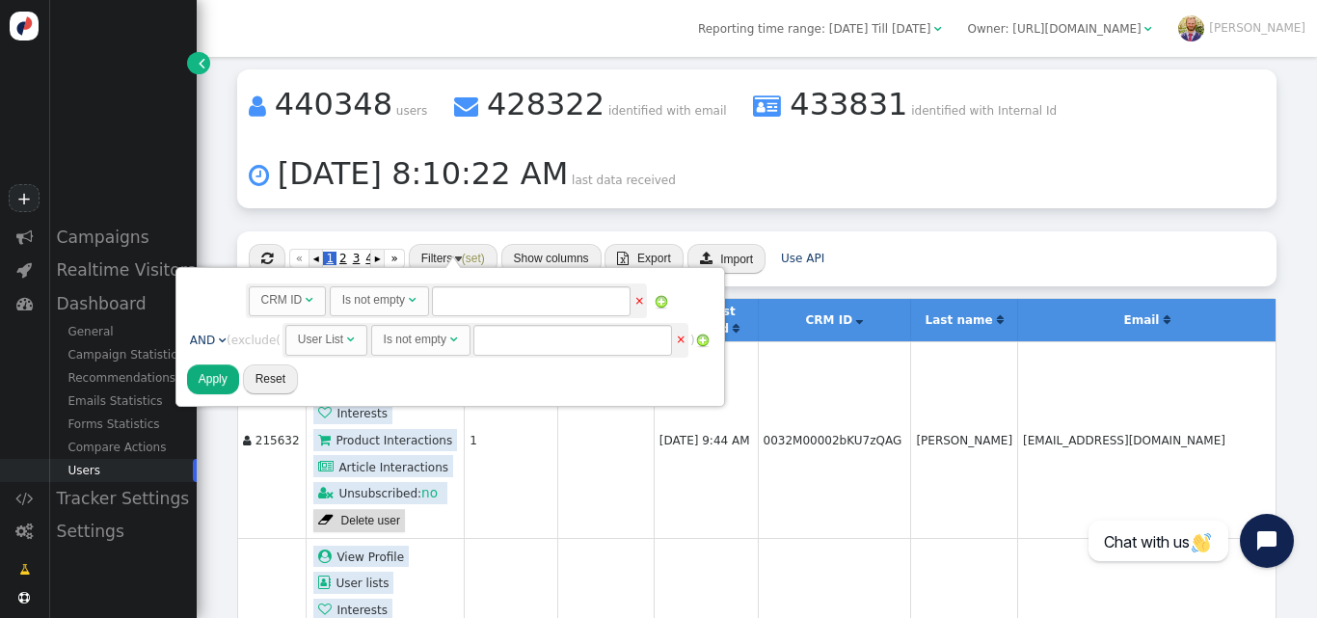
click at [538, 356] on span "User List   Is not empty  ×" at bounding box center [484, 340] width 405 height 35
click at [707, 336] on img at bounding box center [702, 340] width 15 height 15
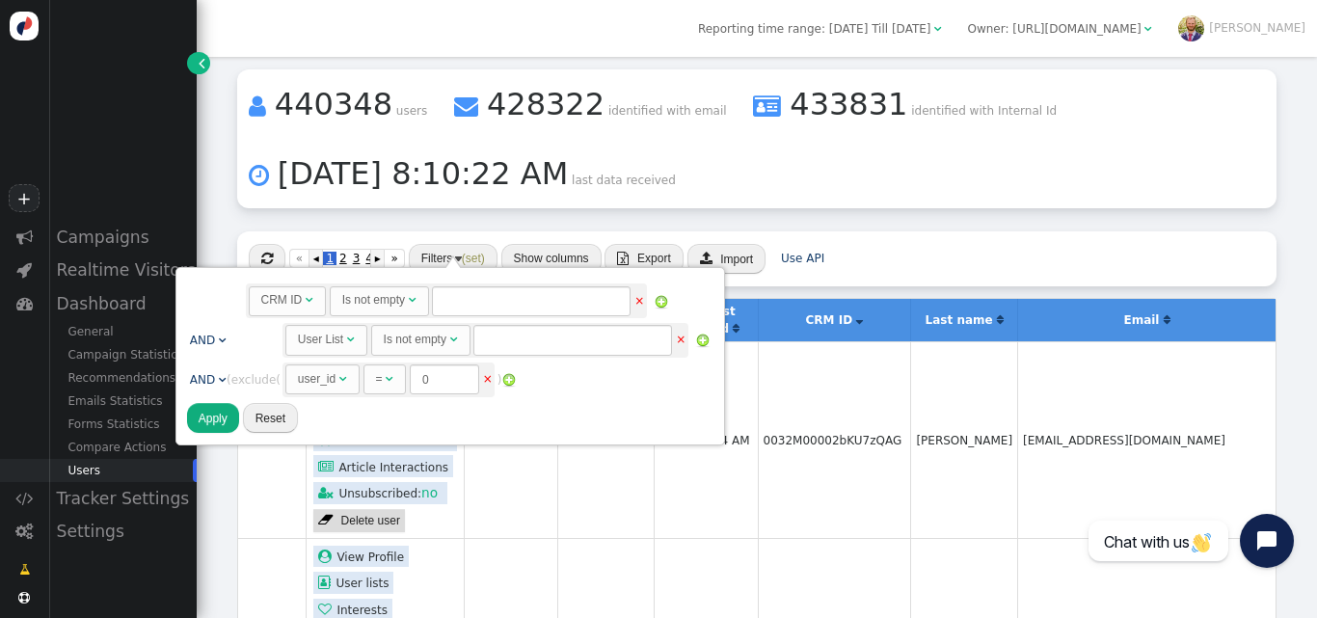
click at [339, 378] on div "user_id" at bounding box center [318, 378] width 41 height 17
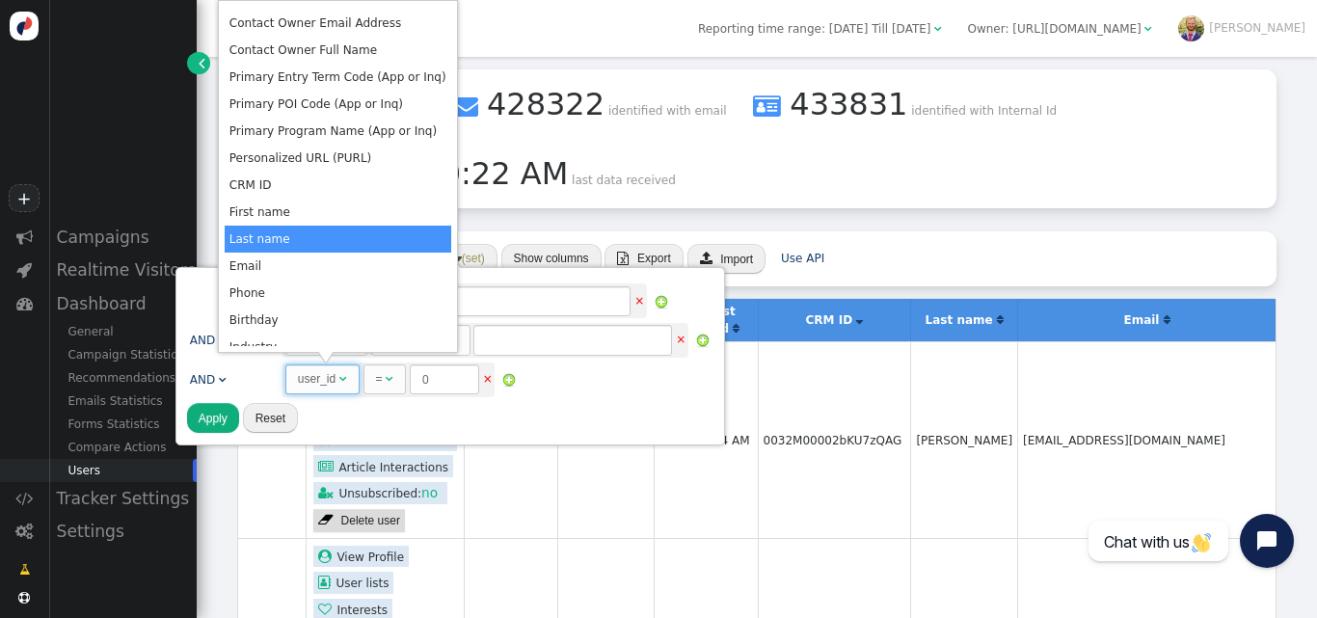
scroll to position [608, 0]
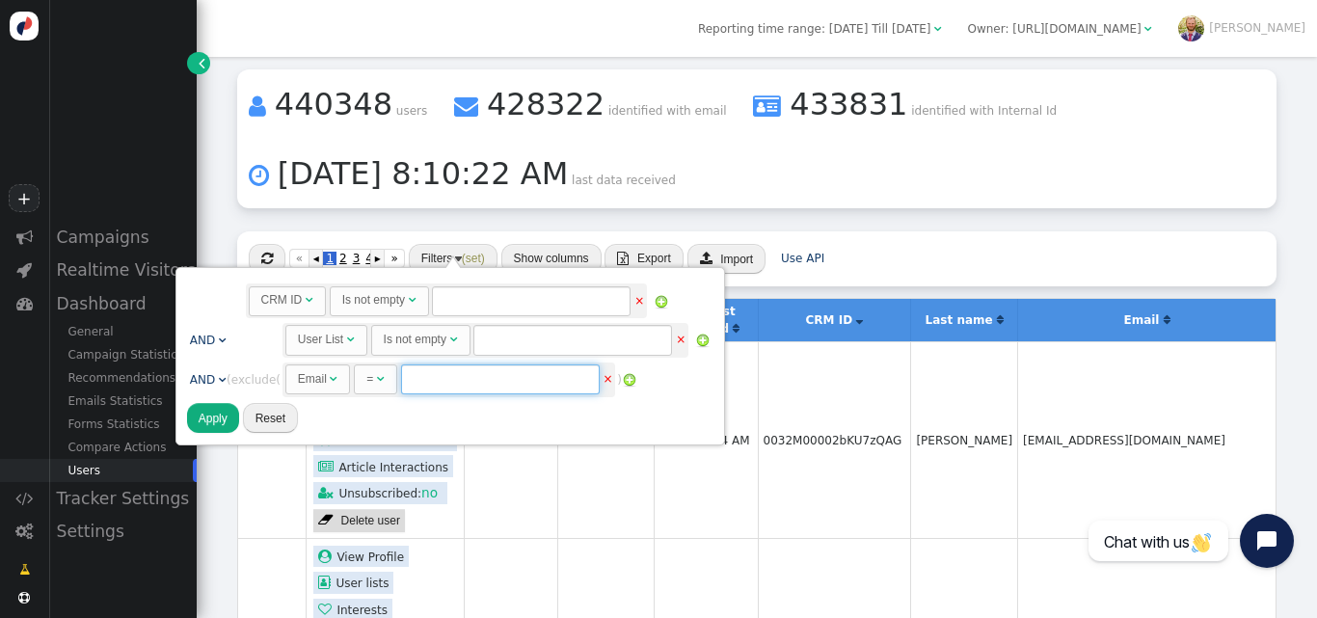
click at [468, 389] on input "text" at bounding box center [500, 379] width 199 height 30
click at [503, 388] on input "text" at bounding box center [500, 379] width 199 height 30
paste input "rosiekamara@icloud.com"
type input "rosiekamara@icloud.com"
click at [209, 421] on button "Apply" at bounding box center [213, 418] width 52 height 30
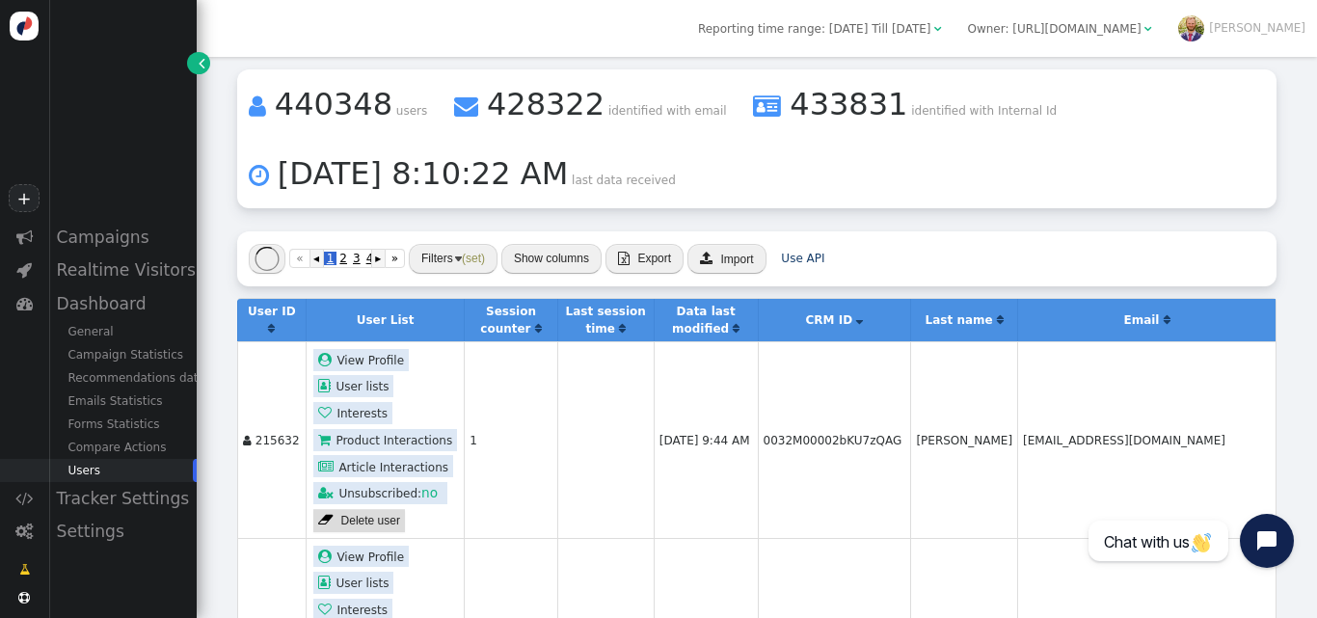
scroll to position [117, 0]
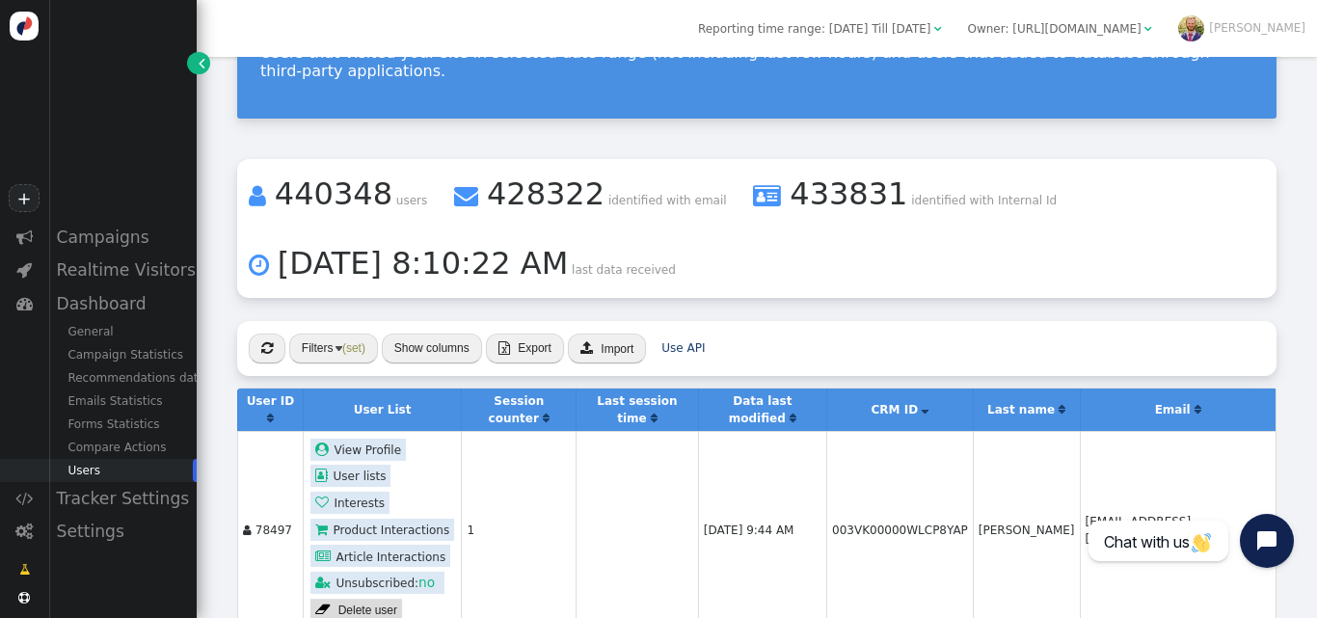
click at [870, 496] on td "003VK00000WLCP8YAP" at bounding box center [899, 529] width 147 height 197
copy td "003VK00000WLCP8YAP"
click at [837, 322] on div " « ◂ 1 ▸ » Filters (set) Show columns  Export  Import Use API" at bounding box center [756, 349] width 1039 height 56
